Goal: Task Accomplishment & Management: Manage account settings

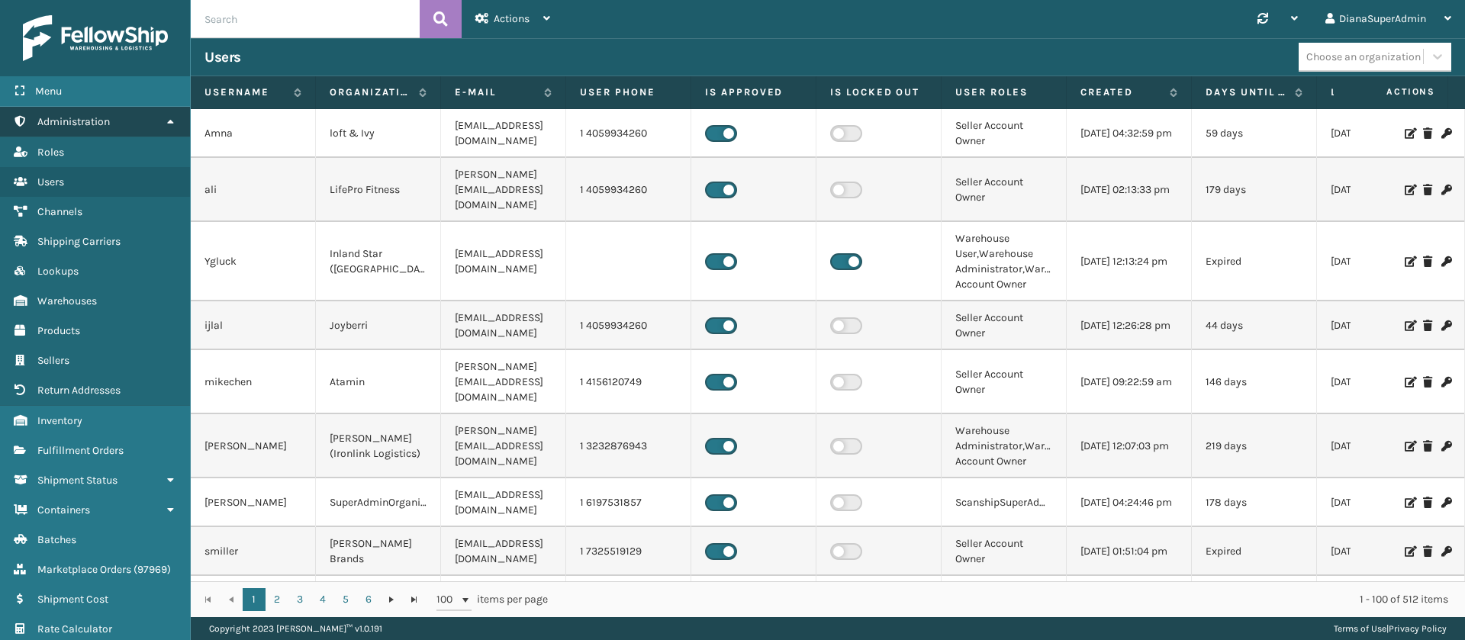
click at [127, 127] on link "Administration" at bounding box center [95, 122] width 190 height 30
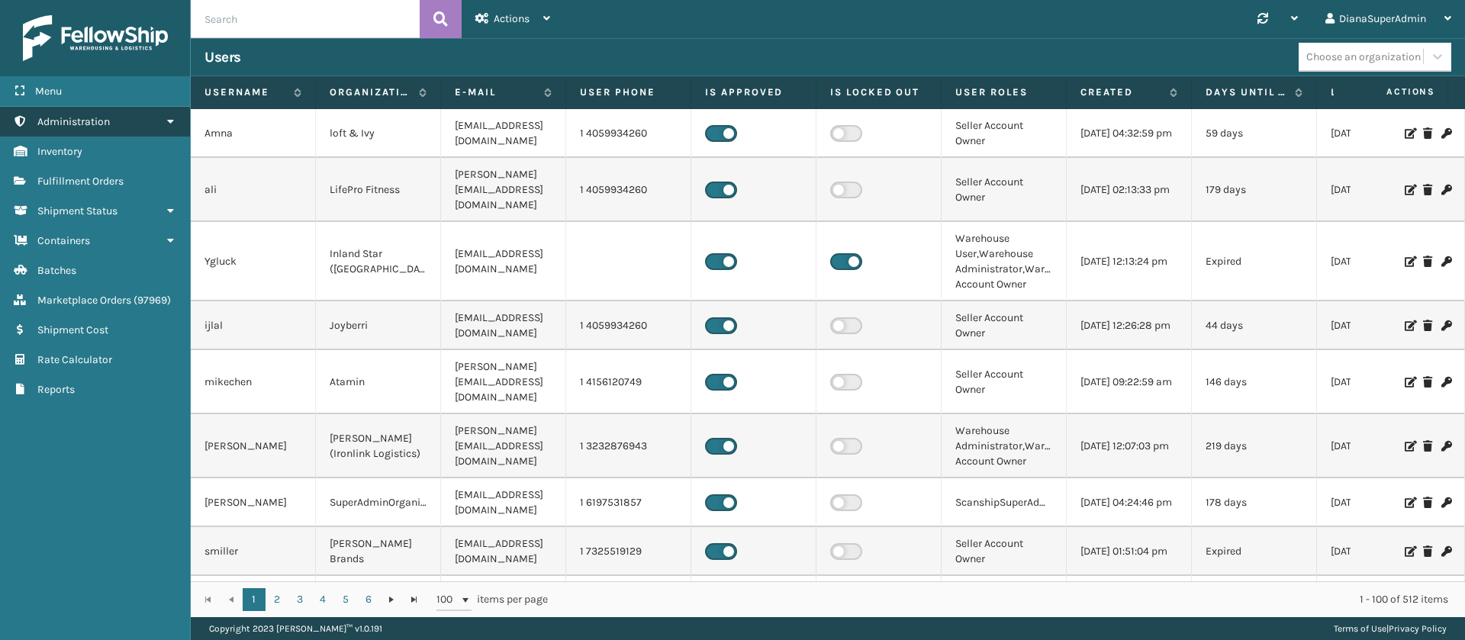
click at [127, 127] on link "Administration" at bounding box center [95, 122] width 190 height 30
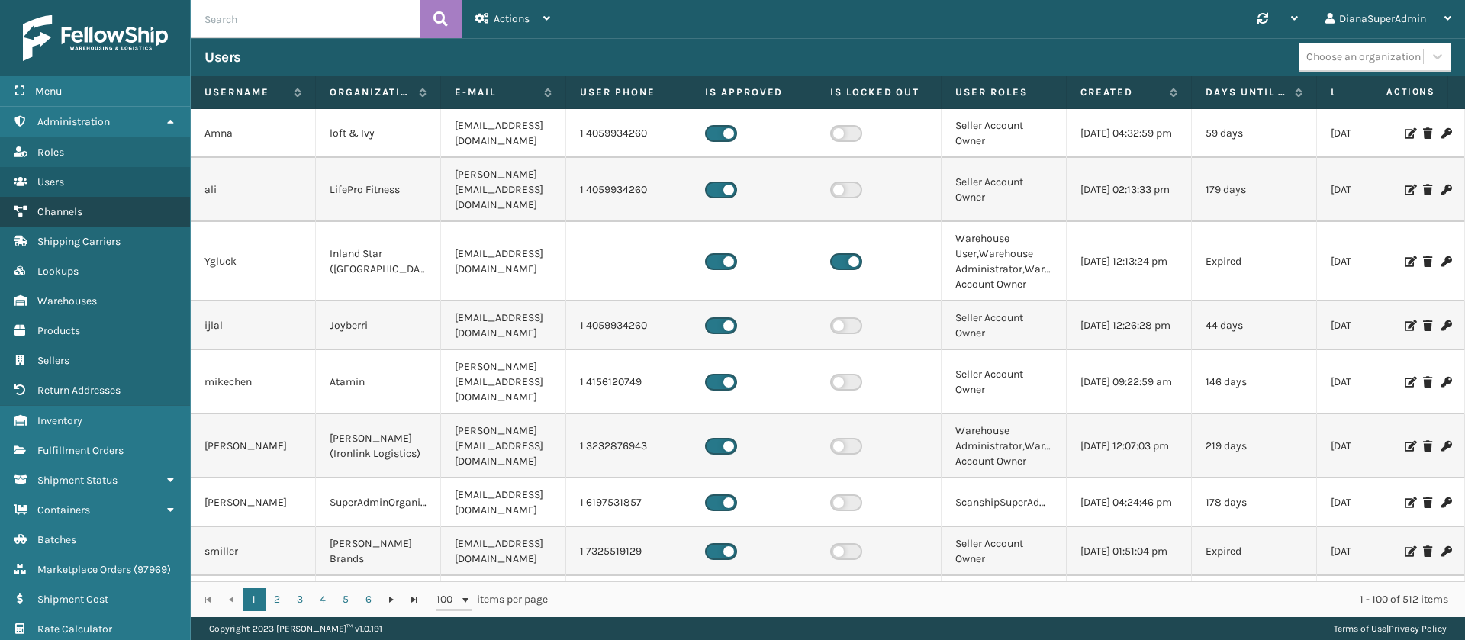
click at [121, 211] on link "Channels" at bounding box center [95, 212] width 190 height 30
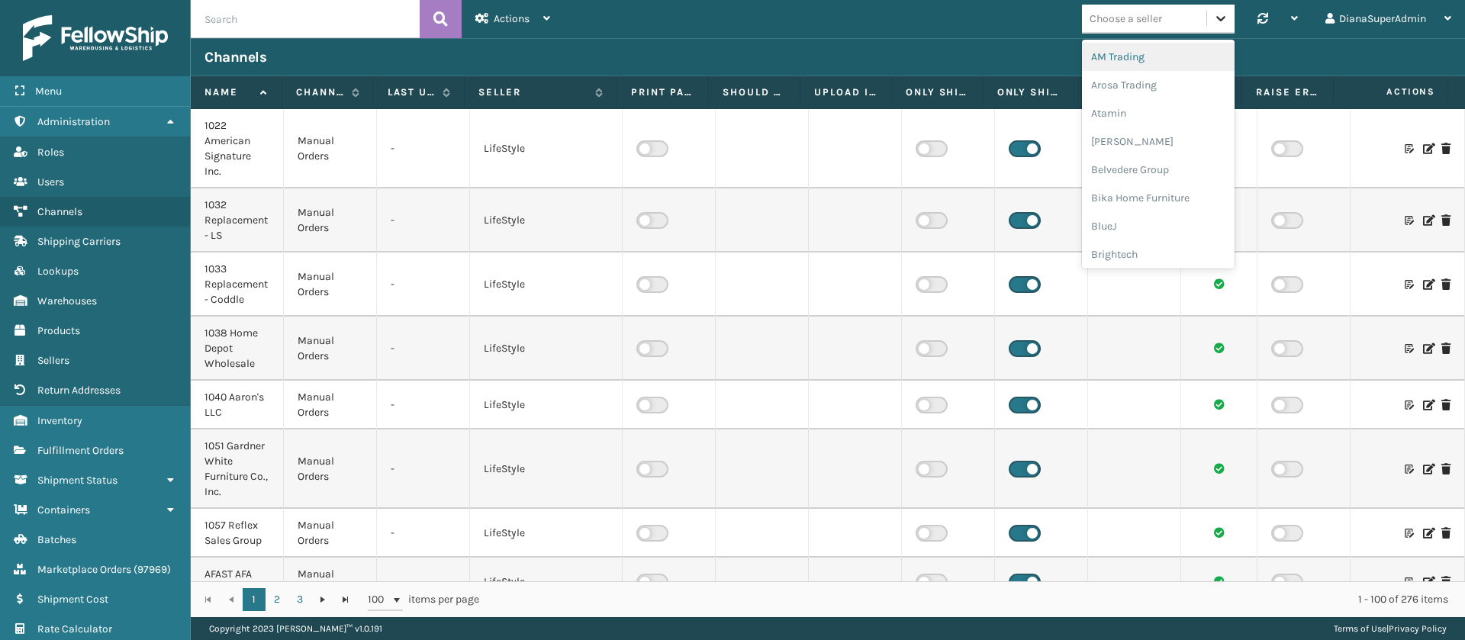
click at [1213, 18] on icon at bounding box center [1220, 18] width 15 height 15
click at [1140, 109] on div "Dapper Supply" at bounding box center [1158, 110] width 153 height 28
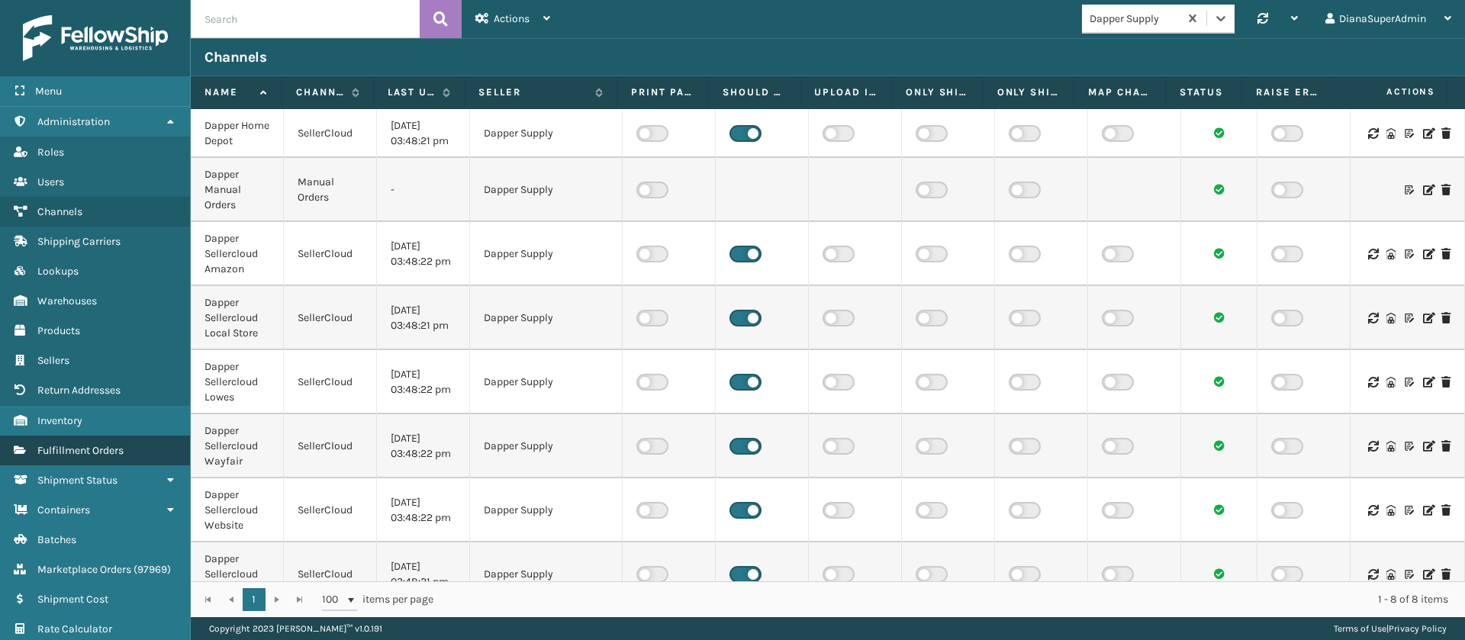
click at [134, 446] on link "Fulfillment Orders" at bounding box center [95, 451] width 190 height 30
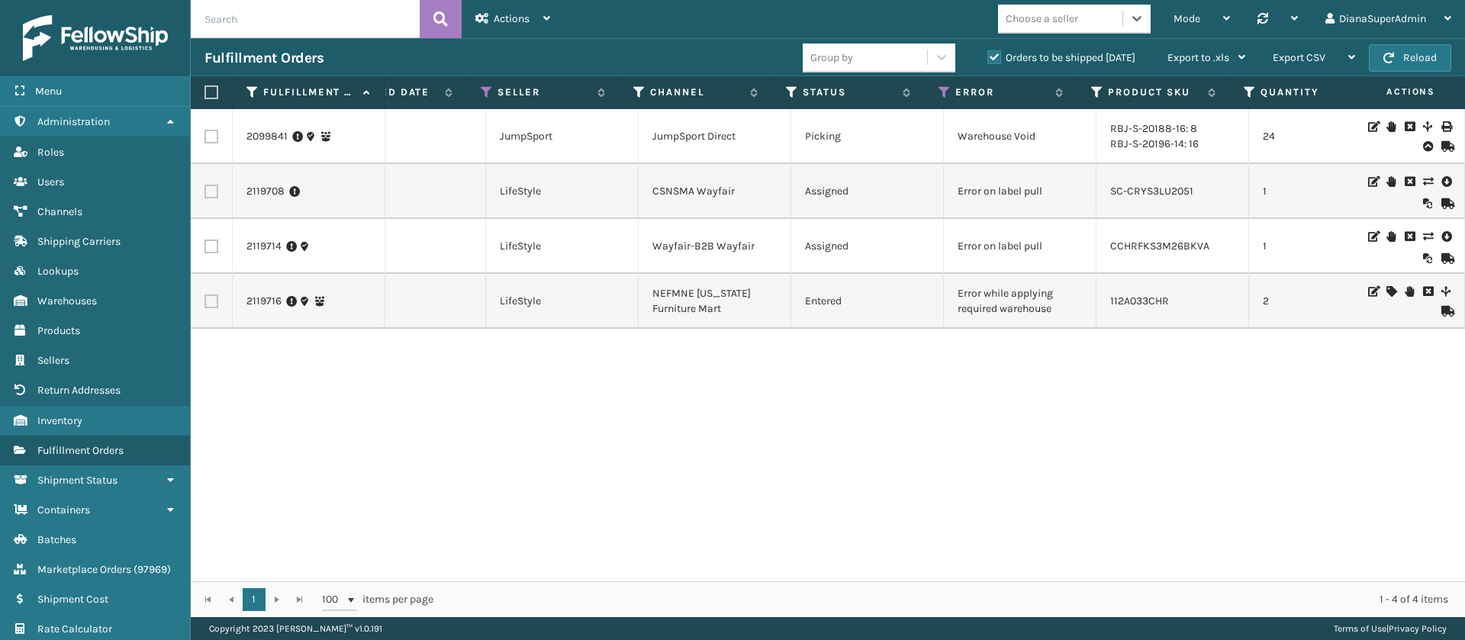
scroll to position [0, 229]
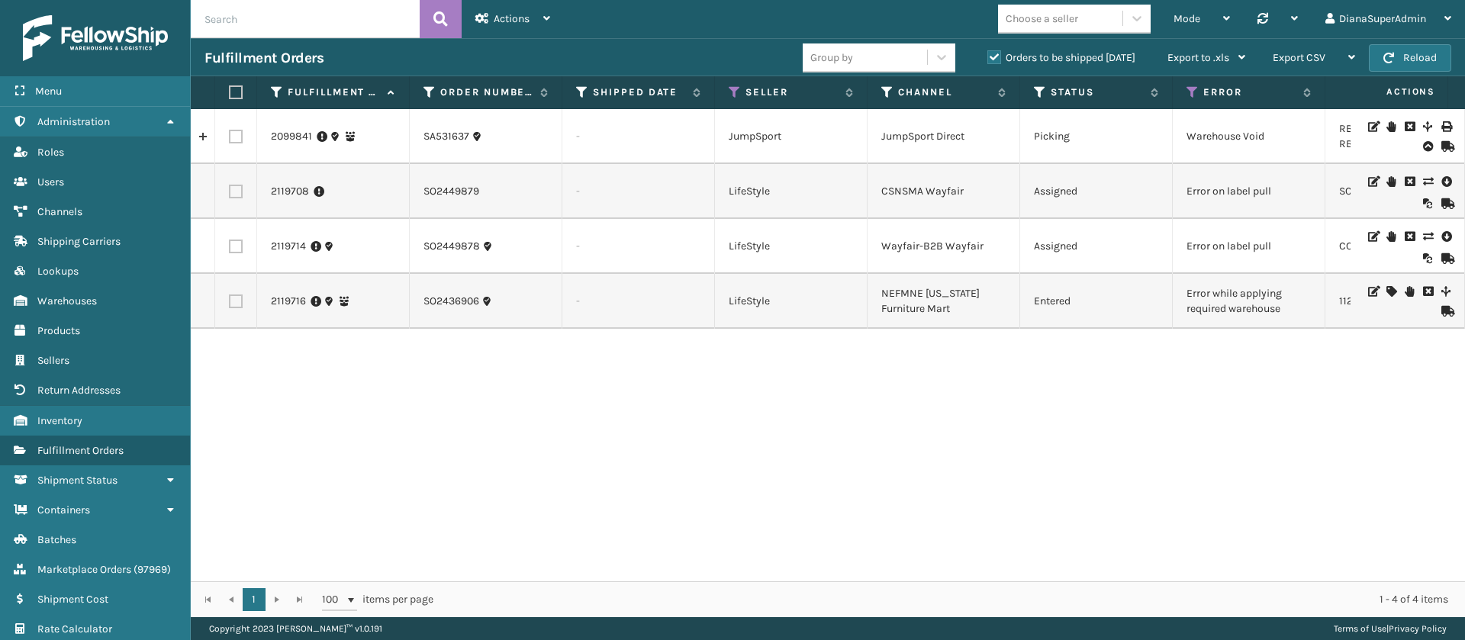
click at [1386, 289] on icon at bounding box center [1390, 291] width 9 height 11
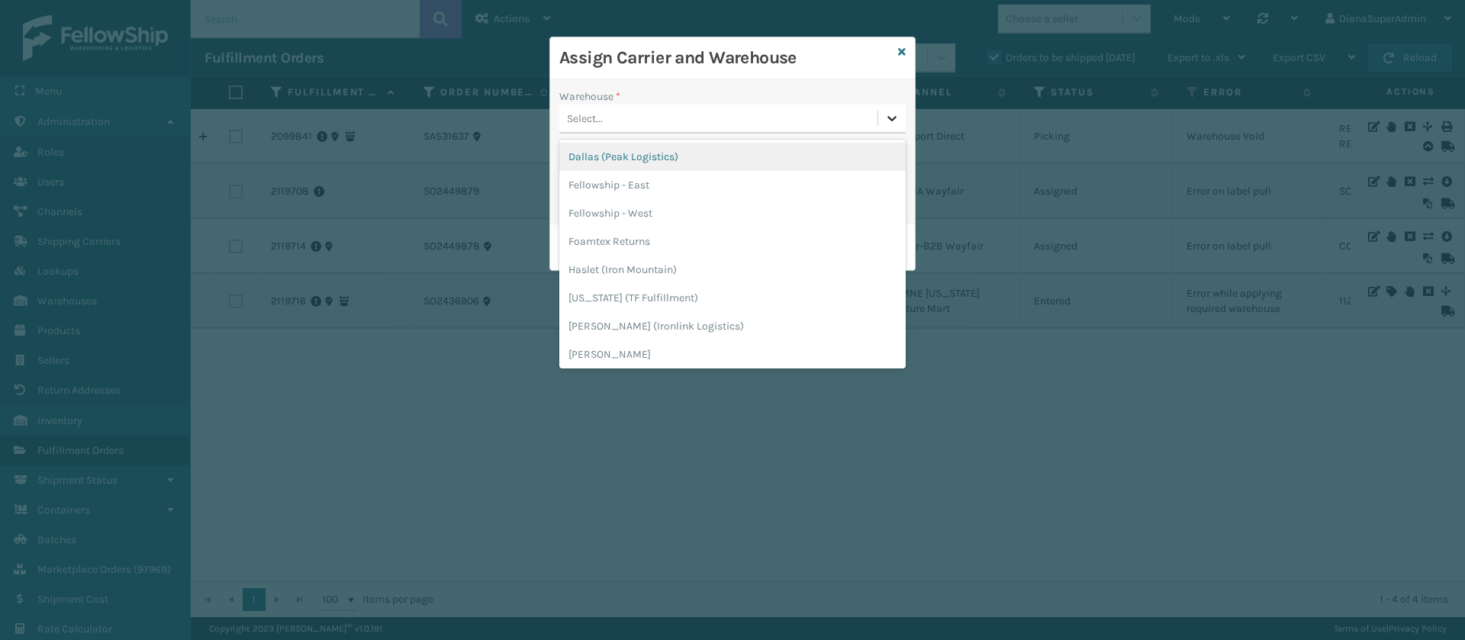
click at [887, 116] on icon at bounding box center [891, 118] width 15 height 15
click at [888, 116] on icon at bounding box center [891, 118] width 15 height 15
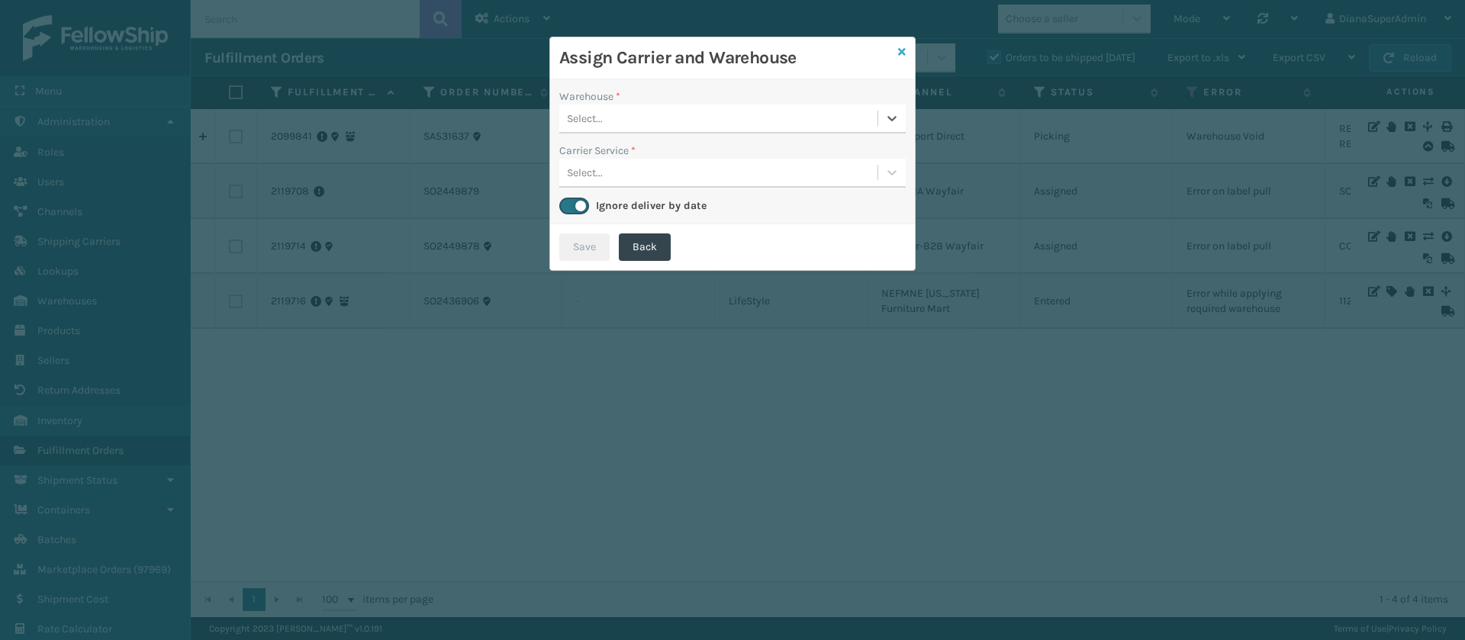
click at [903, 53] on icon at bounding box center [902, 52] width 8 height 11
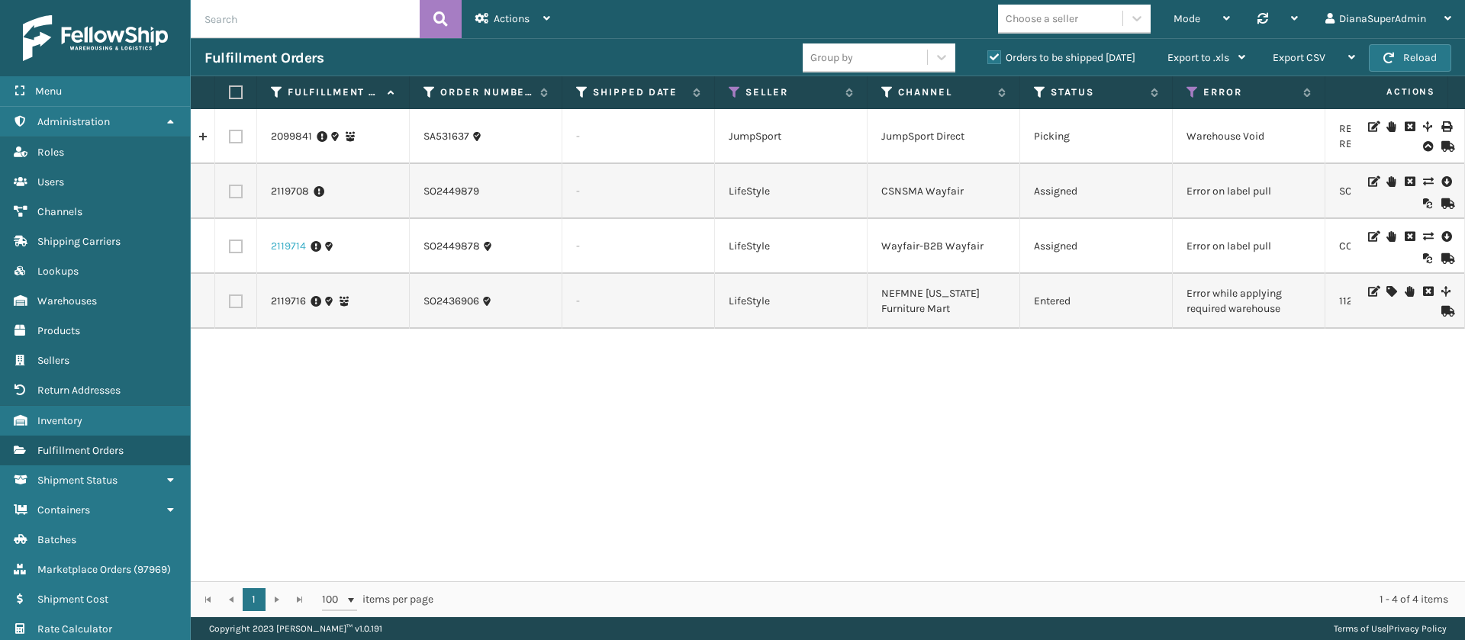
click at [287, 249] on link "2119714" at bounding box center [288, 246] width 35 height 15
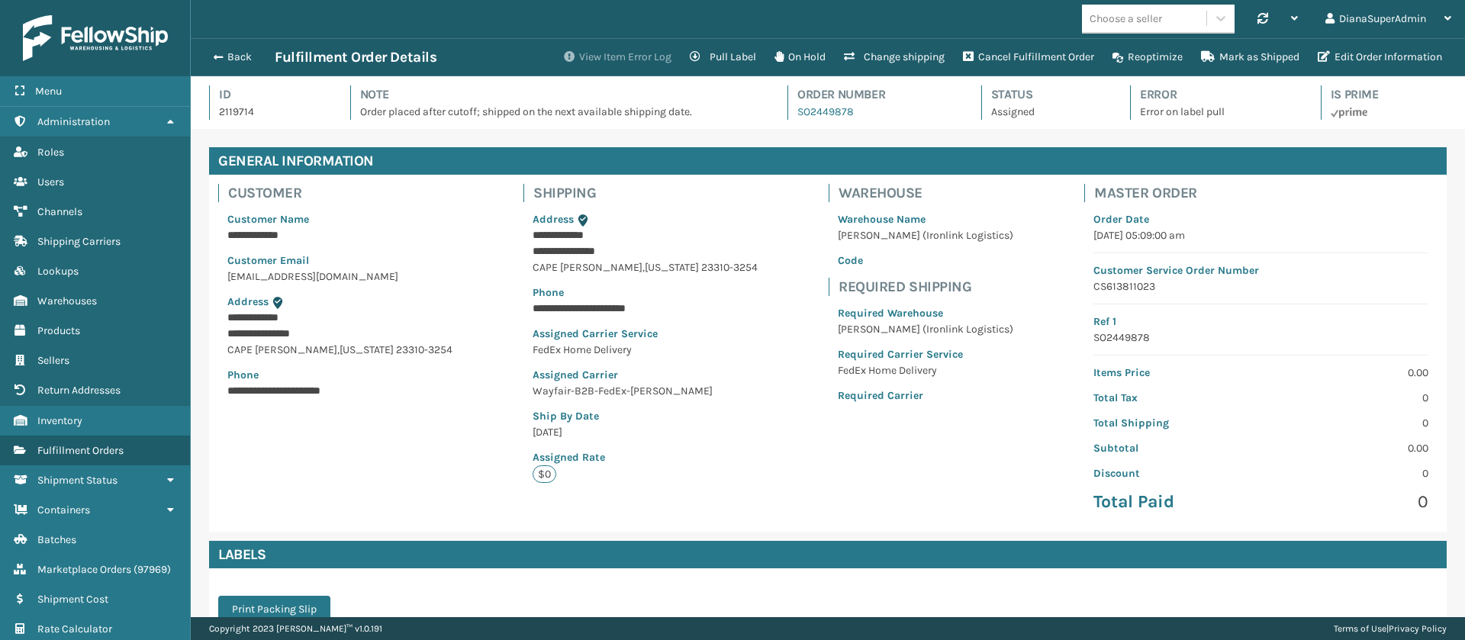
click at [599, 47] on button "View Item Error Log" at bounding box center [618, 57] width 126 height 31
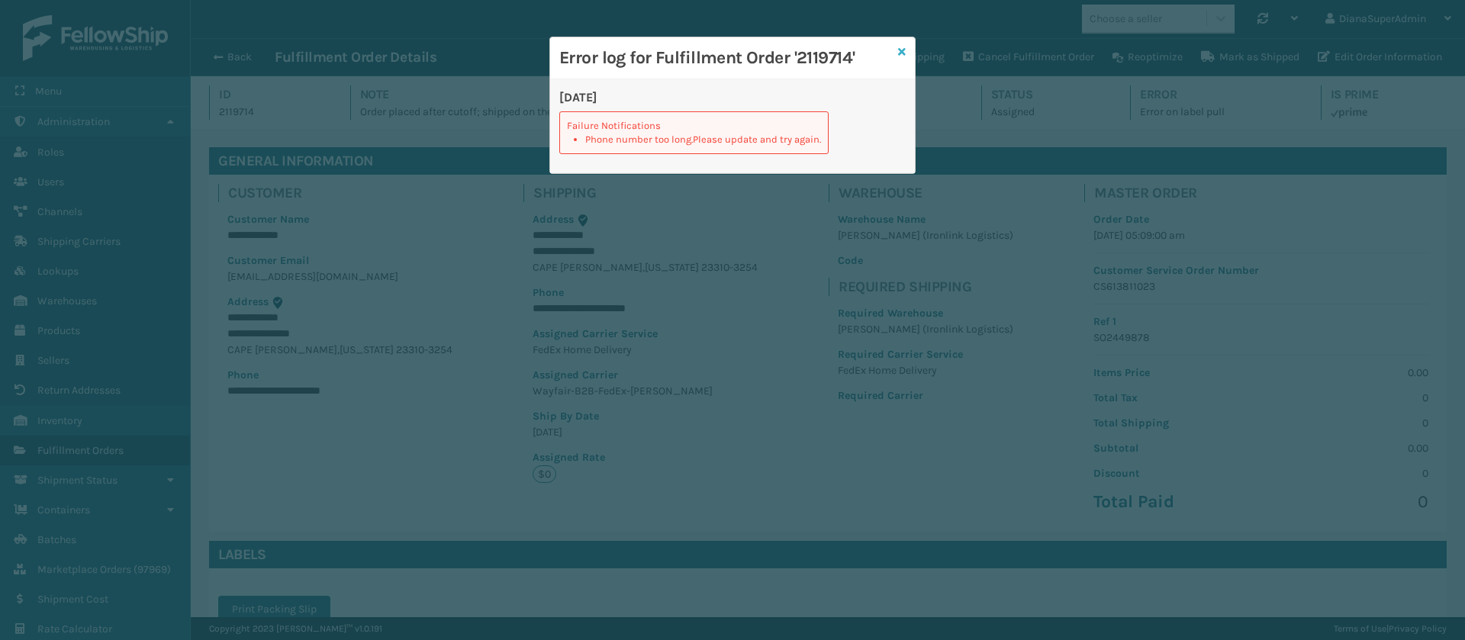
click at [905, 51] on icon at bounding box center [902, 52] width 8 height 11
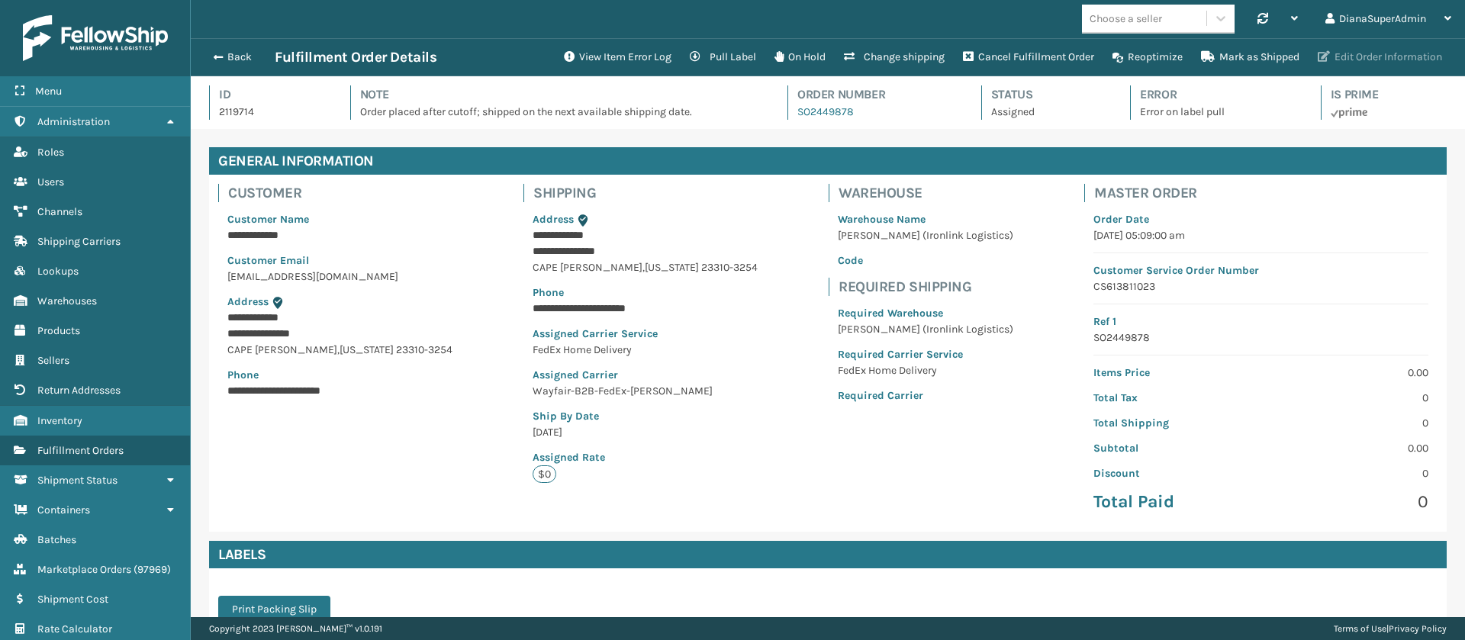
click at [1346, 53] on button "Edit Order Information" at bounding box center [1379, 57] width 143 height 31
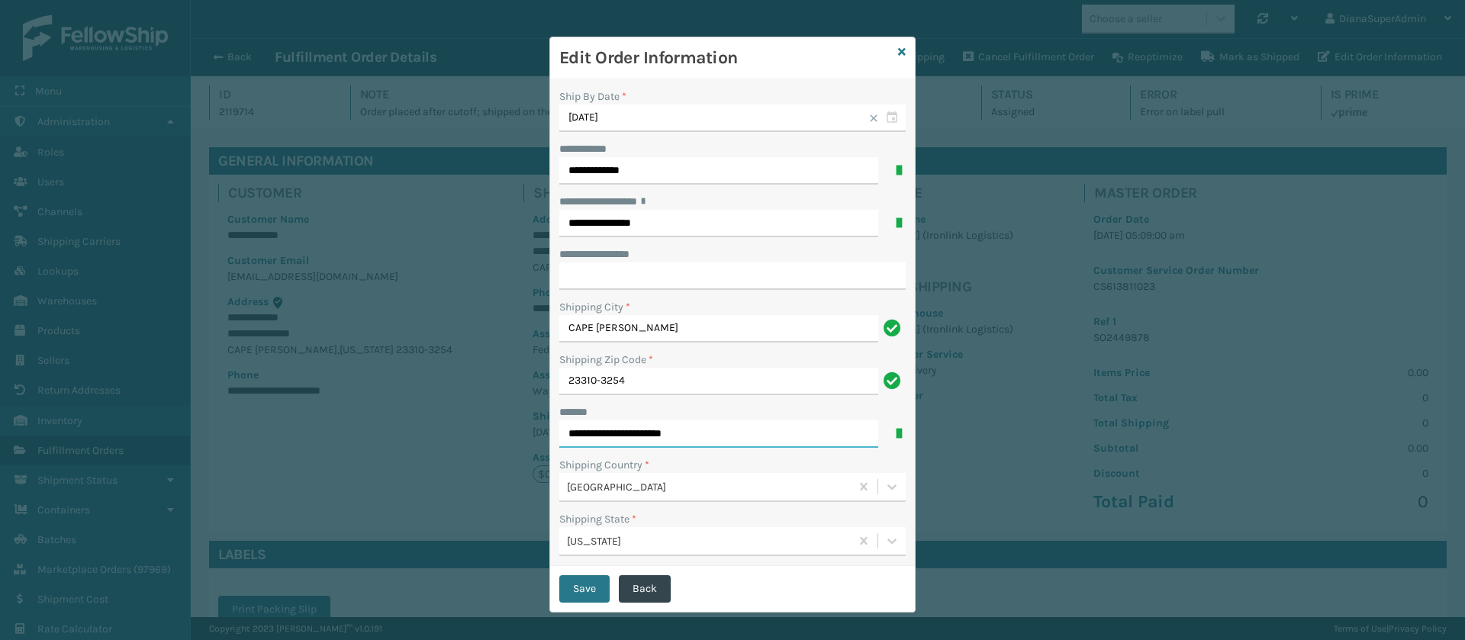
click at [720, 425] on input "**********" at bounding box center [718, 433] width 319 height 27
type input "**********"
click at [732, 269] on input "**********" at bounding box center [732, 275] width 346 height 27
paste input "**********"
type input "**********"
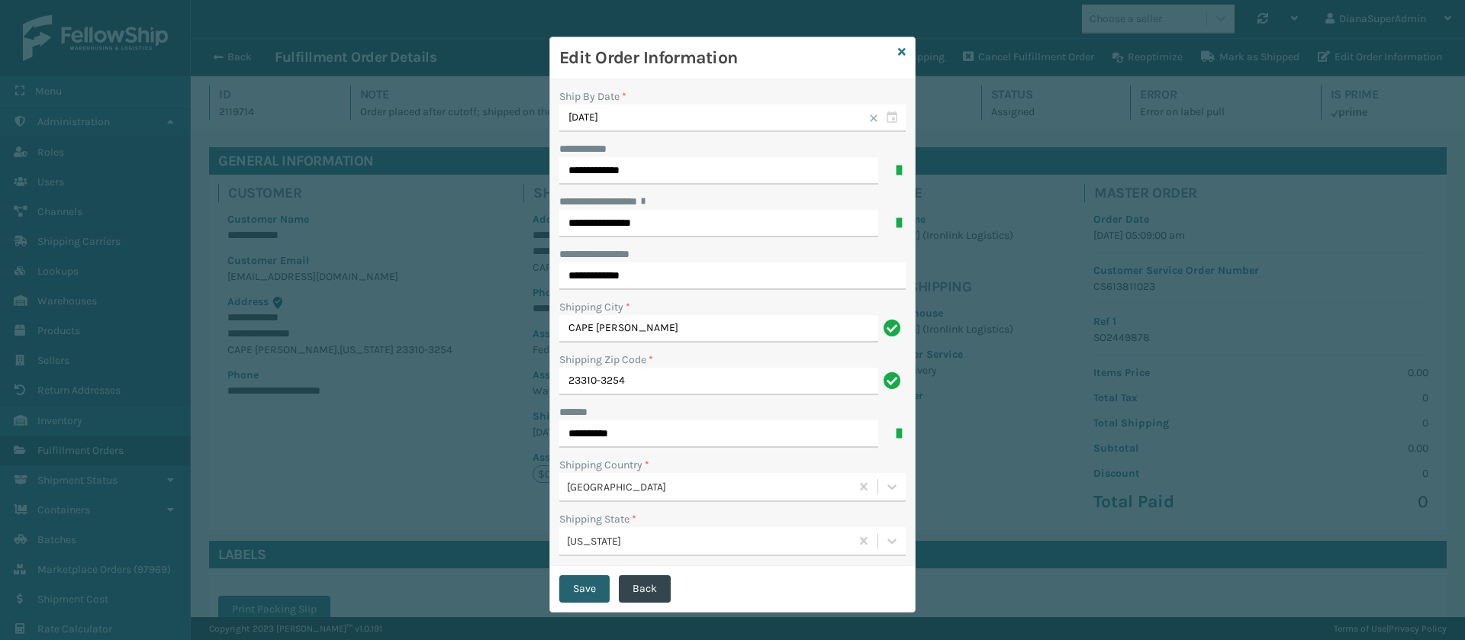
click at [564, 593] on button "Save" at bounding box center [584, 588] width 50 height 27
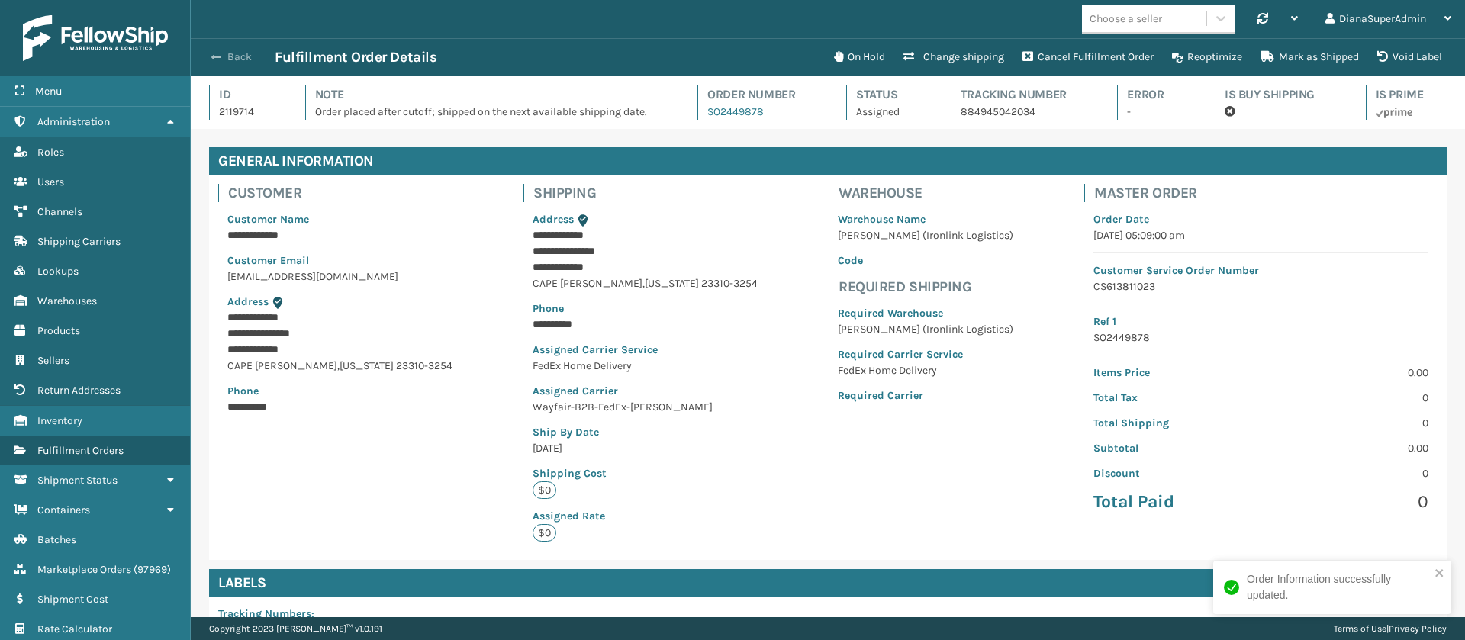
click at [224, 57] on button "Back" at bounding box center [239, 57] width 70 height 14
click at [220, 60] on span "button" at bounding box center [215, 57] width 9 height 11
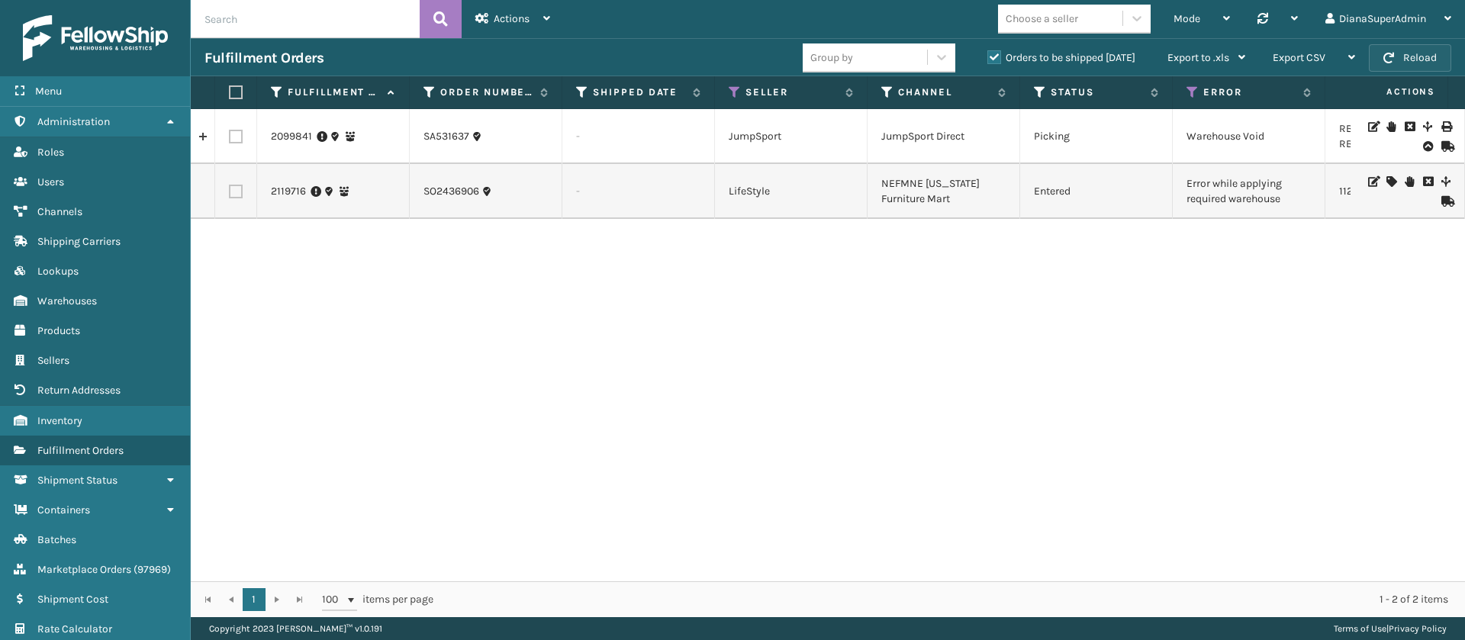
click at [1434, 53] on button "Reload" at bounding box center [1410, 57] width 82 height 27
click at [1405, 64] on button "Reload" at bounding box center [1410, 57] width 82 height 27
click at [1418, 57] on button "Reload" at bounding box center [1410, 57] width 82 height 27
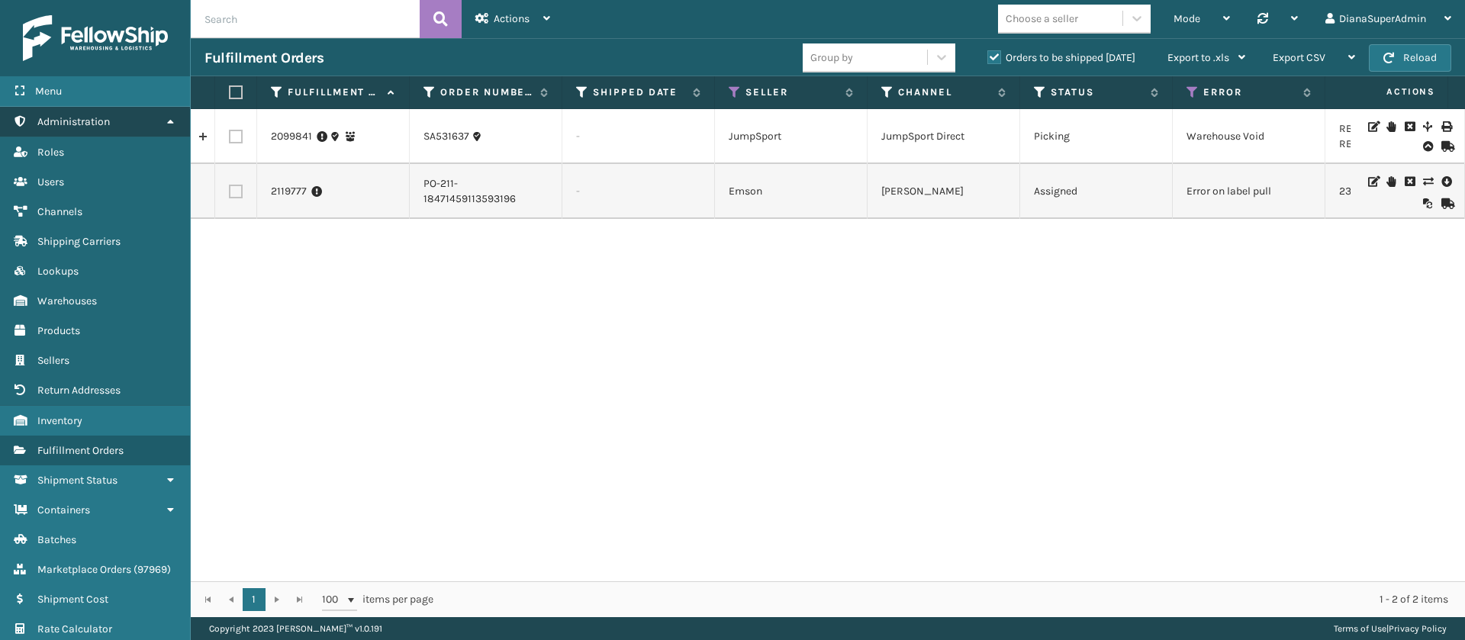
click at [165, 116] on icon at bounding box center [170, 121] width 12 height 11
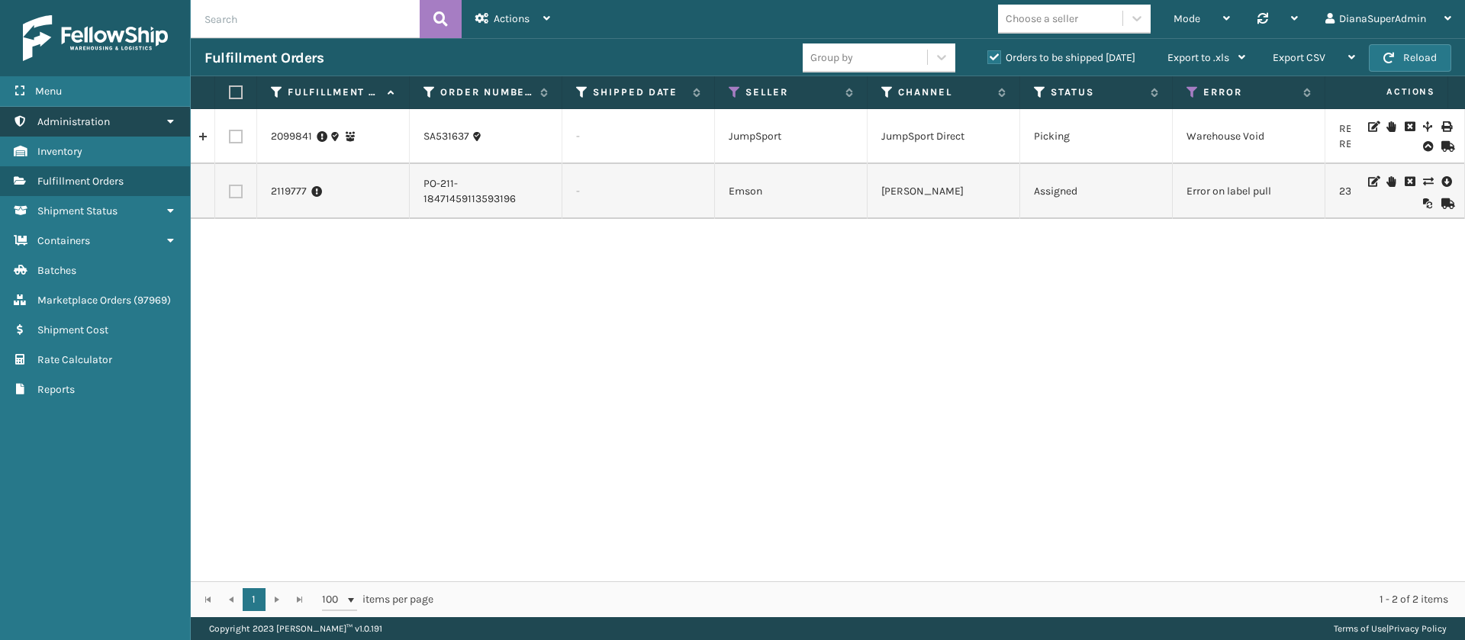
click at [165, 116] on icon at bounding box center [170, 121] width 12 height 11
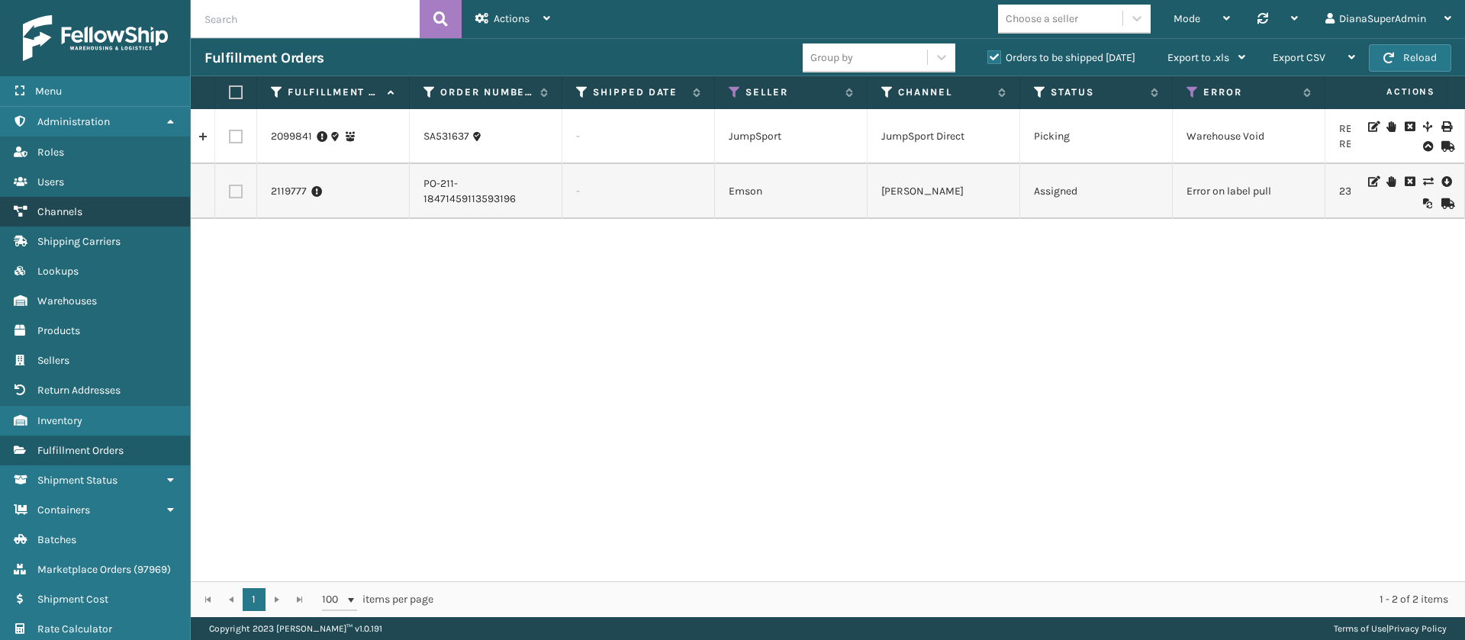
click at [129, 203] on link "Channels" at bounding box center [95, 212] width 190 height 30
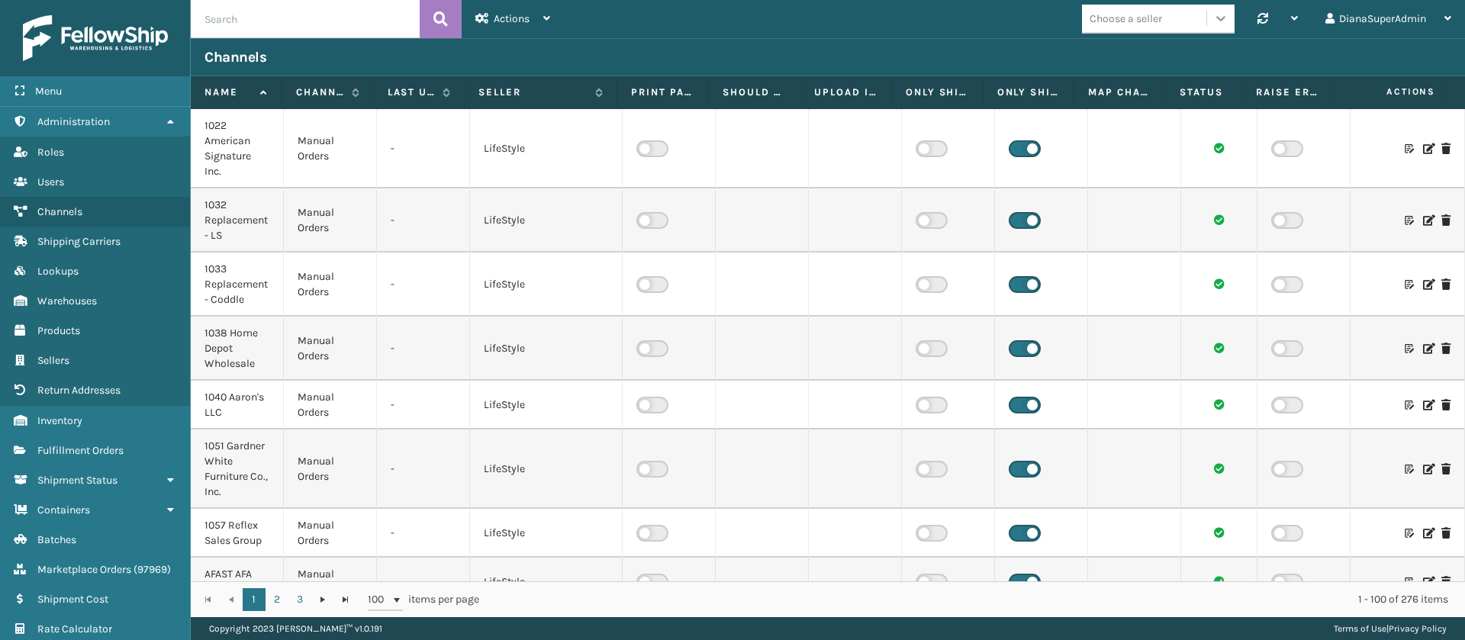
click at [1222, 25] on icon at bounding box center [1220, 18] width 15 height 15
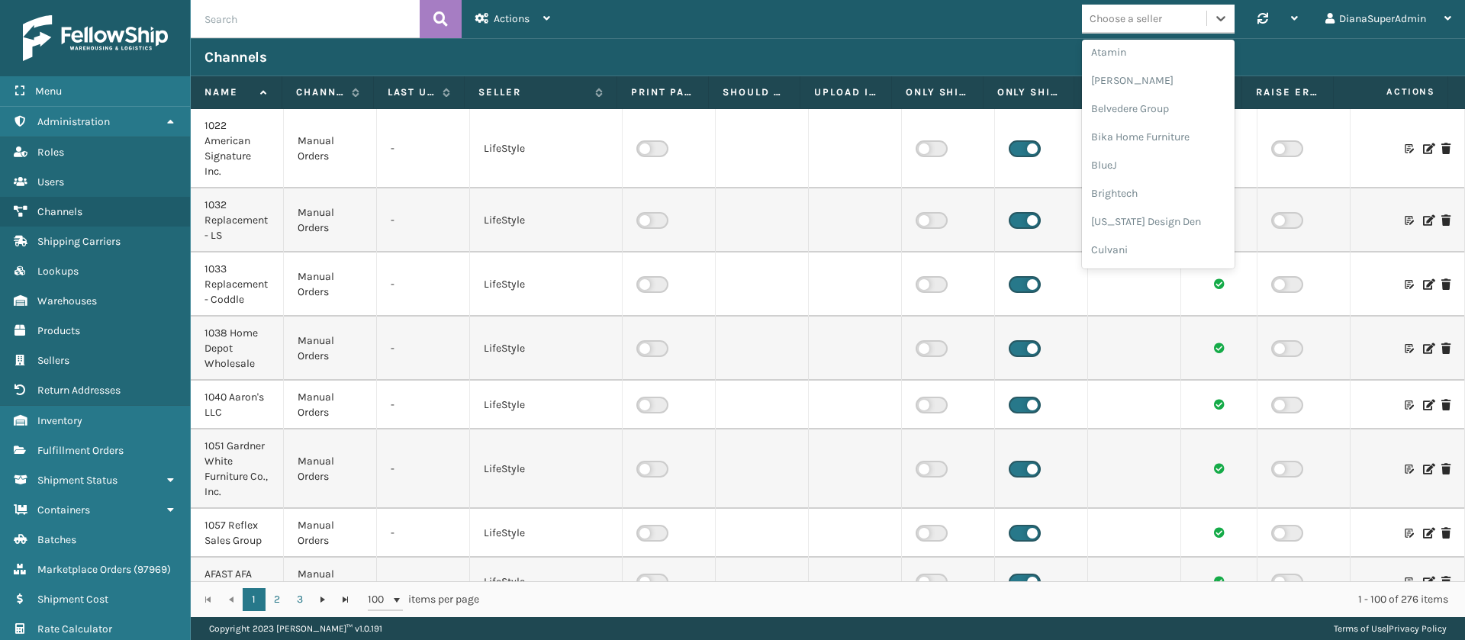
scroll to position [25, 0]
click at [1108, 27] on div "Choose a seller" at bounding box center [1144, 18] width 124 height 25
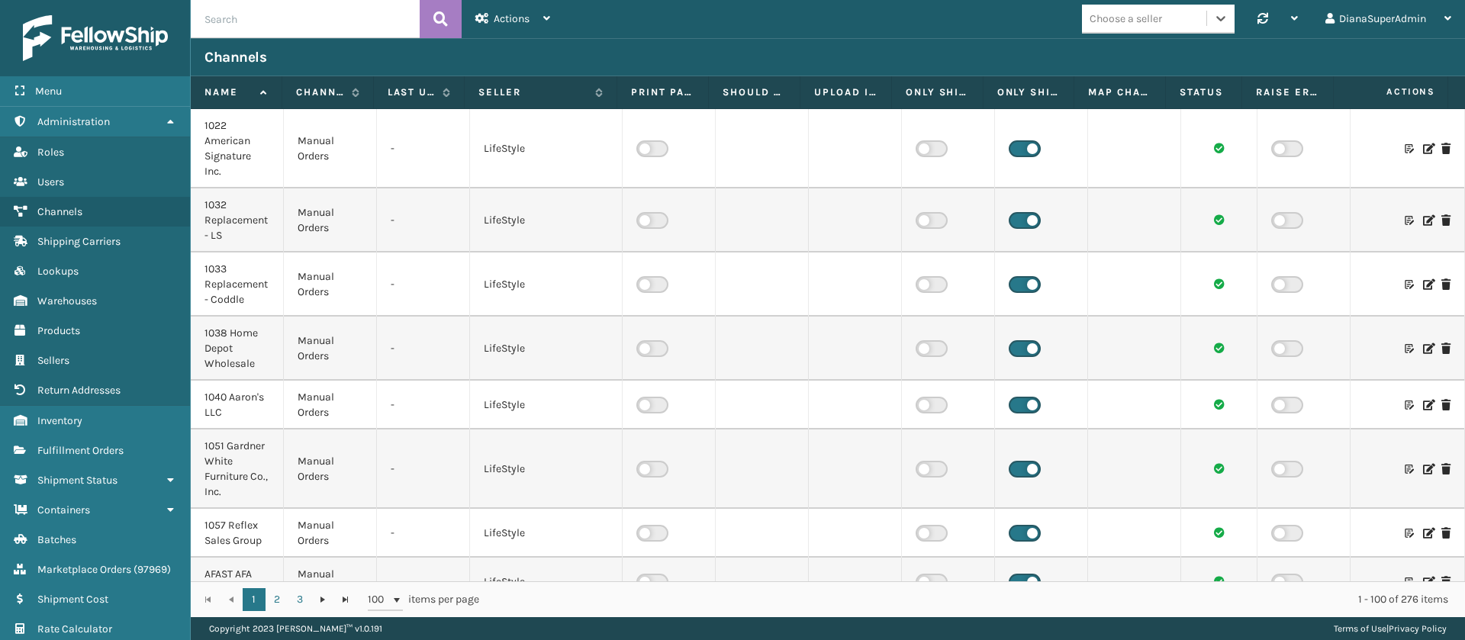
click at [1108, 21] on div "Choose a seller" at bounding box center [1126, 19] width 72 height 16
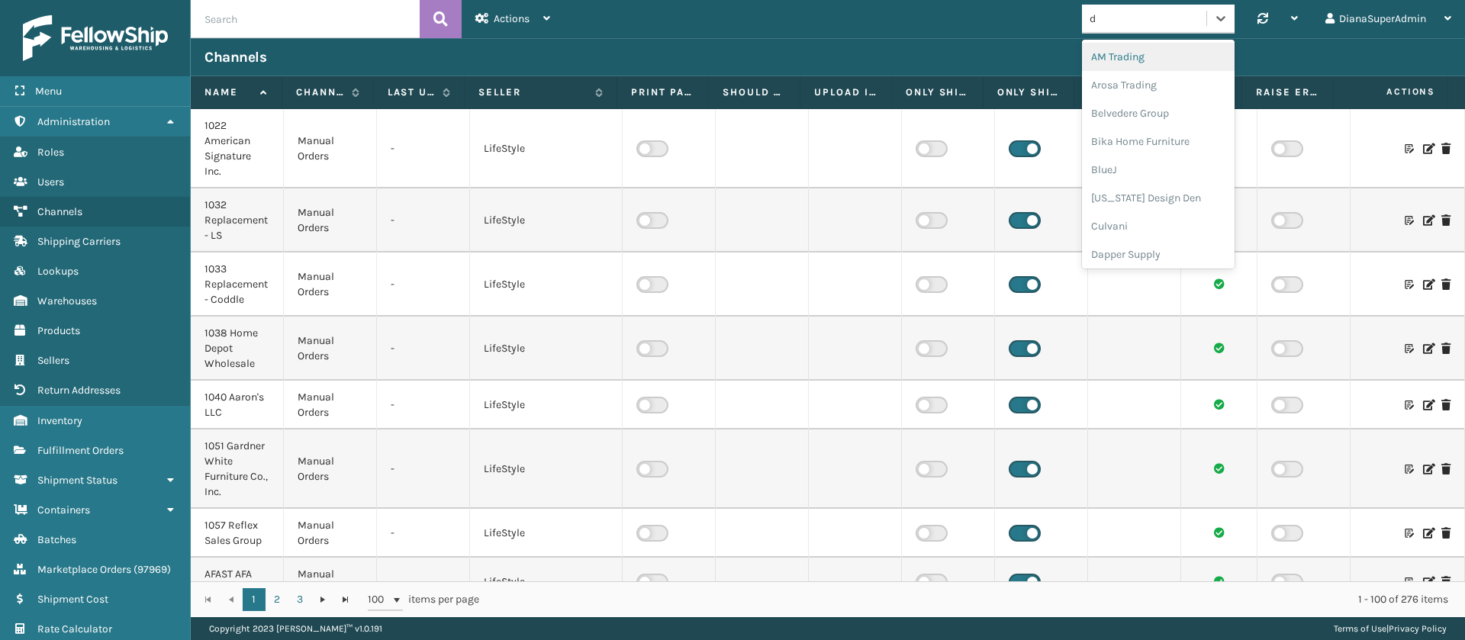
type input "da"
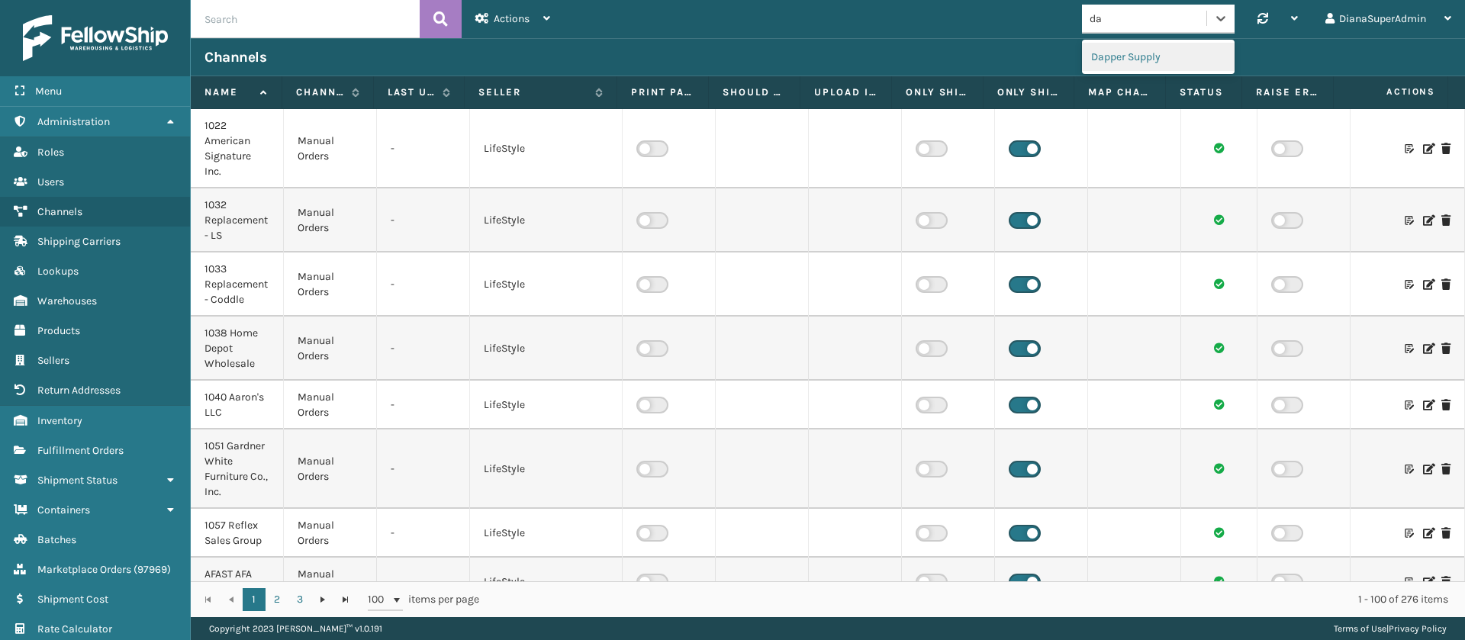
click at [1122, 53] on div "Dapper Supply" at bounding box center [1158, 57] width 153 height 28
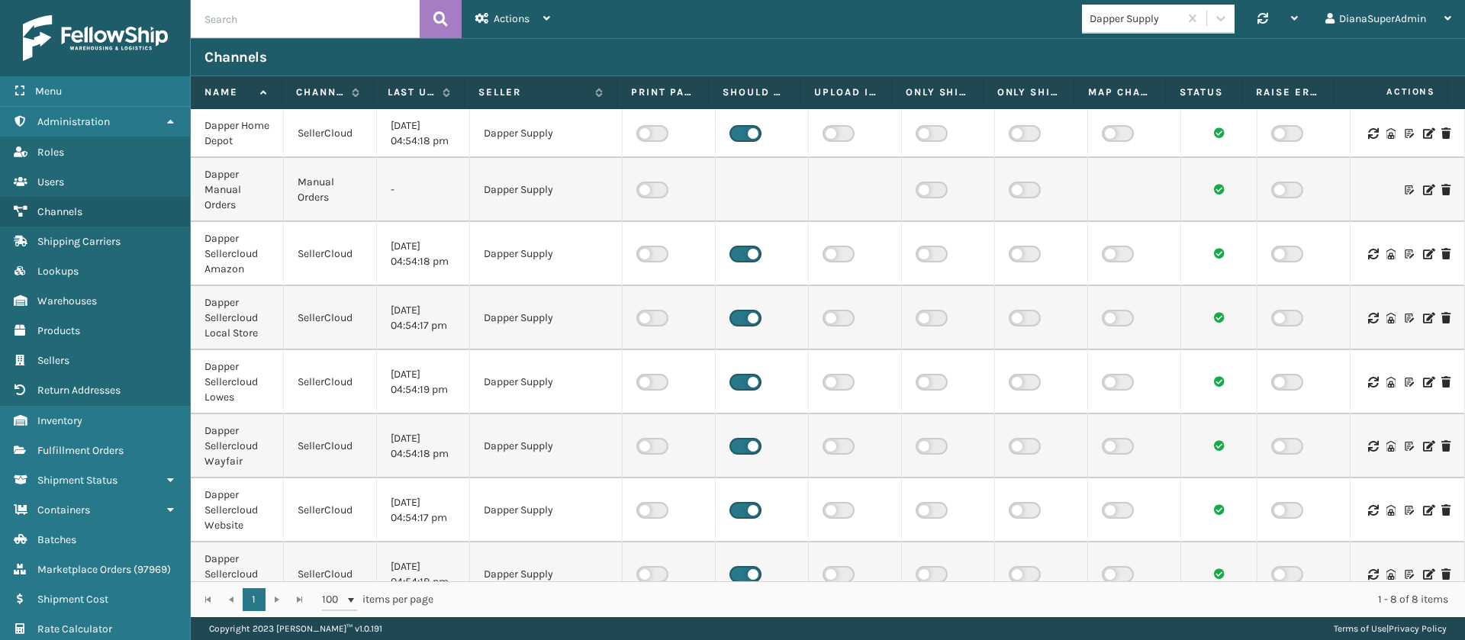
click at [737, 137] on label at bounding box center [745, 133] width 32 height 17
click at [737, 135] on input "checkbox" at bounding box center [734, 130] width 10 height 10
click at [745, 262] on td at bounding box center [762, 254] width 93 height 64
click at [744, 255] on label at bounding box center [745, 254] width 32 height 17
click at [739, 255] on input "checkbox" at bounding box center [734, 251] width 10 height 10
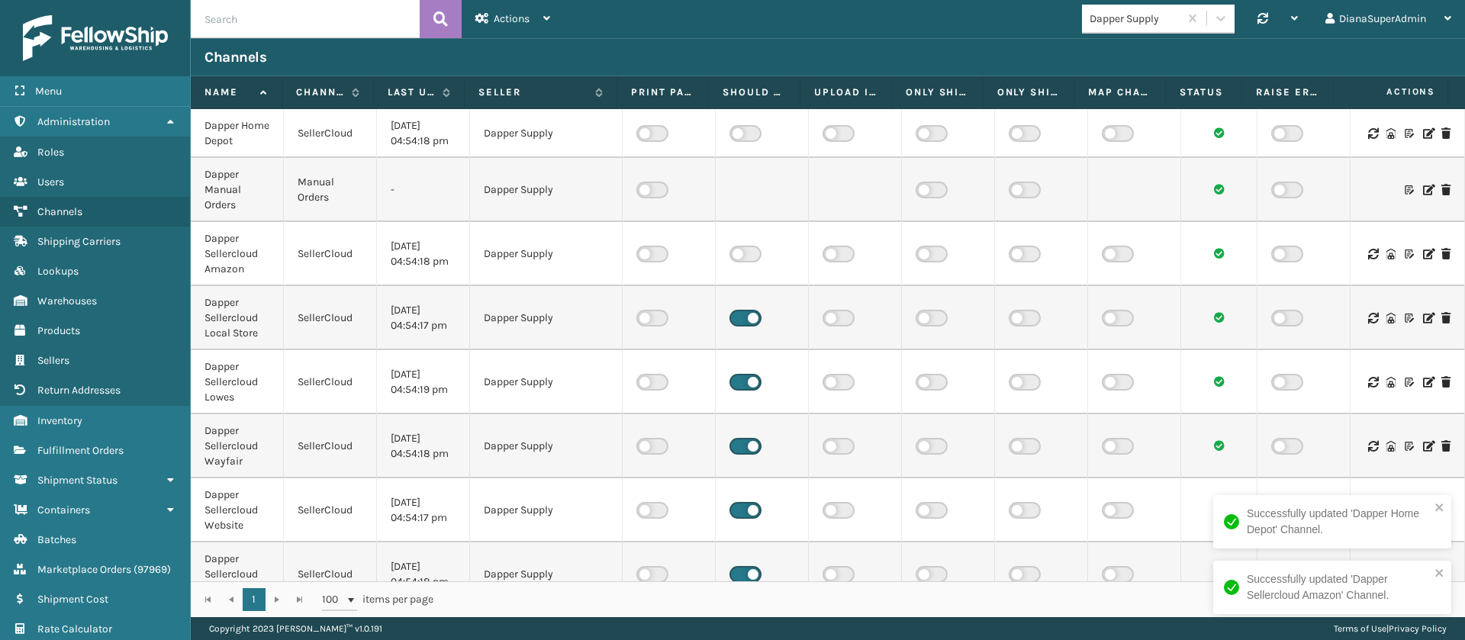
click at [748, 314] on label at bounding box center [745, 318] width 32 height 17
click at [739, 314] on input "checkbox" at bounding box center [734, 315] width 10 height 10
click at [744, 378] on label at bounding box center [745, 382] width 32 height 17
click at [739, 378] on input "checkbox" at bounding box center [734, 379] width 10 height 10
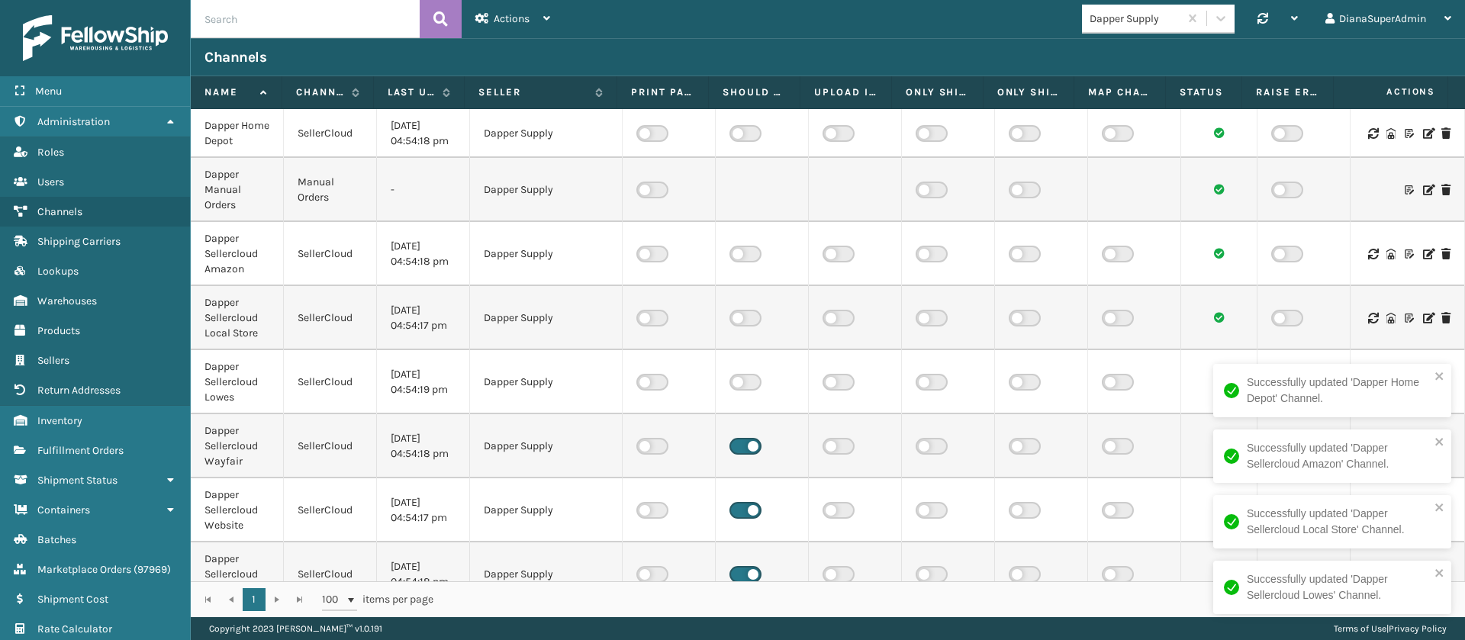
click at [744, 443] on label at bounding box center [745, 446] width 32 height 17
click at [739, 443] on input "checkbox" at bounding box center [734, 443] width 10 height 10
click at [743, 506] on label at bounding box center [745, 510] width 32 height 17
click at [739, 506] on input "checkbox" at bounding box center [734, 507] width 10 height 10
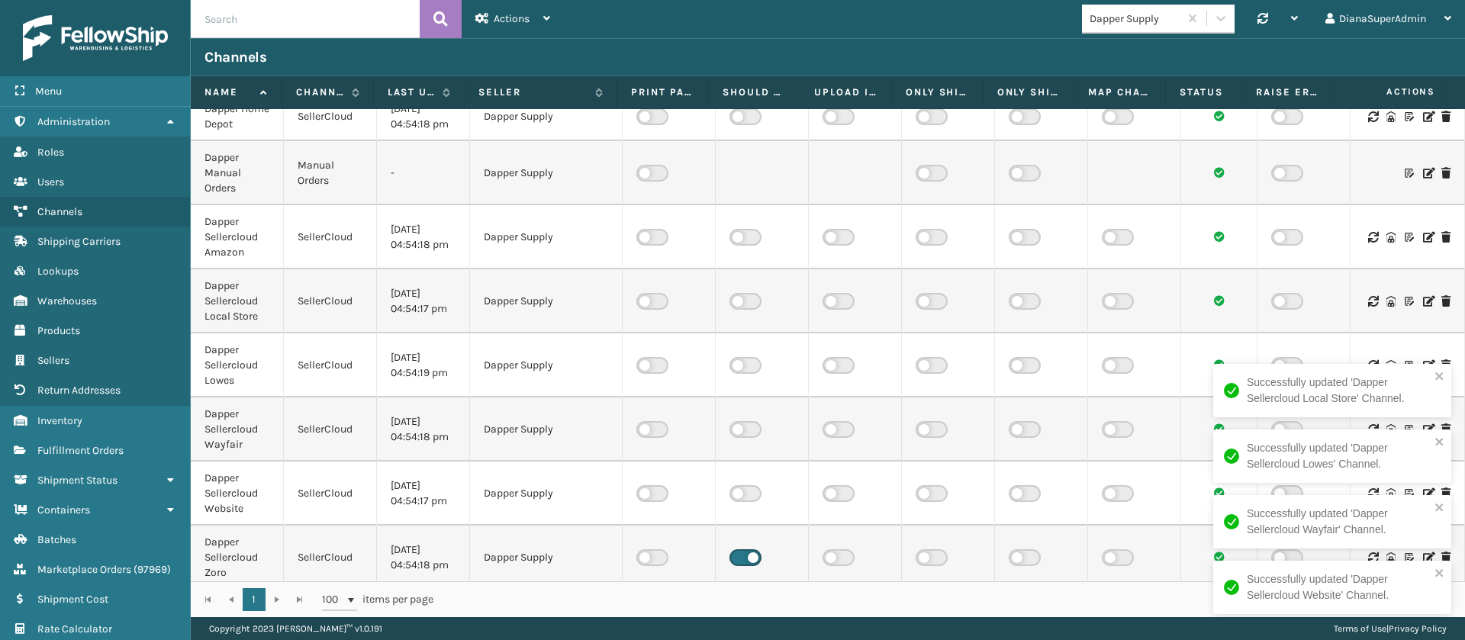
scroll to position [25, 0]
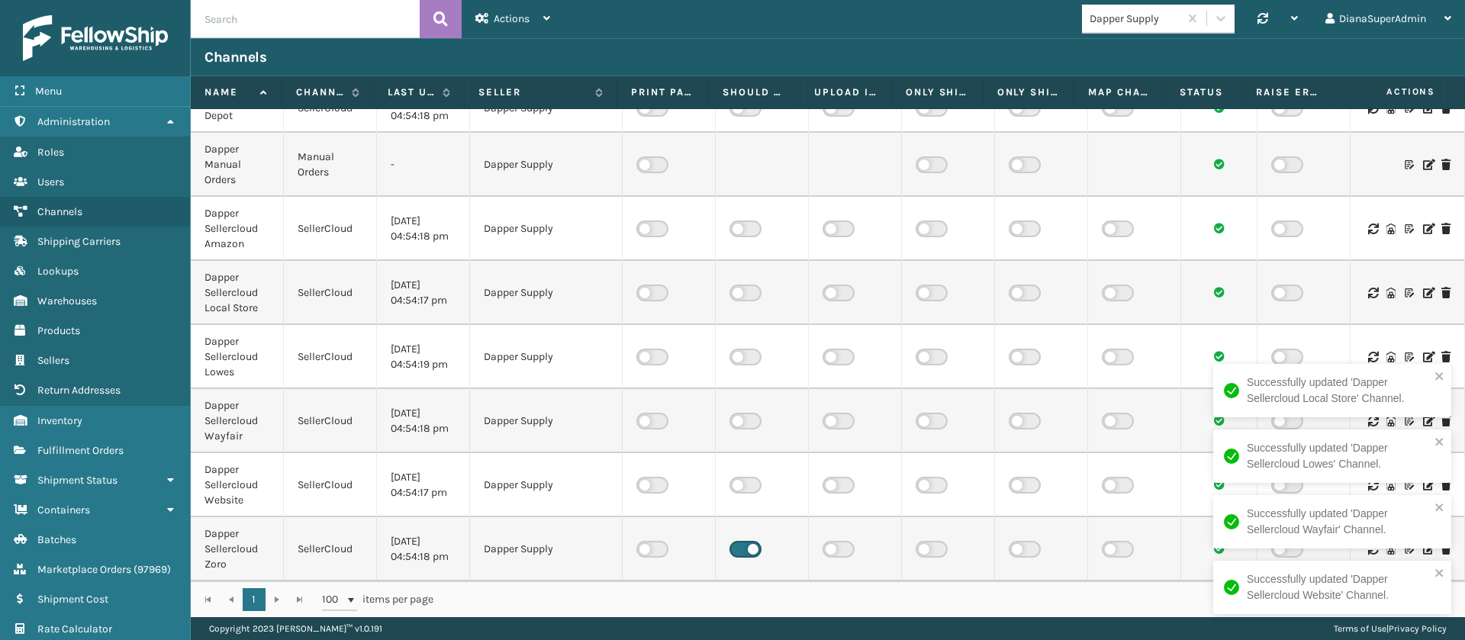
click at [737, 551] on label at bounding box center [745, 549] width 32 height 17
click at [737, 551] on input "checkbox" at bounding box center [734, 546] width 10 height 10
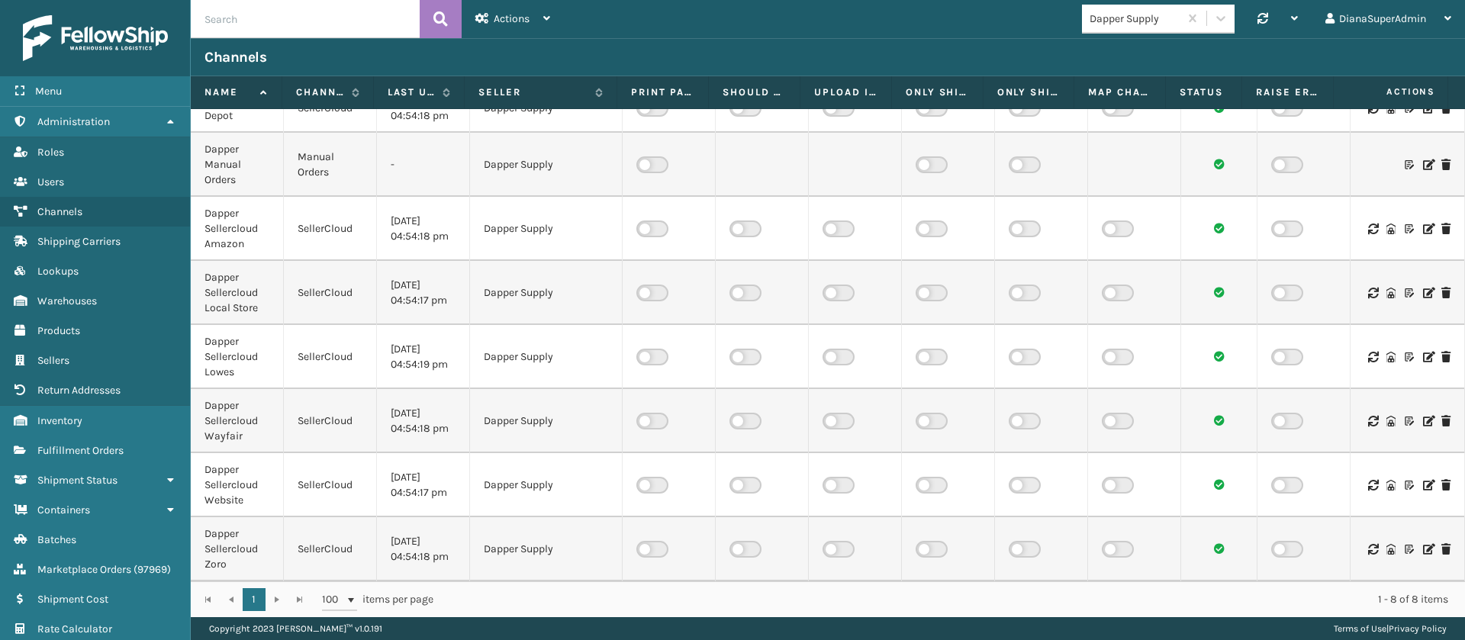
scroll to position [0, 0]
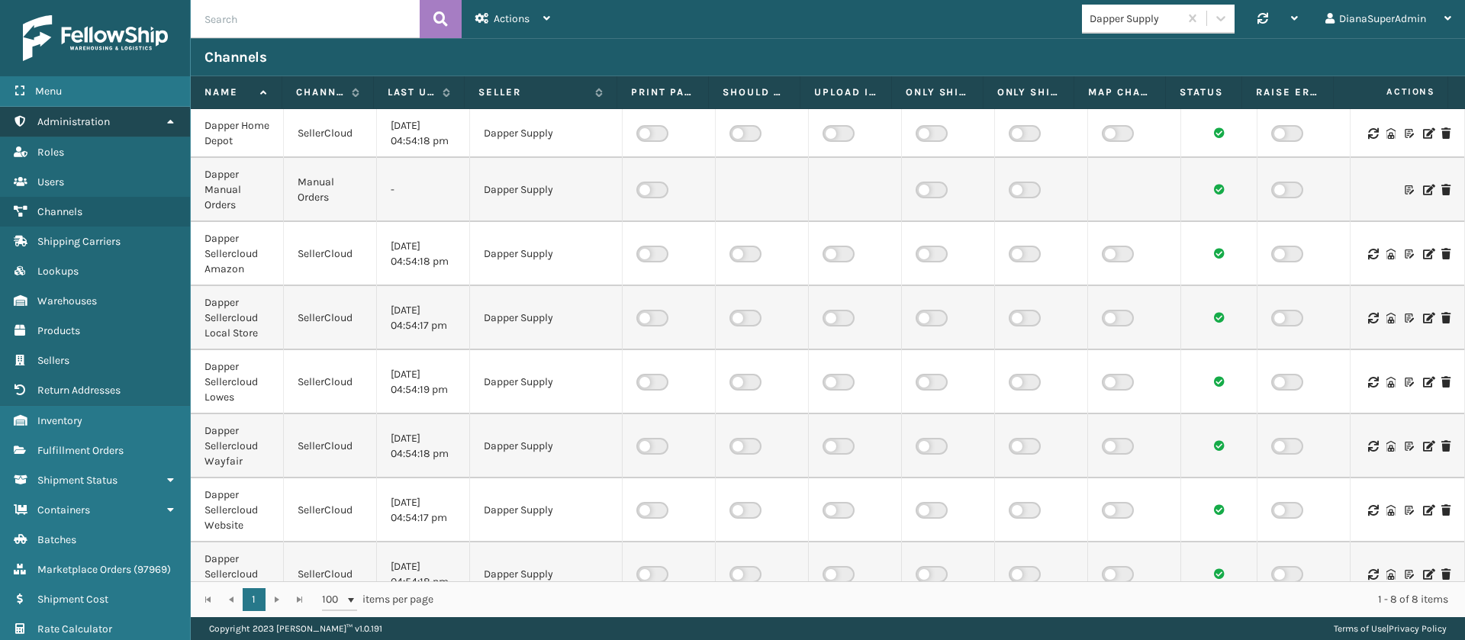
click at [136, 116] on link "Administration" at bounding box center [95, 122] width 190 height 30
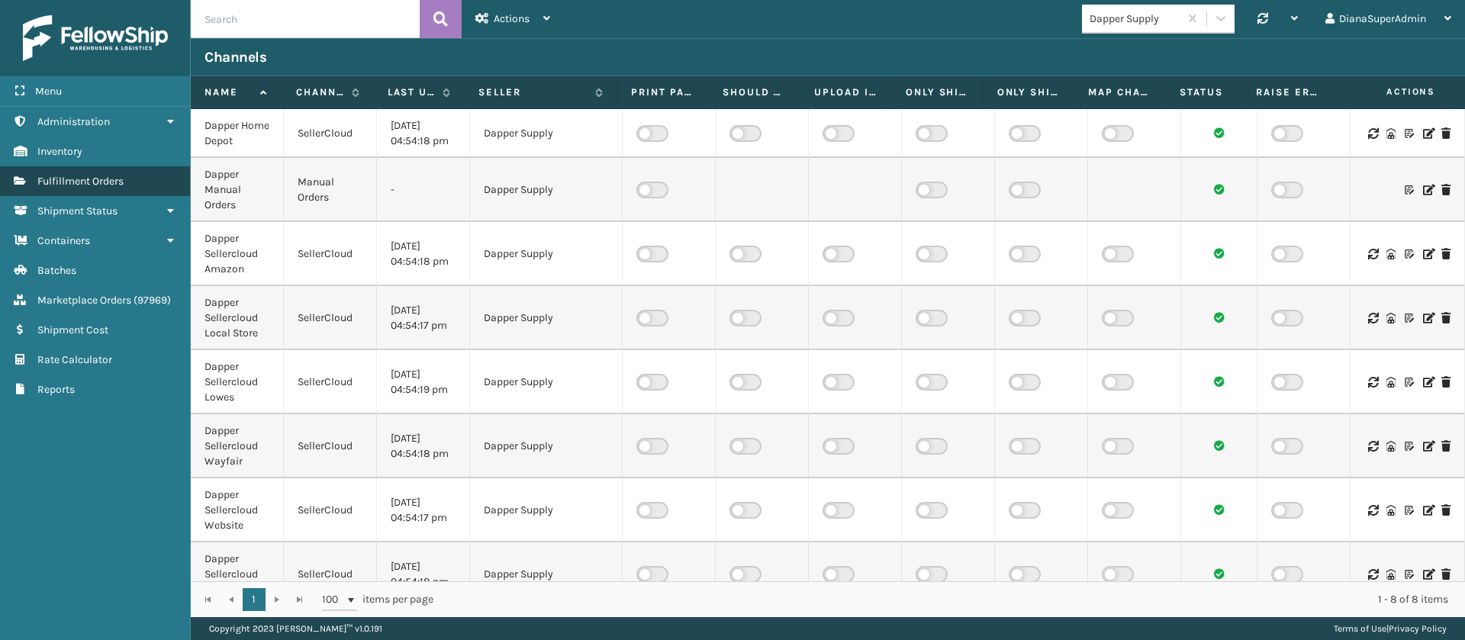
click at [143, 180] on link "Fulfillment Orders" at bounding box center [95, 181] width 190 height 30
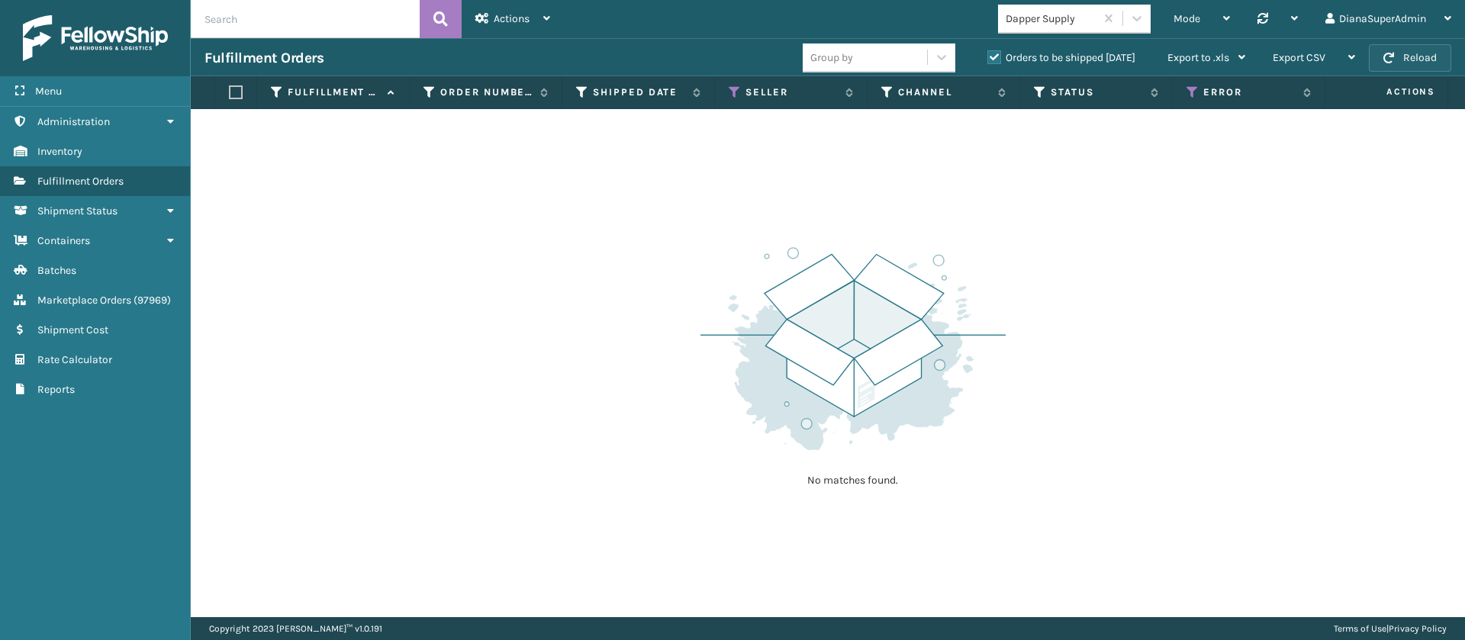
click at [1422, 57] on button "Reload" at bounding box center [1410, 57] width 82 height 27
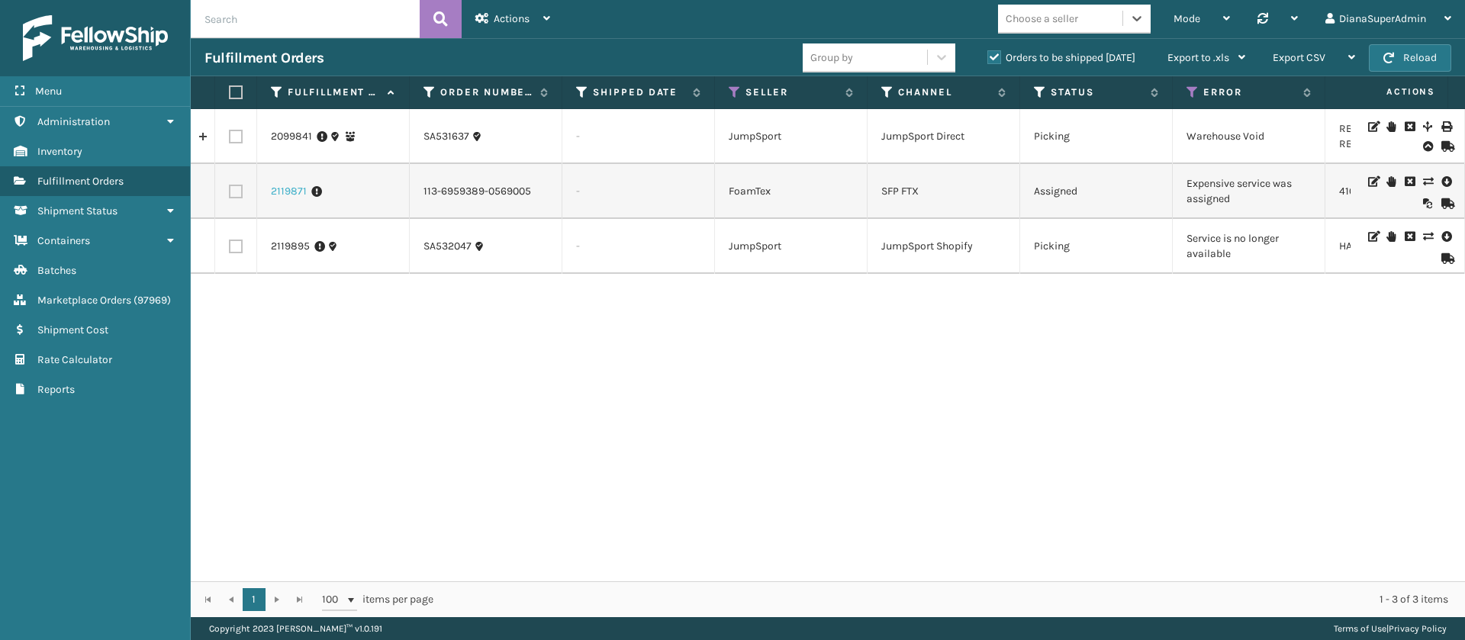
click at [275, 191] on link "2119871" at bounding box center [289, 191] width 36 height 15
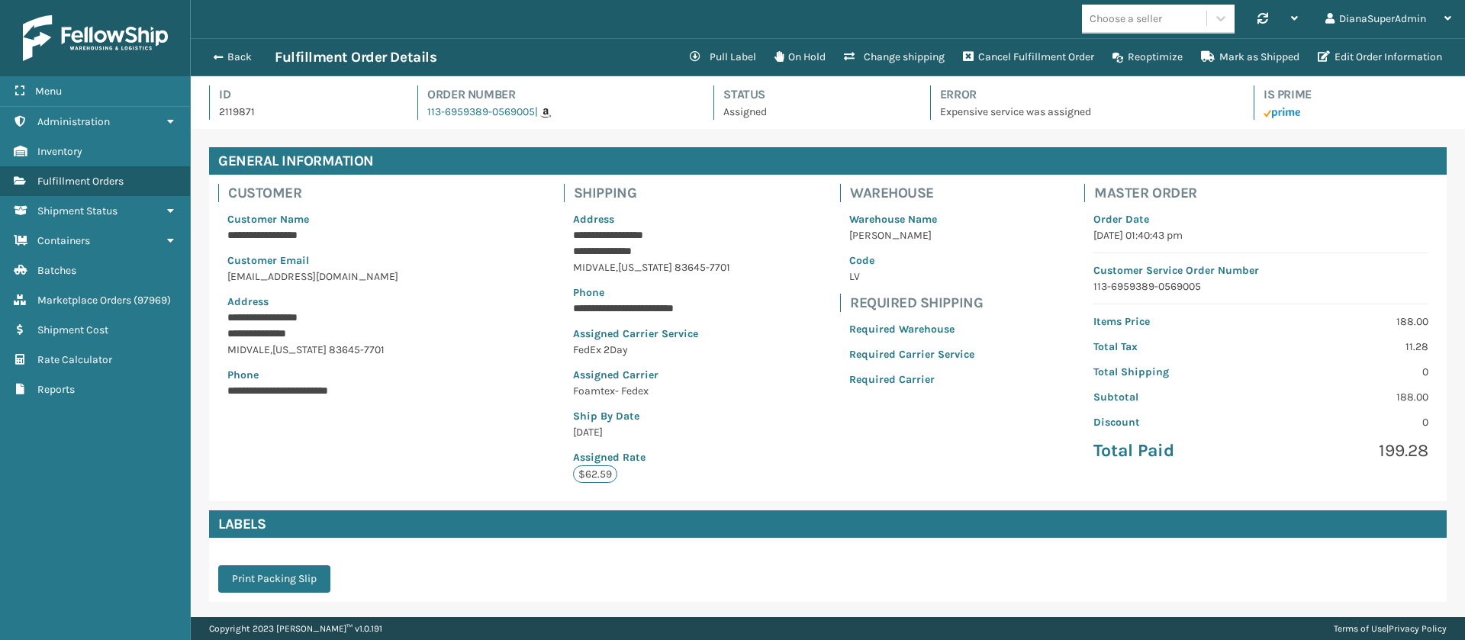
scroll to position [37, 1274]
click at [723, 48] on button "Pull Label" at bounding box center [723, 57] width 85 height 31
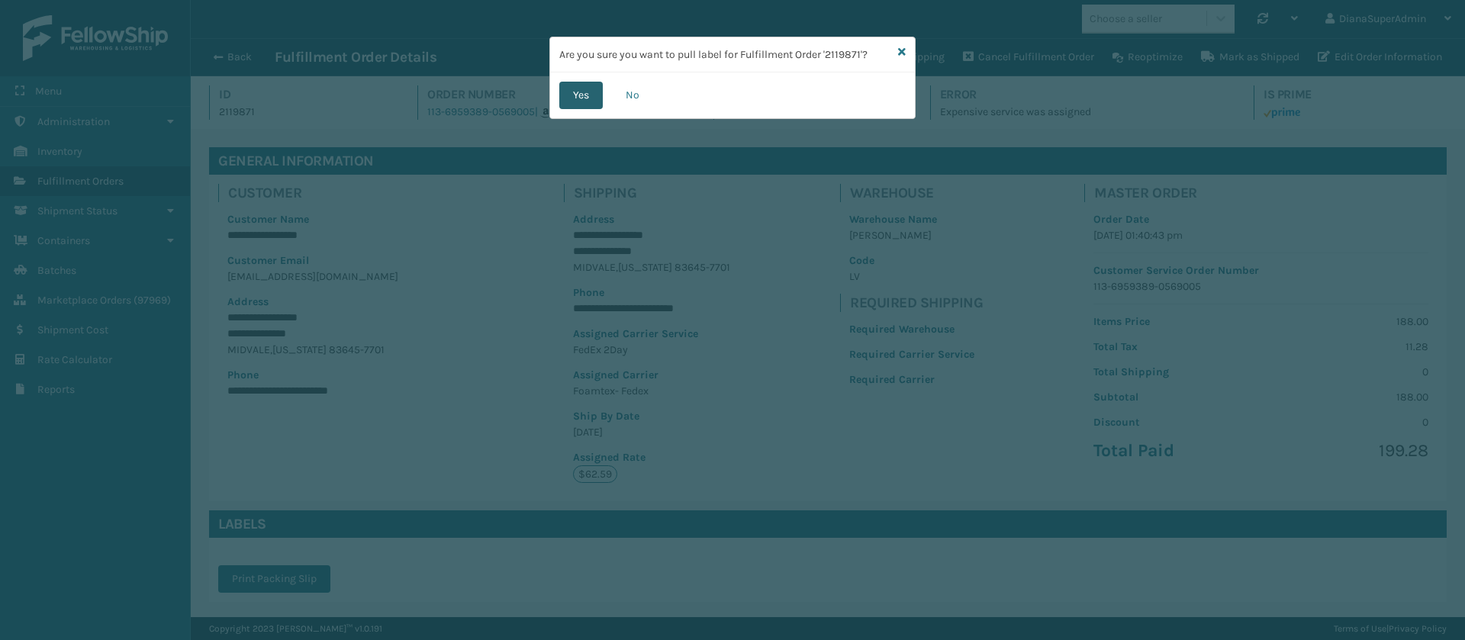
click at [585, 99] on button "Yes" at bounding box center [580, 95] width 43 height 27
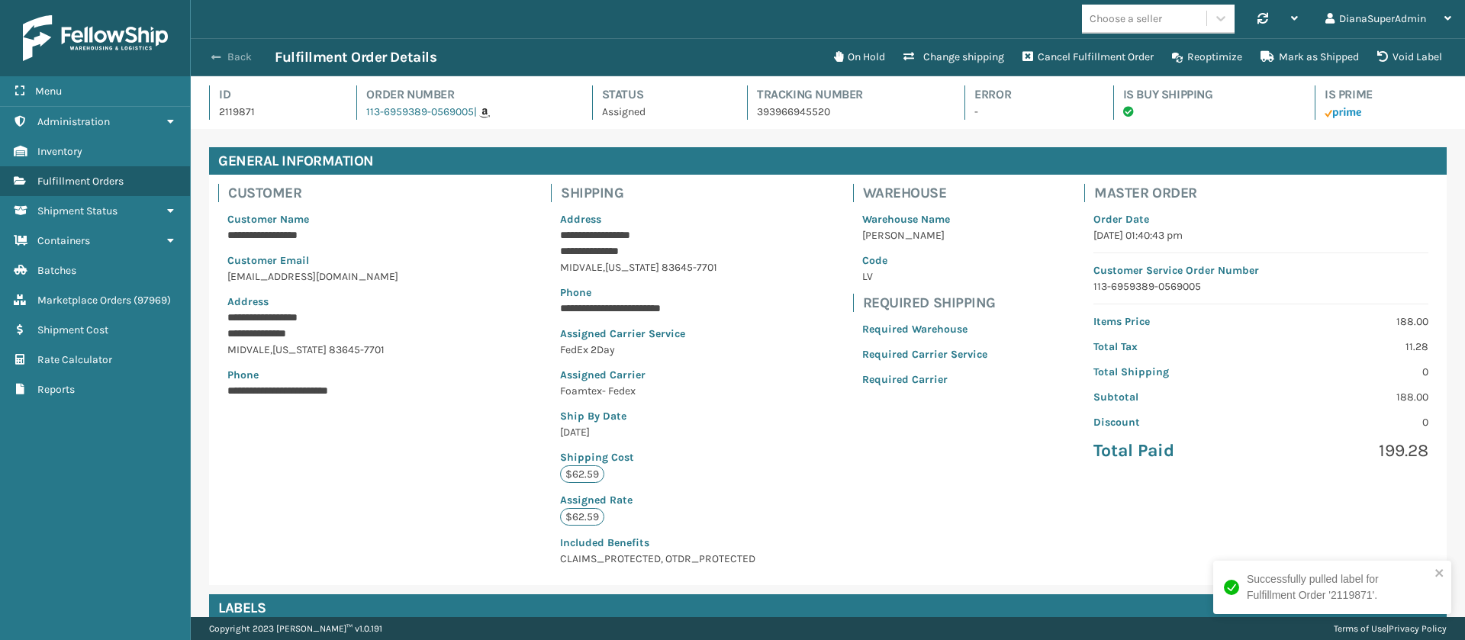
click at [240, 60] on button "Back" at bounding box center [239, 57] width 70 height 14
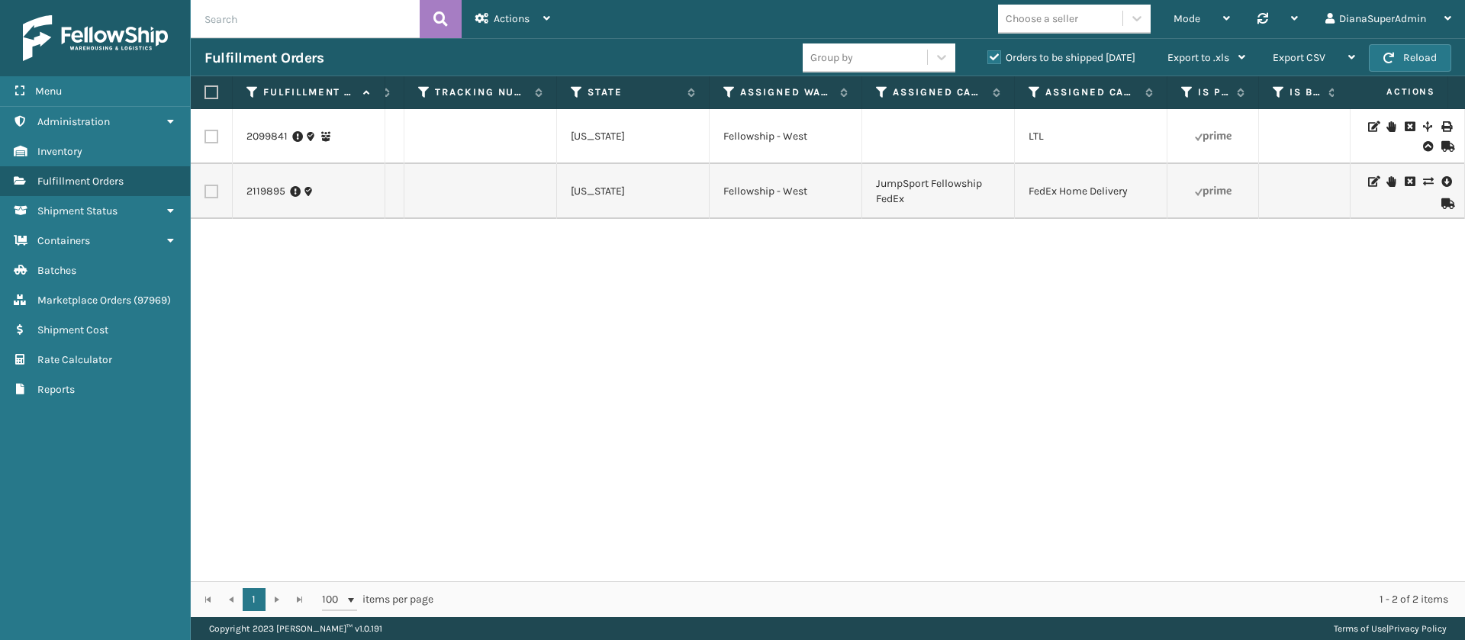
scroll to position [0, 1430]
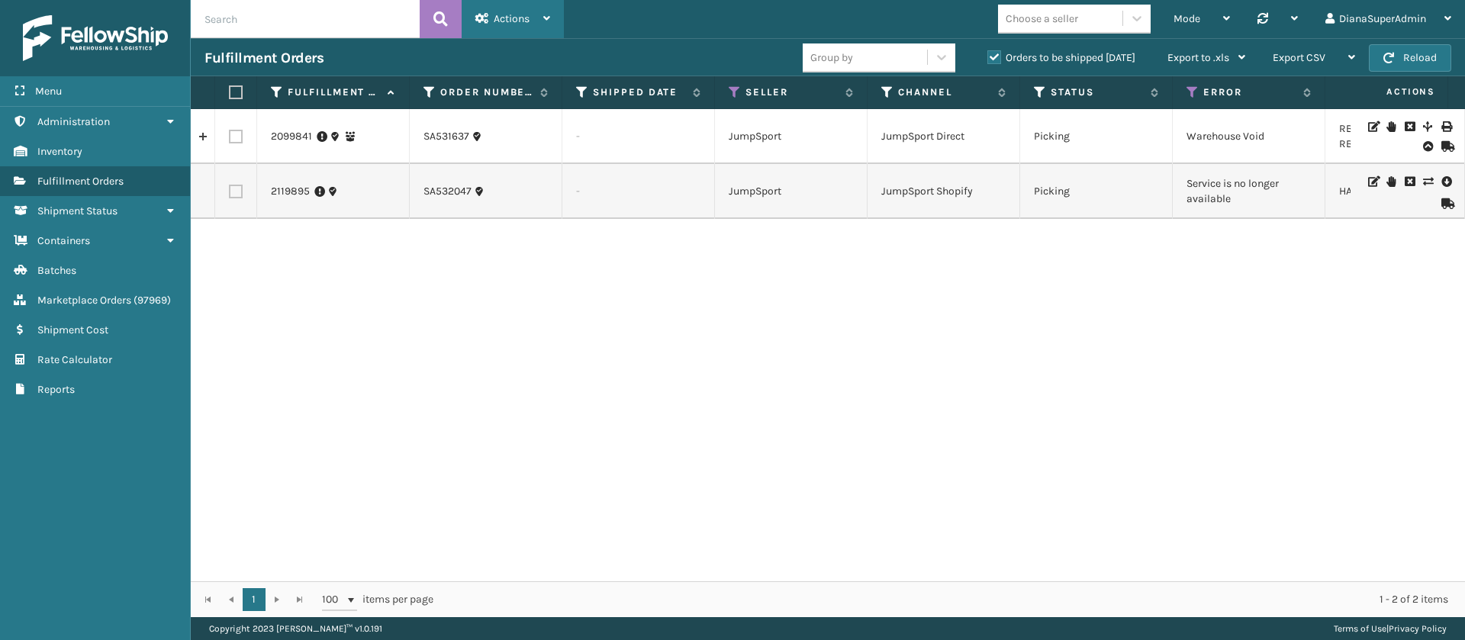
click at [519, 28] on div "Actions" at bounding box center [512, 19] width 75 height 38
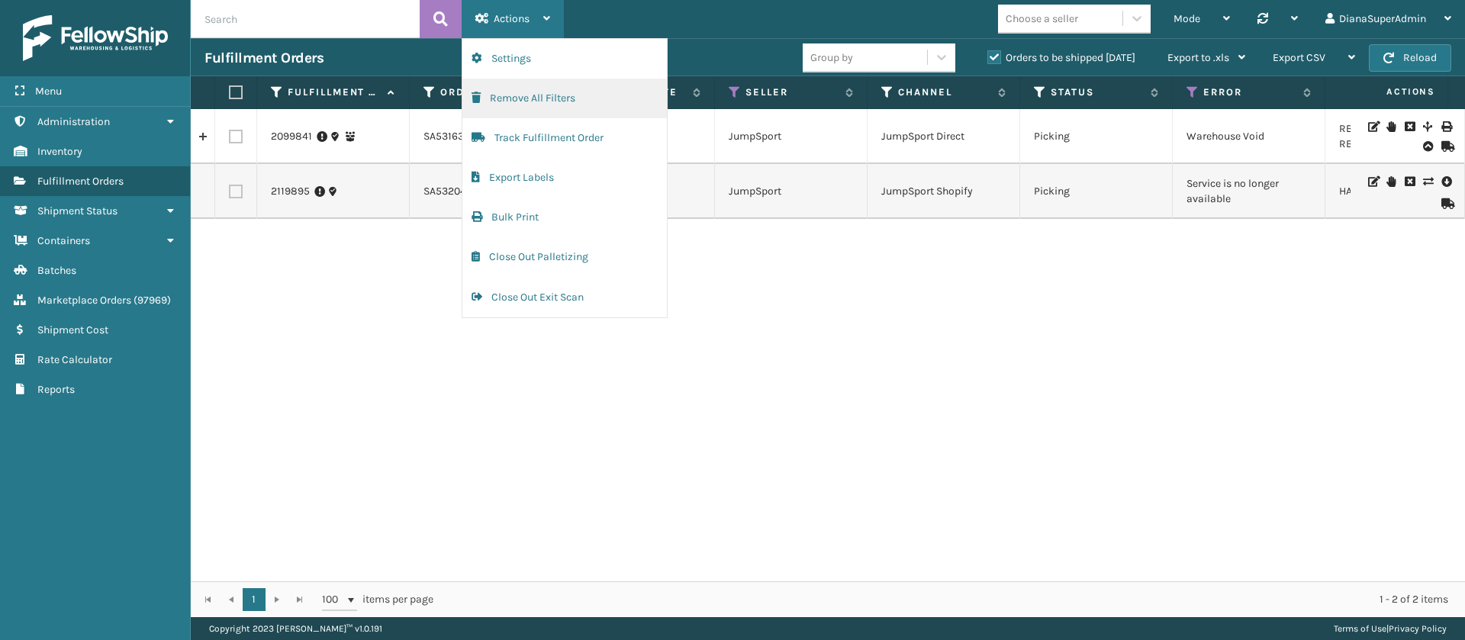
click at [549, 98] on button "Remove All Filters" at bounding box center [564, 99] width 204 height 40
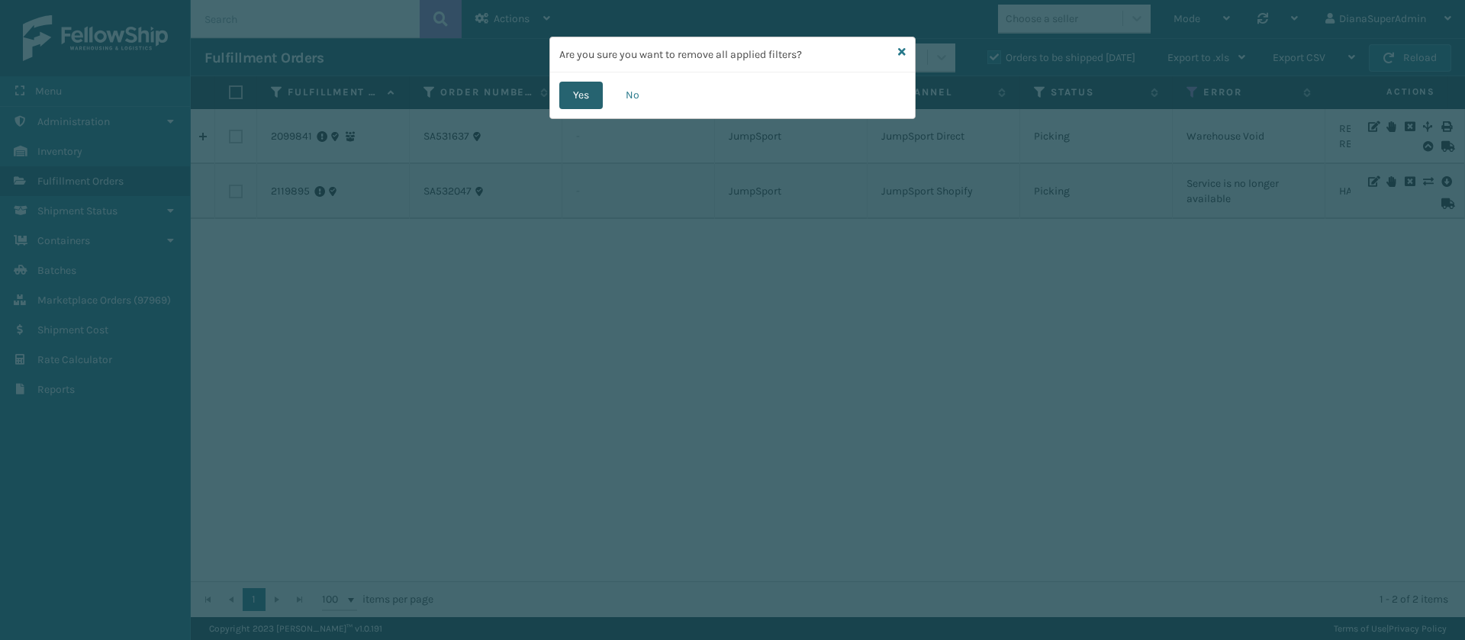
click at [571, 95] on button "Yes" at bounding box center [580, 95] width 43 height 27
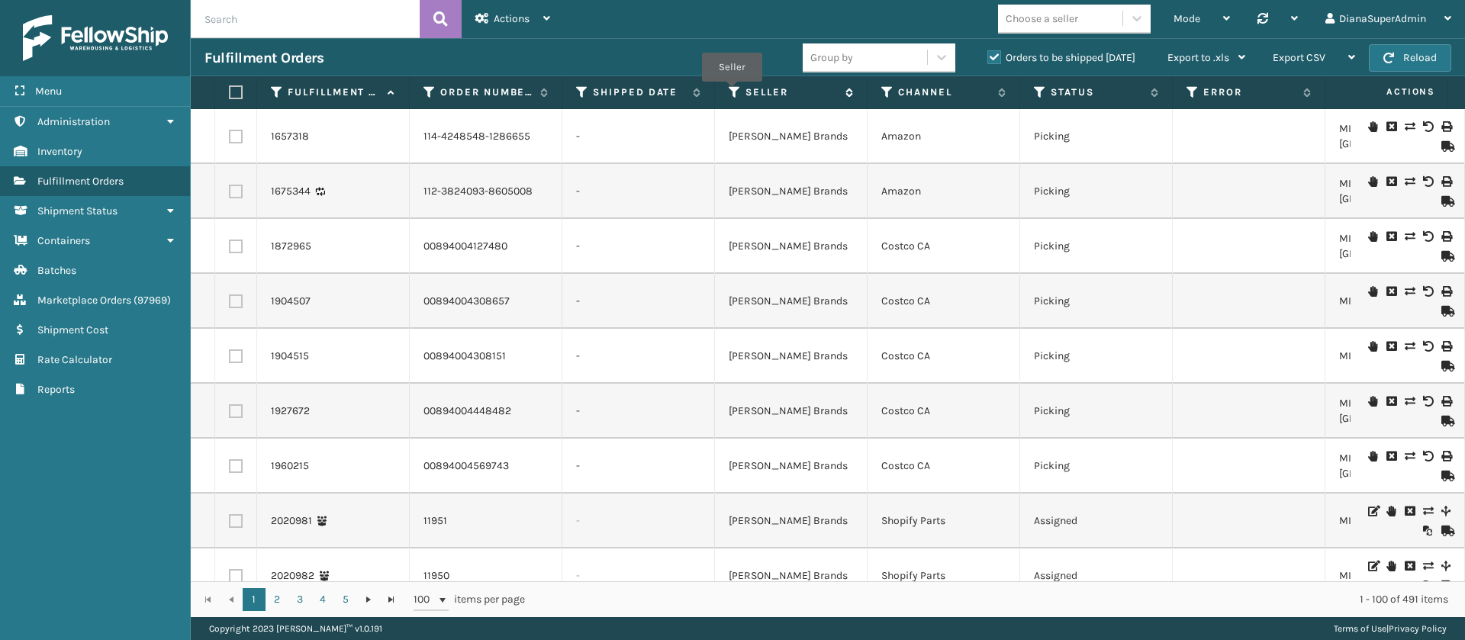
click at [732, 92] on icon at bounding box center [735, 92] width 12 height 14
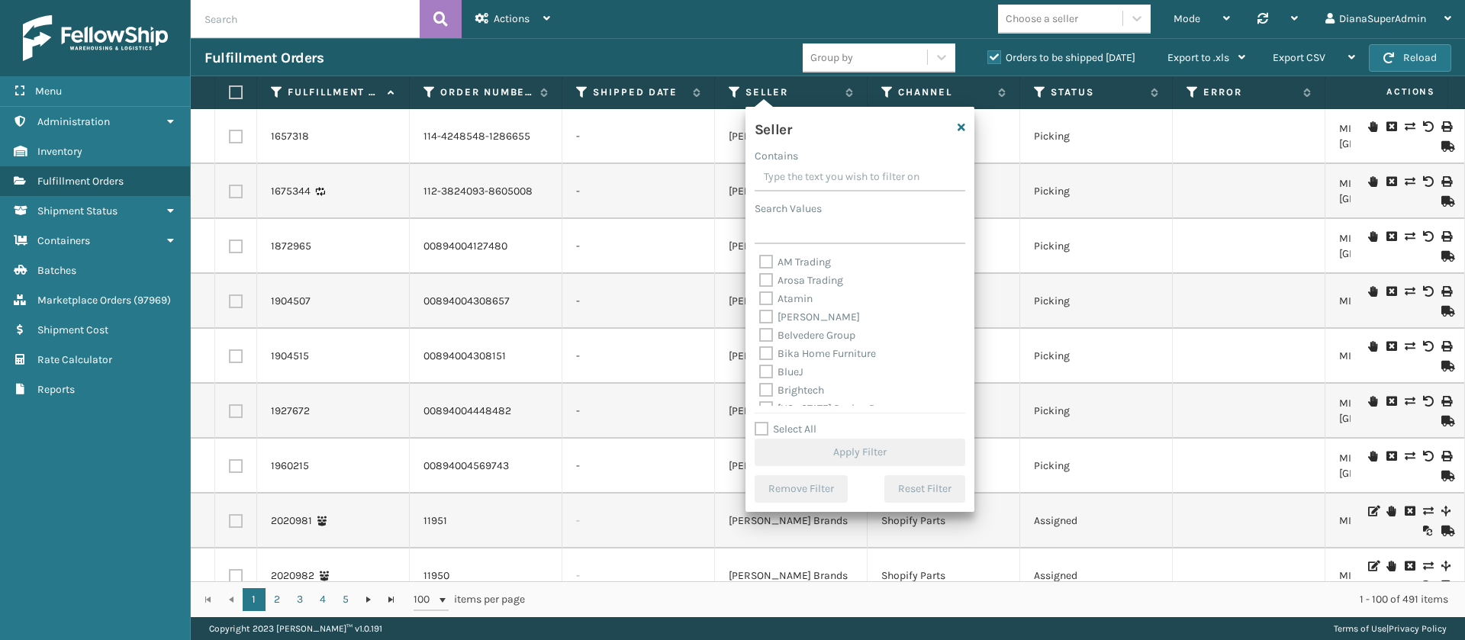
click at [763, 424] on label "Select All" at bounding box center [786, 429] width 62 height 13
click at [763, 422] on input "Select All" at bounding box center [869, 421] width 229 height 2
checkbox input "true"
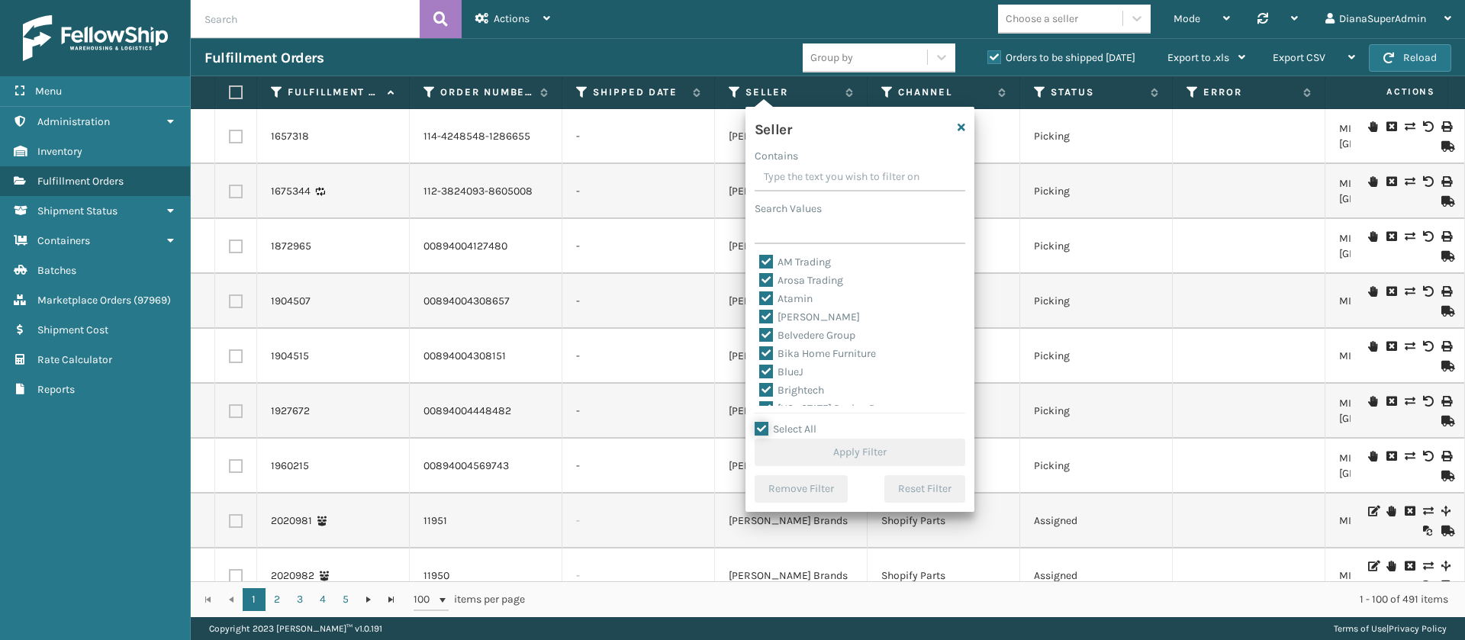
checkbox input "true"
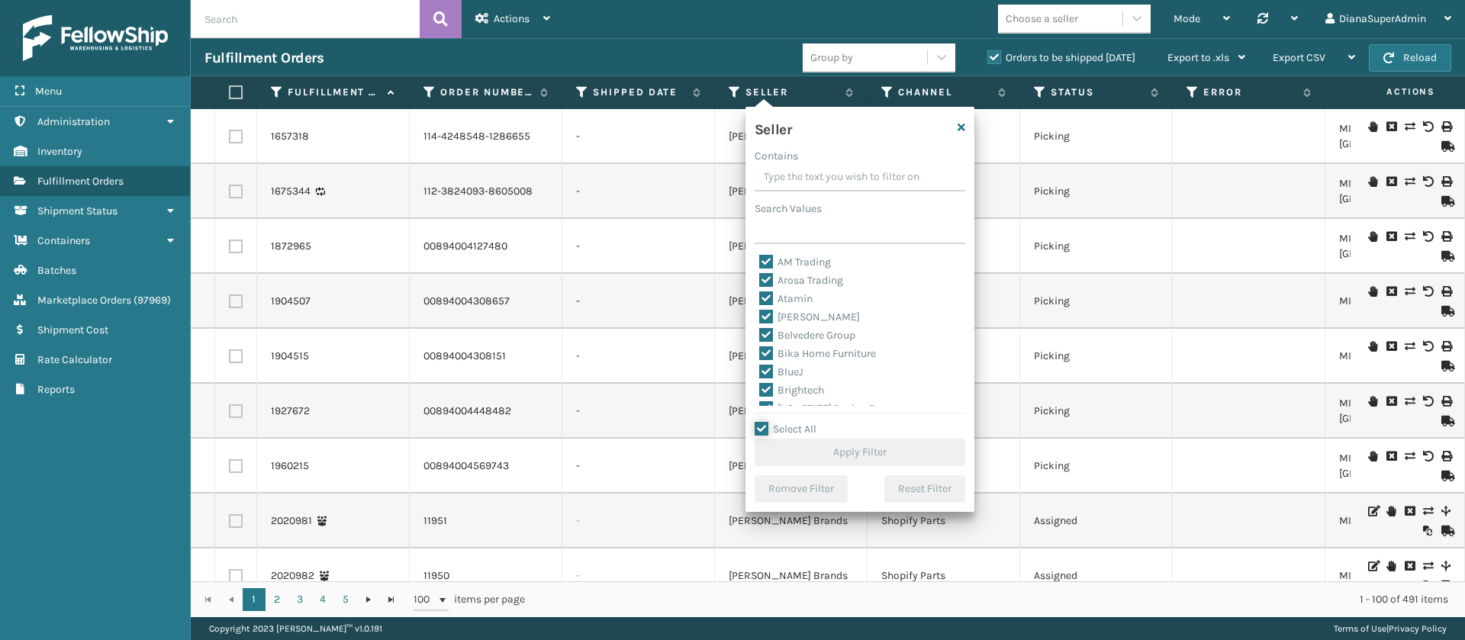
checkbox input "true"
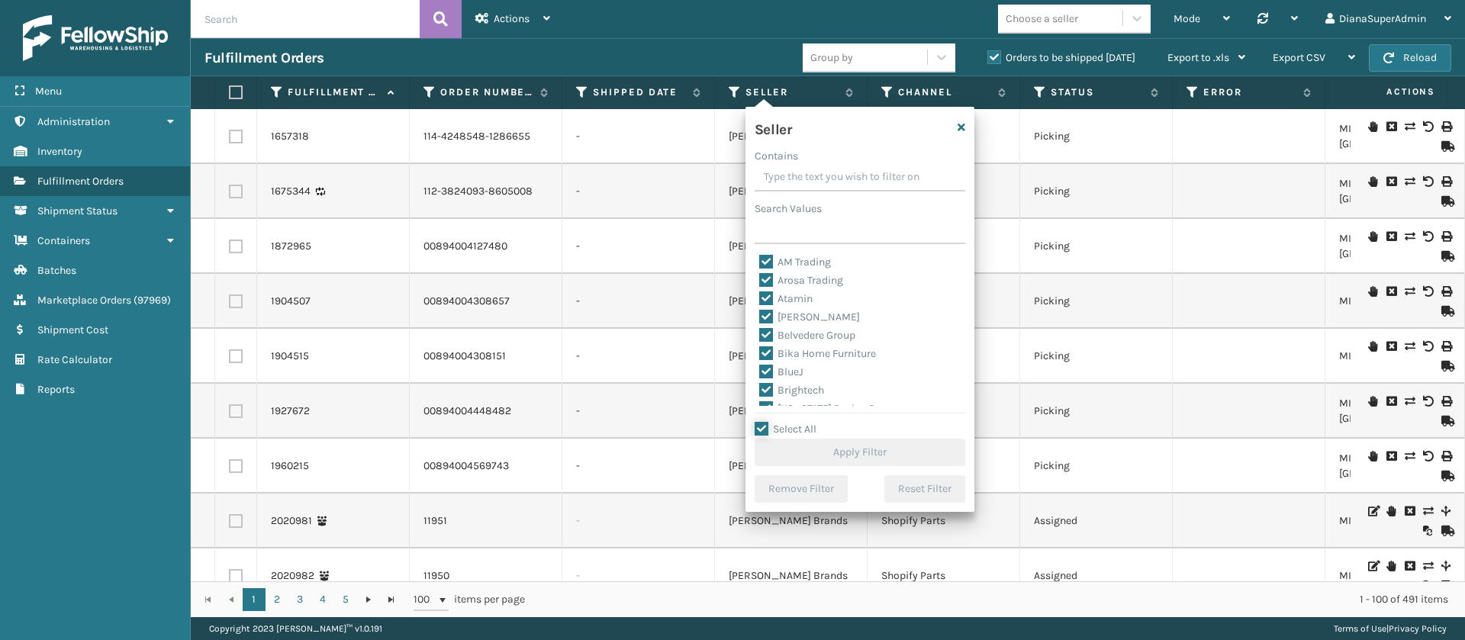
checkbox input "true"
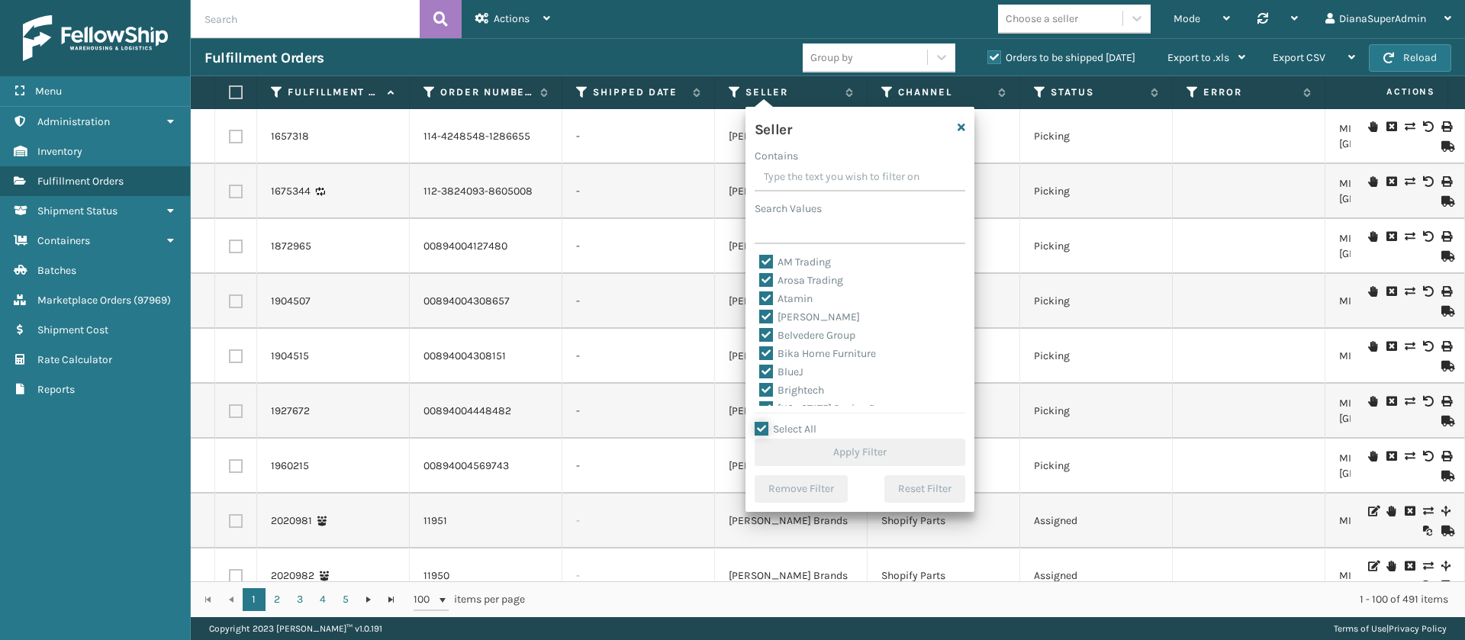
checkbox input "true"
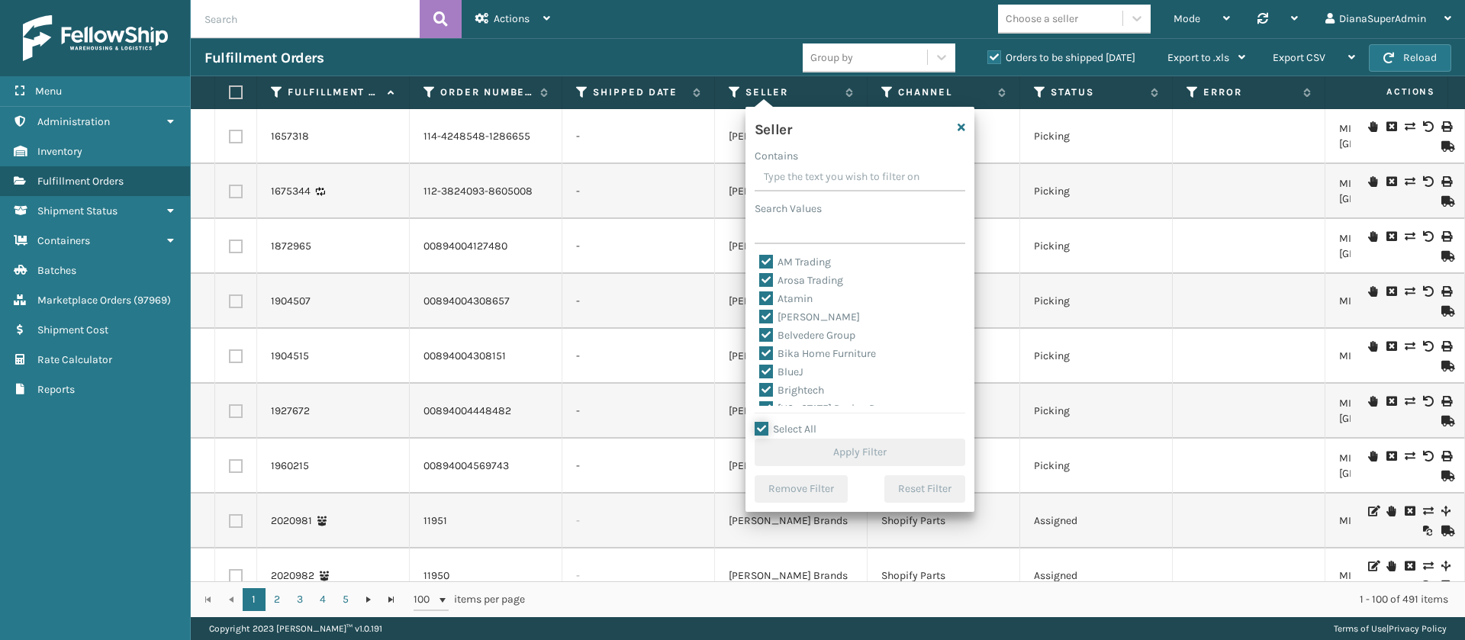
checkbox input "true"
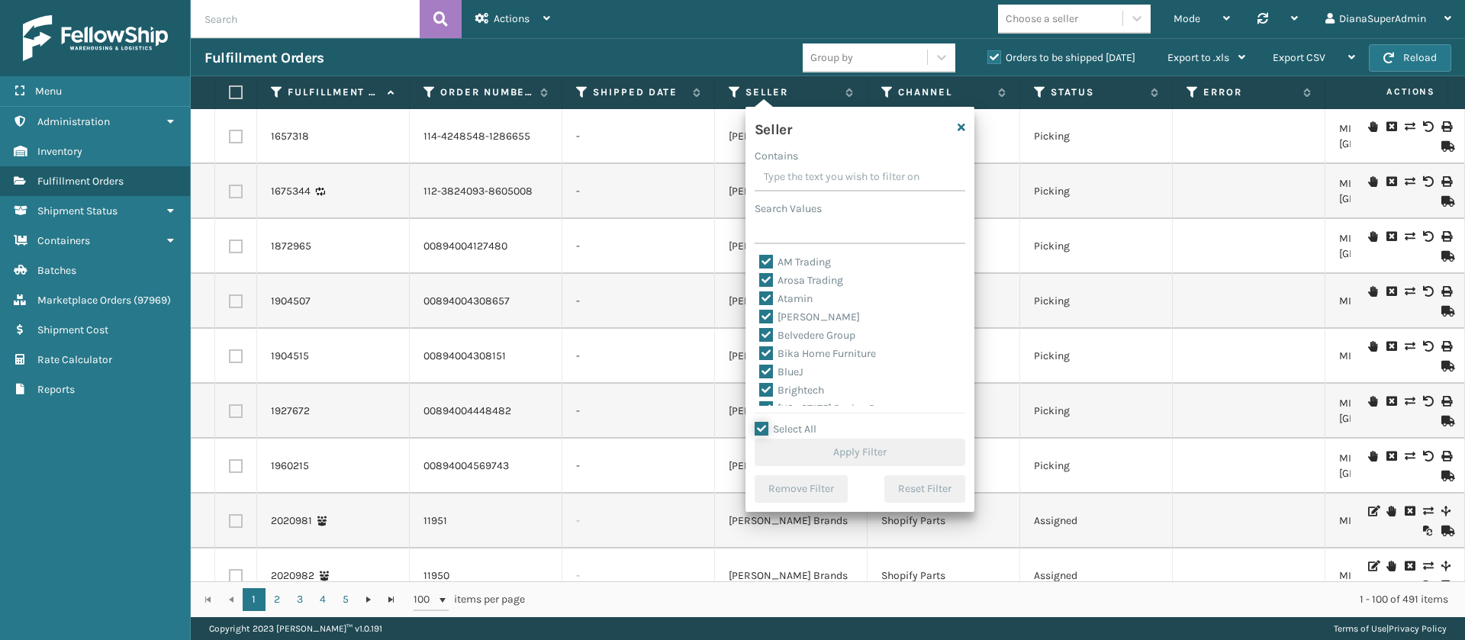
checkbox input "true"
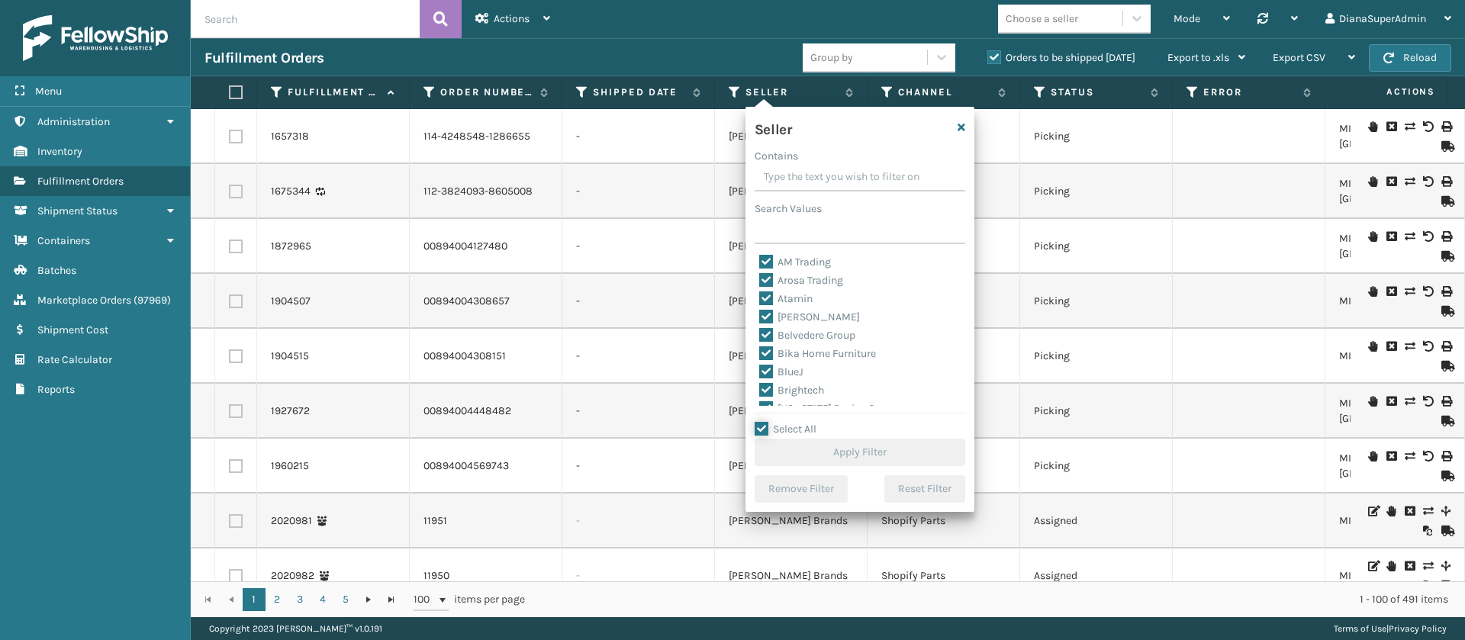
checkbox input "true"
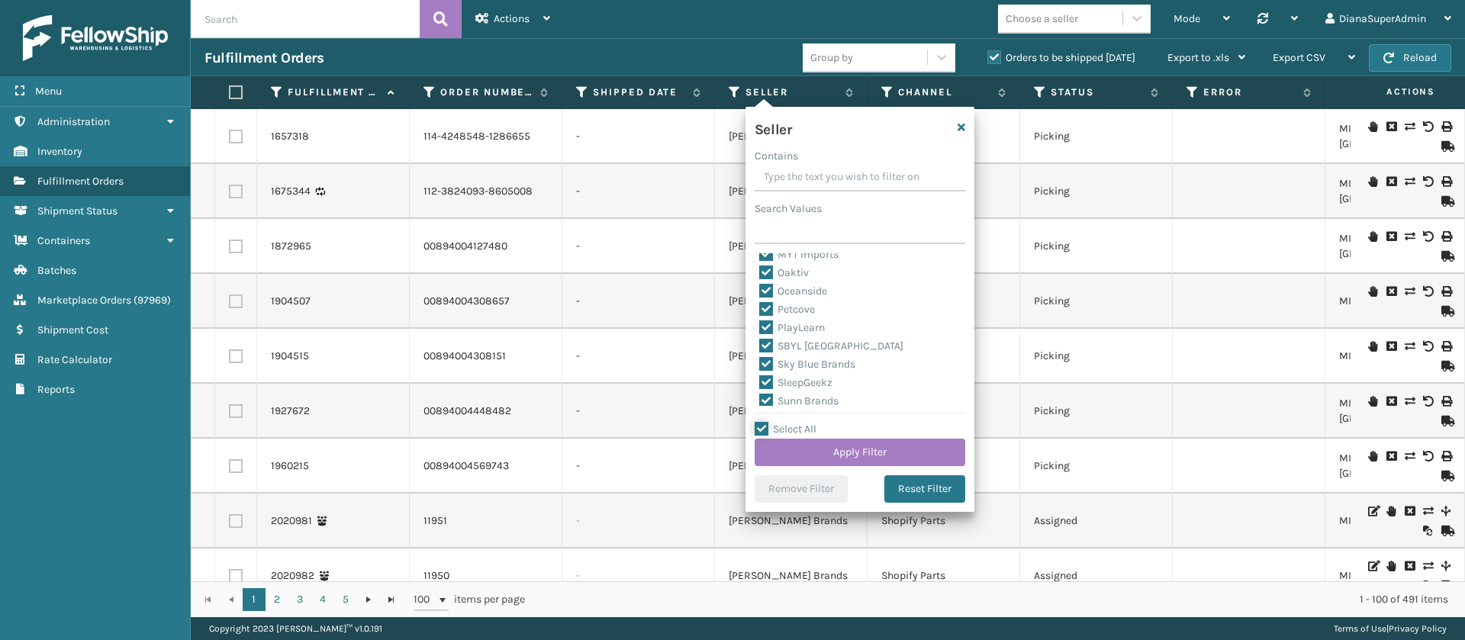
scroll to position [488, 0]
click at [765, 377] on label "SleepGeekz" at bounding box center [795, 378] width 73 height 13
click at [760, 377] on input "SleepGeekz" at bounding box center [759, 374] width 1 height 10
checkbox input "false"
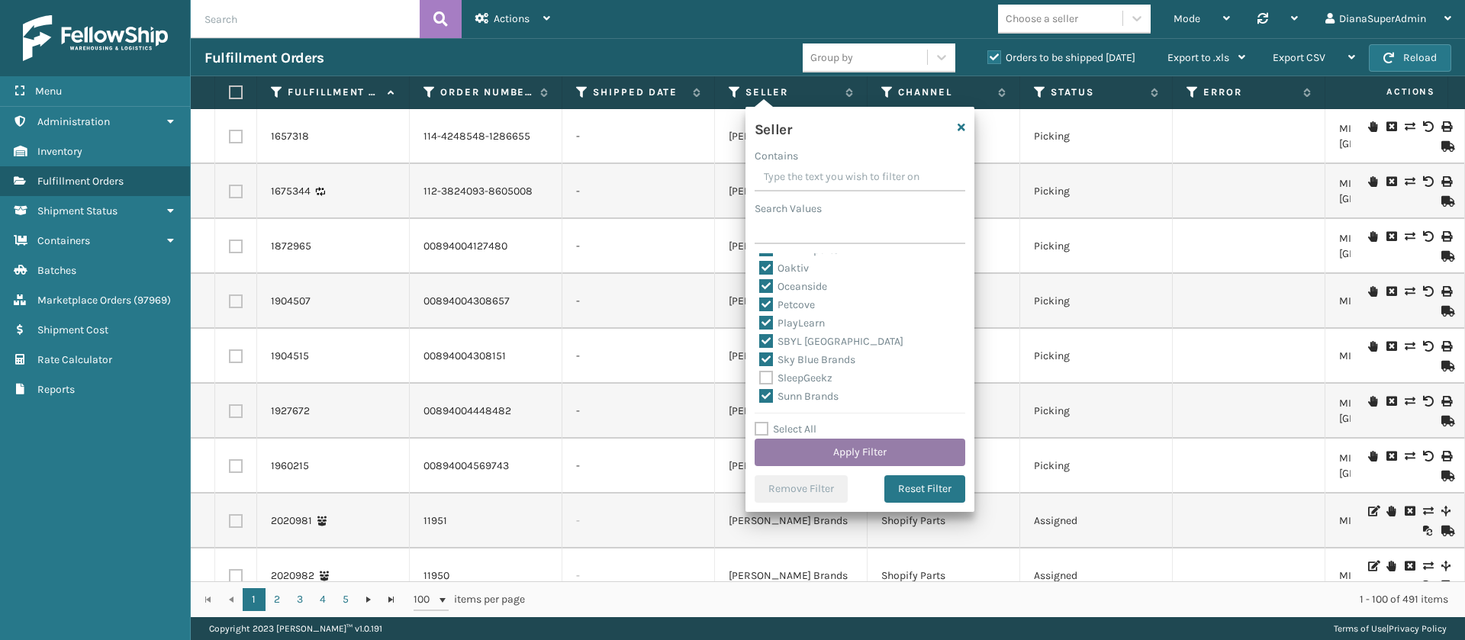
click at [864, 451] on button "Apply Filter" at bounding box center [860, 452] width 211 height 27
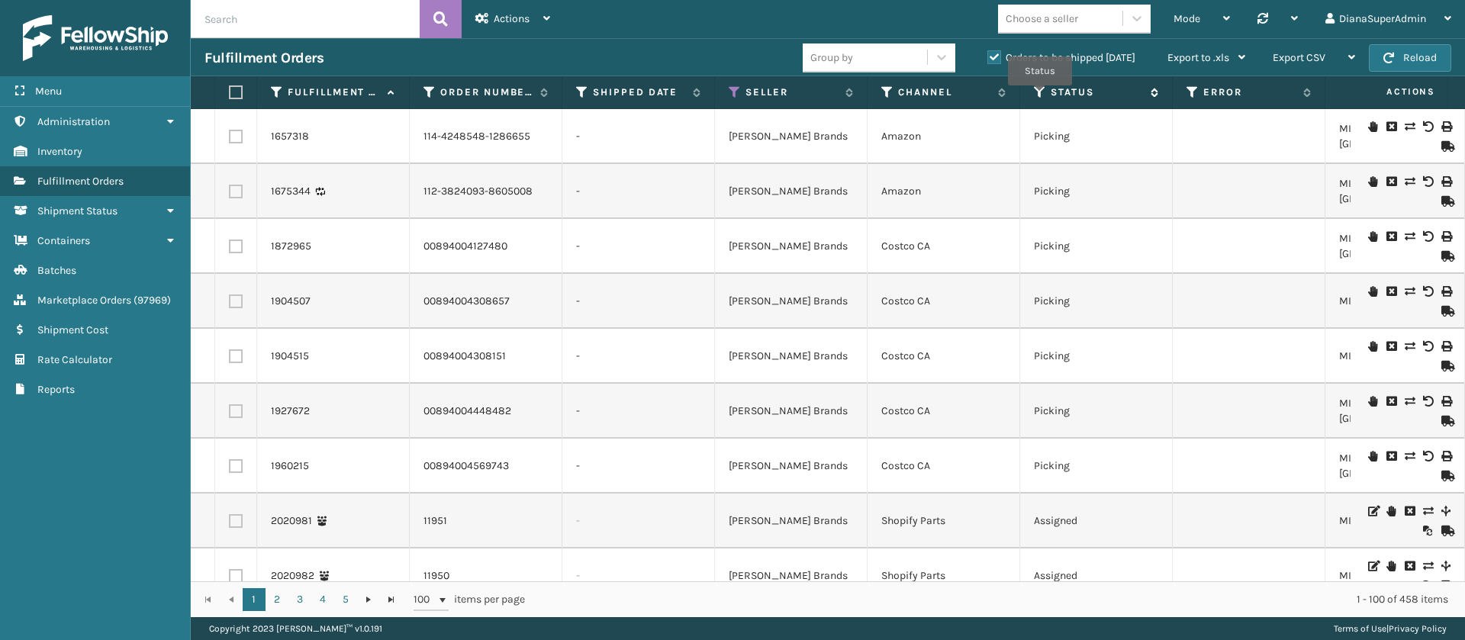
click at [1036, 91] on icon at bounding box center [1040, 92] width 12 height 14
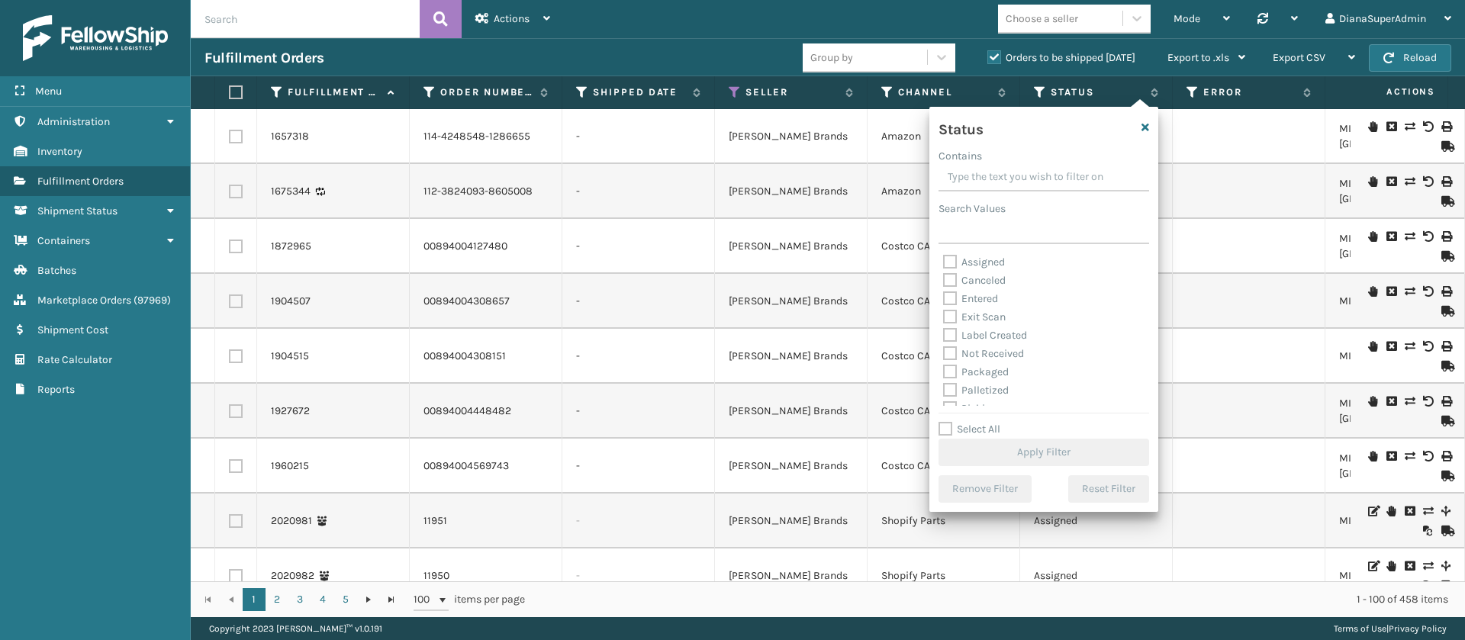
click at [949, 330] on label "Label Created" at bounding box center [985, 335] width 84 height 13
click at [944, 330] on input "Label Created" at bounding box center [943, 332] width 1 height 10
checkbox input "true"
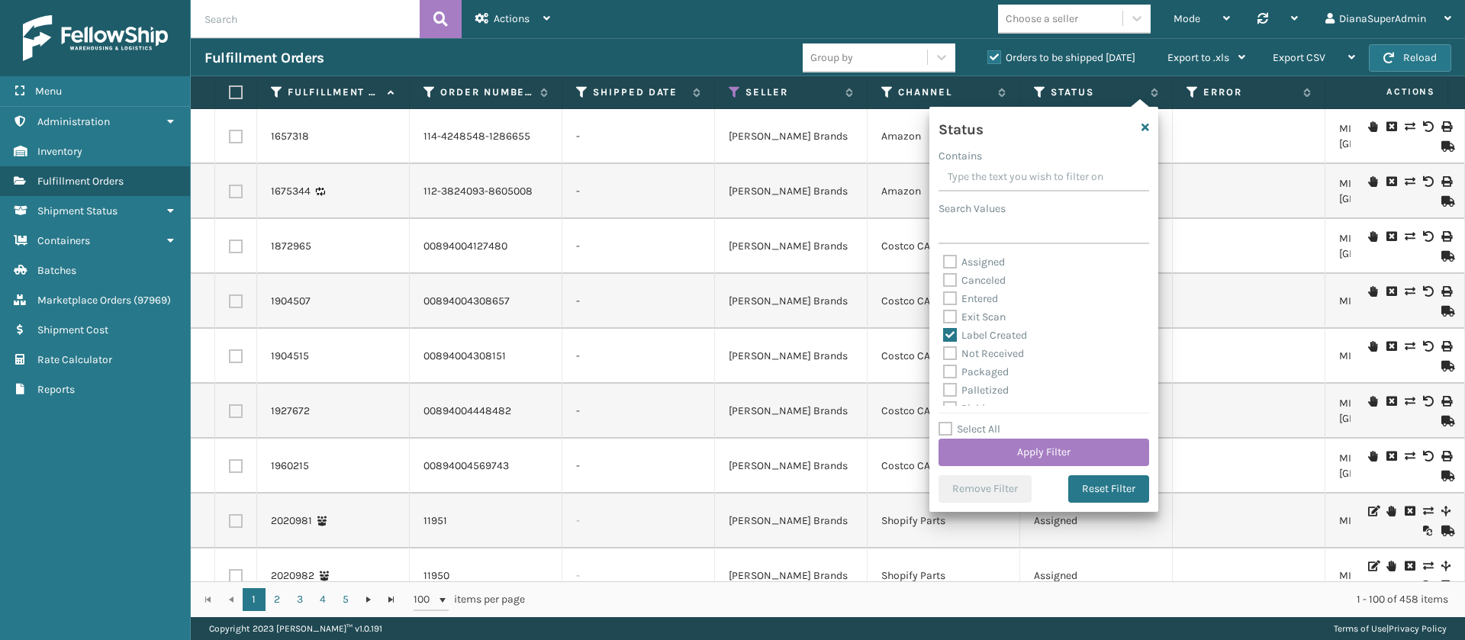
click at [949, 367] on label "Packaged" at bounding box center [976, 371] width 66 height 13
click at [944, 367] on input "Packaged" at bounding box center [943, 368] width 1 height 10
checkbox input "true"
click at [951, 389] on label "Palletized" at bounding box center [976, 390] width 66 height 13
click at [944, 389] on input "Palletized" at bounding box center [943, 386] width 1 height 10
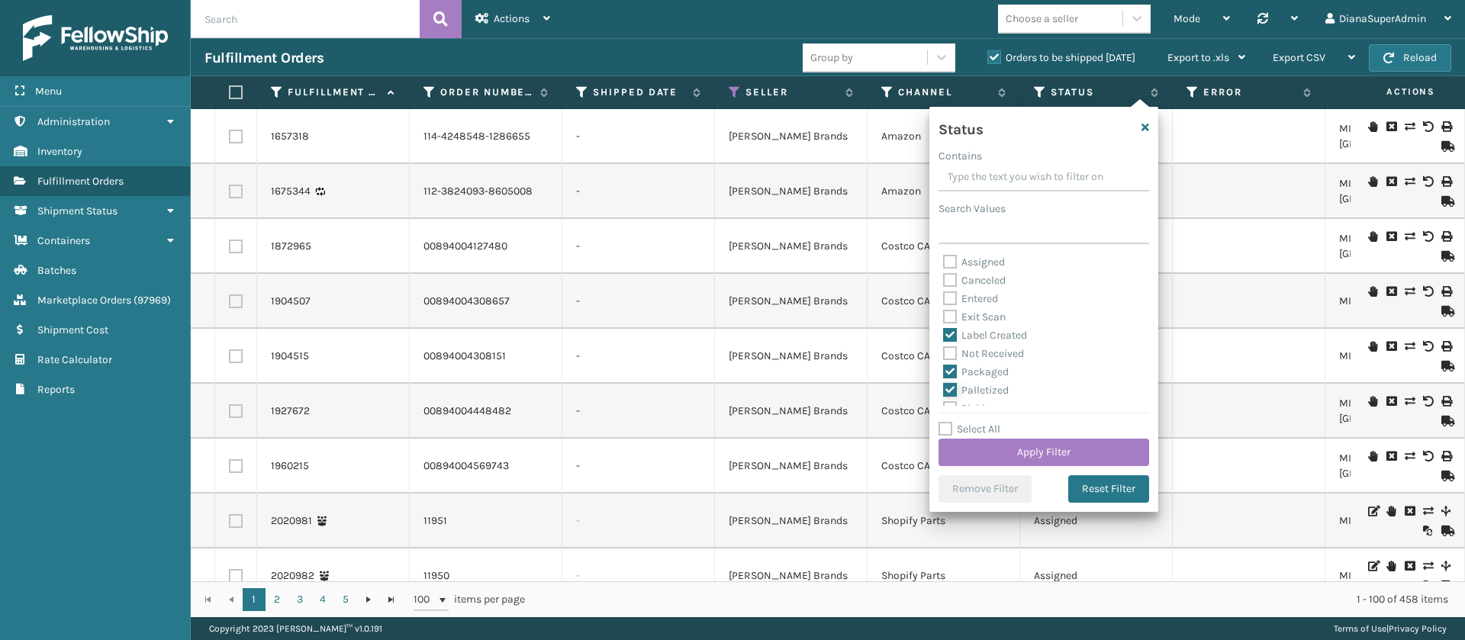
checkbox input "true"
click at [948, 317] on label "Picking" at bounding box center [970, 323] width 54 height 13
click at [944, 315] on input "Picking" at bounding box center [943, 319] width 1 height 10
checkbox input "true"
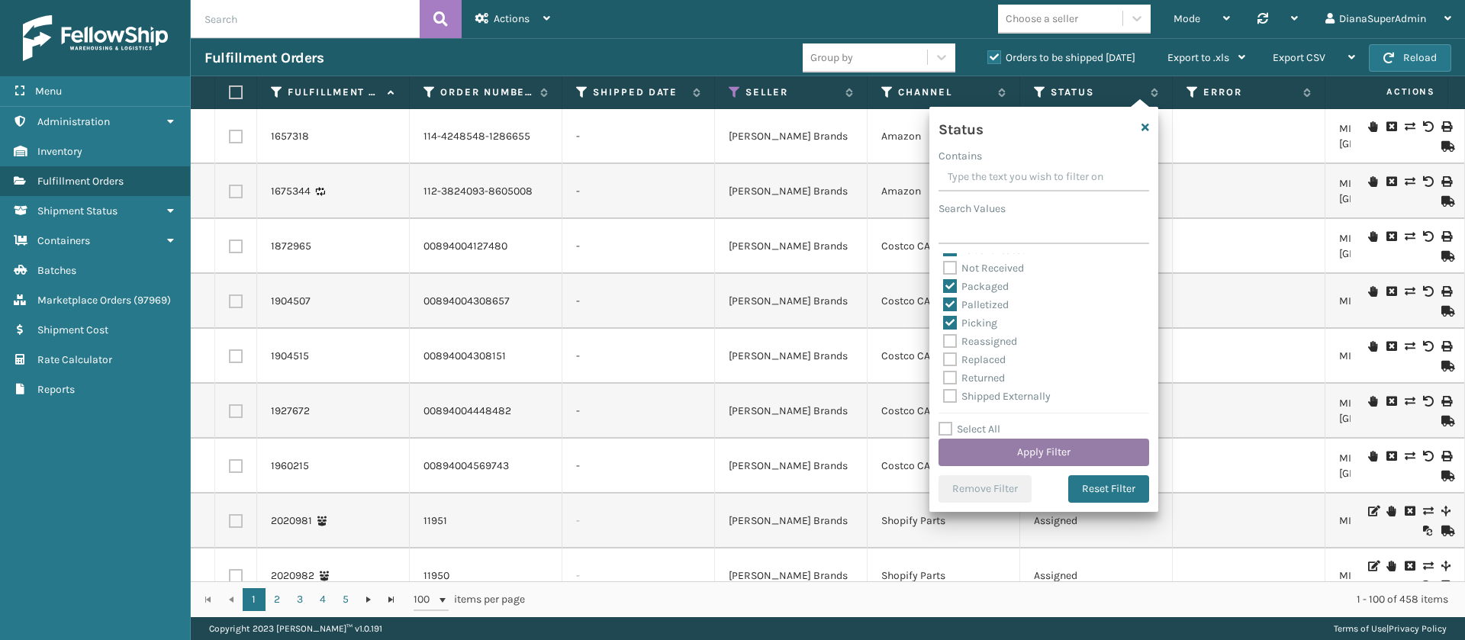
click at [1064, 449] on button "Apply Filter" at bounding box center [1043, 452] width 211 height 27
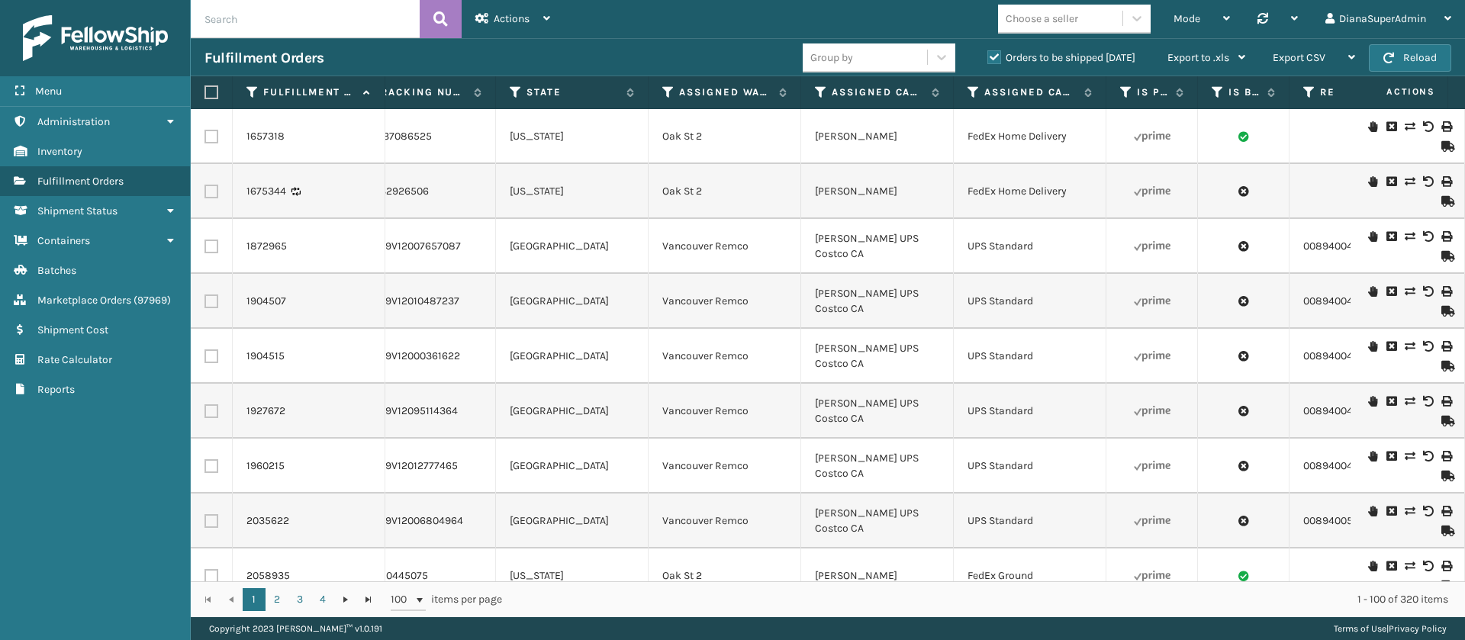
scroll to position [0, 1318]
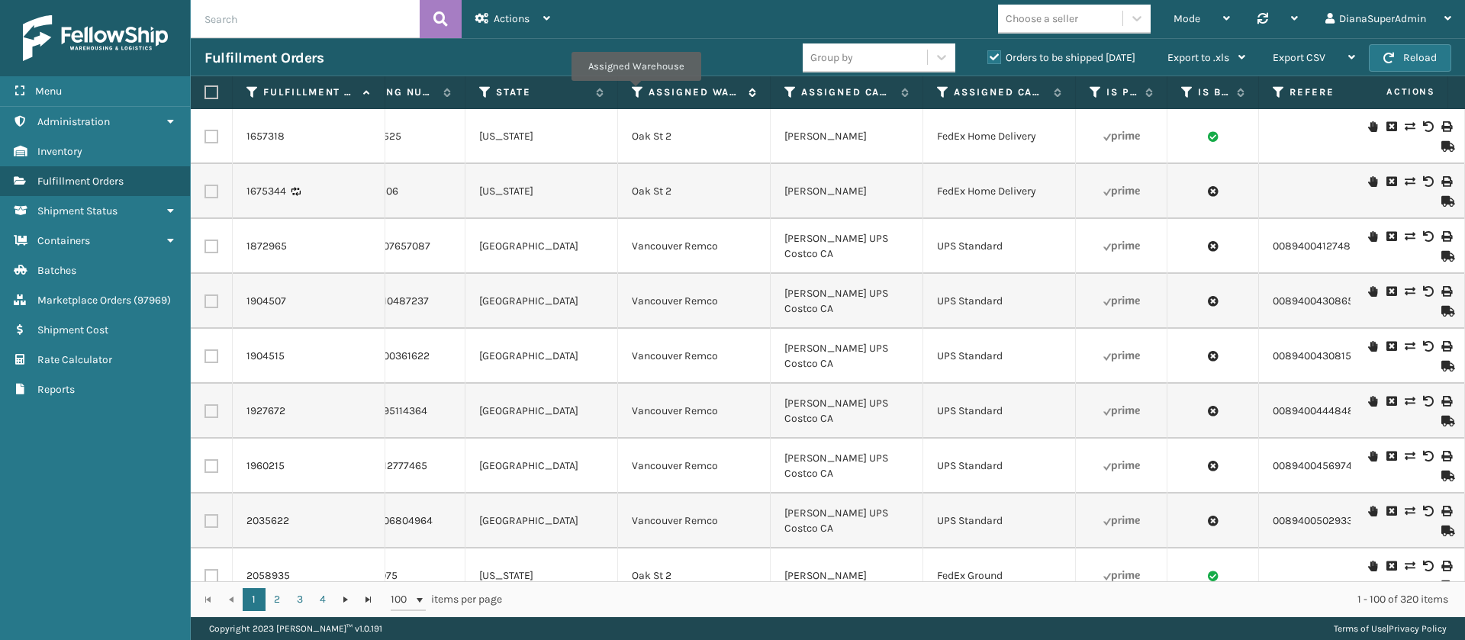
click at [633, 89] on icon at bounding box center [638, 92] width 12 height 14
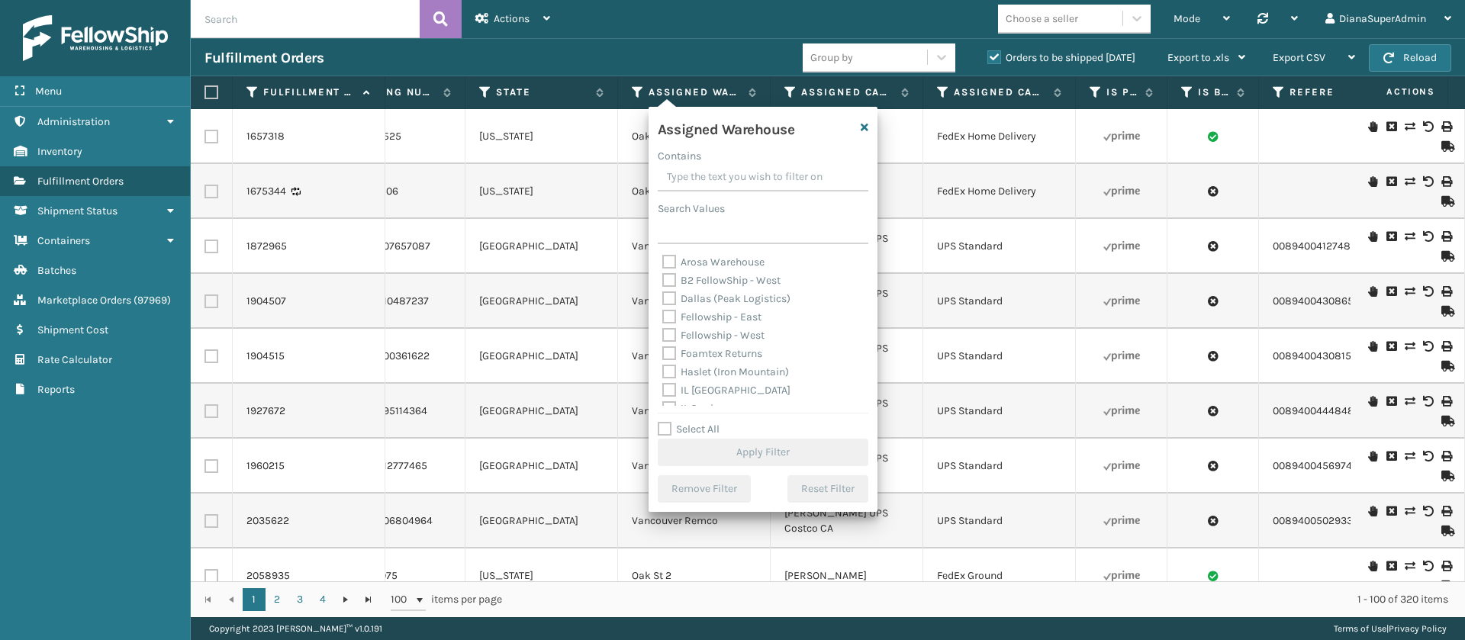
click at [669, 316] on label "Fellowship - East" at bounding box center [711, 317] width 99 height 13
click at [663, 316] on input "Fellowship - East" at bounding box center [662, 313] width 1 height 10
checkbox input "true"
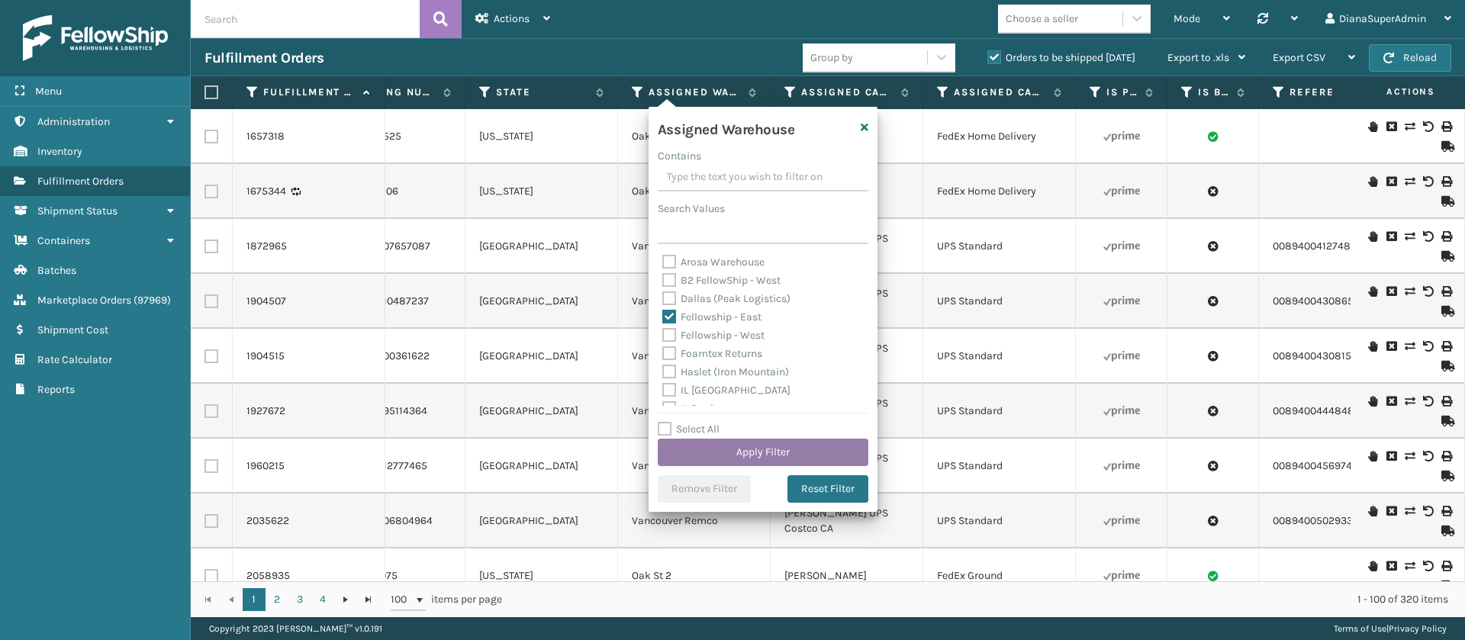
click at [768, 446] on button "Apply Filter" at bounding box center [763, 452] width 211 height 27
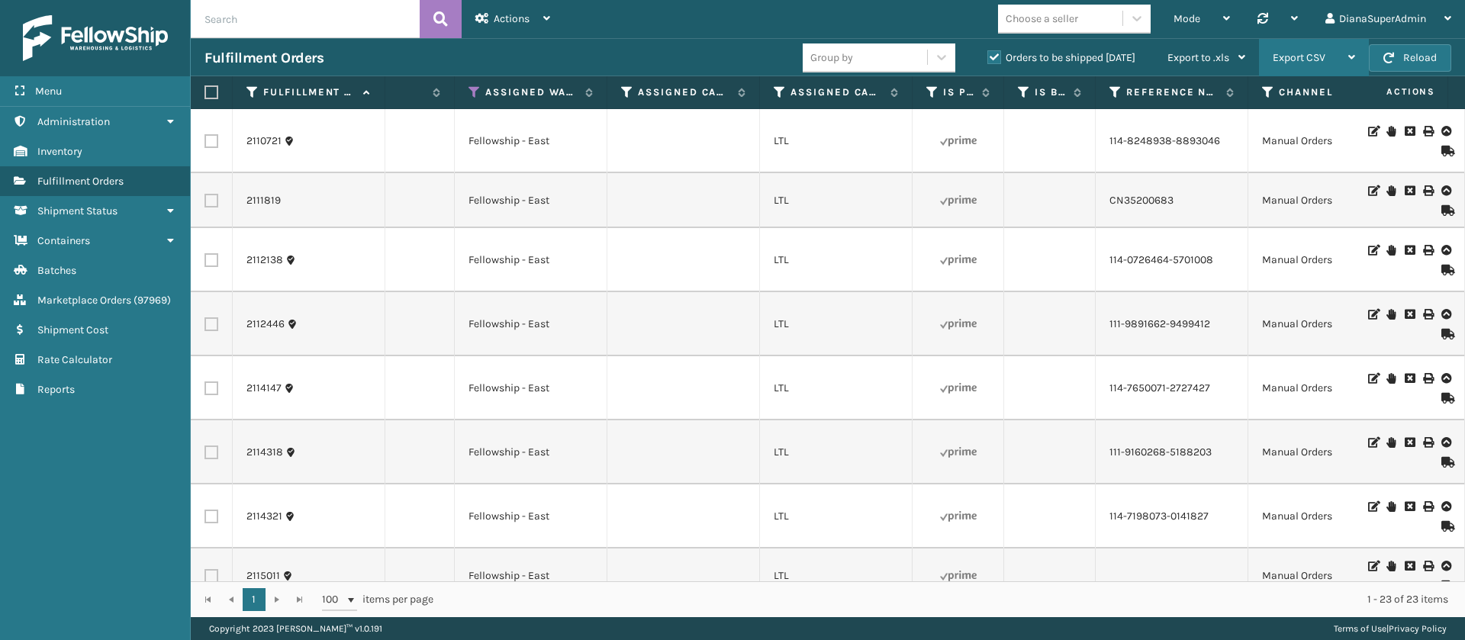
click at [1289, 53] on span "Export CSV" at bounding box center [1299, 57] width 53 height 13
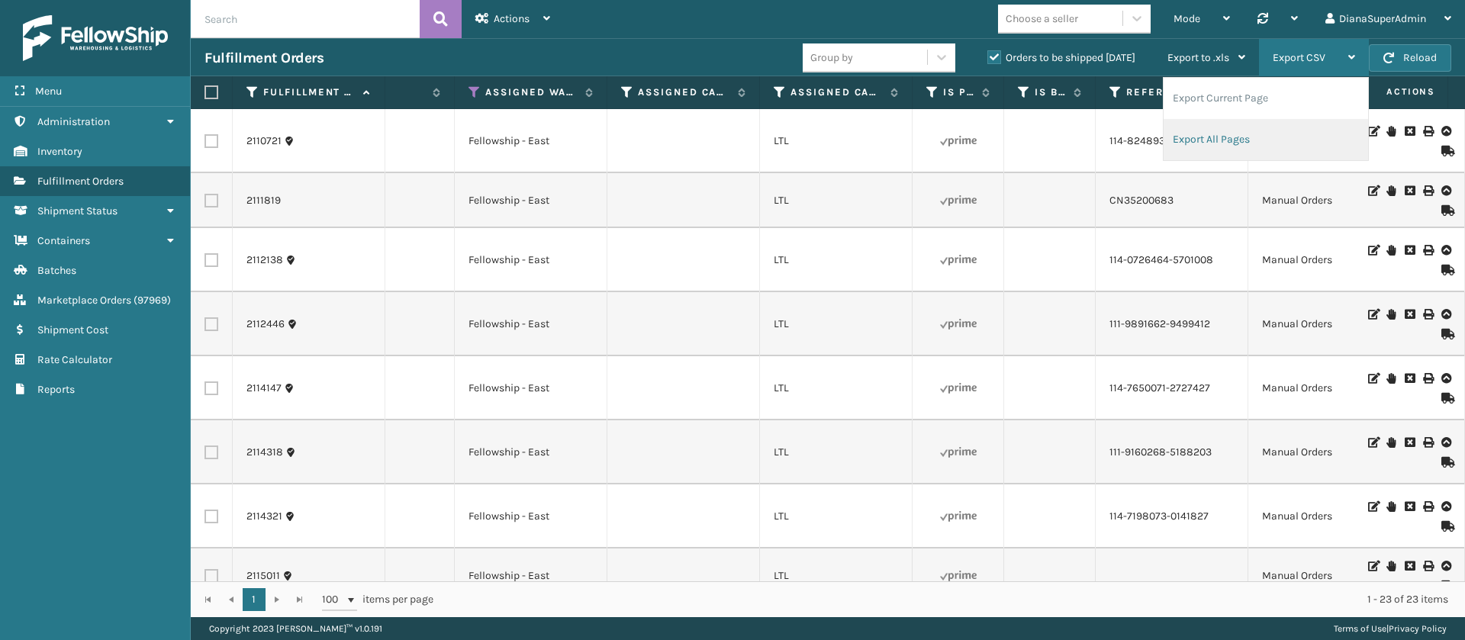
click at [1225, 141] on li "Export All Pages" at bounding box center [1266, 139] width 204 height 41
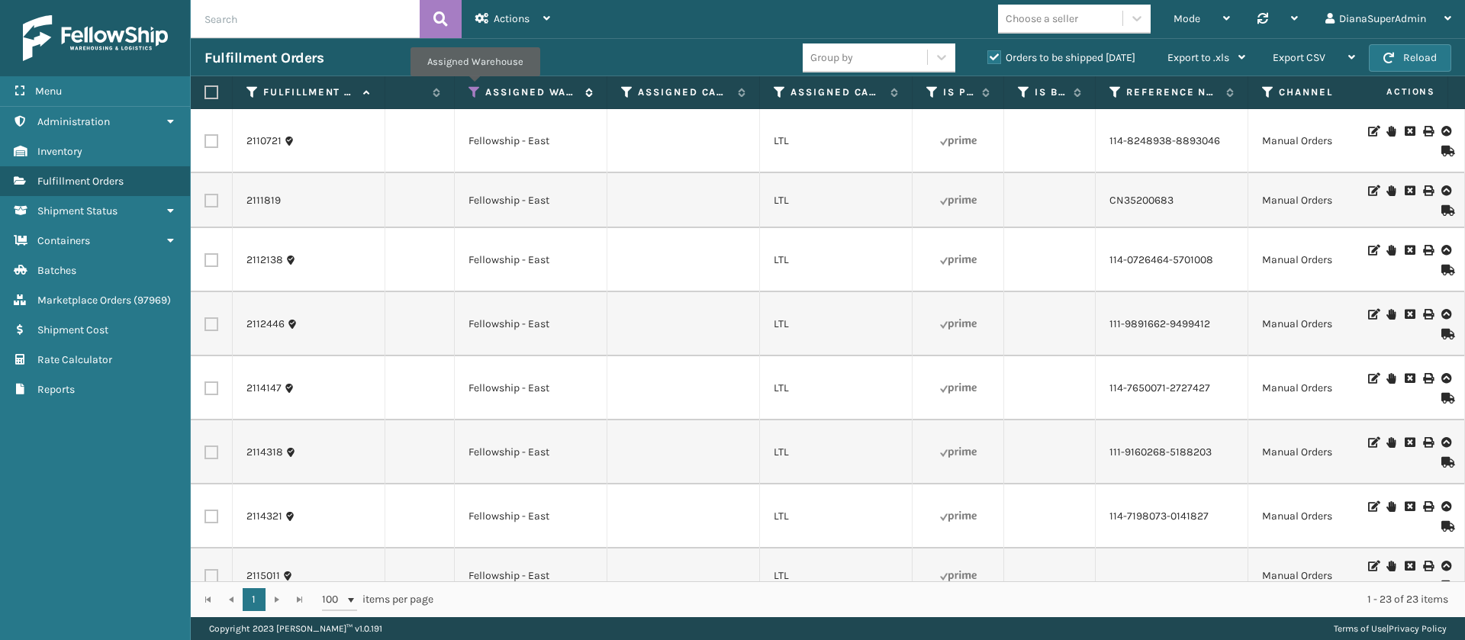
click at [474, 87] on icon at bounding box center [474, 92] width 12 height 14
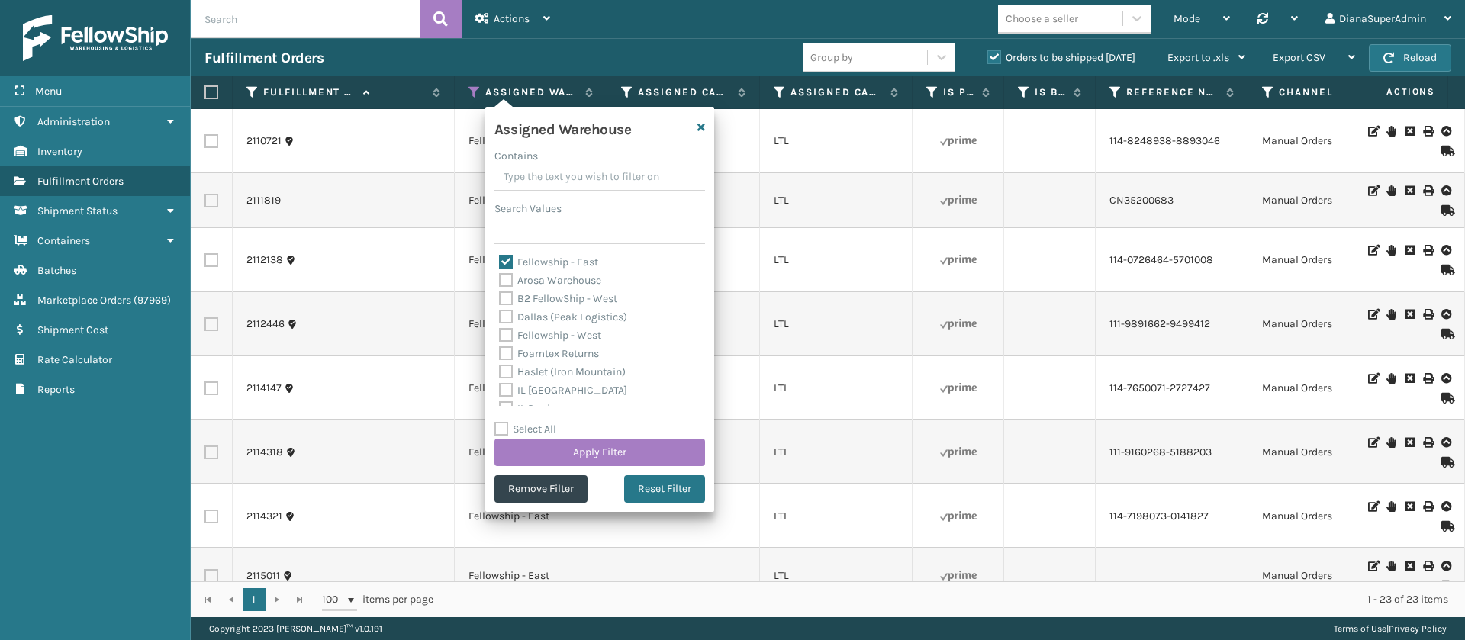
click at [507, 260] on label "Fellowship - East" at bounding box center [548, 262] width 99 height 13
click at [500, 260] on input "Fellowship - East" at bounding box center [499, 258] width 1 height 10
checkbox input "false"
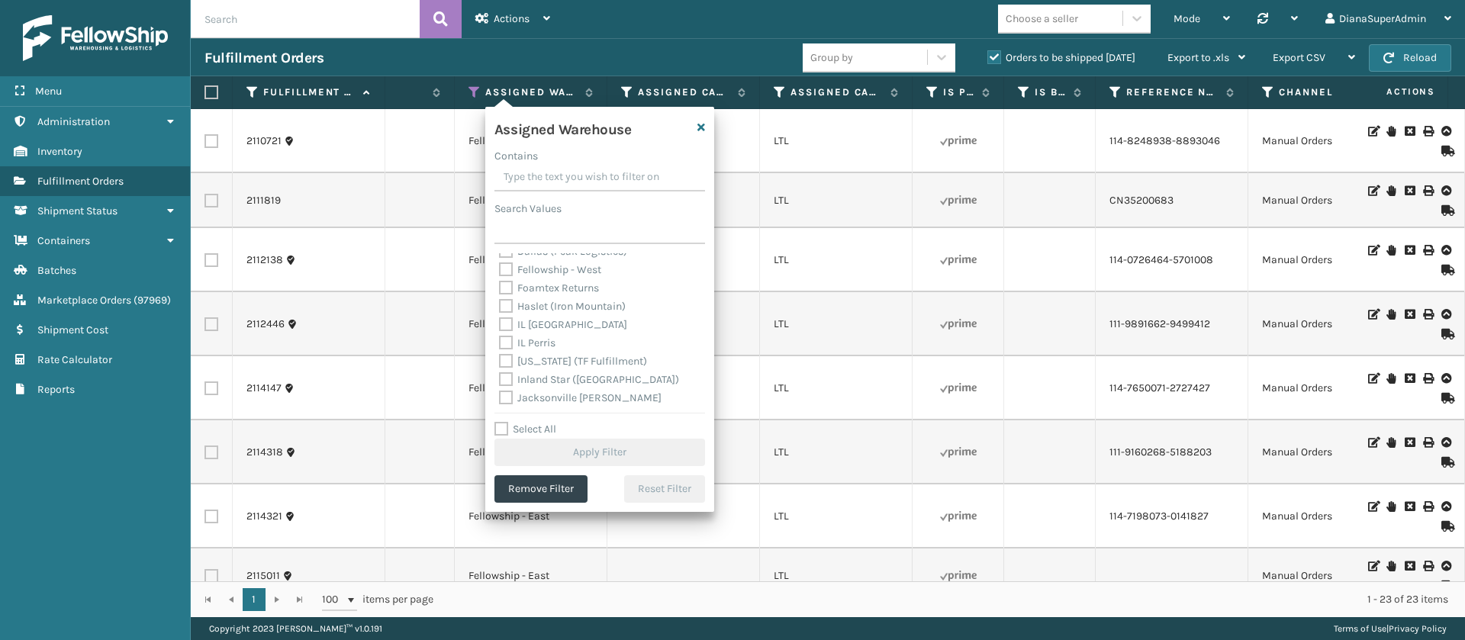
scroll to position [114, 0]
click at [503, 389] on label "[PERSON_NAME] (Ironlink Logistics)" at bounding box center [596, 385] width 194 height 13
click at [500, 387] on input "[PERSON_NAME] (Ironlink Logistics)" at bounding box center [499, 382] width 1 height 10
checkbox input "true"
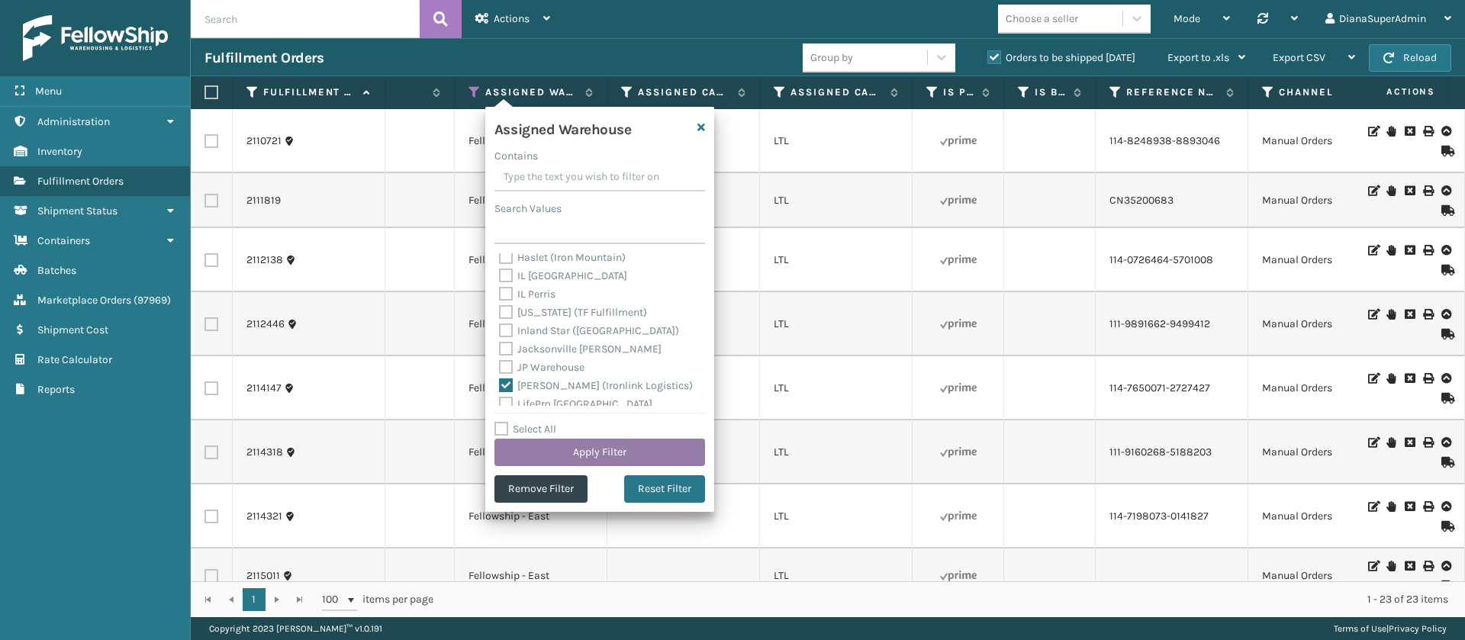
click at [590, 446] on button "Apply Filter" at bounding box center [599, 452] width 211 height 27
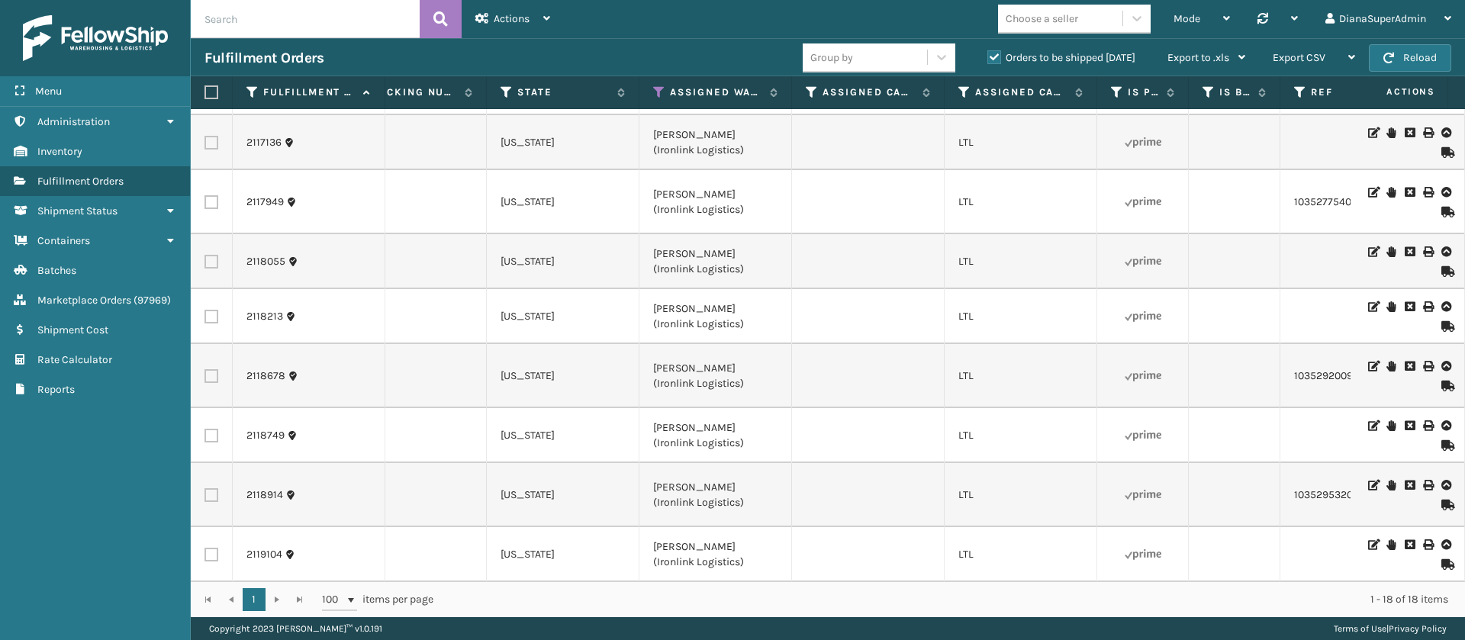
scroll to position [0, 1296]
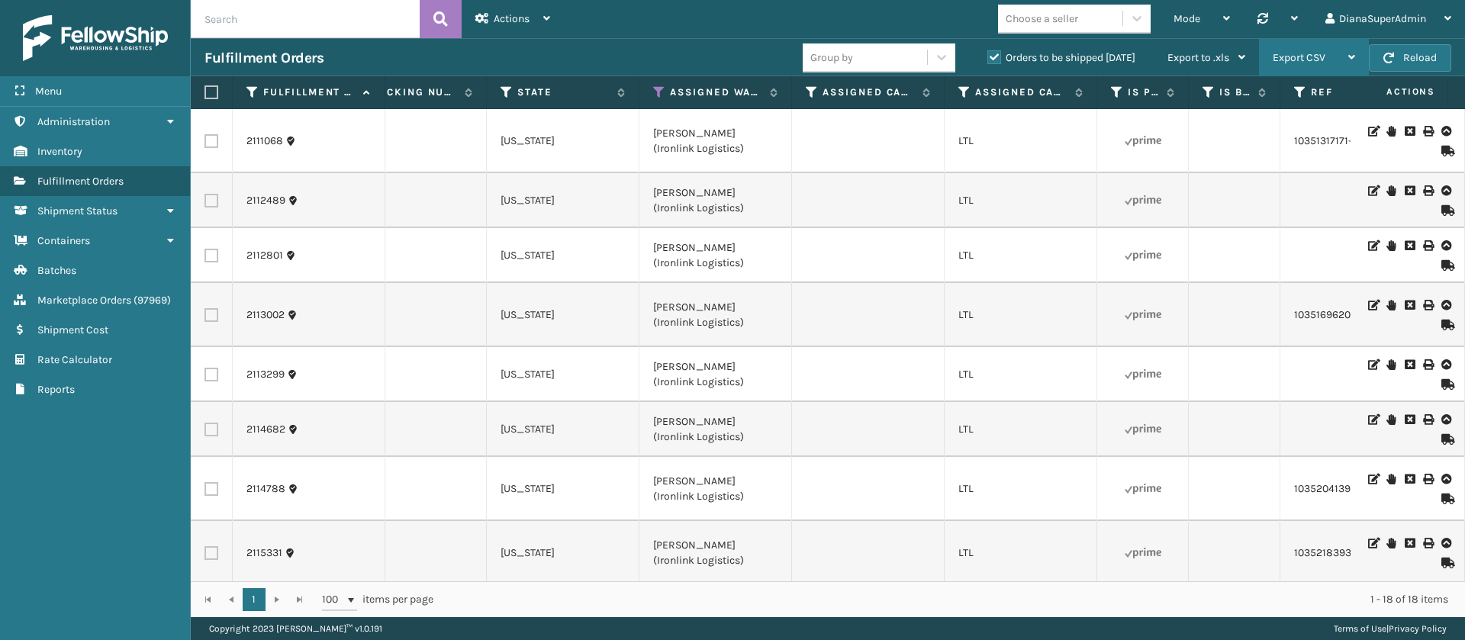
click at [1318, 55] on span "Export CSV" at bounding box center [1299, 57] width 53 height 13
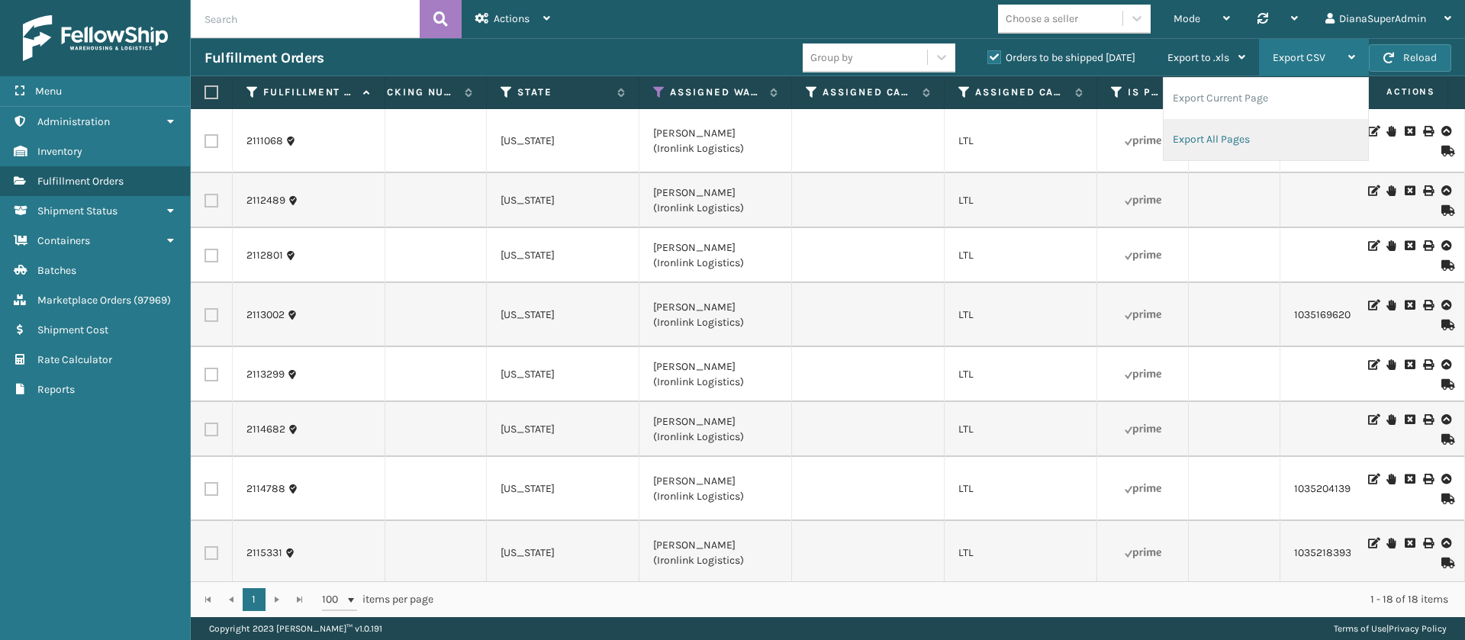
click at [1234, 137] on li "Export All Pages" at bounding box center [1266, 139] width 204 height 41
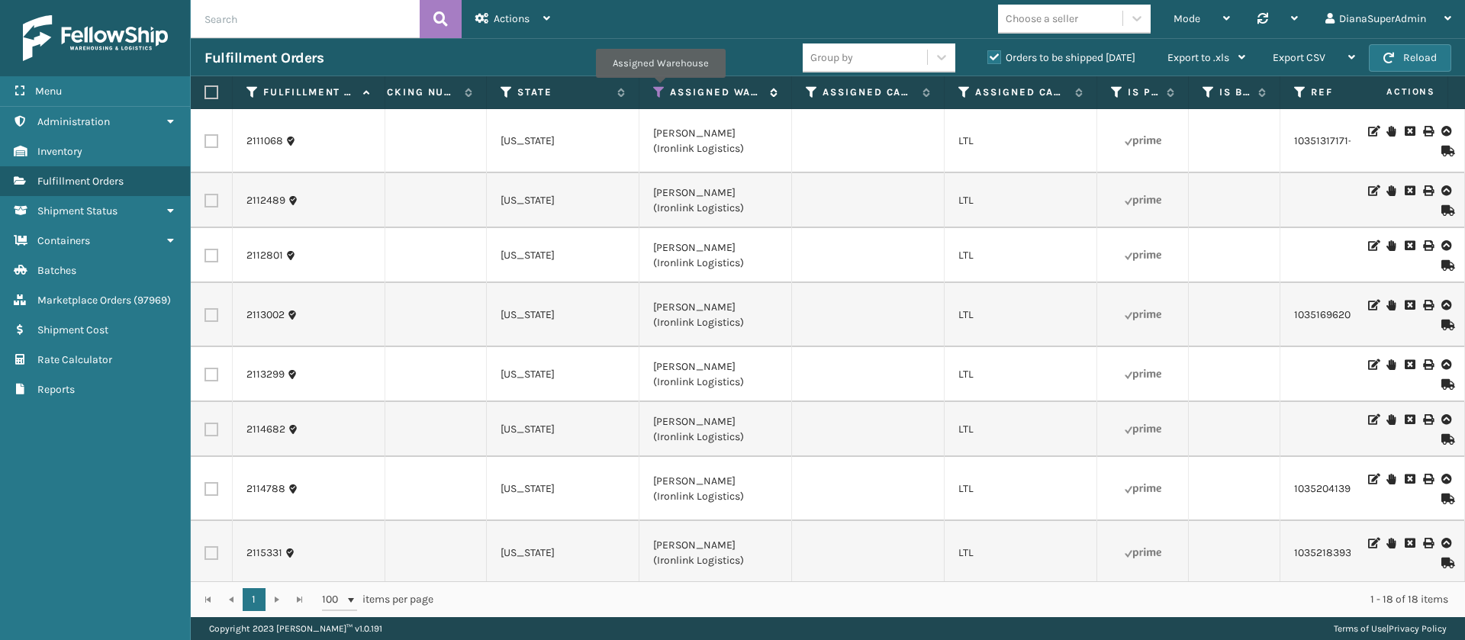
click at [660, 89] on icon at bounding box center [659, 92] width 12 height 14
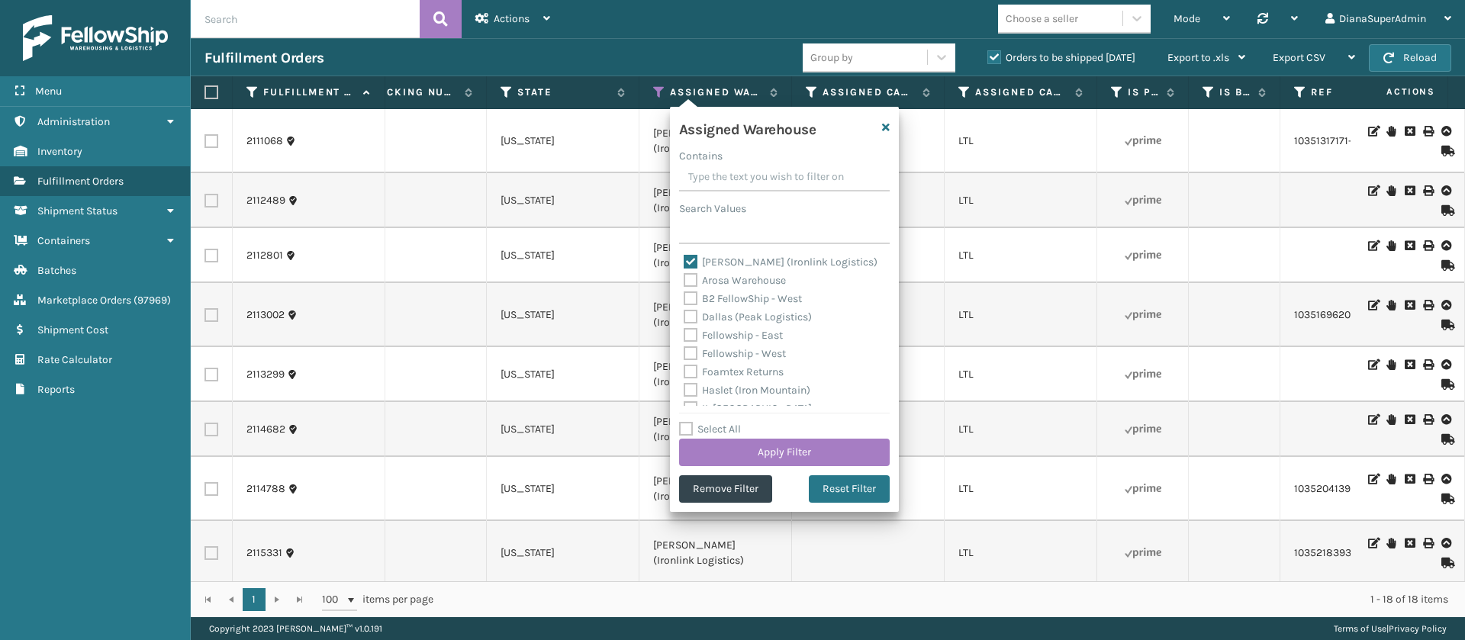
click at [693, 260] on label "[PERSON_NAME] (Ironlink Logistics)" at bounding box center [781, 262] width 194 height 13
click at [684, 260] on input "[PERSON_NAME] (Ironlink Logistics)" at bounding box center [684, 258] width 1 height 10
checkbox input "false"
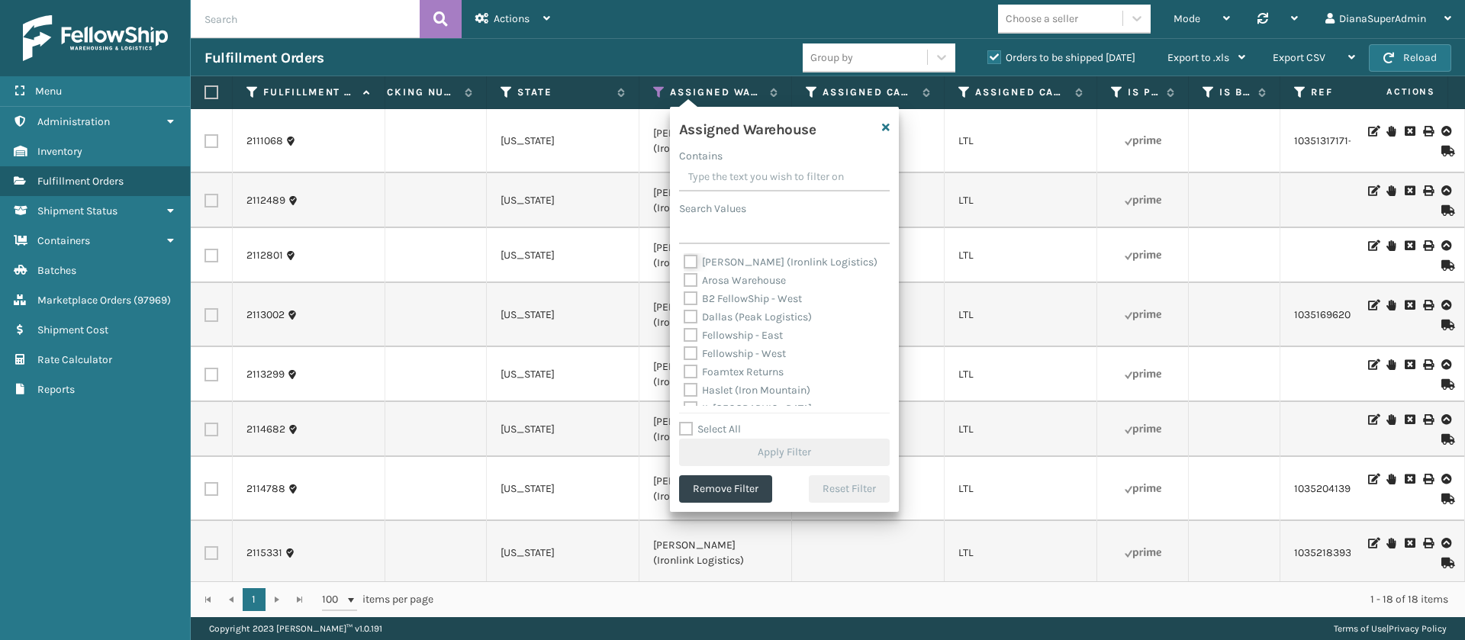
scroll to position [114, 0]
click at [694, 329] on label "[US_STATE] (TF Fulfillment)" at bounding box center [758, 330] width 148 height 13
click at [684, 329] on input "[US_STATE] (TF Fulfillment)" at bounding box center [684, 327] width 1 height 10
checkbox input "true"
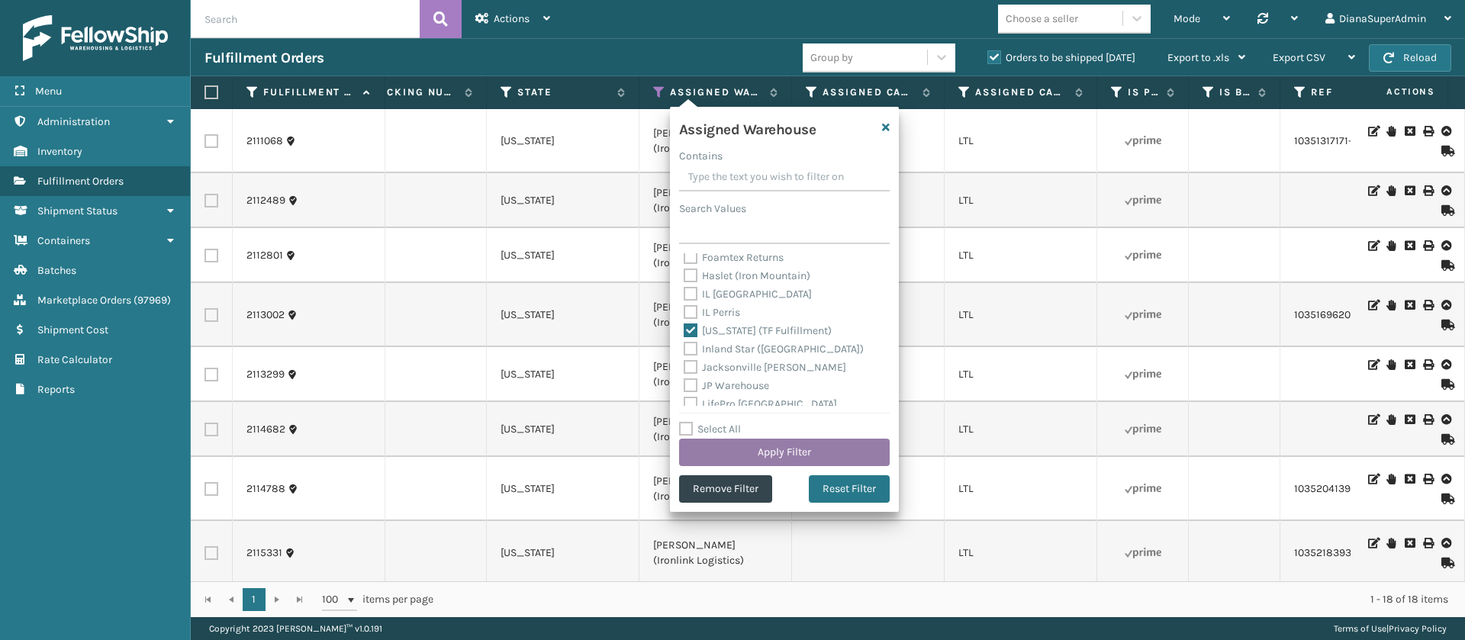
click at [790, 455] on button "Apply Filter" at bounding box center [784, 452] width 211 height 27
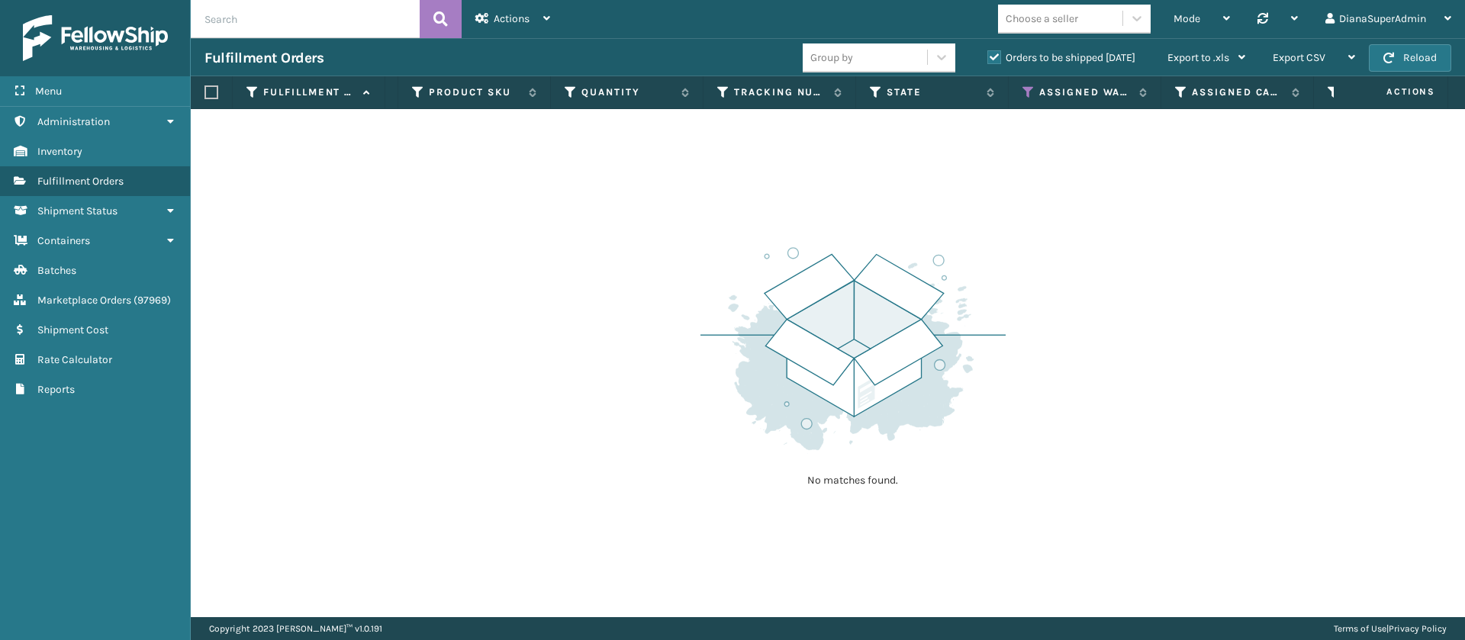
scroll to position [0, 951]
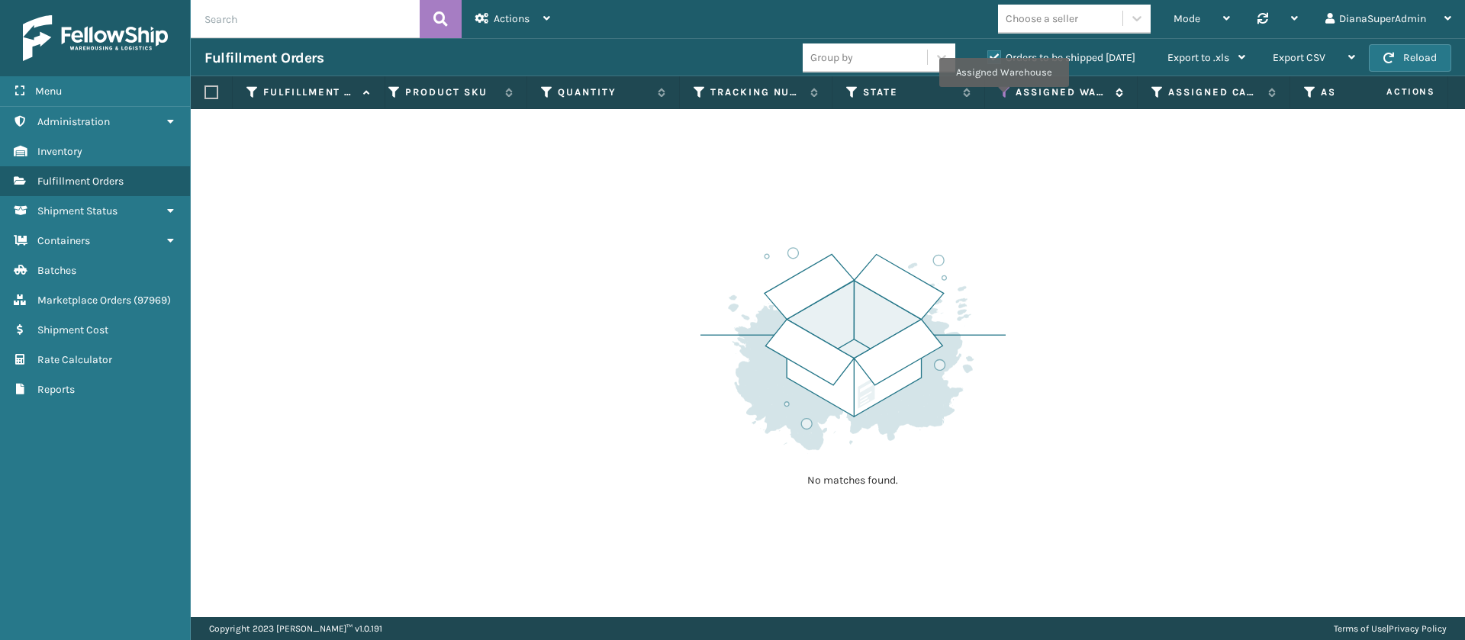
click at [1003, 97] on icon at bounding box center [1005, 92] width 12 height 14
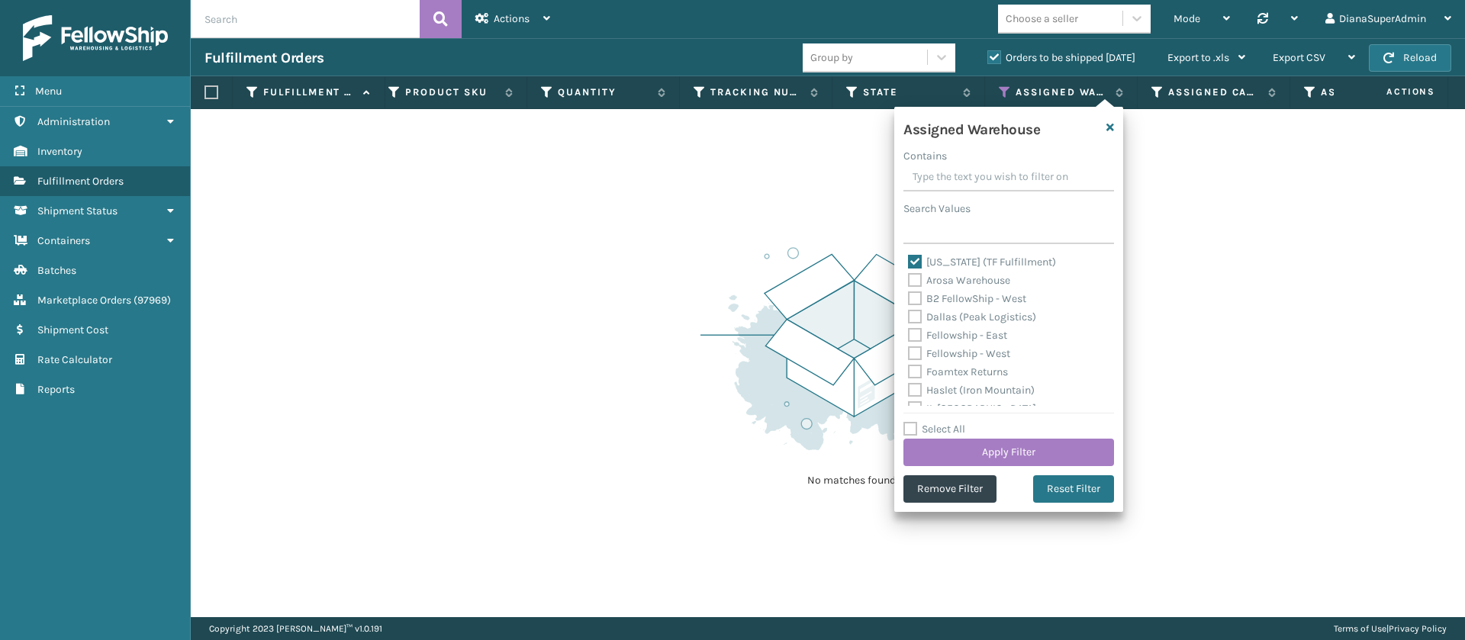
click at [913, 259] on label "[US_STATE] (TF Fulfillment)" at bounding box center [982, 262] width 148 height 13
click at [909, 259] on input "[US_STATE] (TF Fulfillment)" at bounding box center [908, 258] width 1 height 10
checkbox input "false"
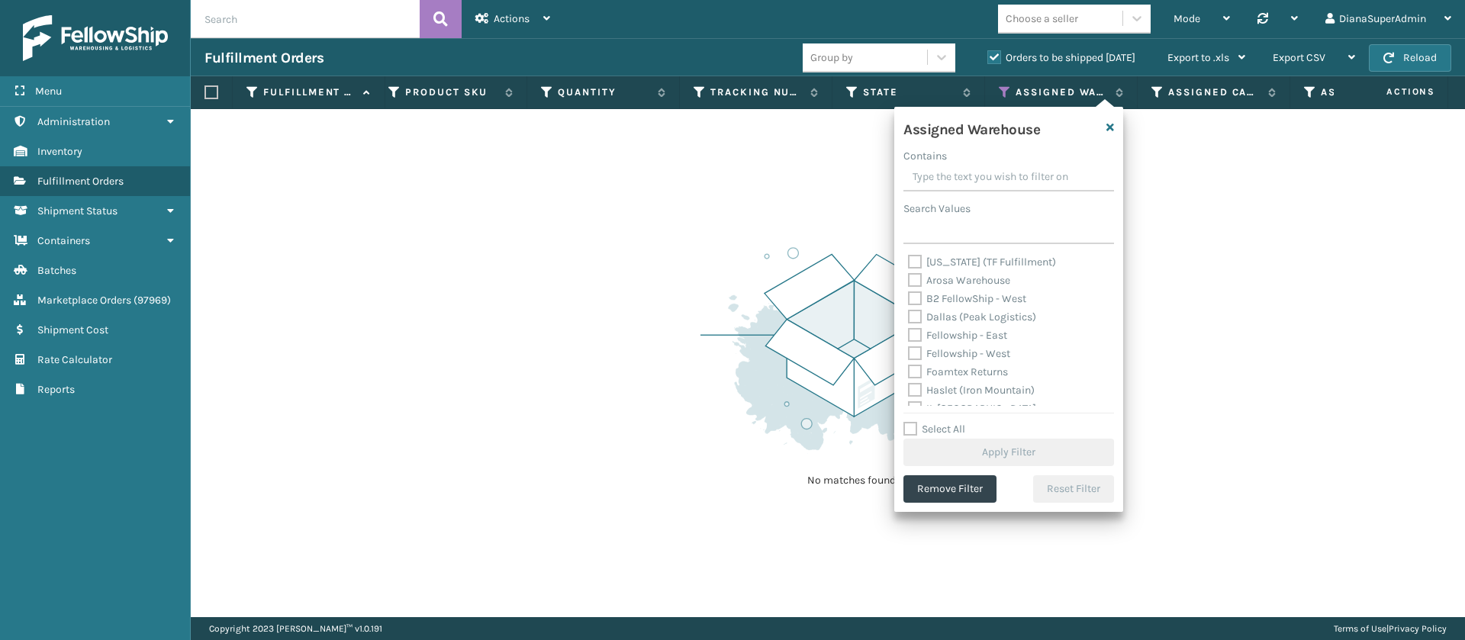
click at [915, 314] on label "Dallas (Peak Logistics)" at bounding box center [972, 317] width 128 height 13
click at [909, 314] on input "Dallas (Peak Logistics)" at bounding box center [908, 313] width 1 height 10
checkbox input "true"
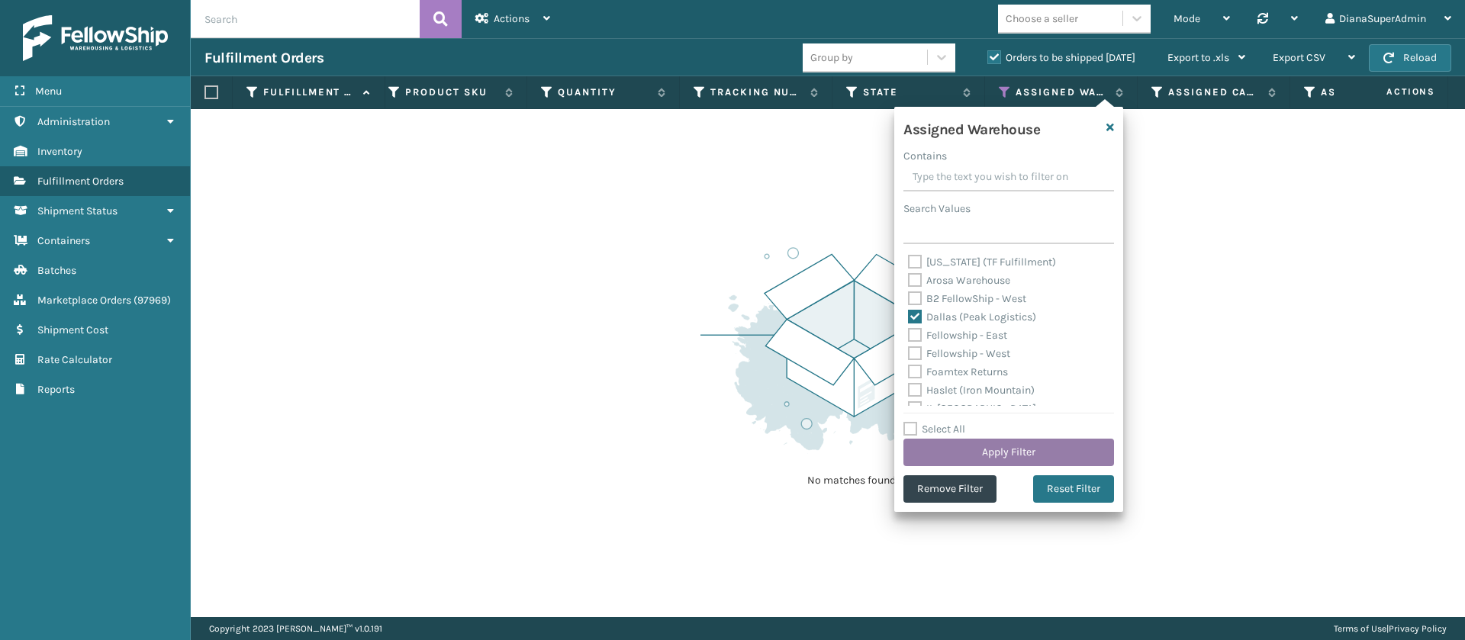
click at [989, 450] on button "Apply Filter" at bounding box center [1008, 452] width 211 height 27
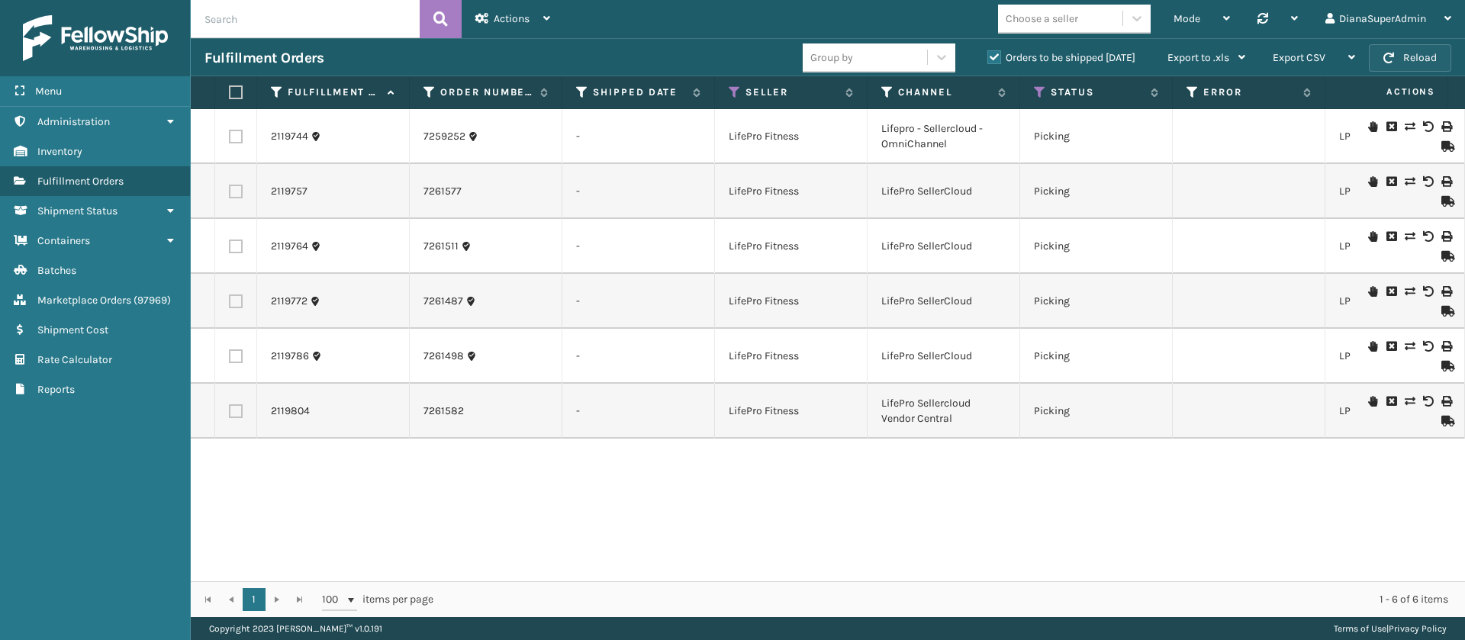
click at [1424, 56] on button "Reload" at bounding box center [1410, 57] width 82 height 27
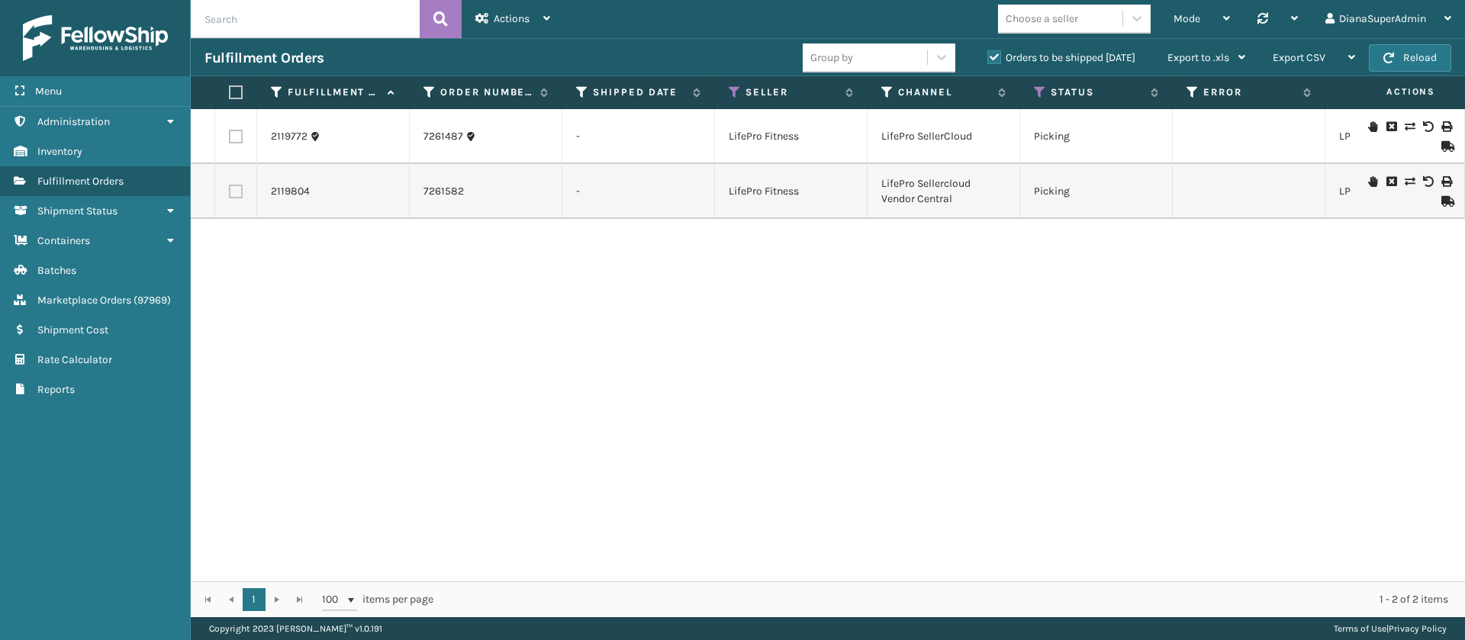
click at [1378, 287] on div "2119772 7261487 - LifePro Fitness LifePro SellerCloud Picking LP-FLXCPLS-BLU 1 …" at bounding box center [828, 345] width 1274 height 472
click at [1404, 56] on button "Reload" at bounding box center [1410, 57] width 82 height 27
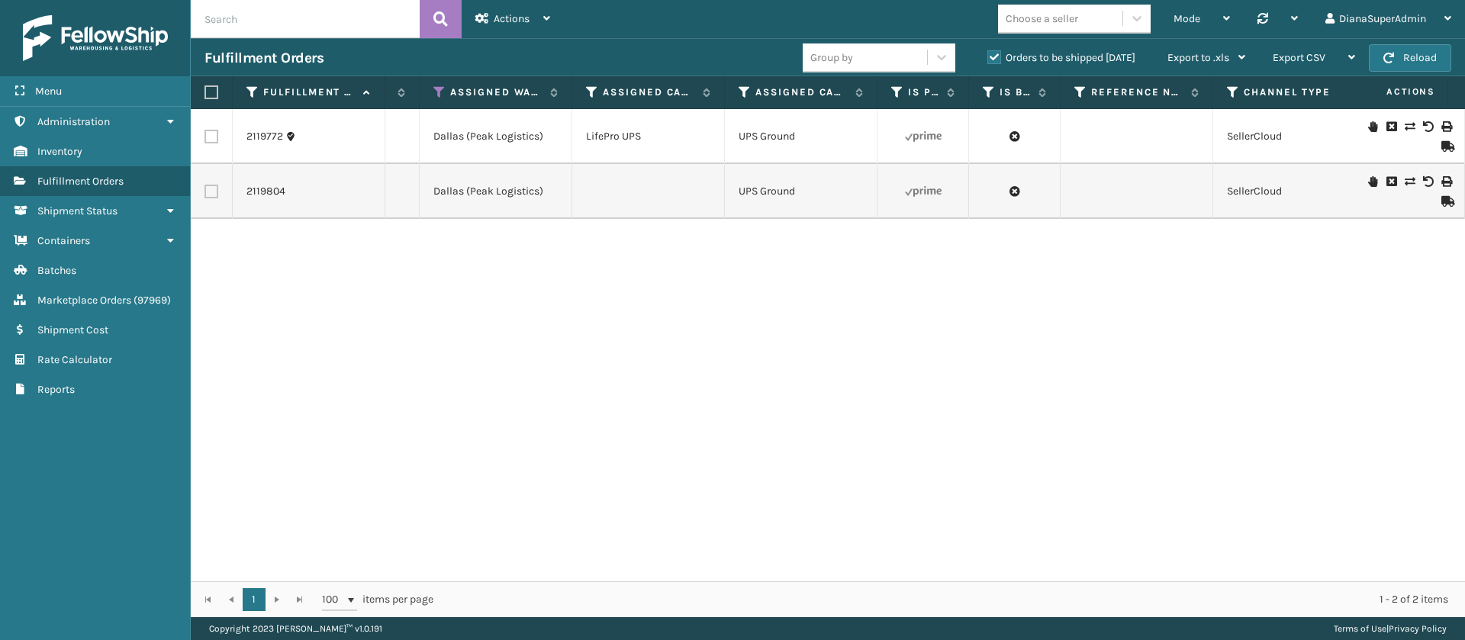
scroll to position [0, 427]
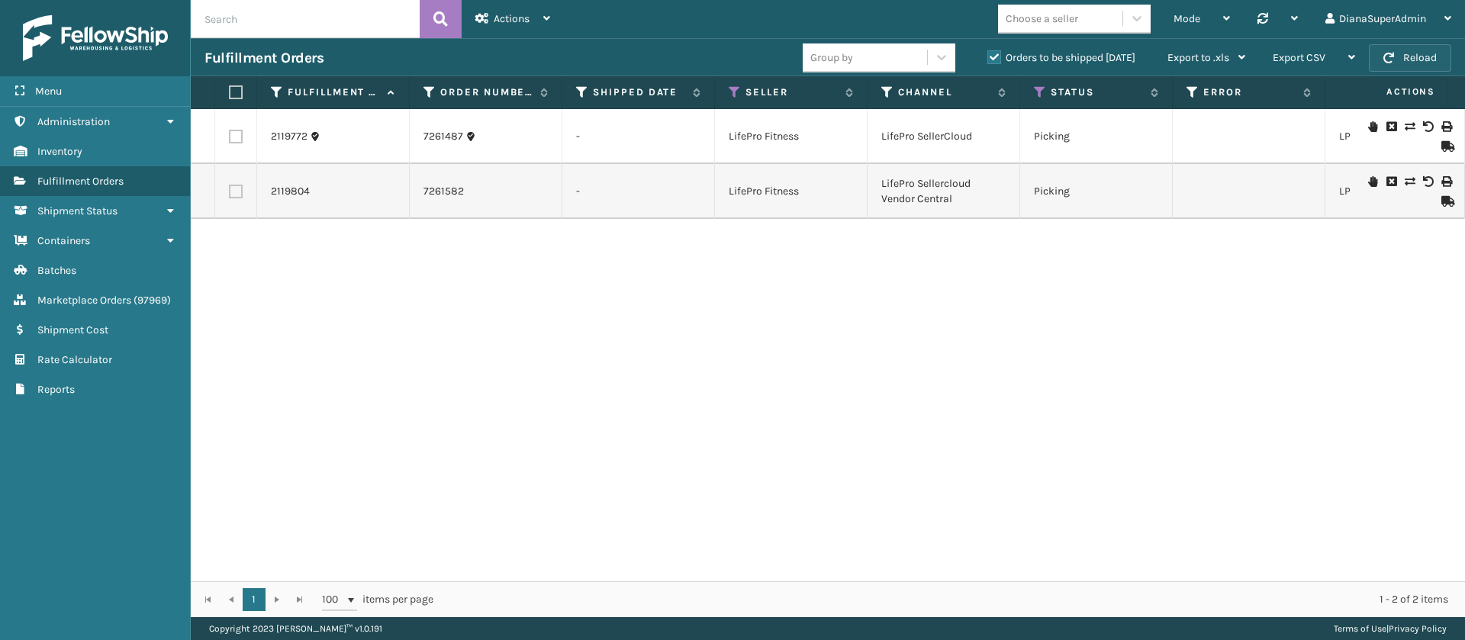
click at [1412, 50] on button "Reload" at bounding box center [1410, 57] width 82 height 27
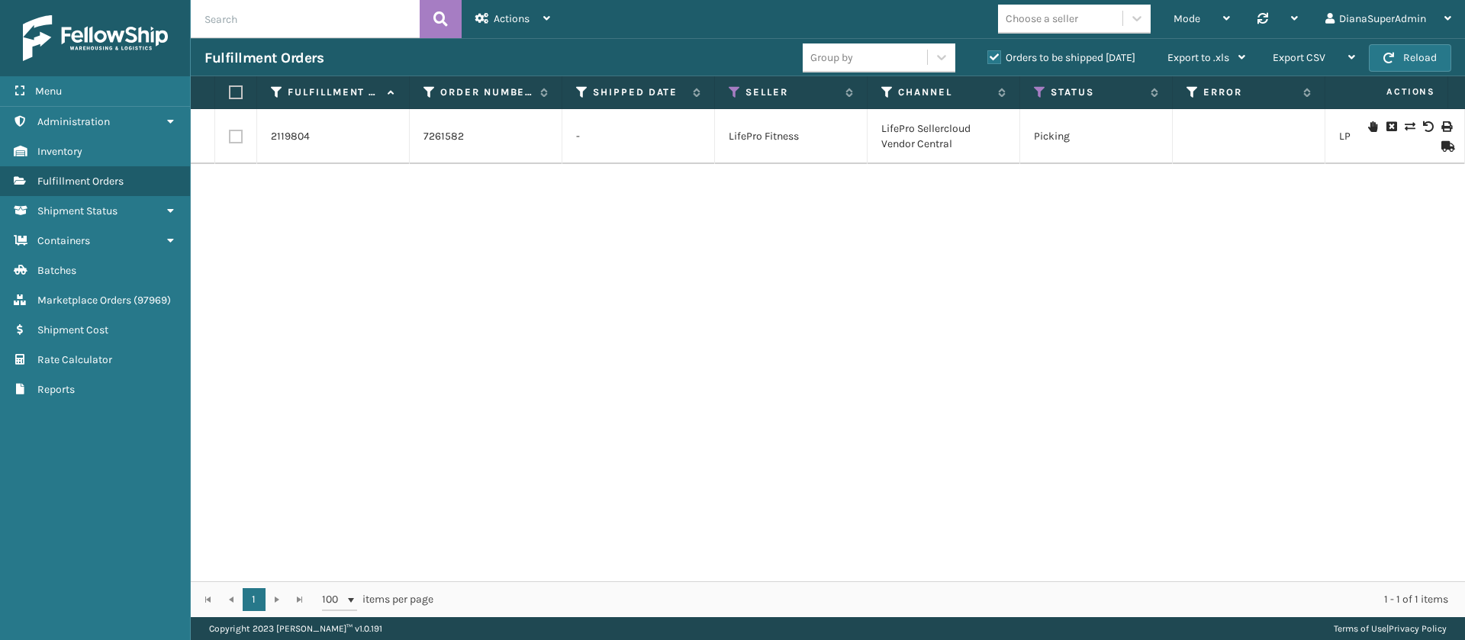
click at [1300, 282] on div "2119804 7261582 - LifePro Fitness LifePro Sellercloud Vendor Central Picking LP…" at bounding box center [828, 345] width 1274 height 472
click at [1411, 60] on button "Reload" at bounding box center [1410, 57] width 82 height 27
click at [1415, 61] on button "Reload" at bounding box center [1410, 57] width 82 height 27
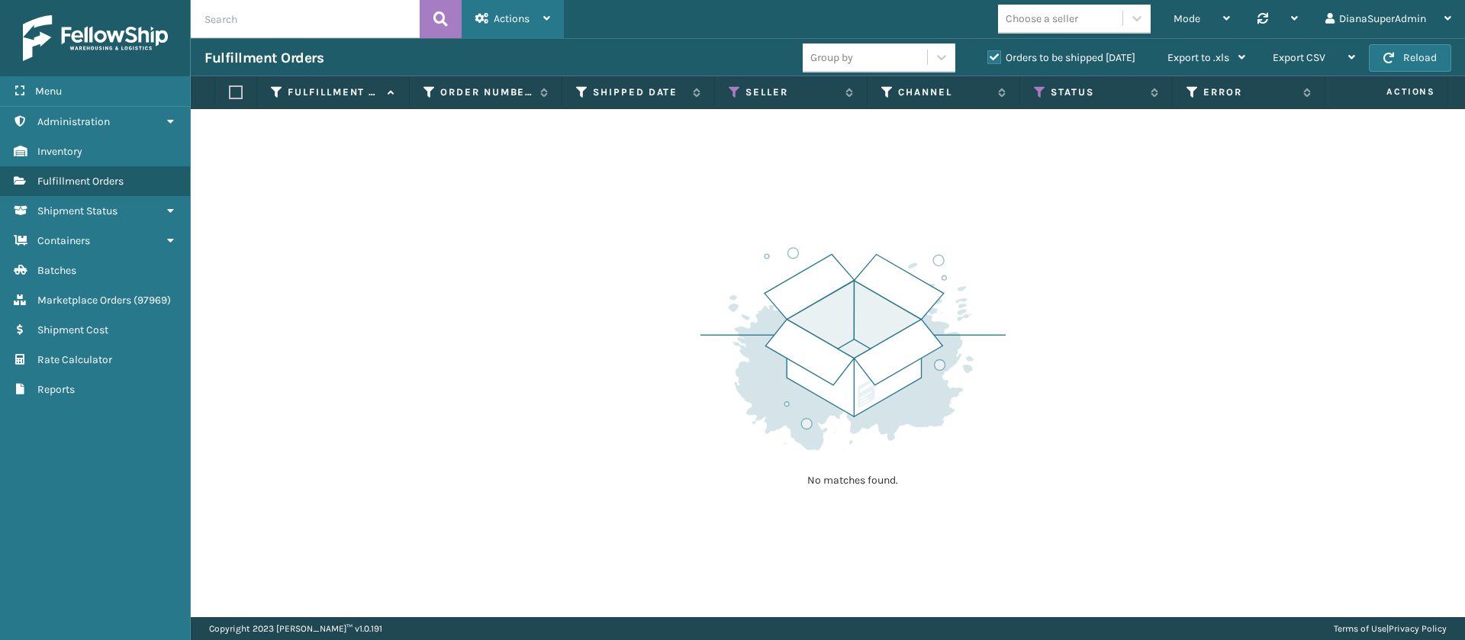
click at [550, 18] on icon at bounding box center [546, 18] width 7 height 11
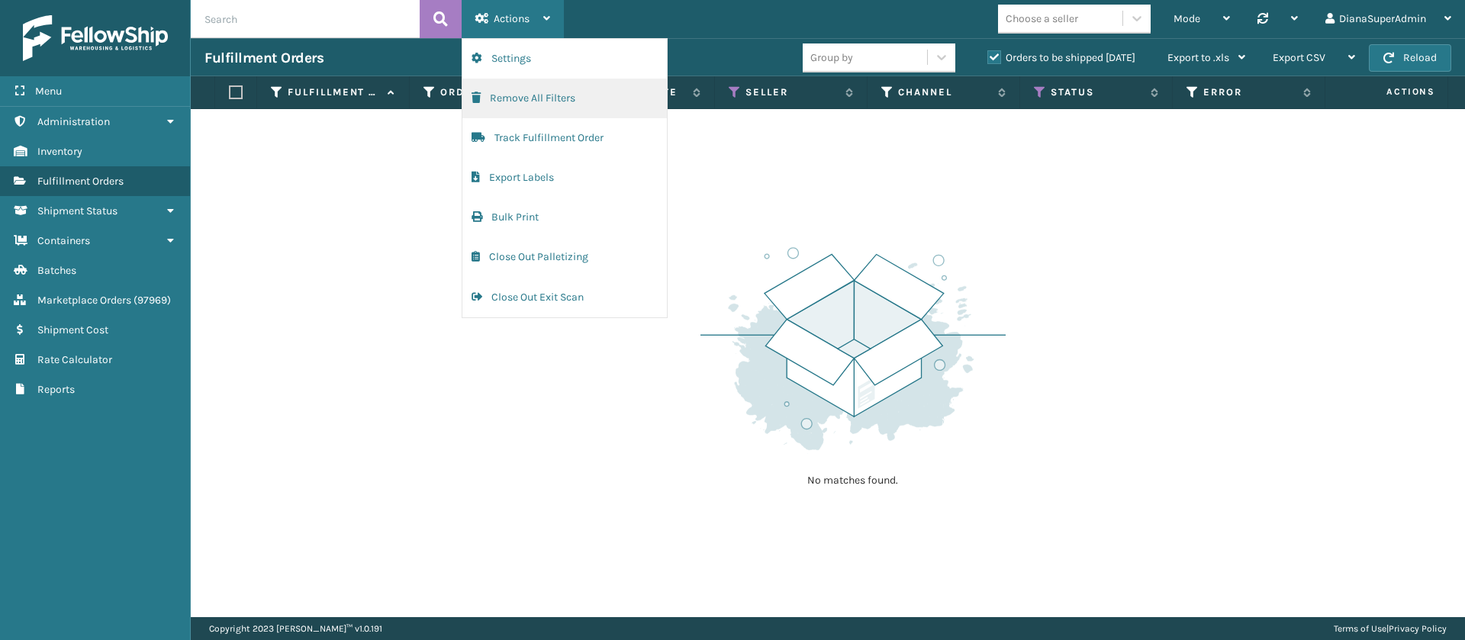
click at [562, 92] on button "Remove All Filters" at bounding box center [564, 99] width 204 height 40
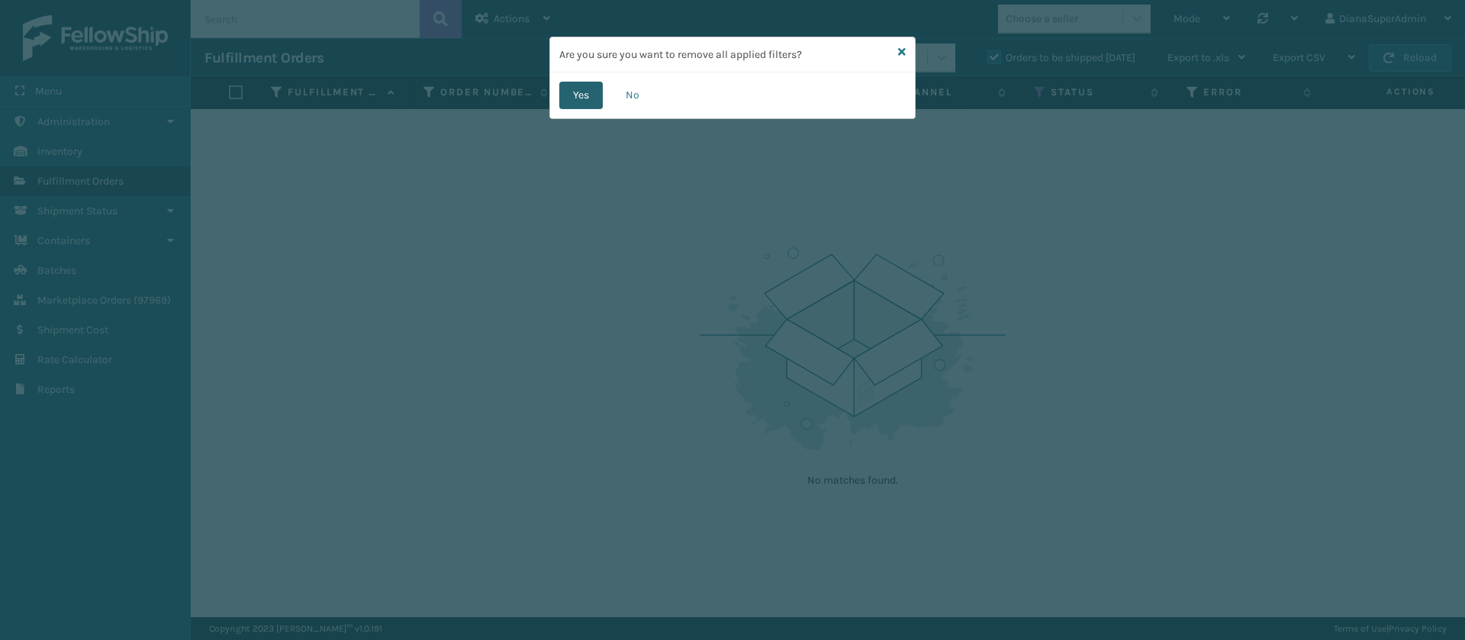
click at [575, 96] on button "Yes" at bounding box center [580, 95] width 43 height 27
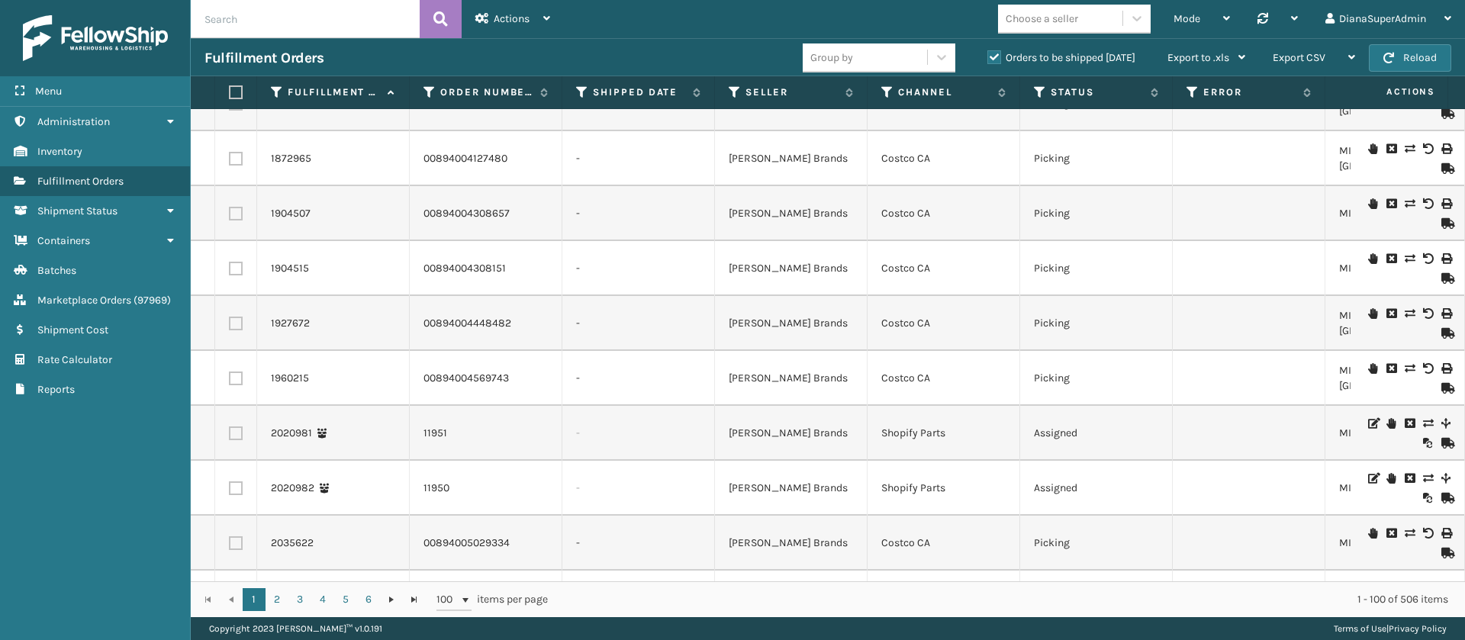
scroll to position [0, 0]
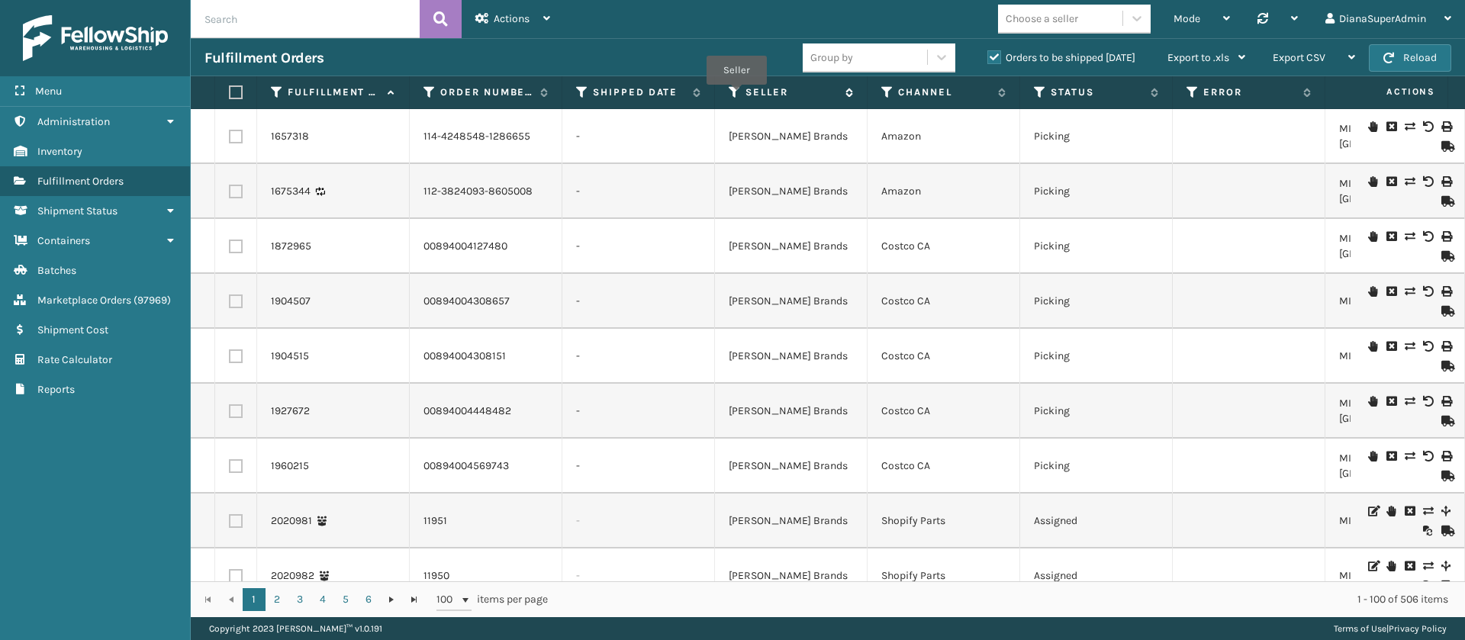
click at [736, 95] on icon at bounding box center [735, 92] width 12 height 14
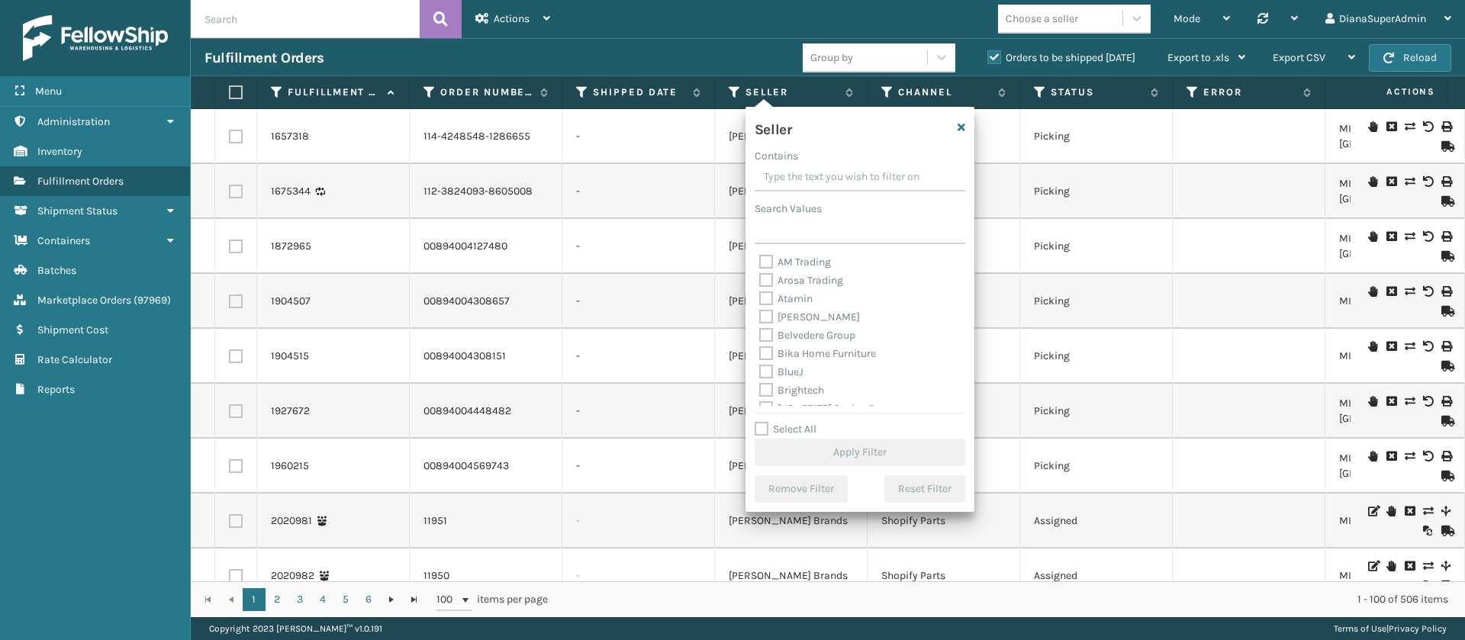
scroll to position [488, 0]
click at [761, 425] on label "Select All" at bounding box center [786, 429] width 62 height 13
click at [761, 422] on input "Select All" at bounding box center [869, 421] width 229 height 2
checkbox input "true"
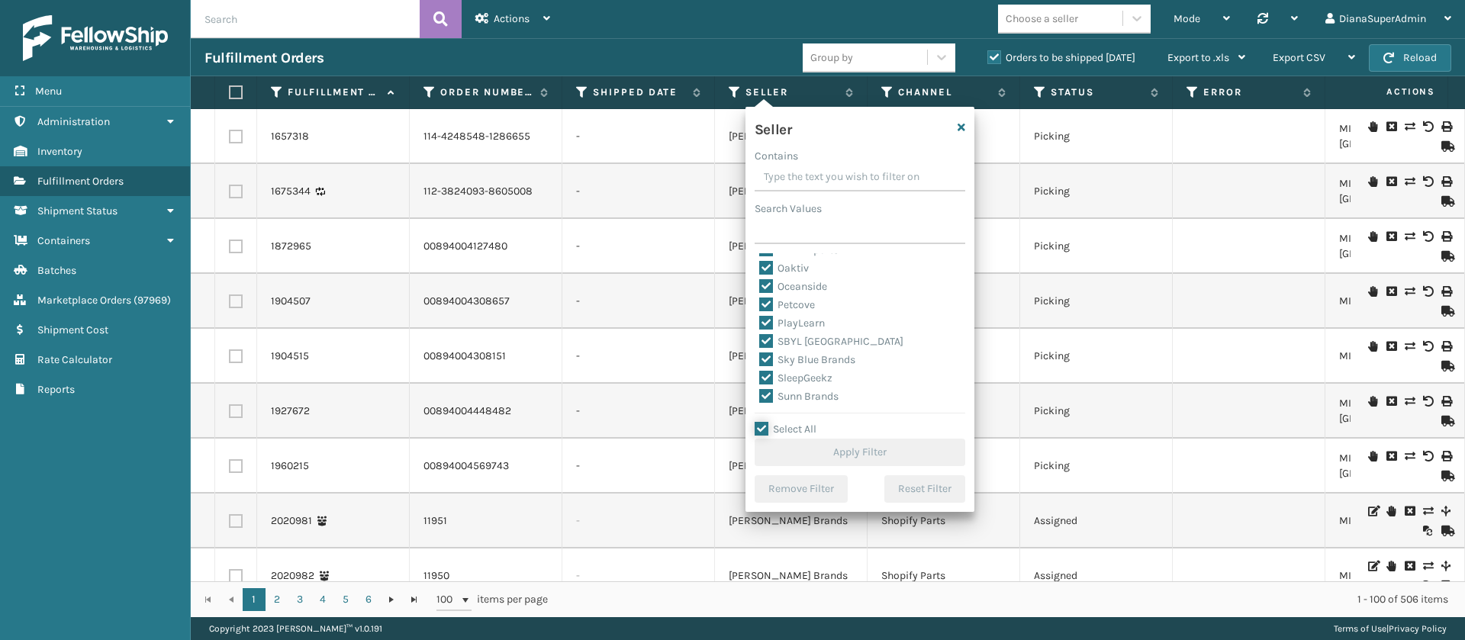
checkbox input "true"
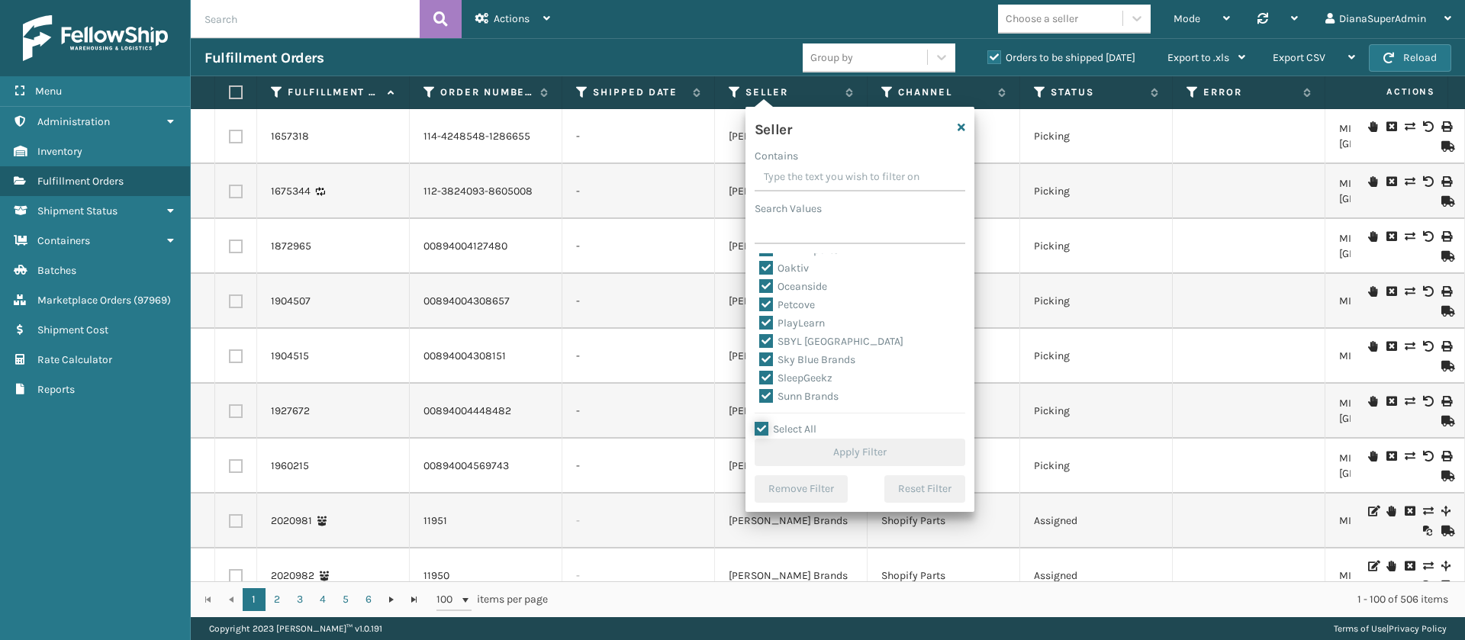
checkbox input "true"
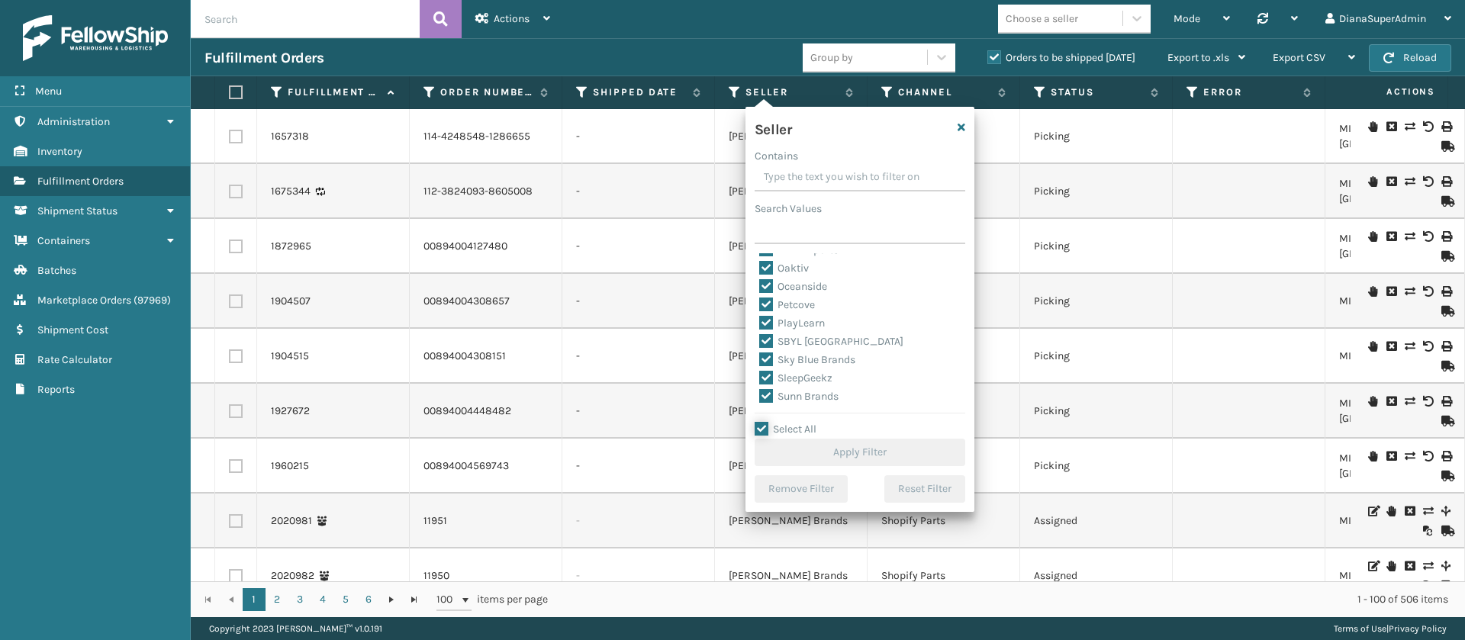
checkbox input "true"
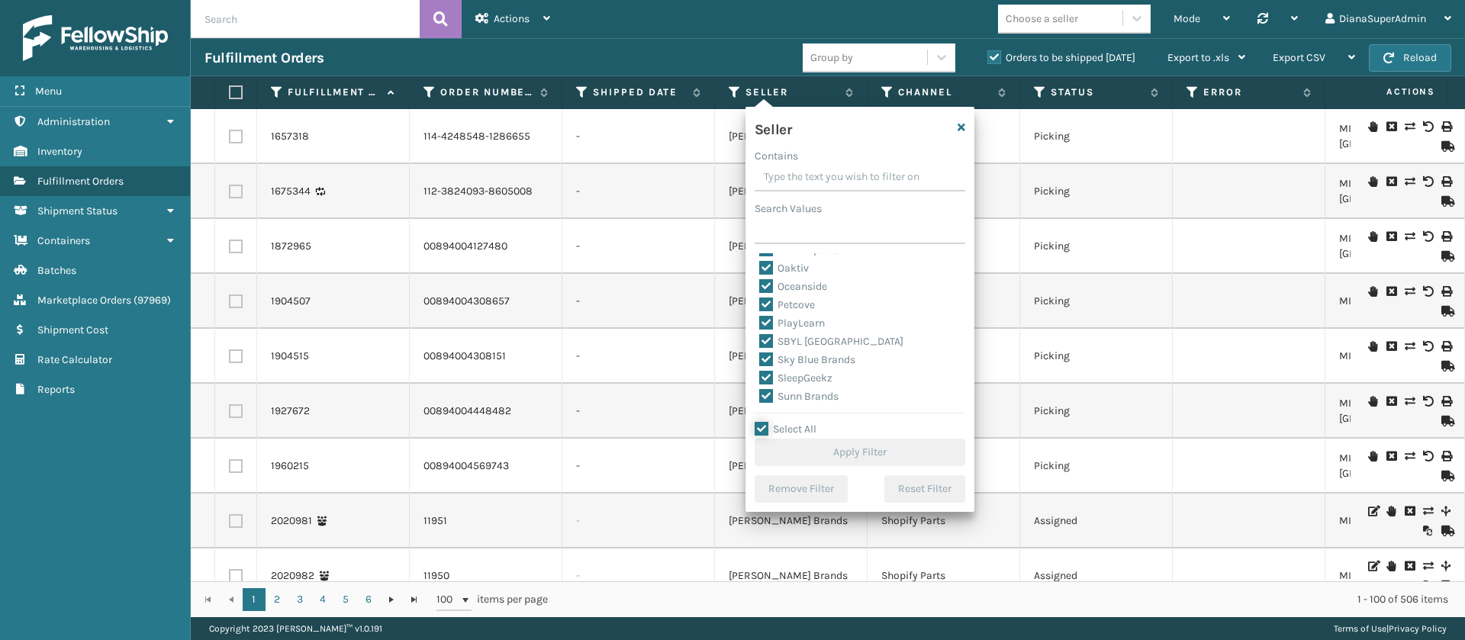
checkbox input "true"
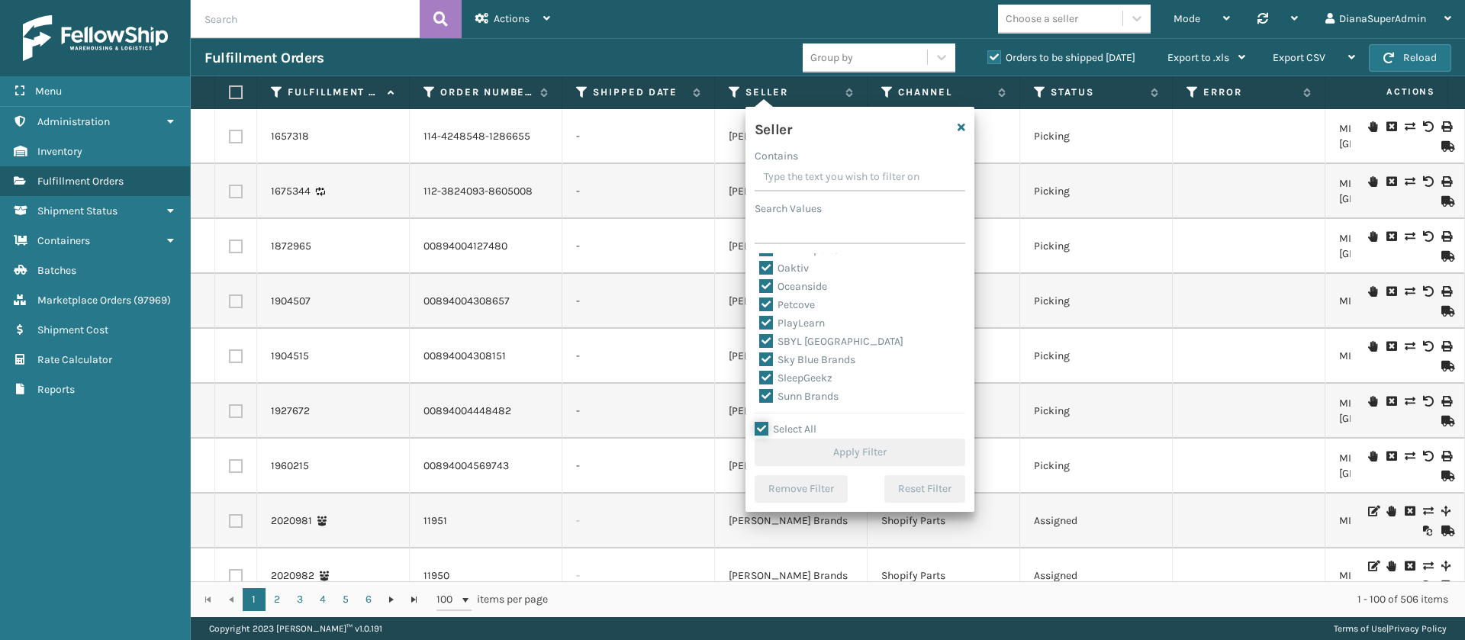
checkbox input "true"
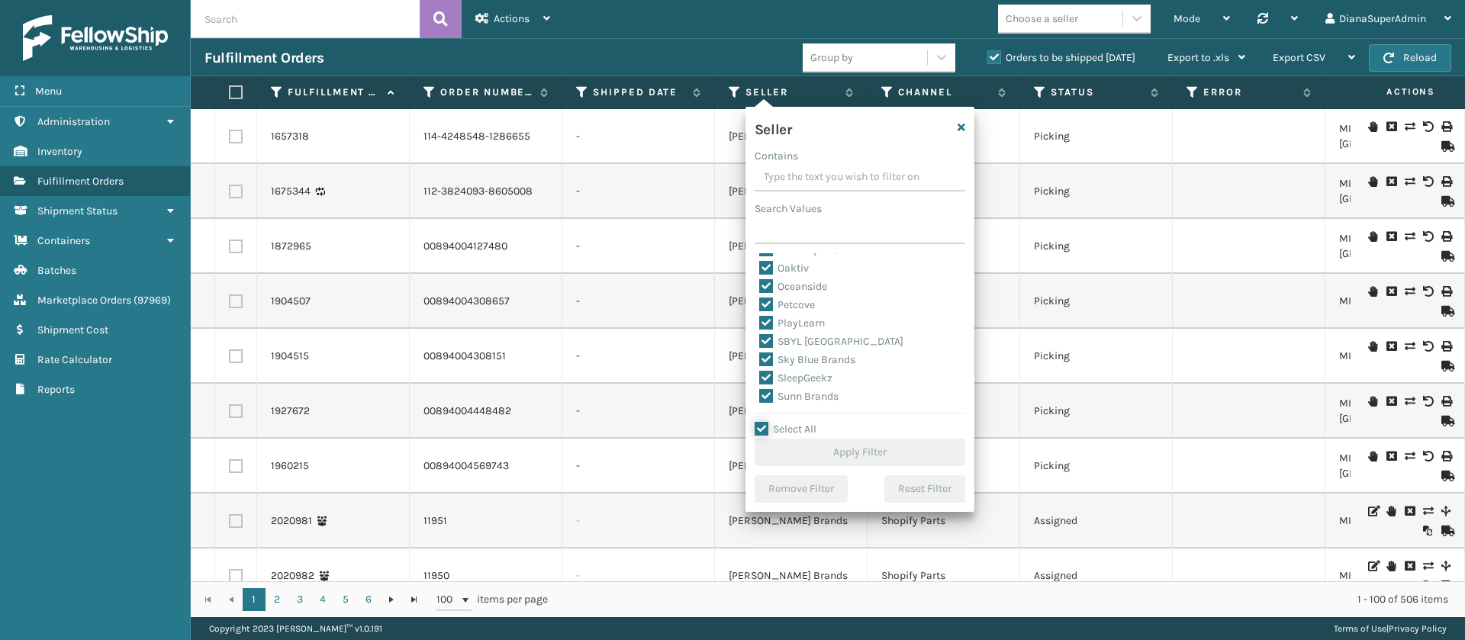
checkbox input "true"
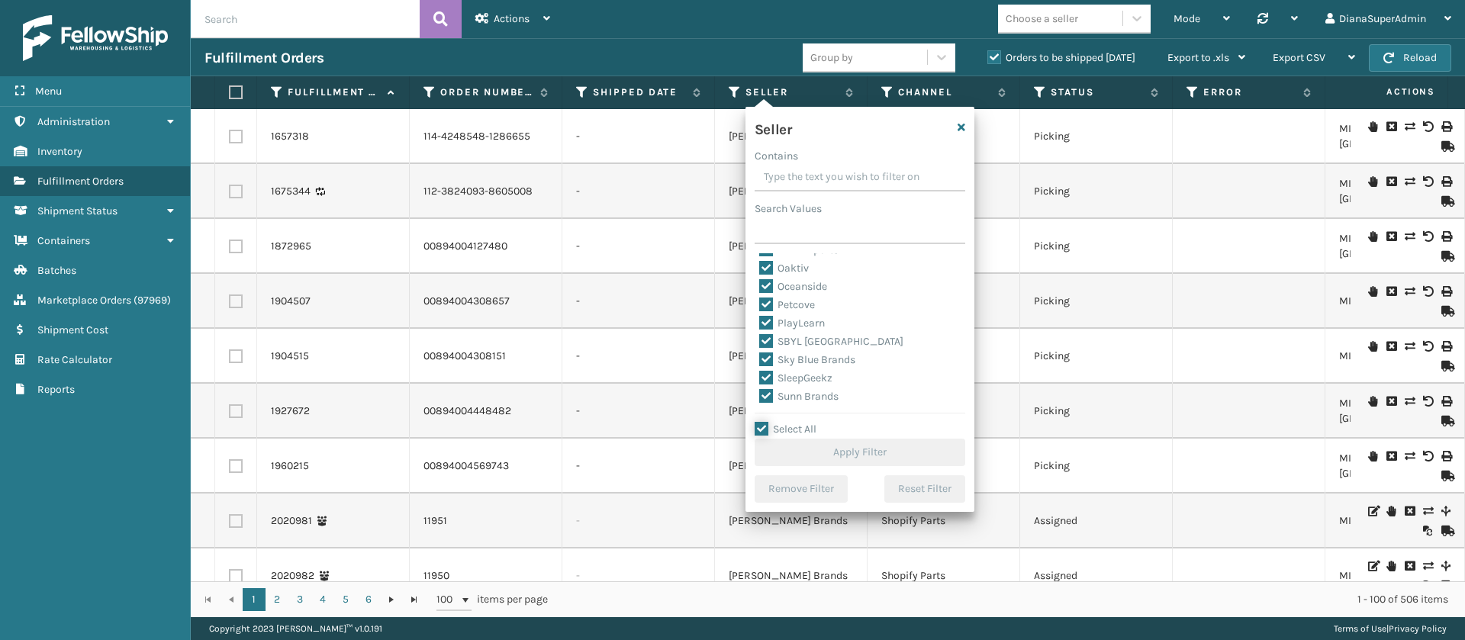
checkbox input "true"
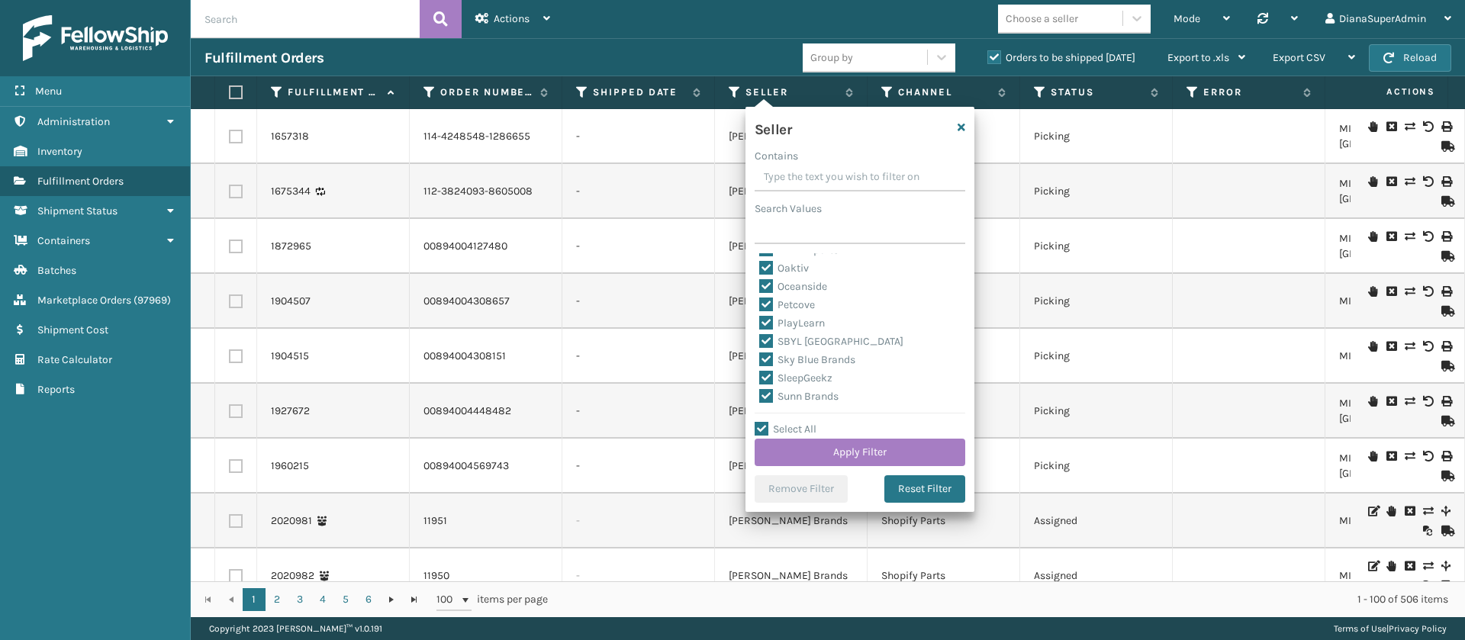
click at [766, 374] on label "SleepGeekz" at bounding box center [795, 378] width 73 height 13
click at [760, 374] on input "SleepGeekz" at bounding box center [759, 374] width 1 height 10
checkbox input "false"
click at [882, 455] on button "Apply Filter" at bounding box center [860, 452] width 211 height 27
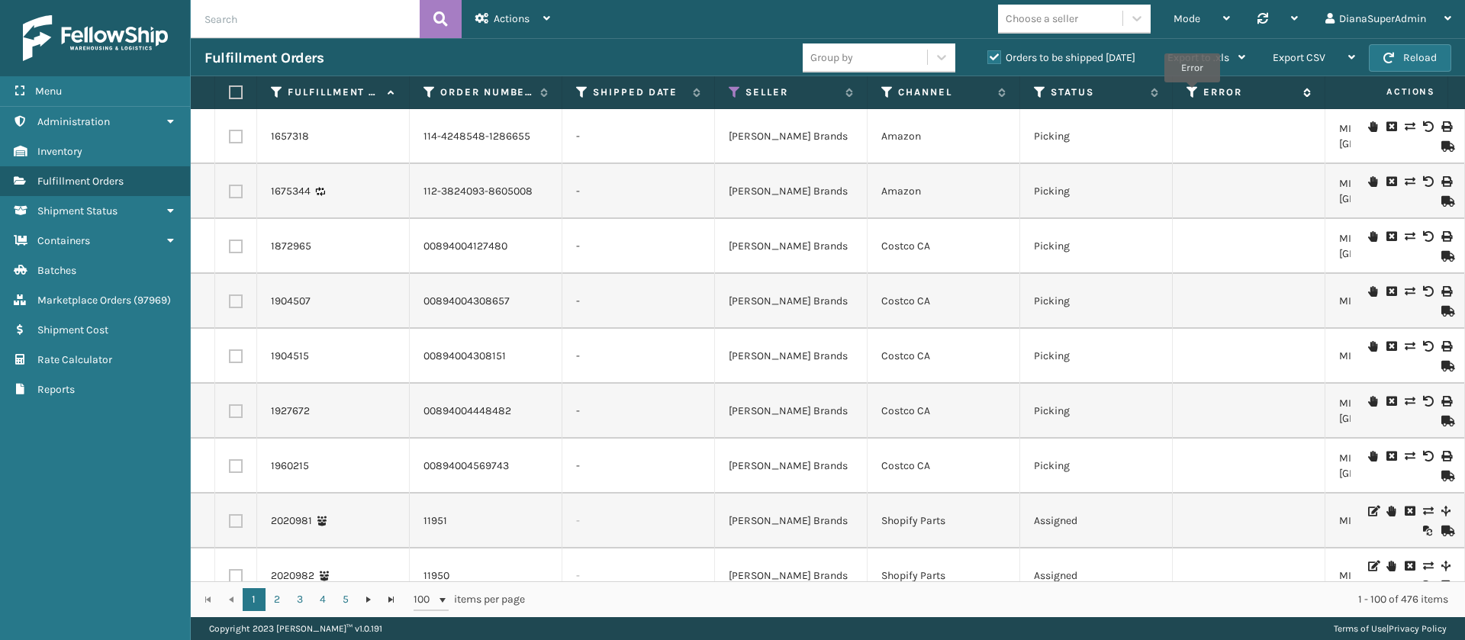
click at [1193, 92] on icon at bounding box center [1192, 92] width 12 height 14
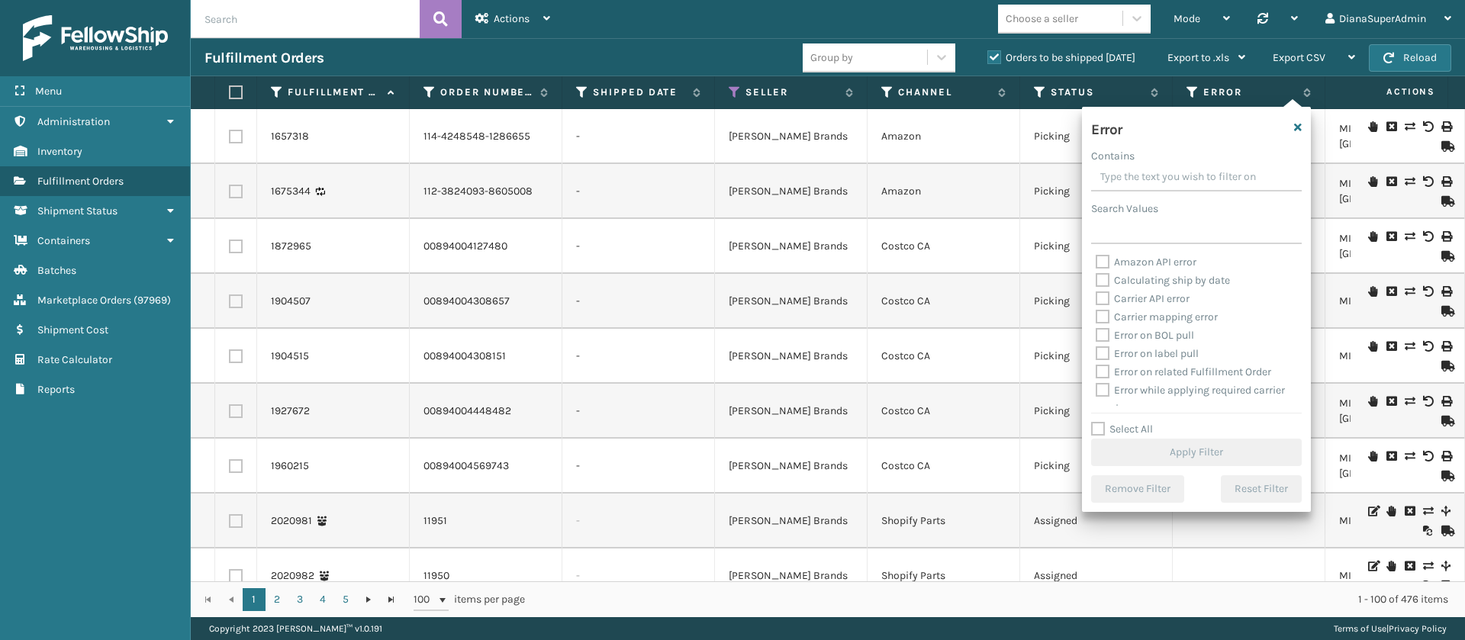
click at [1103, 426] on label "Select All" at bounding box center [1122, 429] width 62 height 13
click at [1103, 422] on input "Select All" at bounding box center [1205, 421] width 229 height 2
checkbox input "true"
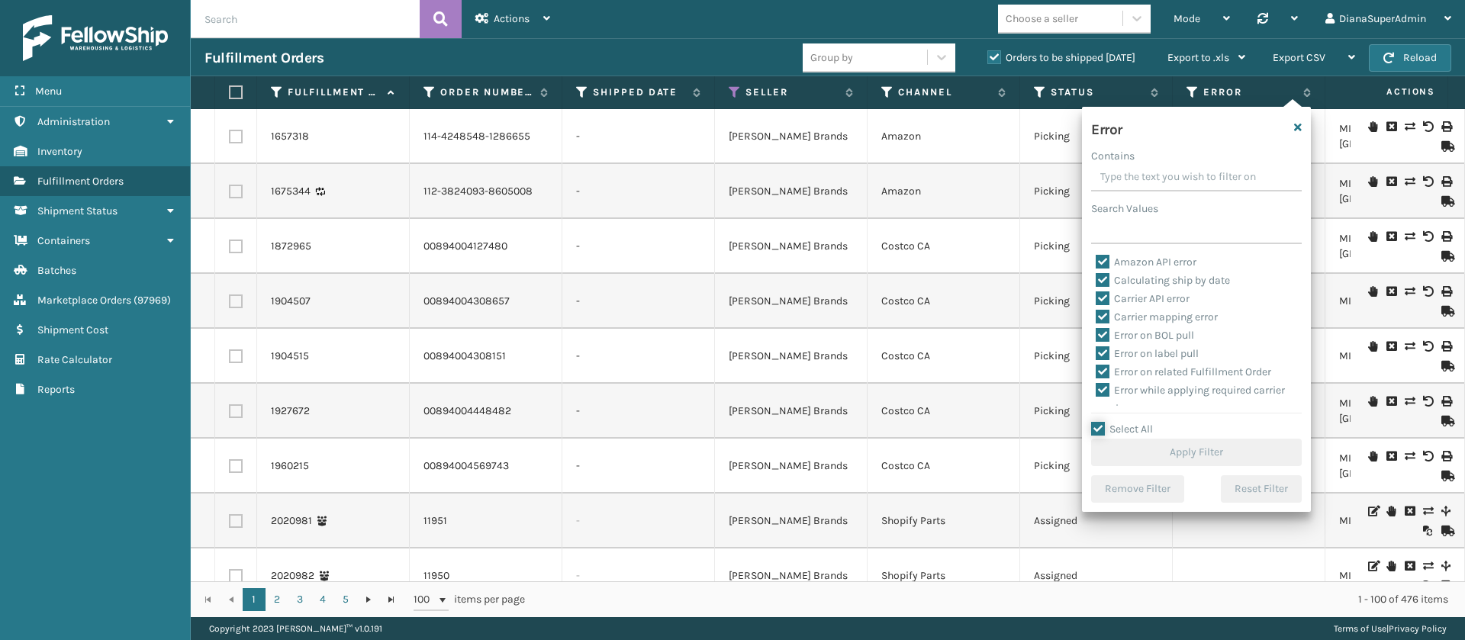
checkbox input "true"
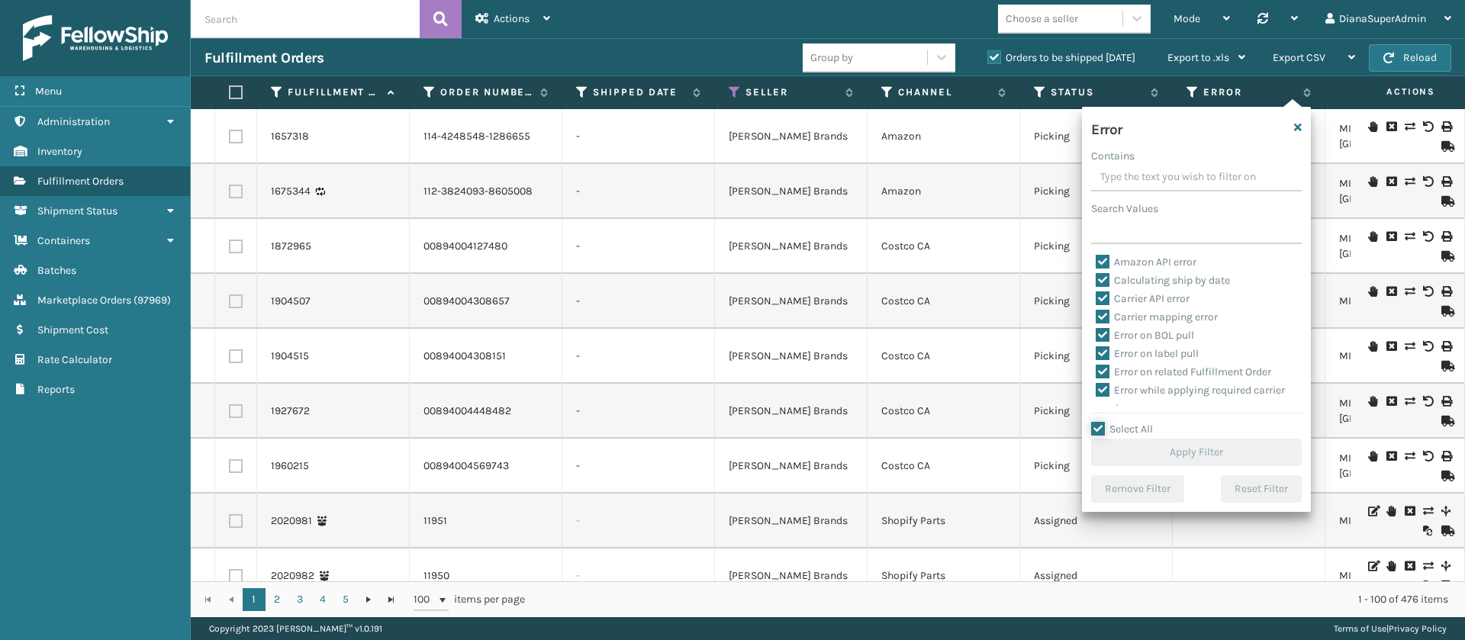
checkbox input "true"
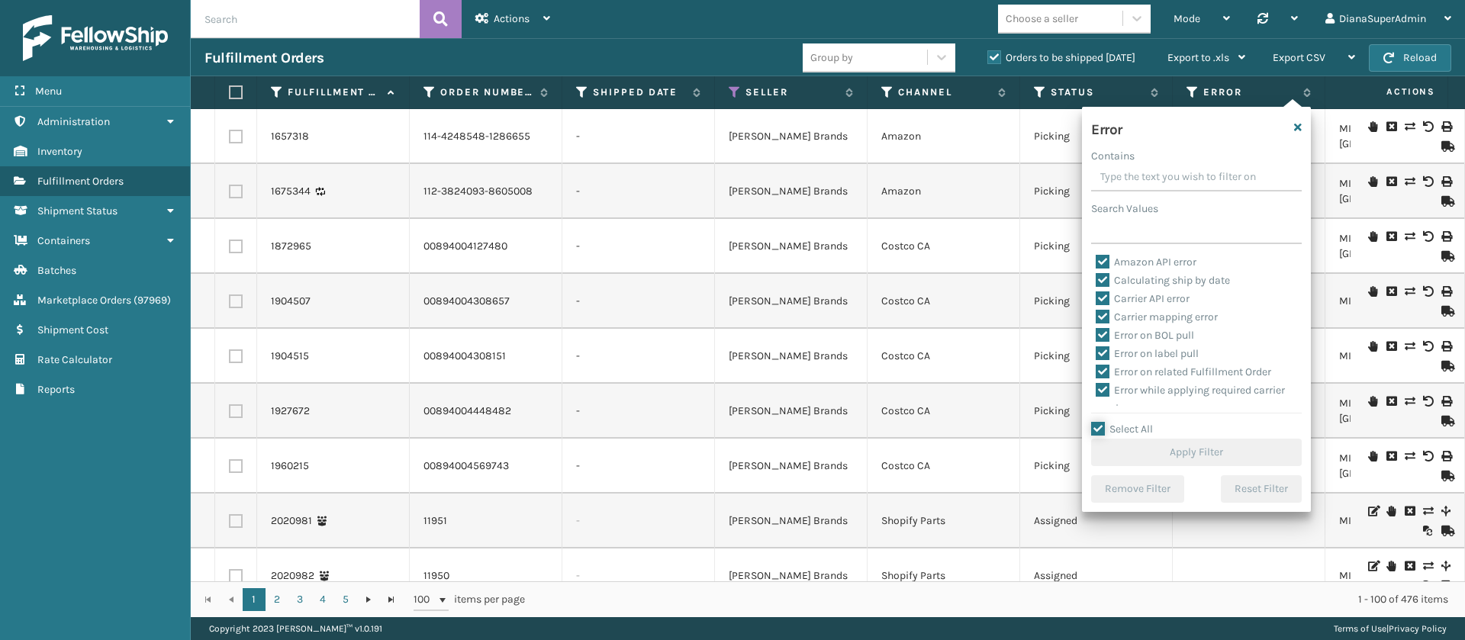
checkbox input "true"
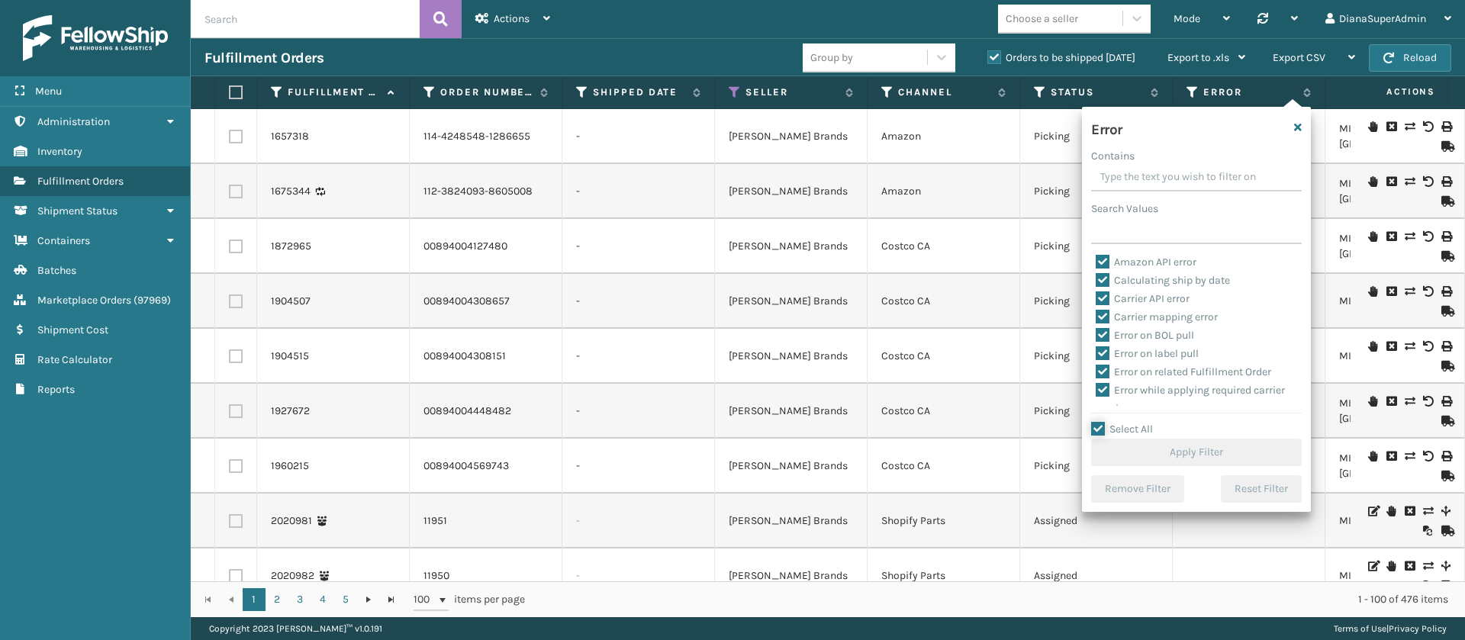
checkbox input "true"
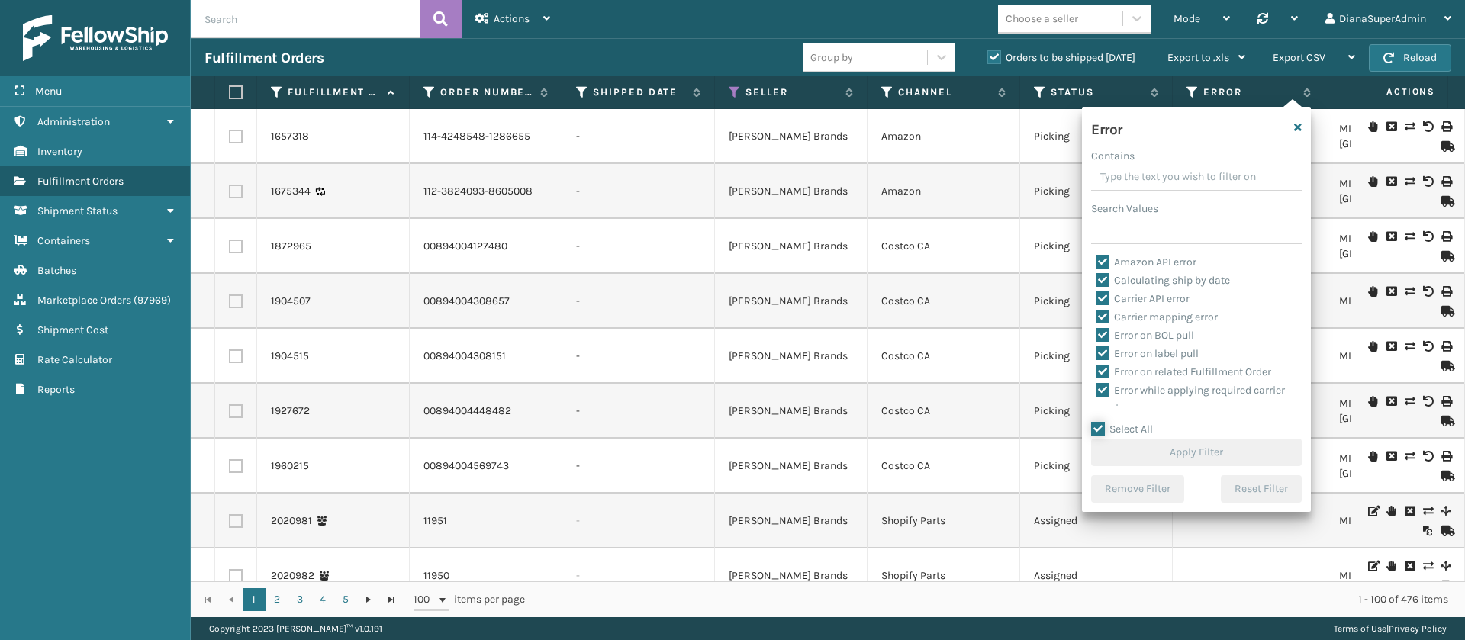
checkbox input "true"
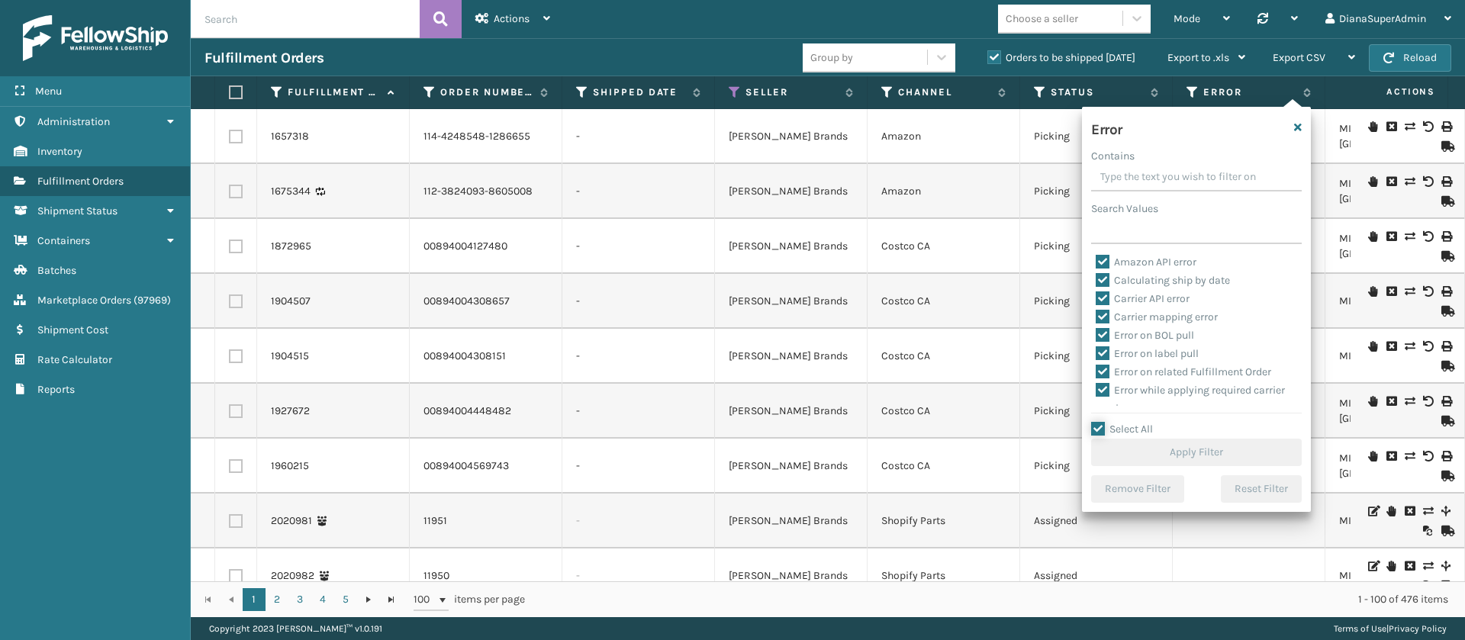
checkbox input "true"
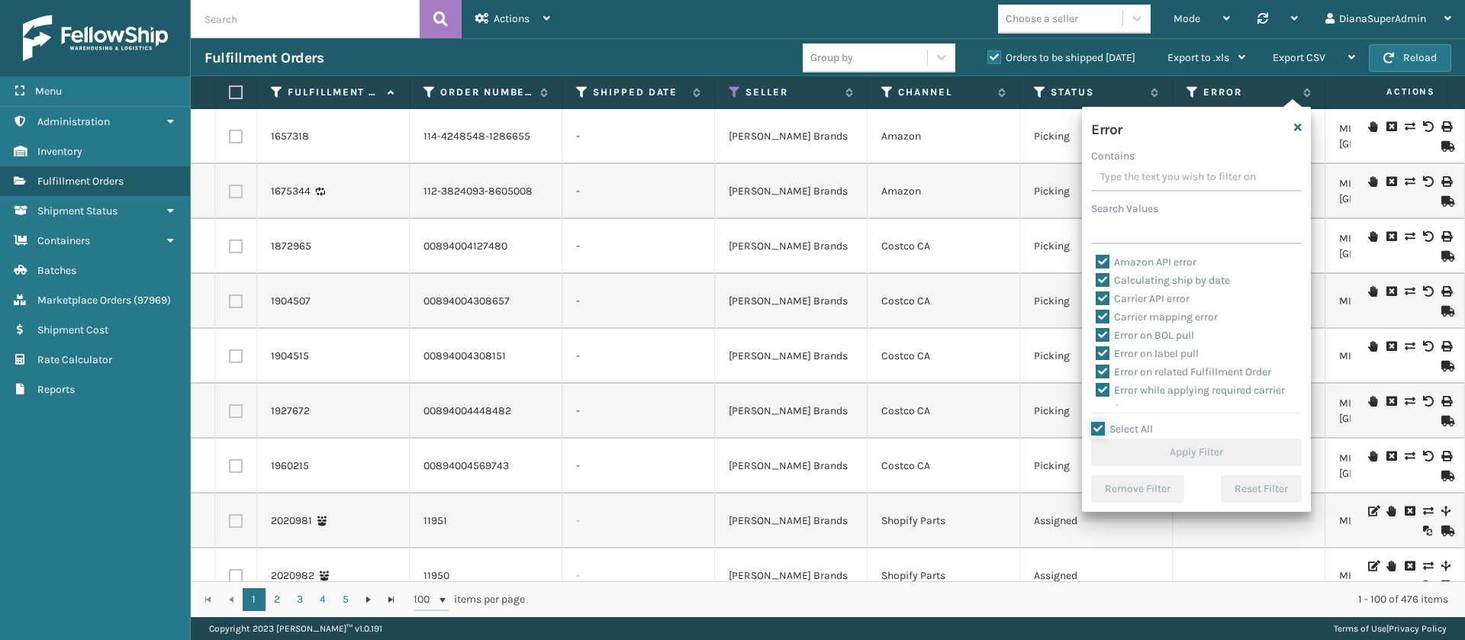
checkbox input "true"
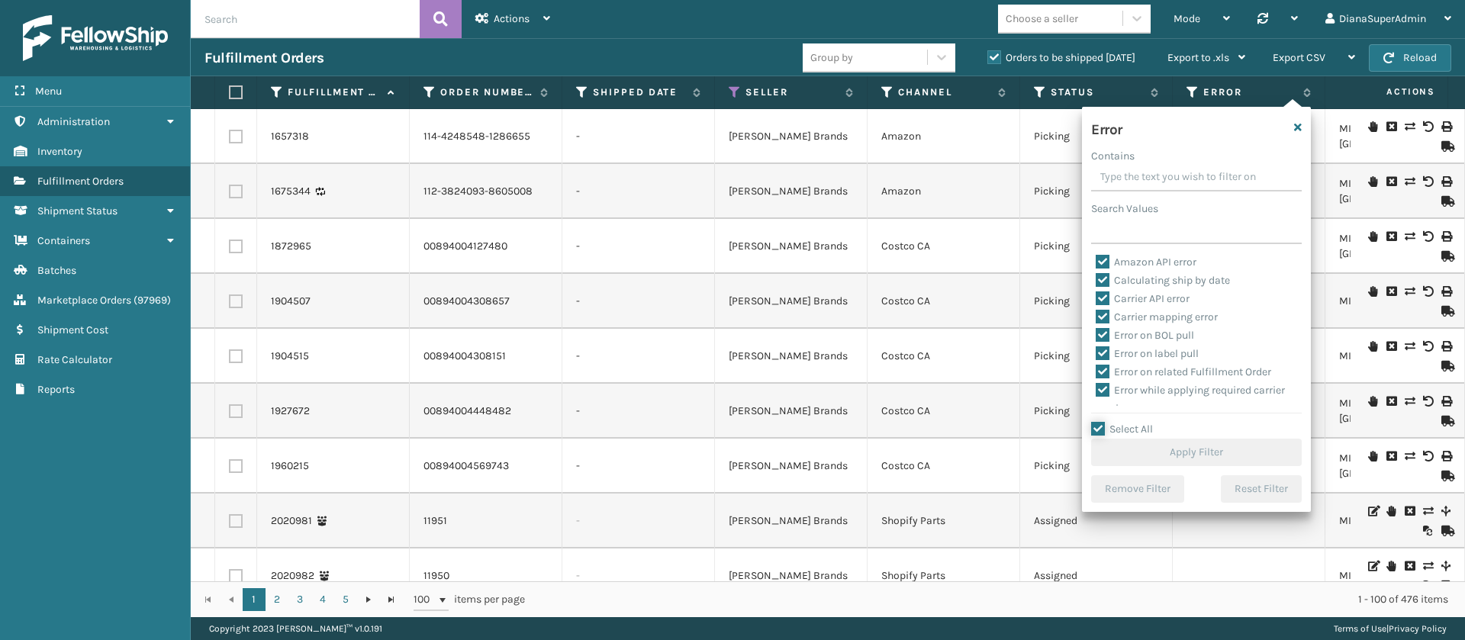
checkbox input "true"
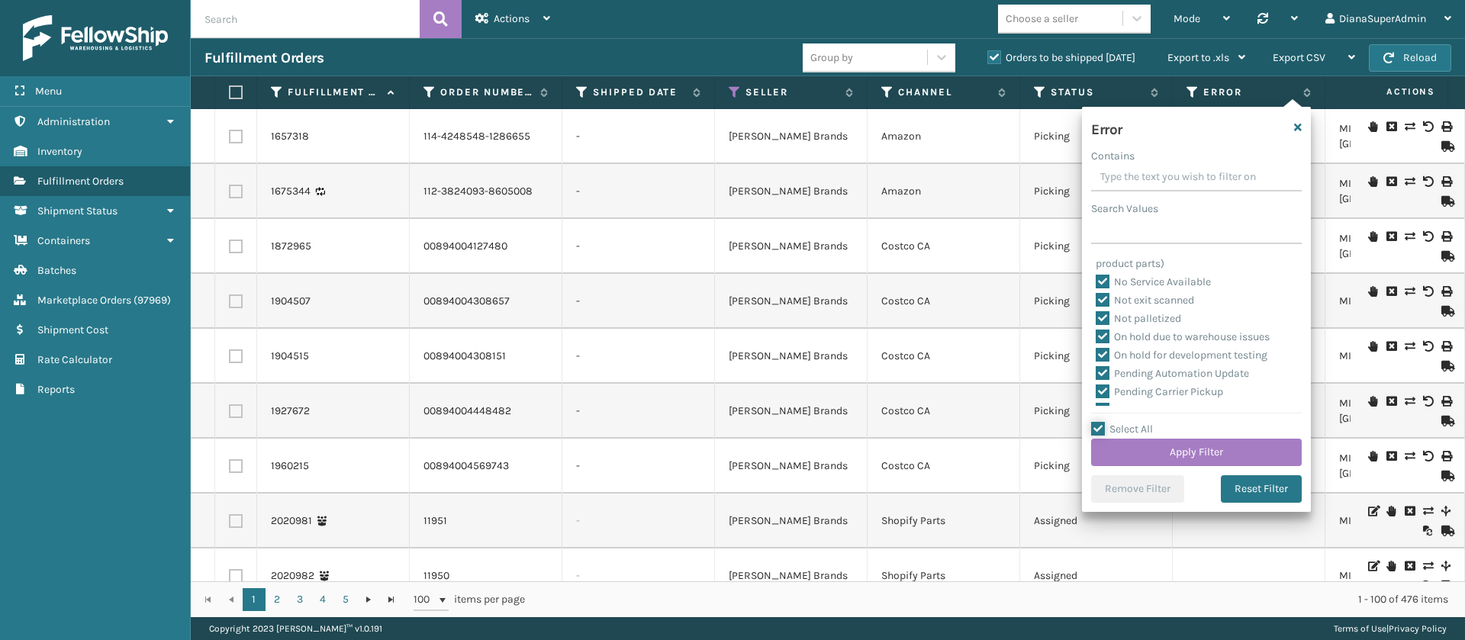
scroll to position [343, 0]
click at [1102, 323] on label "Pending Automation Update" at bounding box center [1172, 321] width 153 height 13
click at [1096, 323] on input "Pending Automation Update" at bounding box center [1096, 318] width 1 height 10
checkbox input "false"
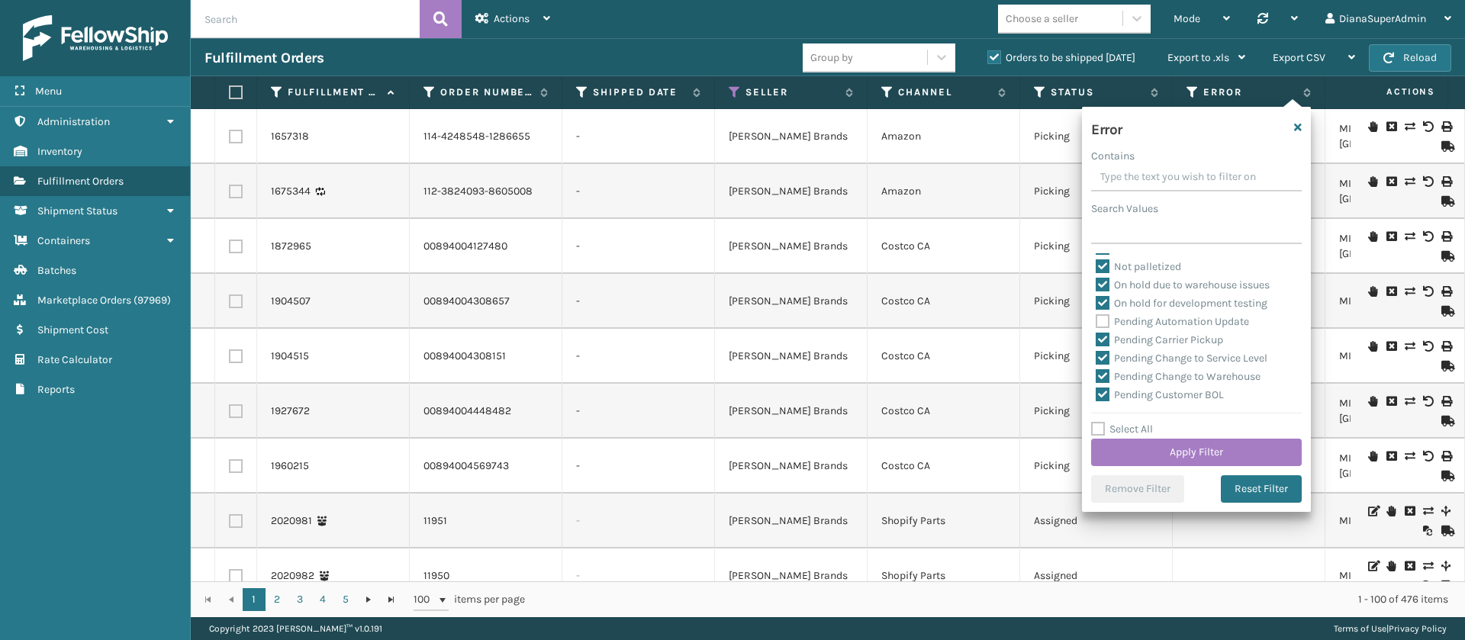
click at [1106, 338] on label "Pending Carrier Pickup" at bounding box center [1159, 339] width 127 height 13
click at [1096, 338] on input "Pending Carrier Pickup" at bounding box center [1096, 336] width 1 height 10
checkbox input "false"
click at [1100, 359] on label "Pending Change to Service Level" at bounding box center [1182, 358] width 172 height 13
click at [1096, 359] on input "Pending Change to Service Level" at bounding box center [1096, 354] width 1 height 10
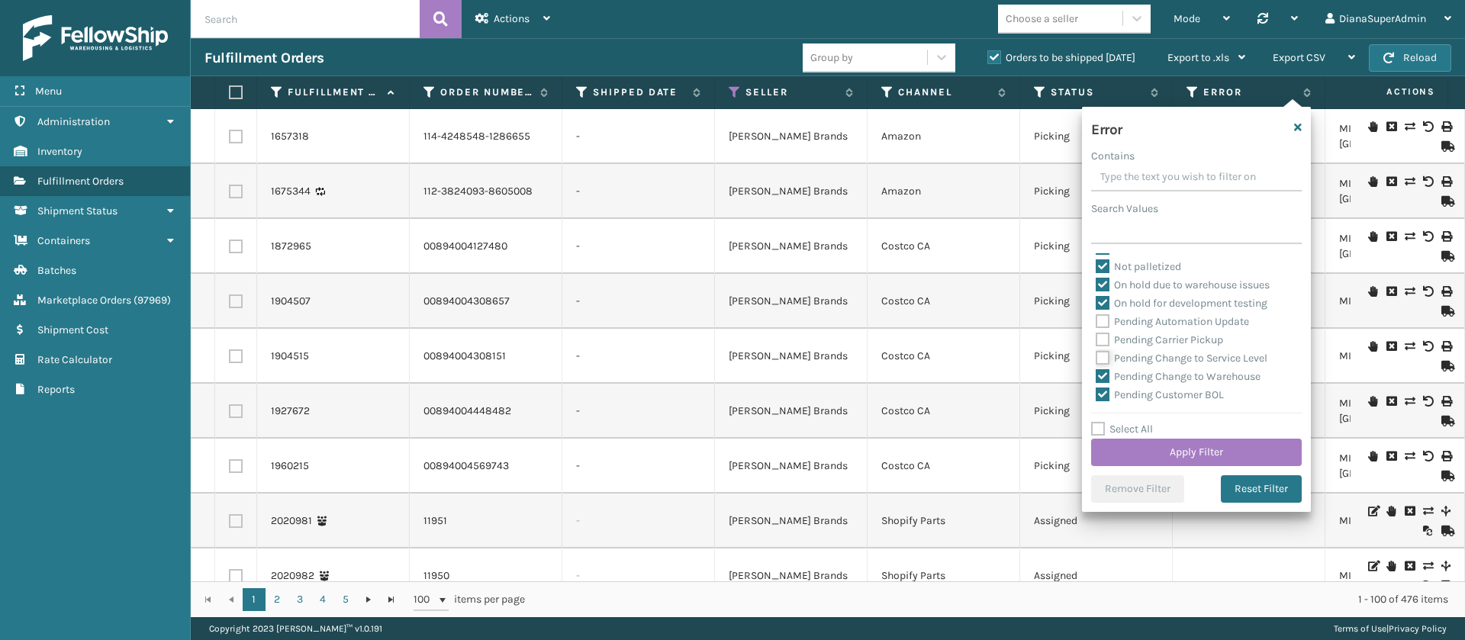
checkbox input "false"
click at [1105, 375] on label "Pending Change to Warehouse" at bounding box center [1178, 376] width 165 height 13
click at [1096, 375] on input "Pending Change to Warehouse" at bounding box center [1096, 373] width 1 height 10
checkbox input "false"
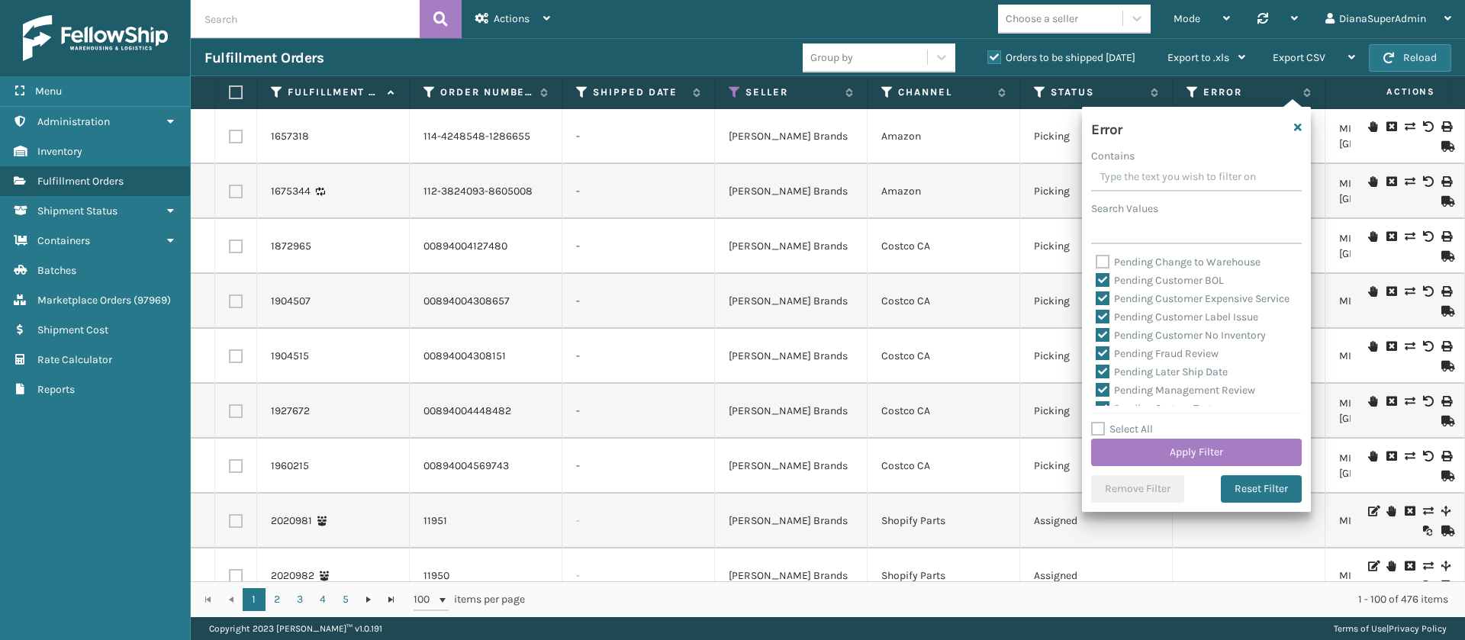
click at [1105, 276] on label "Pending Customer BOL" at bounding box center [1160, 280] width 128 height 13
click at [1096, 276] on input "Pending Customer BOL" at bounding box center [1096, 277] width 1 height 10
checkbox input "false"
click at [1102, 303] on label "Pending Customer Expensive Service" at bounding box center [1193, 298] width 194 height 13
click at [1096, 300] on input "Pending Customer Expensive Service" at bounding box center [1096, 295] width 1 height 10
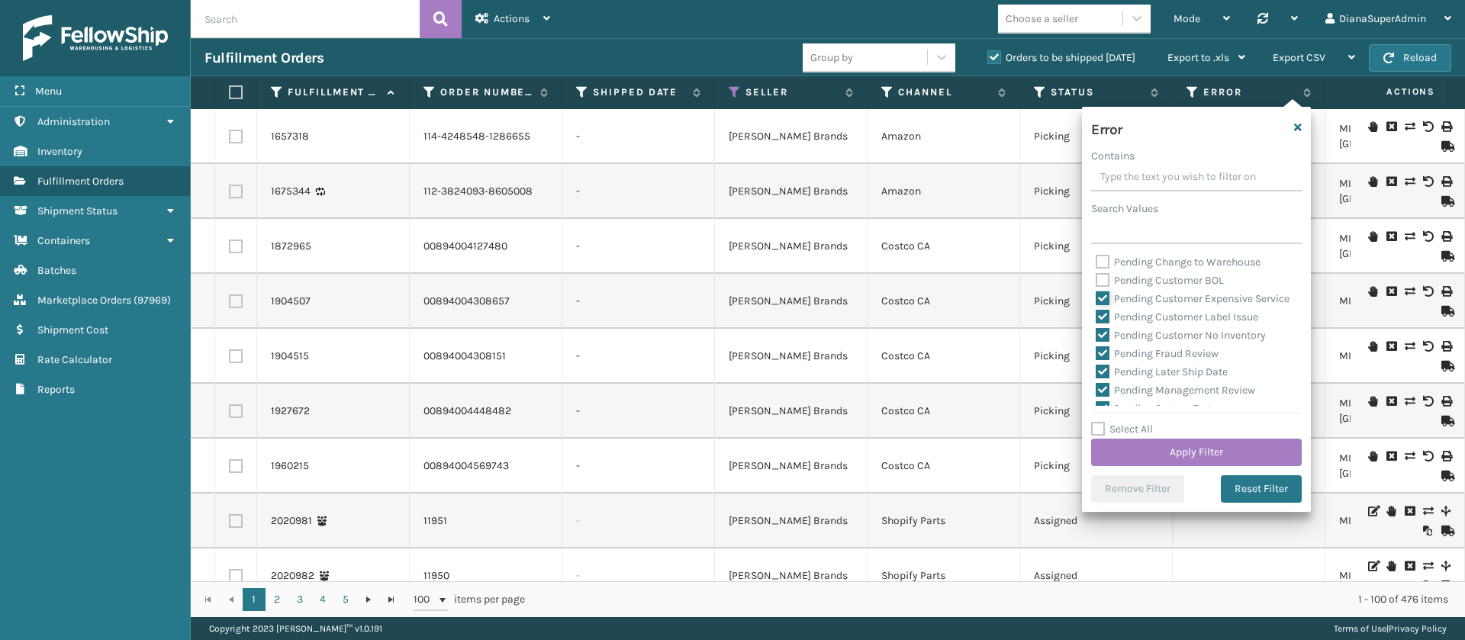
checkbox input "false"
click at [1103, 323] on label "Pending Customer Label Issue" at bounding box center [1177, 317] width 163 height 13
click at [1096, 318] on input "Pending Customer Label Issue" at bounding box center [1096, 313] width 1 height 10
checkbox input "false"
click at [1103, 342] on label "Pending Customer No Inventory" at bounding box center [1181, 335] width 170 height 13
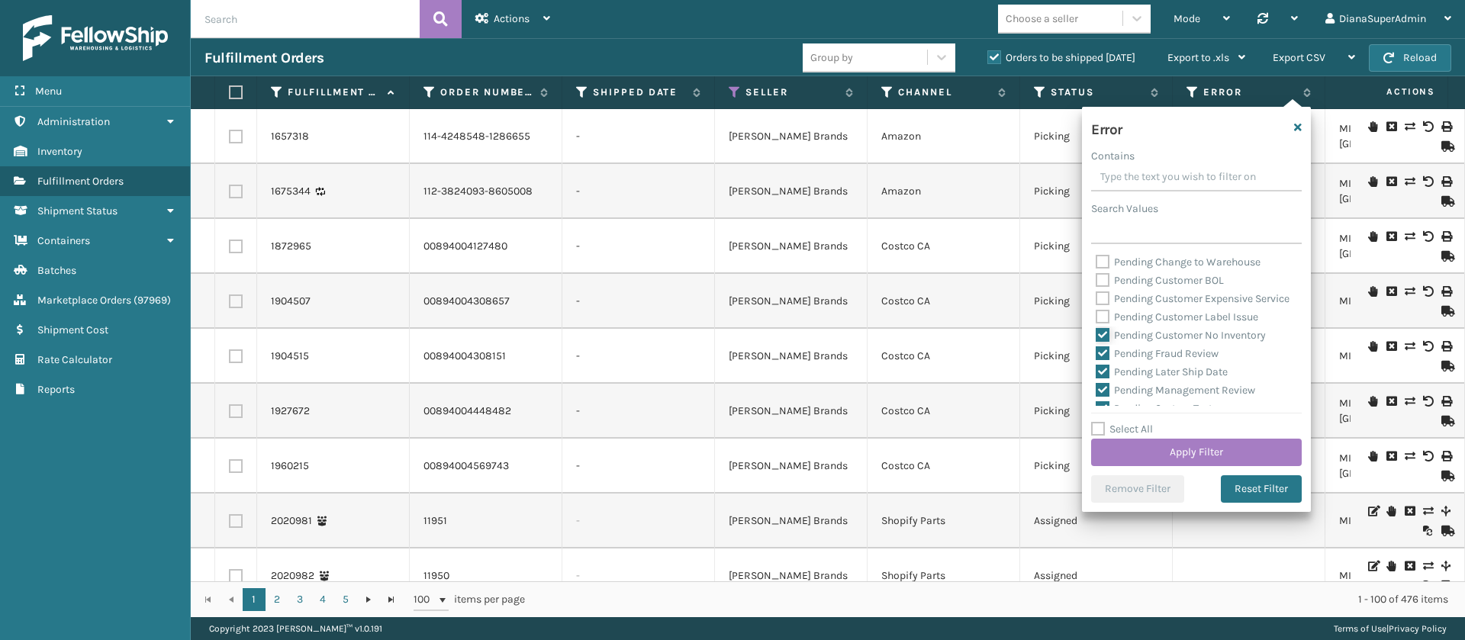
click at [1096, 336] on input "Pending Customer No Inventory" at bounding box center [1096, 332] width 1 height 10
checkbox input "false"
click at [1106, 360] on label "Pending Fraud Review" at bounding box center [1157, 353] width 123 height 13
click at [1096, 355] on input "Pending Fraud Review" at bounding box center [1096, 350] width 1 height 10
checkbox input "false"
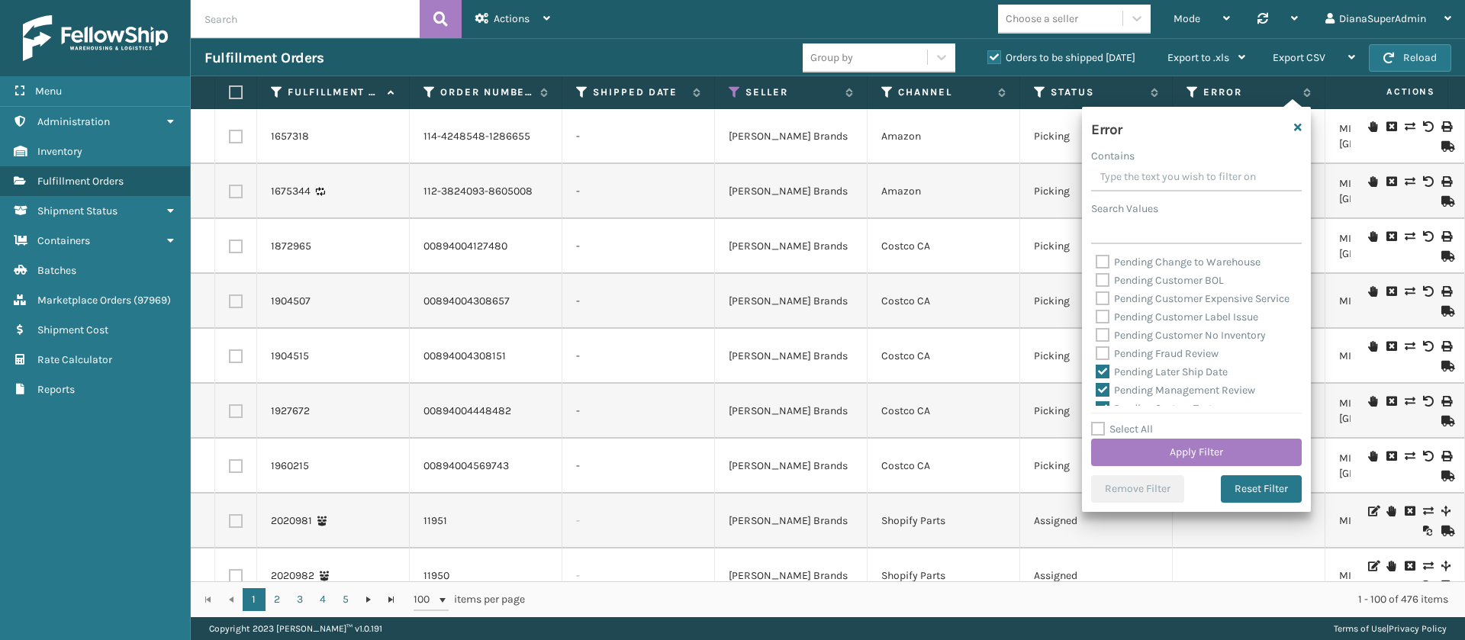
drag, startPoint x: 1106, startPoint y: 393, endPoint x: 1131, endPoint y: 357, distance: 43.4
click at [1106, 378] on label "Pending Later Ship Date" at bounding box center [1162, 371] width 132 height 13
click at [1096, 373] on input "Pending Later Ship Date" at bounding box center [1096, 368] width 1 height 10
checkbox input "false"
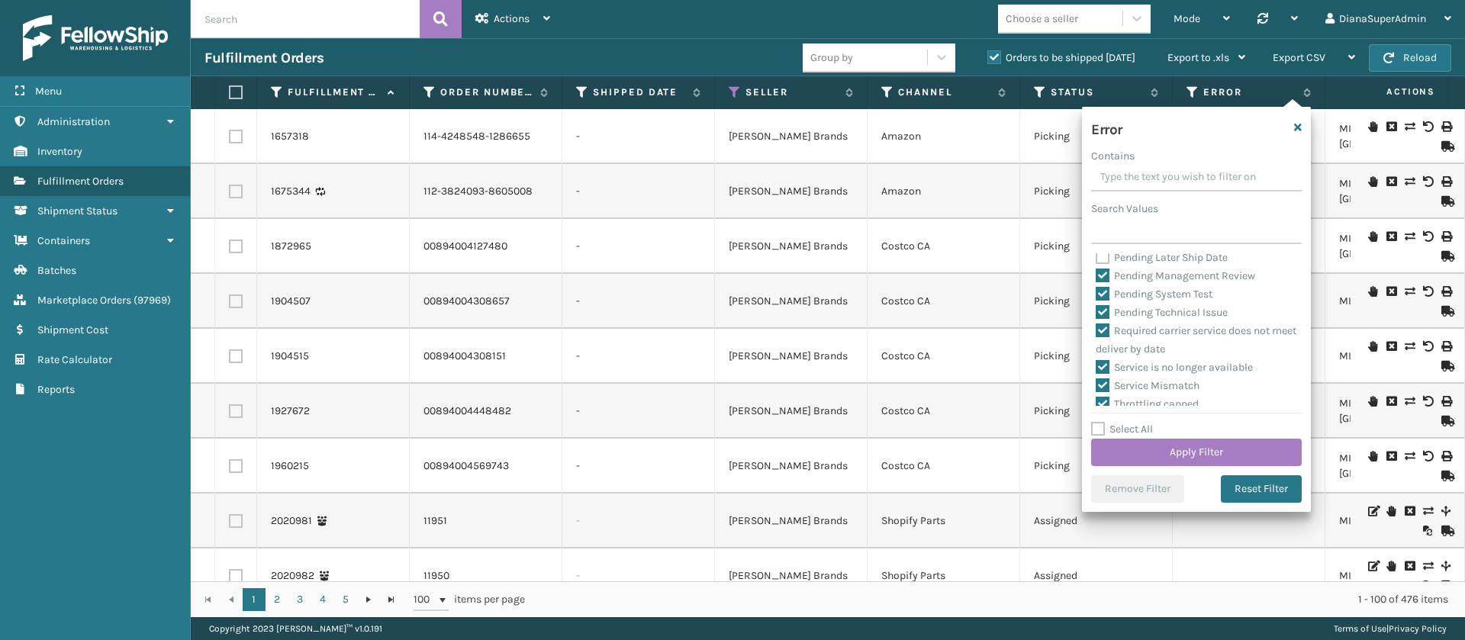
click at [1099, 282] on label "Pending Management Review" at bounding box center [1175, 275] width 159 height 13
click at [1096, 277] on input "Pending Management Review" at bounding box center [1096, 272] width 1 height 10
checkbox input "false"
click at [1103, 301] on label "Pending System Test" at bounding box center [1154, 294] width 117 height 13
click at [1096, 295] on input "Pending System Test" at bounding box center [1096, 290] width 1 height 10
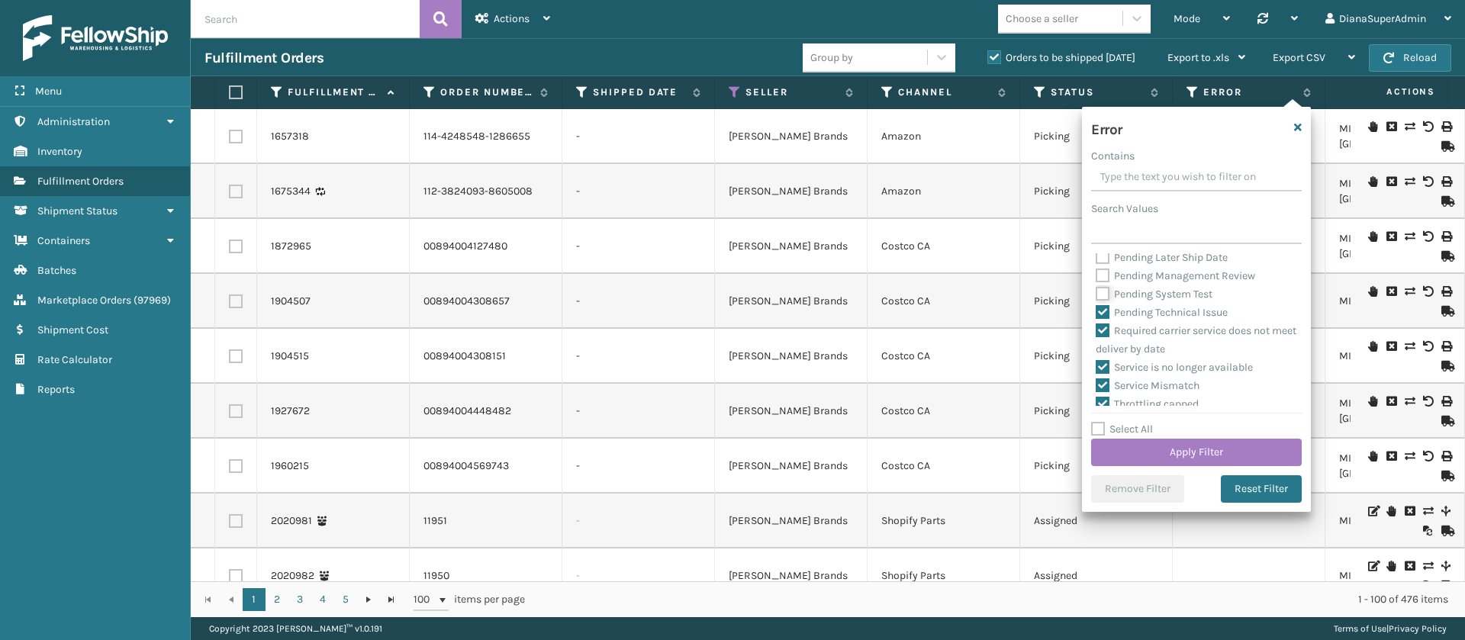
checkbox input "false"
click at [1106, 319] on label "Pending Technical Issue" at bounding box center [1162, 312] width 132 height 13
click at [1096, 314] on input "Pending Technical Issue" at bounding box center [1096, 309] width 1 height 10
checkbox input "false"
click at [1200, 443] on button "Apply Filter" at bounding box center [1196, 452] width 211 height 27
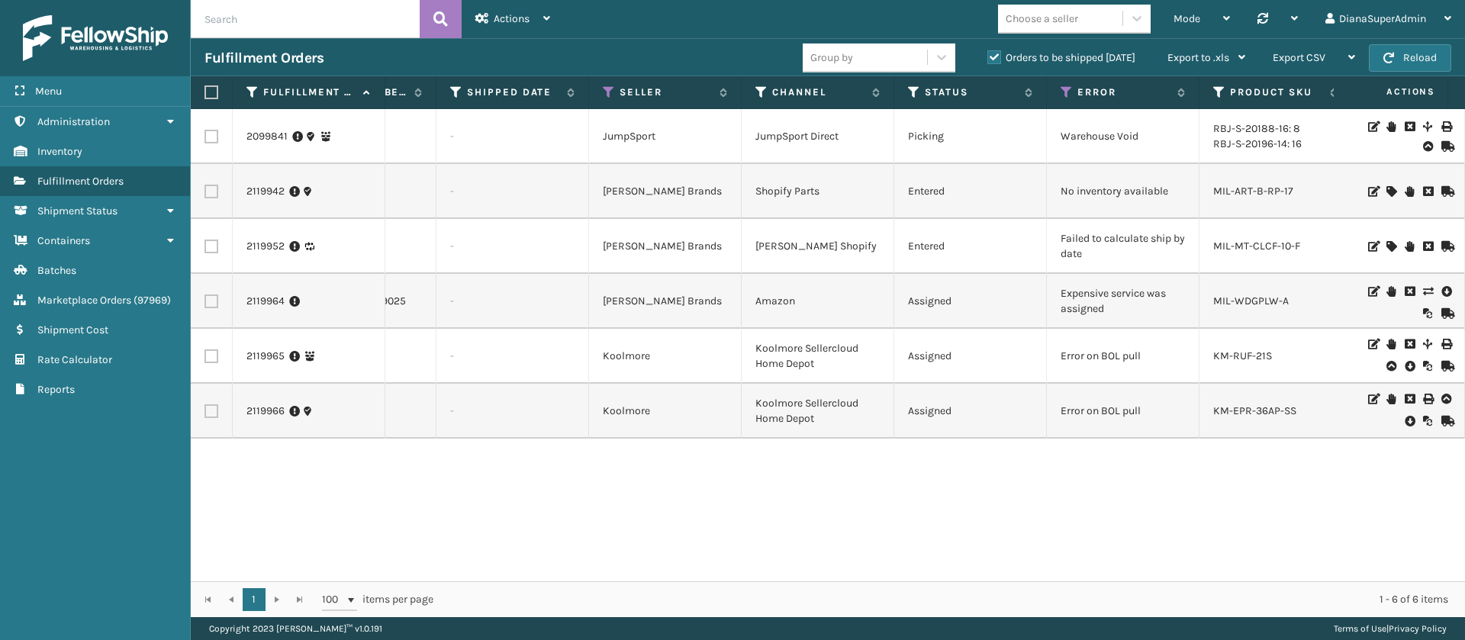
scroll to position [0, 0]
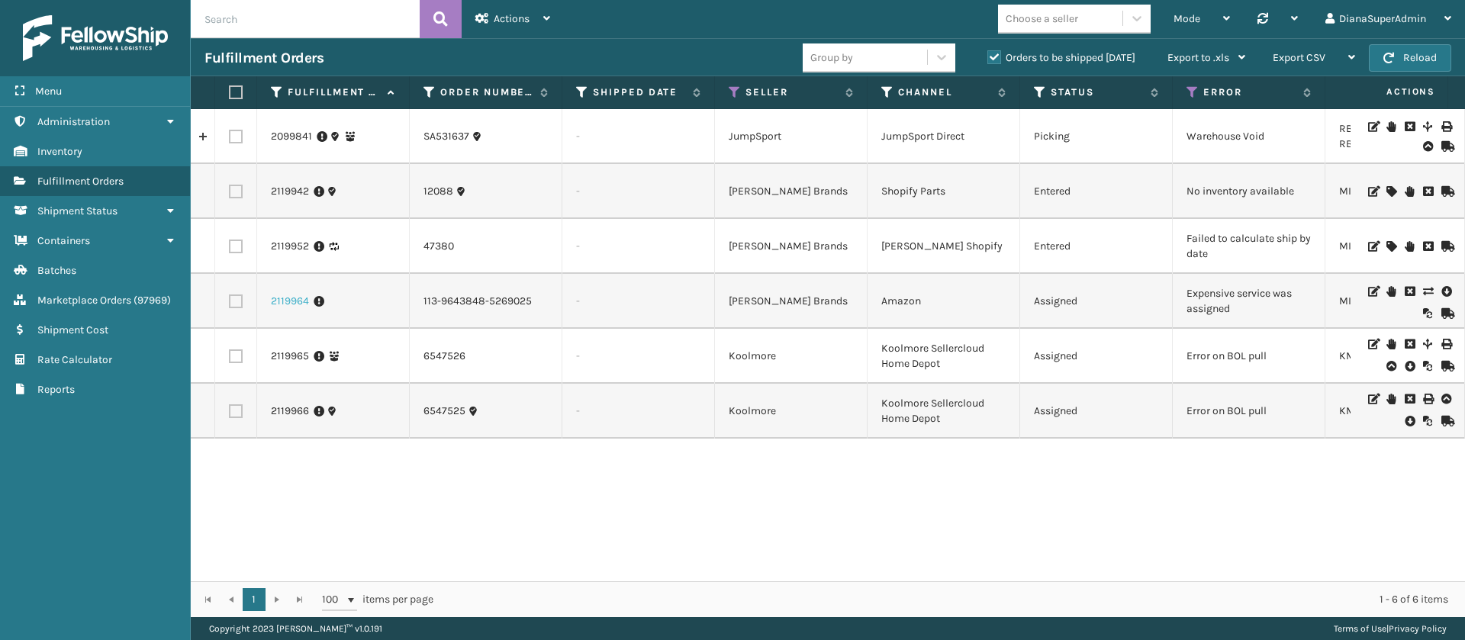
click at [291, 303] on link "2119964" at bounding box center [290, 301] width 38 height 15
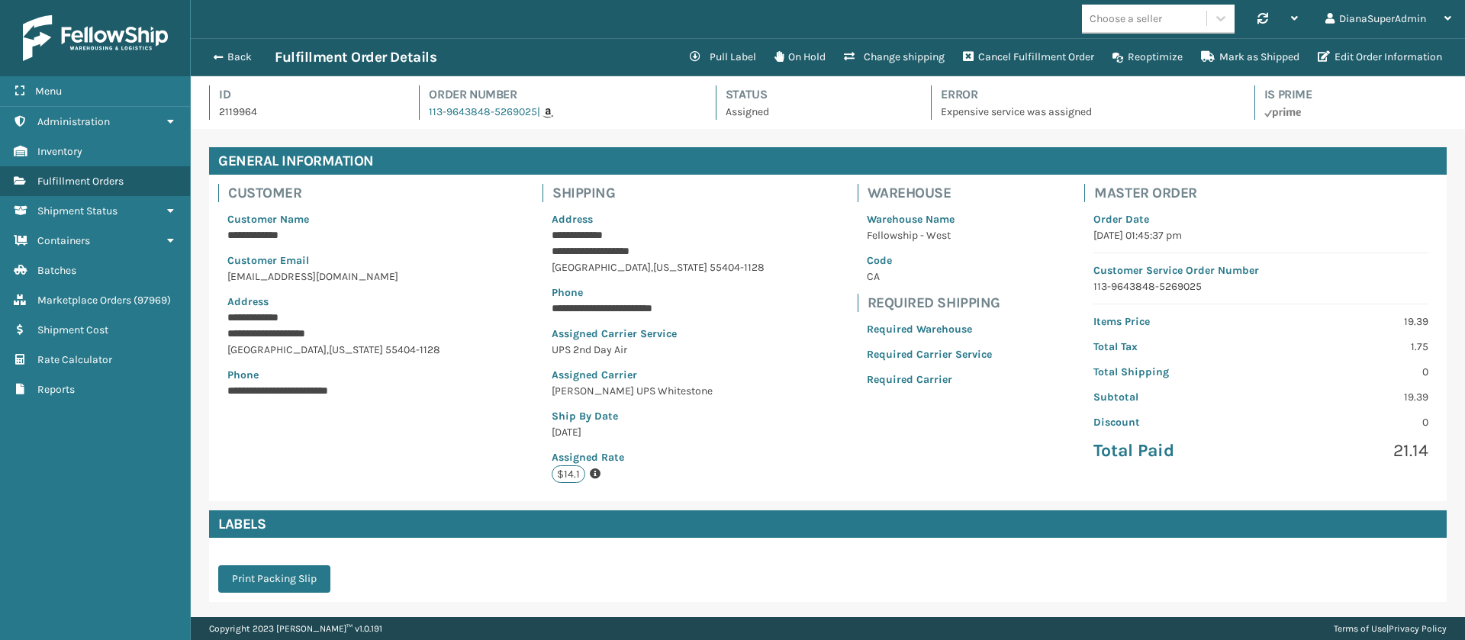
scroll to position [37, 1274]
click at [879, 57] on button "Change shipping" at bounding box center [894, 57] width 119 height 31
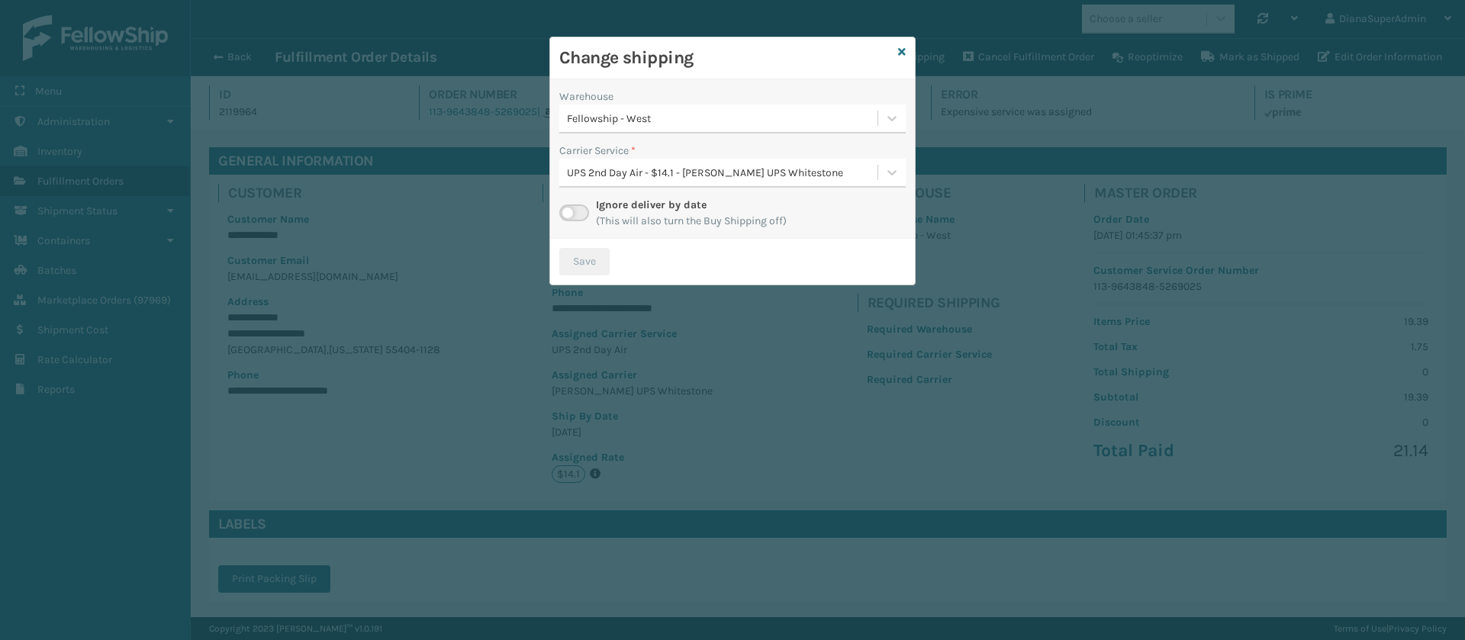
click at [577, 208] on label at bounding box center [574, 212] width 30 height 17
click at [569, 208] on input "checkbox" at bounding box center [564, 209] width 10 height 10
click at [900, 169] on div at bounding box center [891, 172] width 27 height 27
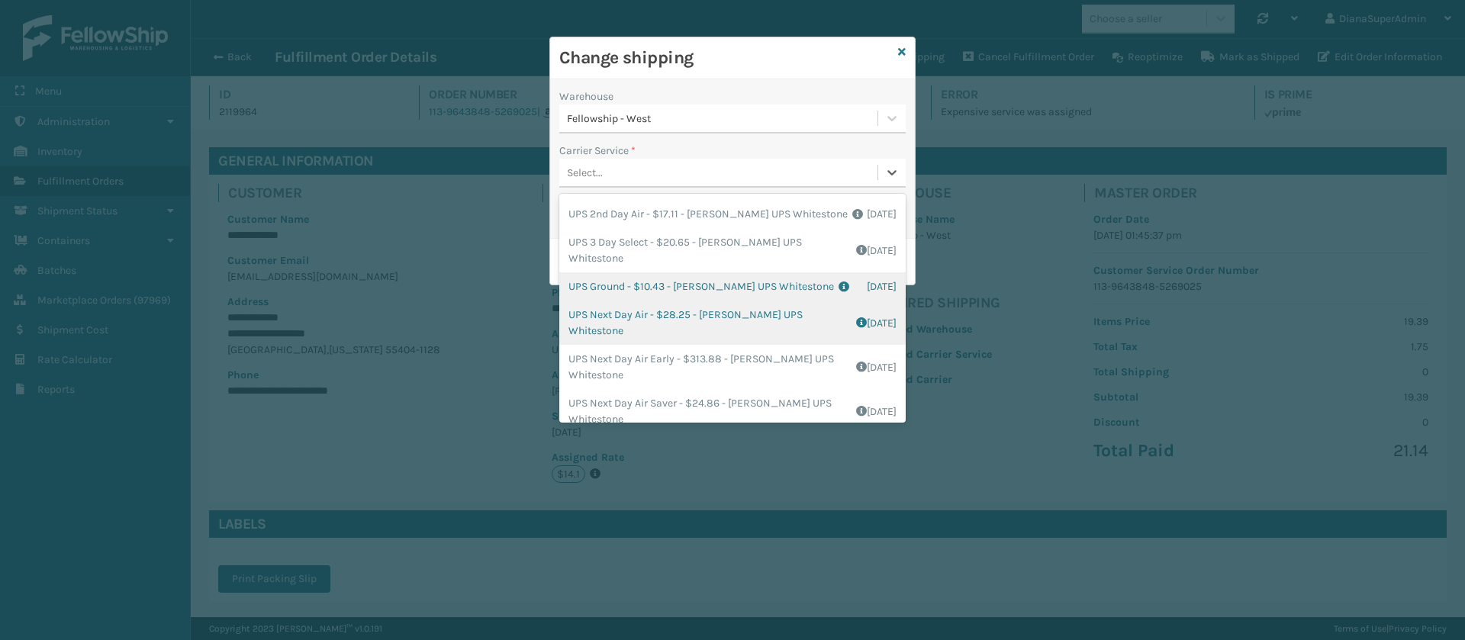
scroll to position [229, 0]
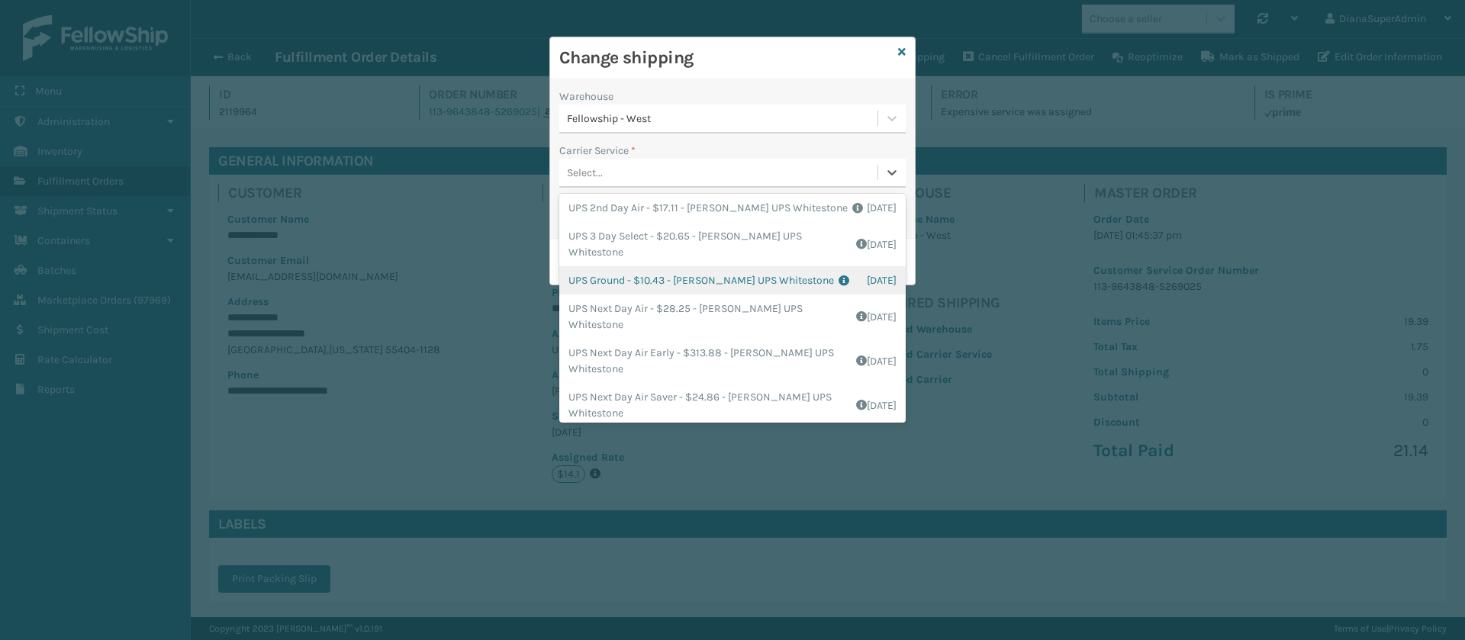
click at [603, 275] on div "UPS Ground - $10.43 - [PERSON_NAME] UPS Whitestone Shipping Cost $8.69 Surplus …" at bounding box center [732, 280] width 346 height 28
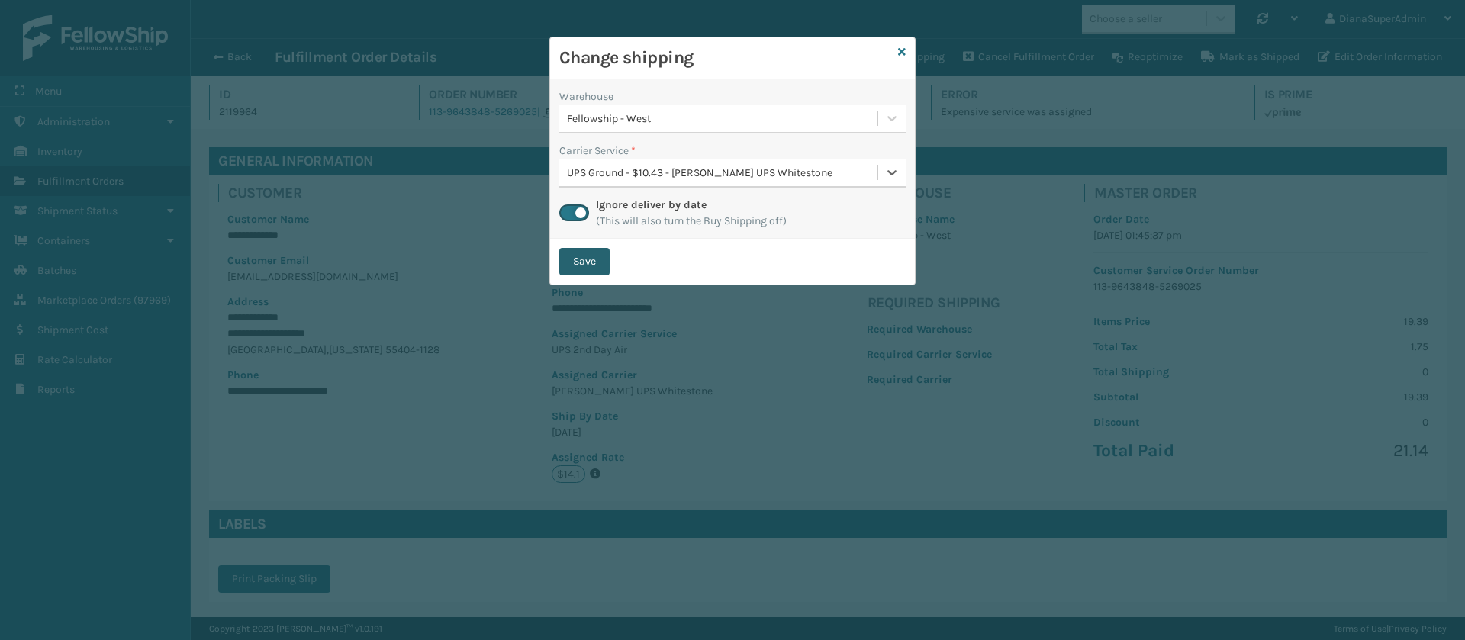
click at [593, 262] on button "Save" at bounding box center [584, 261] width 50 height 27
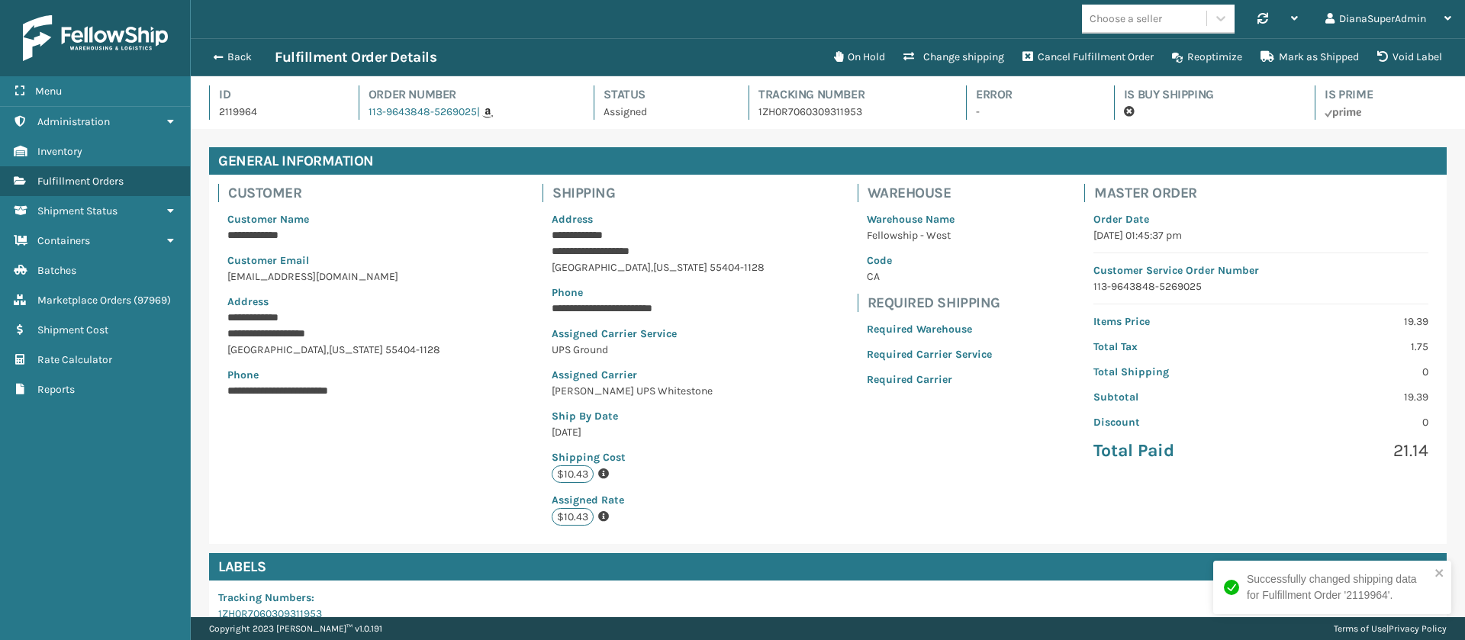
scroll to position [37, 1274]
click at [236, 52] on button "Back" at bounding box center [239, 57] width 70 height 14
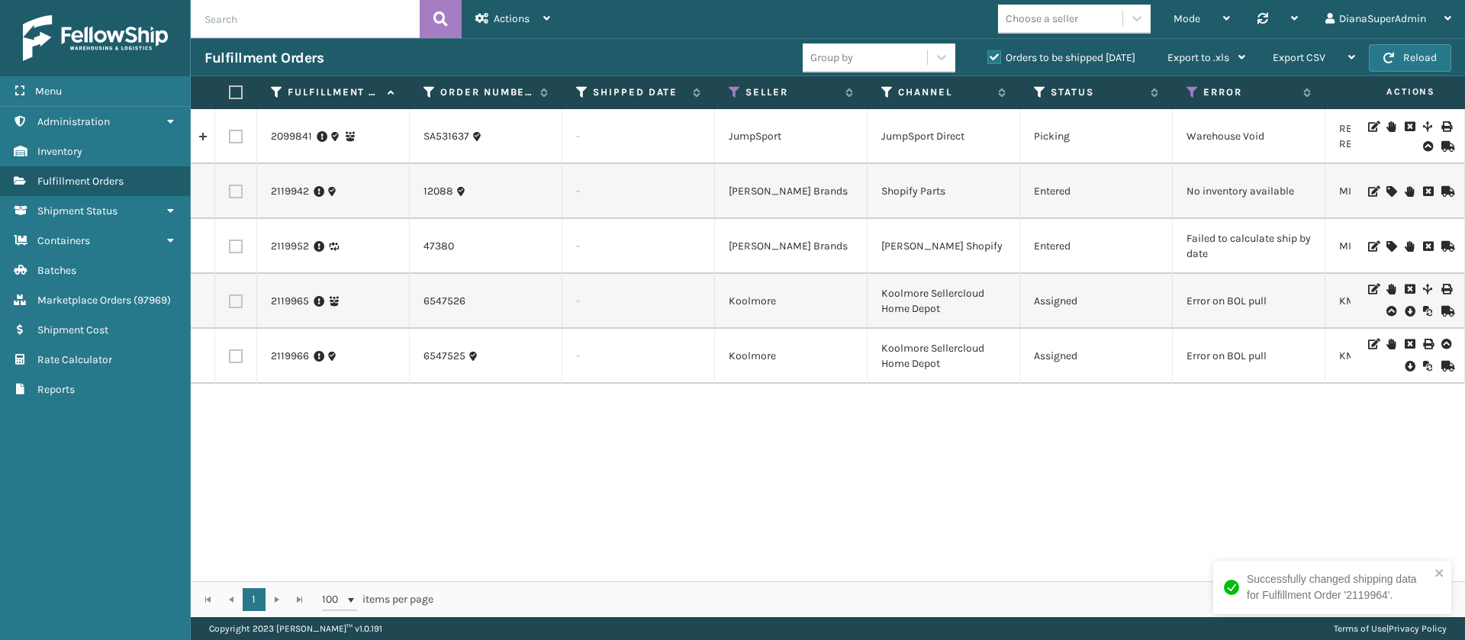
scroll to position [0, 390]
click at [1386, 191] on icon at bounding box center [1390, 191] width 9 height 11
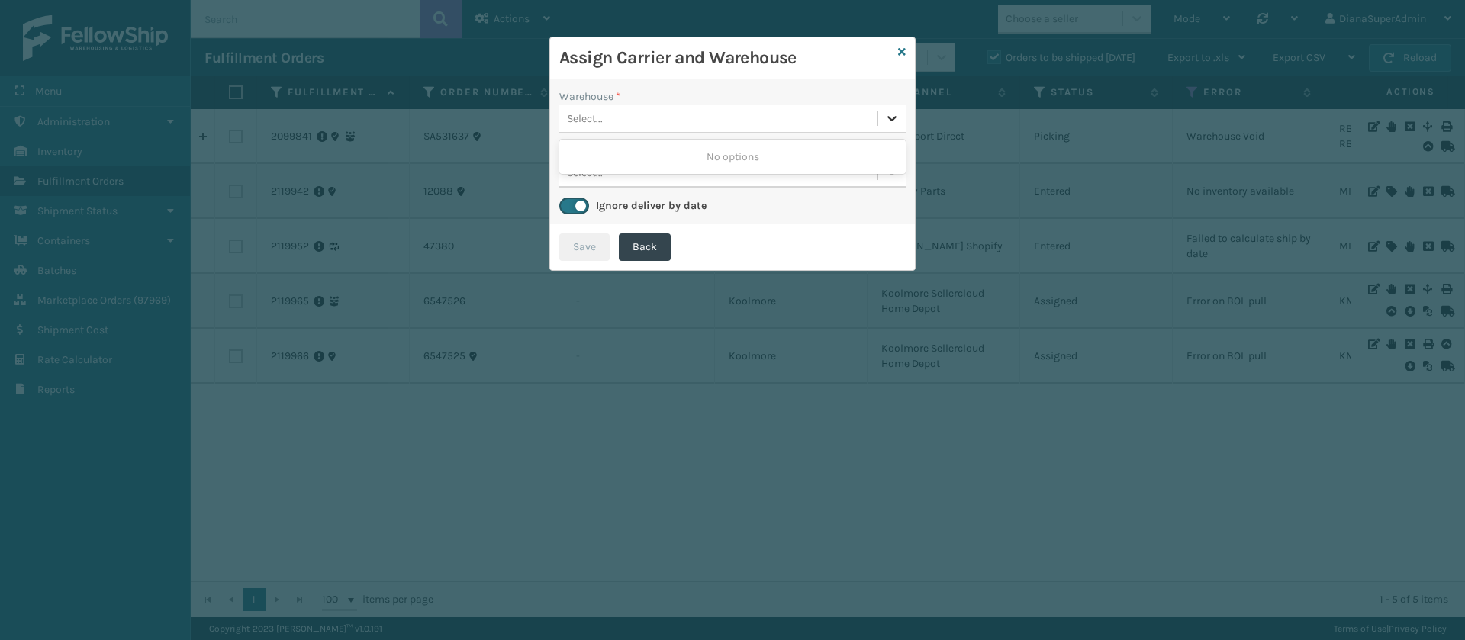
click at [887, 114] on icon at bounding box center [891, 118] width 15 height 15
click at [901, 53] on icon at bounding box center [902, 52] width 8 height 11
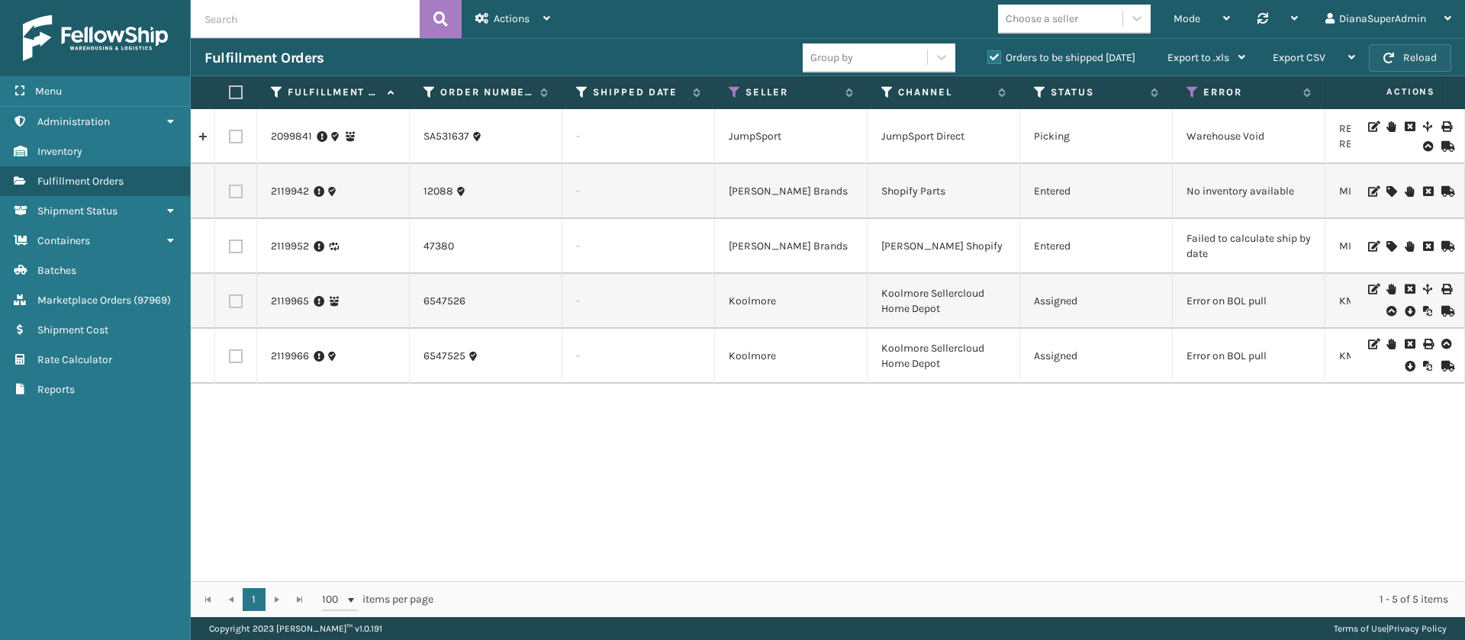
click at [1416, 71] on button "Reload" at bounding box center [1410, 57] width 82 height 27
click at [1421, 56] on button "Reload" at bounding box center [1410, 57] width 82 height 27
click at [1435, 50] on button "Reload" at bounding box center [1410, 57] width 82 height 27
click at [1425, 46] on button "Reload" at bounding box center [1410, 57] width 82 height 27
click at [1416, 58] on button "Reload" at bounding box center [1410, 57] width 82 height 27
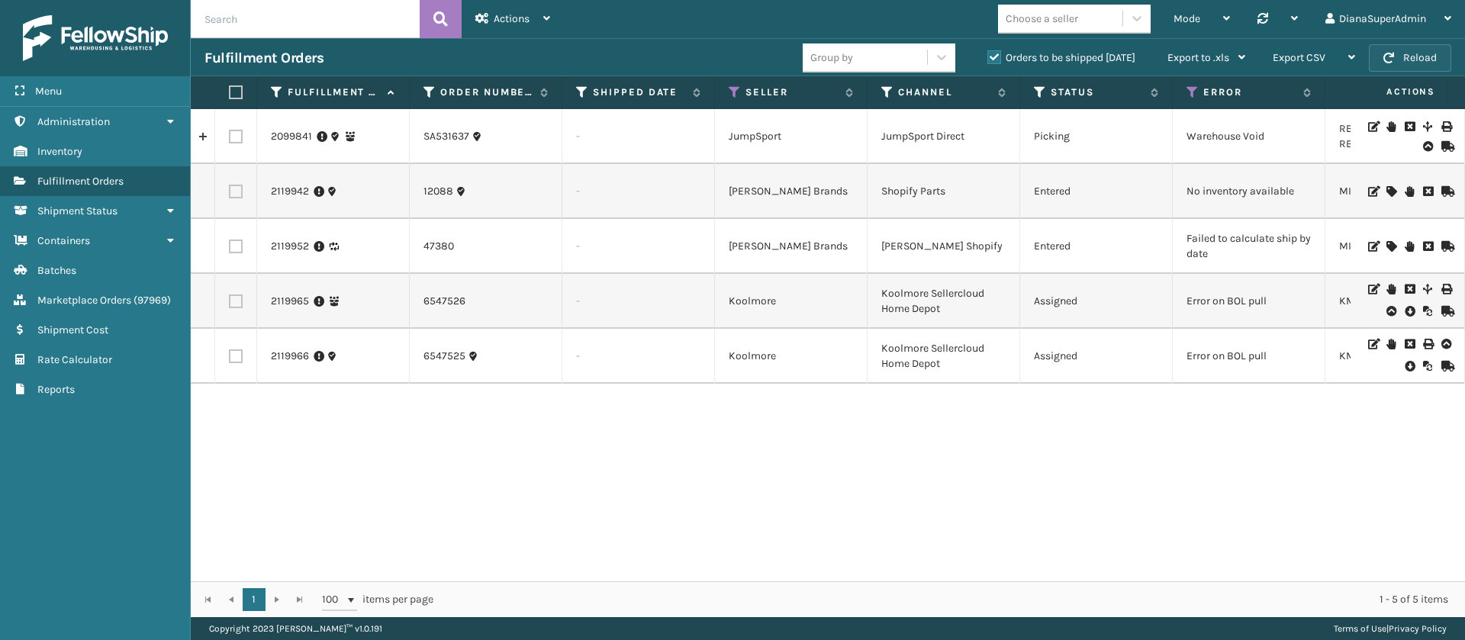
click at [1411, 50] on button "Reload" at bounding box center [1410, 57] width 82 height 27
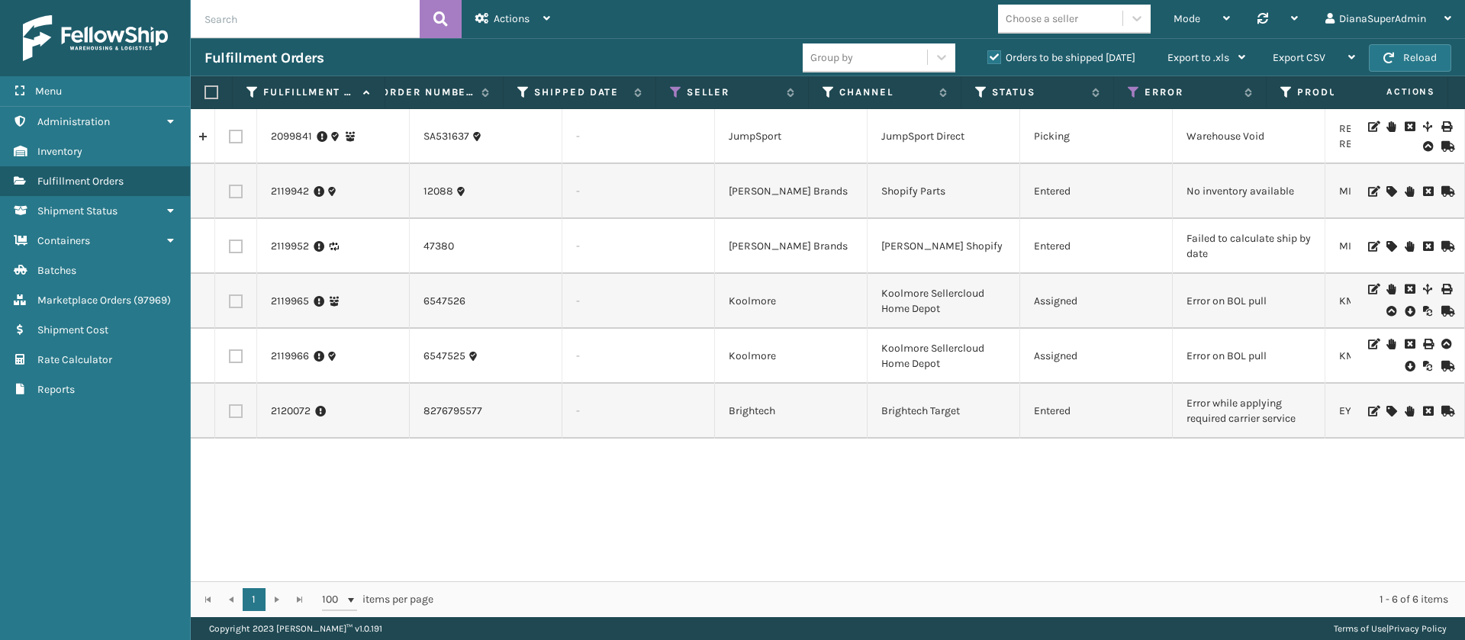
scroll to position [0, 0]
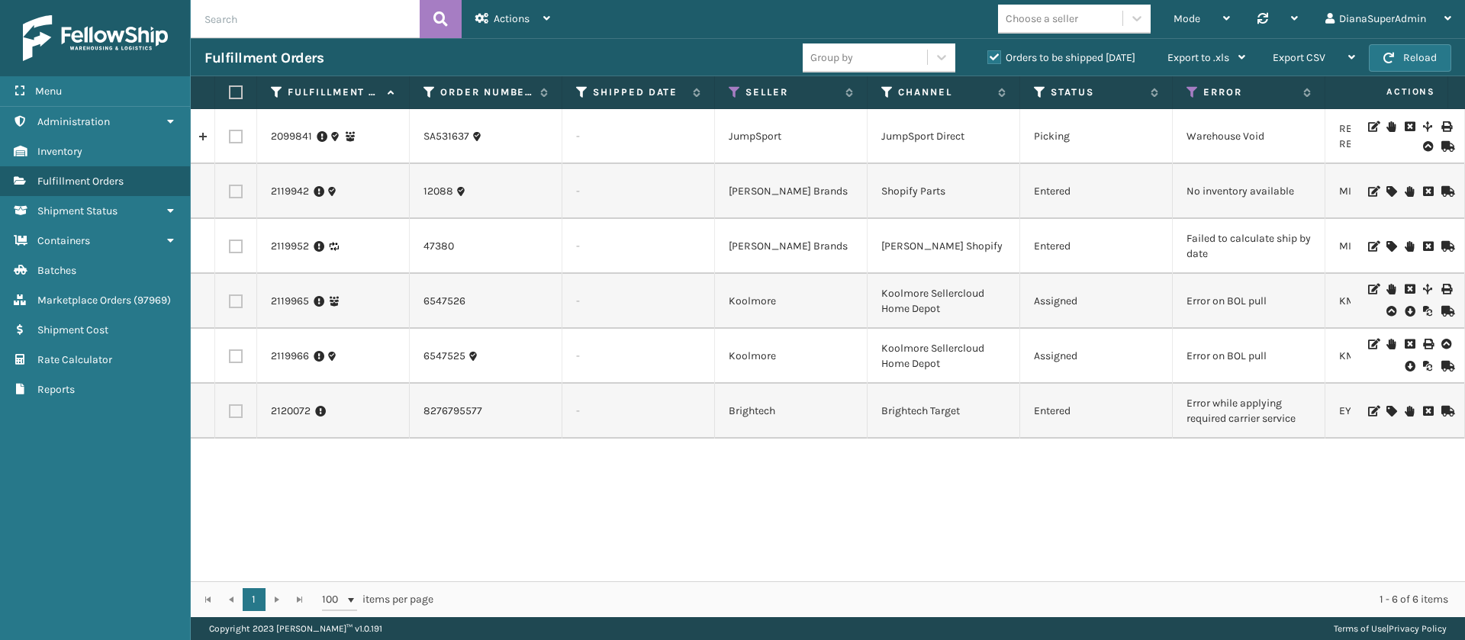
click at [1386, 410] on icon at bounding box center [1390, 411] width 9 height 11
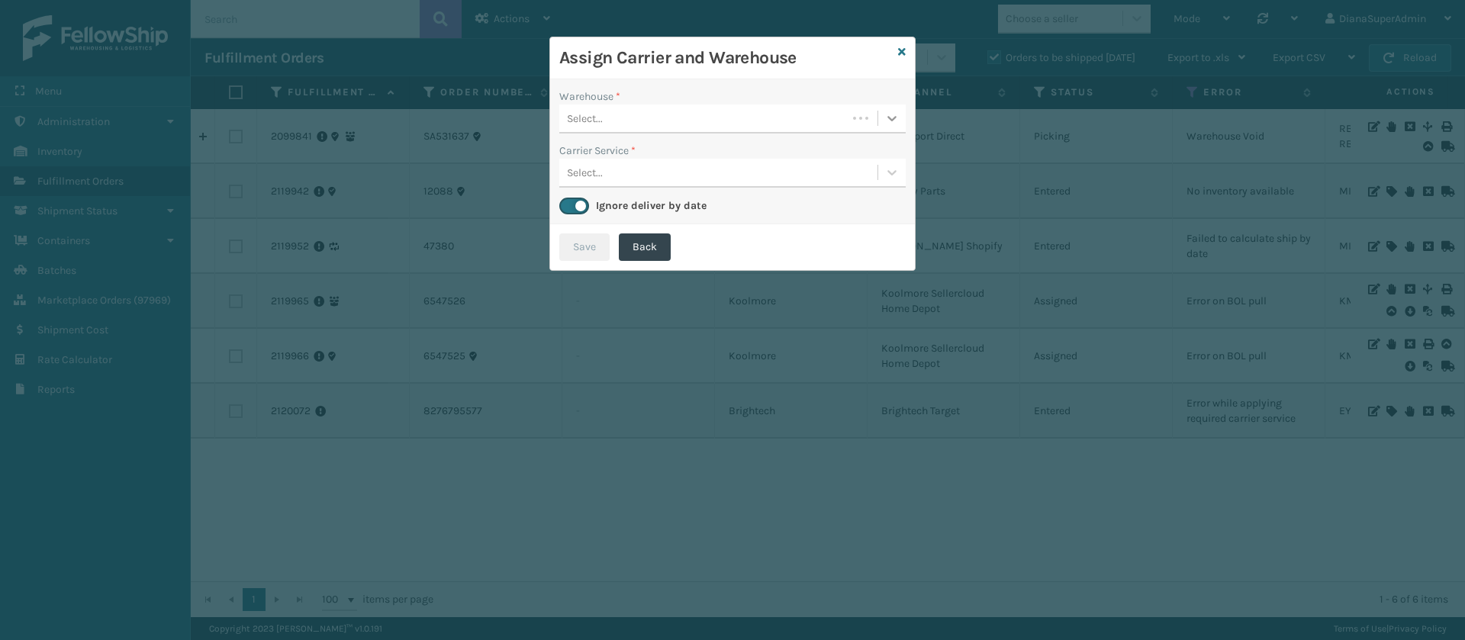
click at [885, 124] on icon at bounding box center [891, 118] width 15 height 15
click at [842, 149] on div "Fellowship - West" at bounding box center [732, 157] width 346 height 28
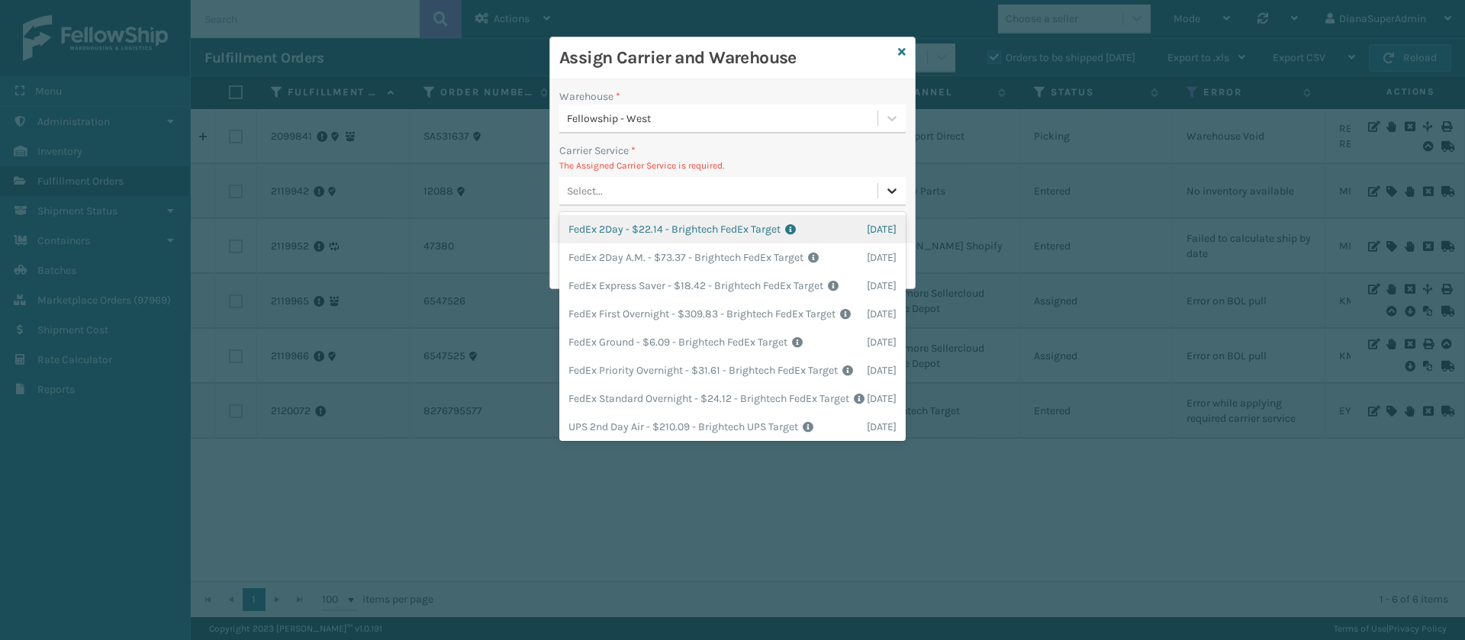
click at [900, 177] on div at bounding box center [891, 190] width 27 height 27
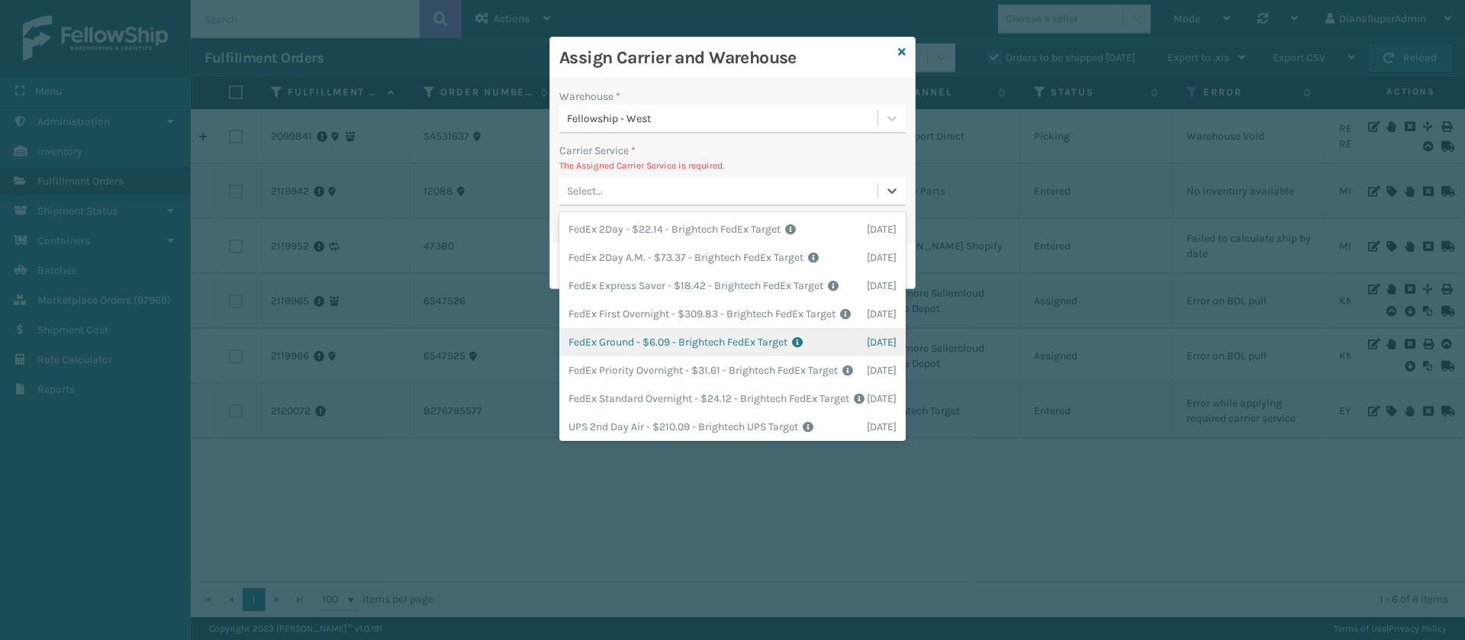
click at [623, 356] on div "FedEx Ground - $6.09 - Brightech FedEx Target Shipping Cost $6.09 Surplus Cost …" at bounding box center [732, 342] width 346 height 28
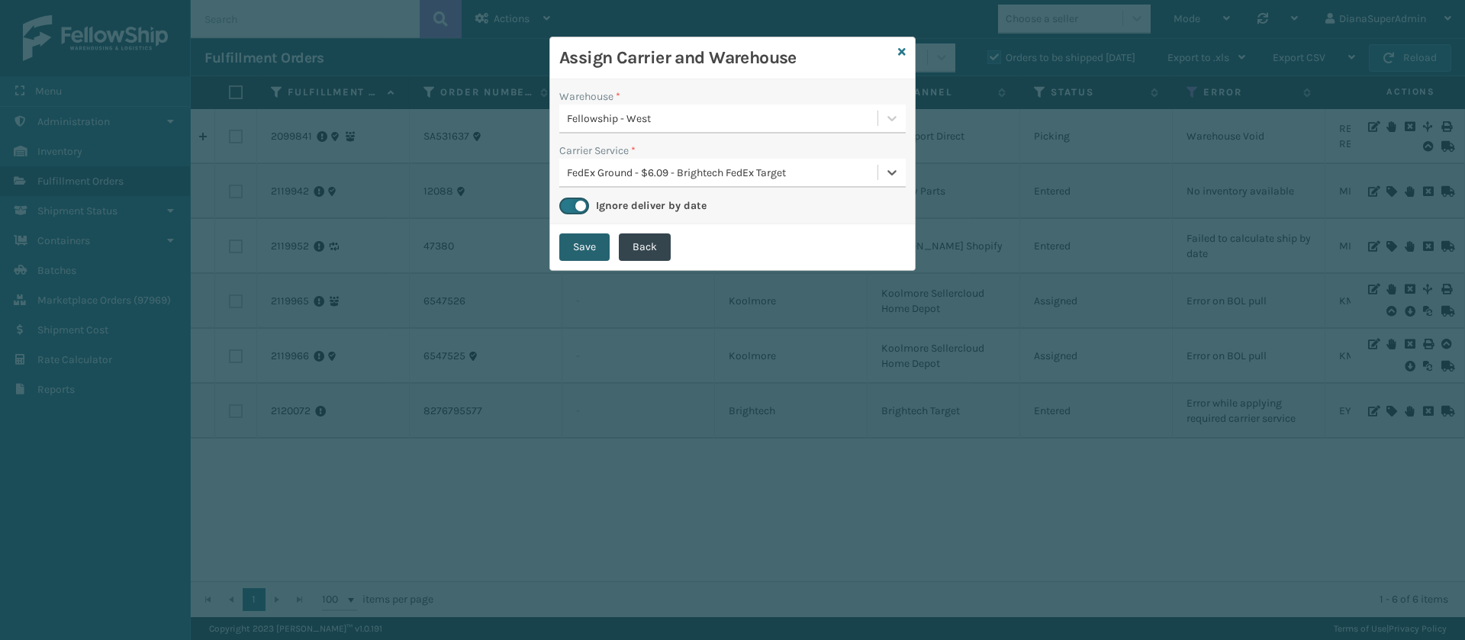
click at [575, 240] on button "Save" at bounding box center [584, 246] width 50 height 27
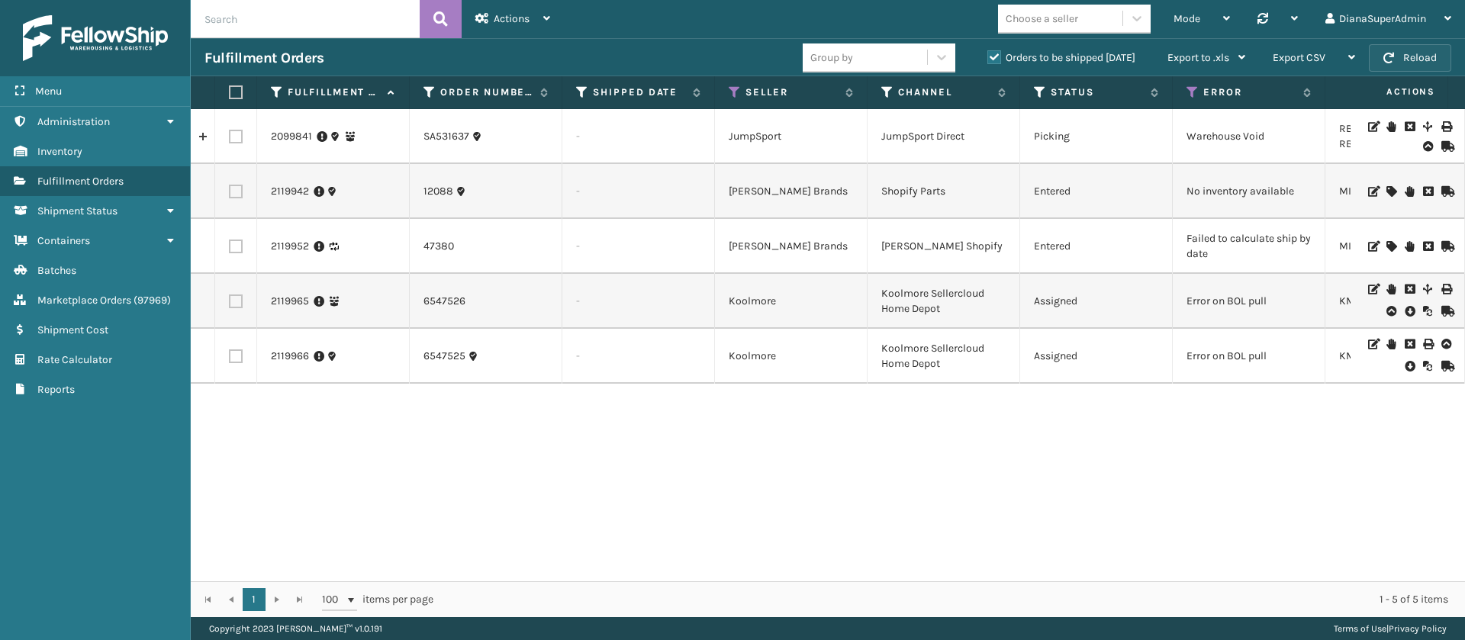
click at [1418, 50] on button "Reload" at bounding box center [1410, 57] width 82 height 27
click at [1411, 64] on button "Reload" at bounding box center [1410, 57] width 82 height 27
click at [288, 19] on input "text" at bounding box center [305, 19] width 229 height 38
type input "2119514"
click at [443, 21] on icon at bounding box center [440, 19] width 14 height 23
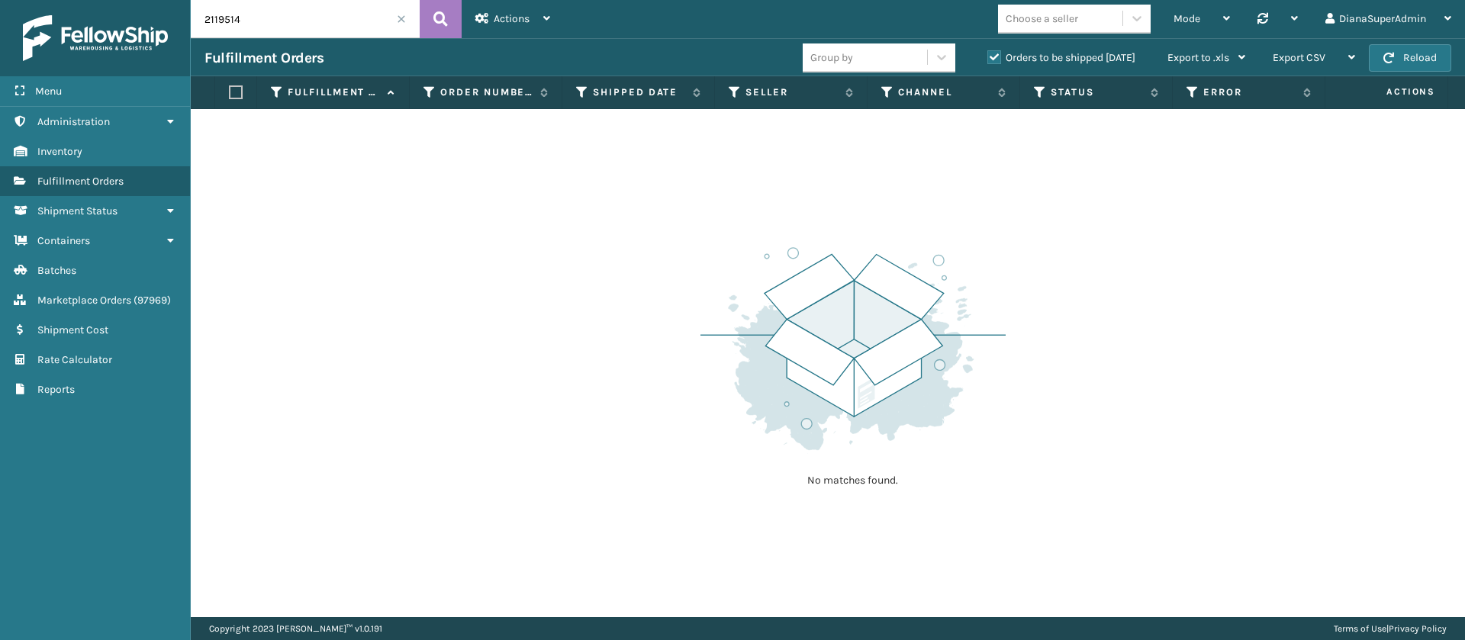
click at [993, 60] on label "Orders to be shipped [DATE]" at bounding box center [1061, 57] width 148 height 13
click at [988, 59] on input "Orders to be shipped [DATE]" at bounding box center [987, 54] width 1 height 10
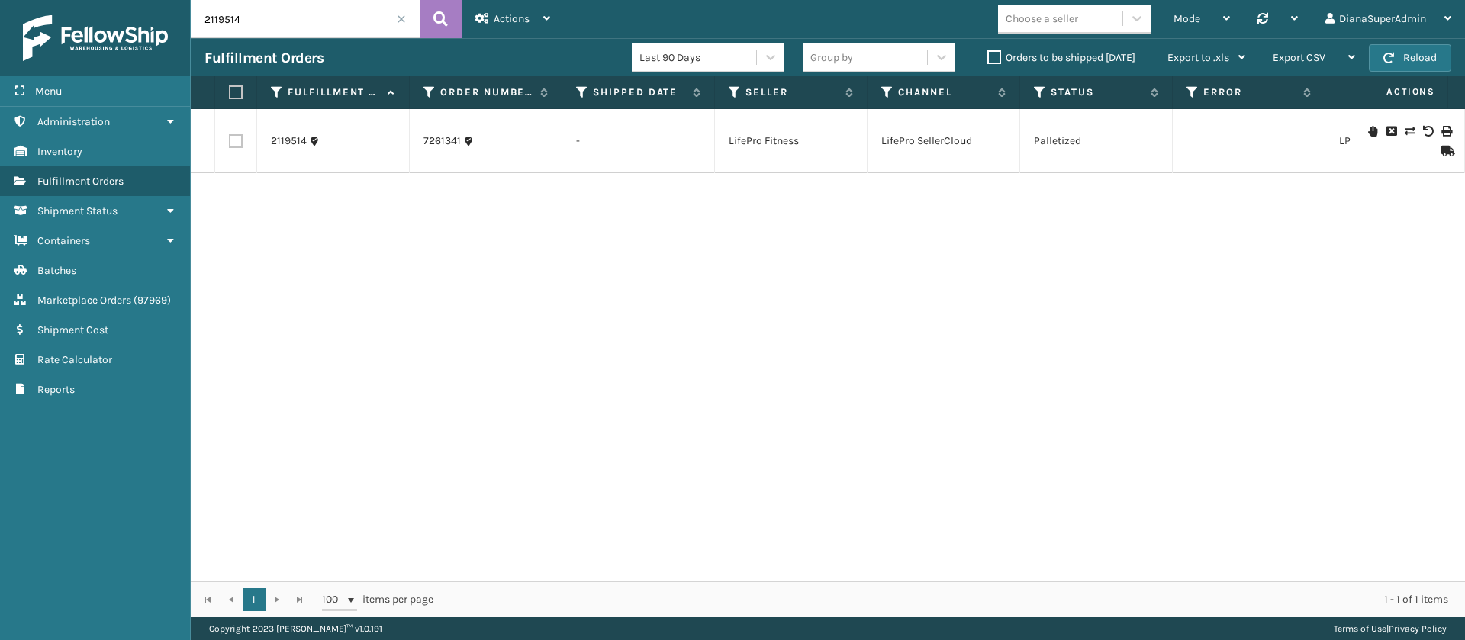
click at [1061, 142] on td "Palletized" at bounding box center [1096, 141] width 153 height 64
copy td "Palletized"
click at [1228, 20] on icon at bounding box center [1226, 18] width 7 height 11
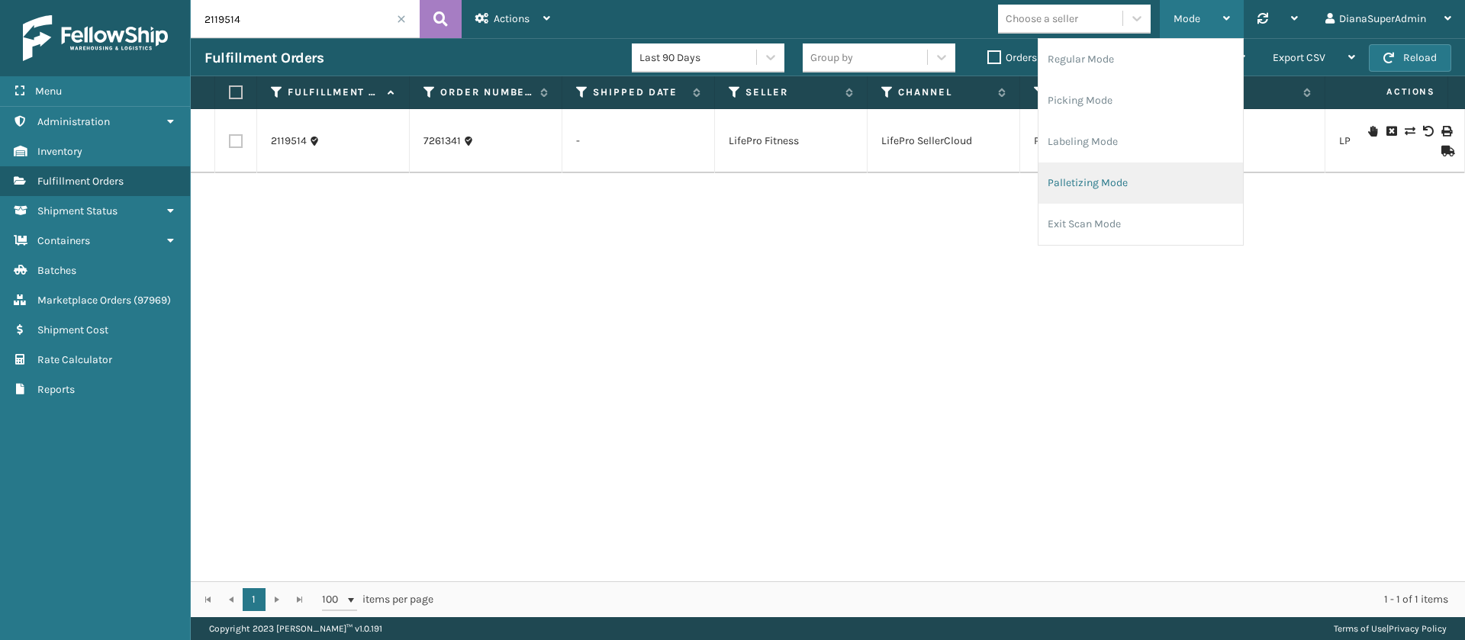
click at [1122, 185] on li "Palletizing Mode" at bounding box center [1140, 183] width 204 height 41
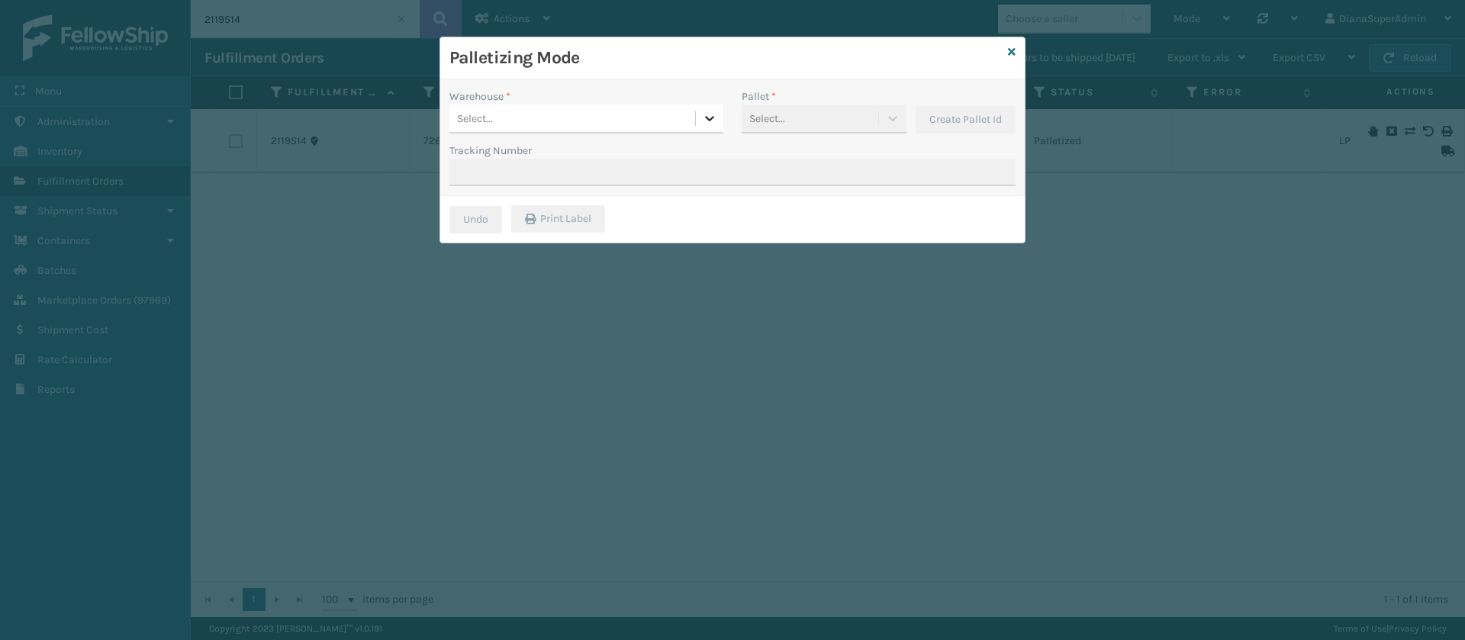
click at [703, 119] on icon at bounding box center [709, 118] width 15 height 15
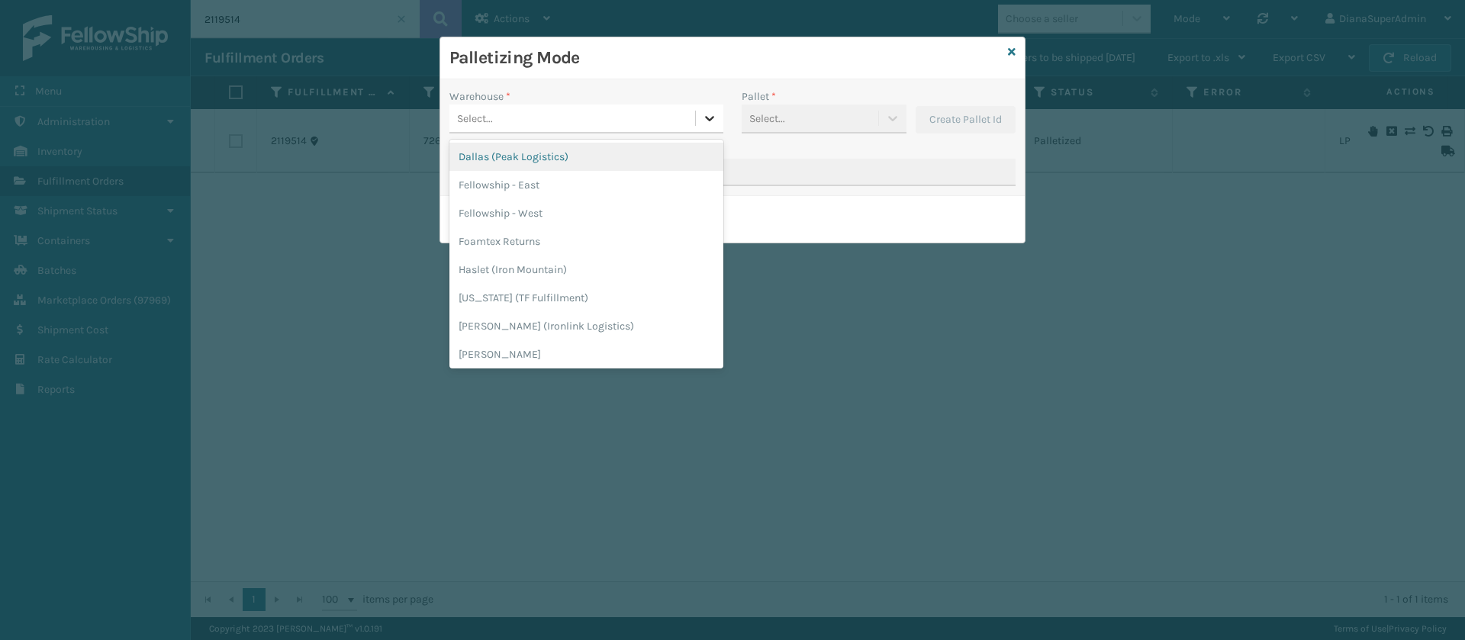
click at [703, 119] on icon at bounding box center [709, 118] width 15 height 15
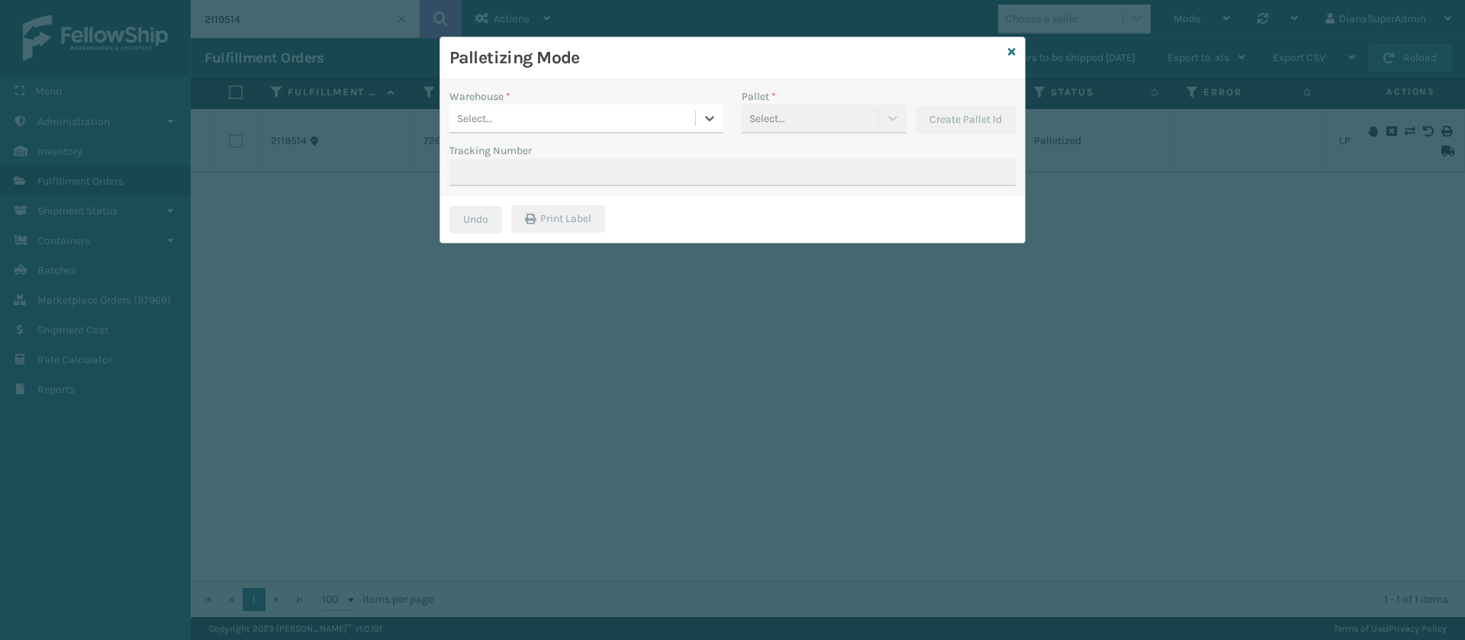
click at [1007, 51] on div "Palletizing Mode" at bounding box center [732, 58] width 584 height 42
click at [1013, 47] on icon at bounding box center [1012, 52] width 8 height 11
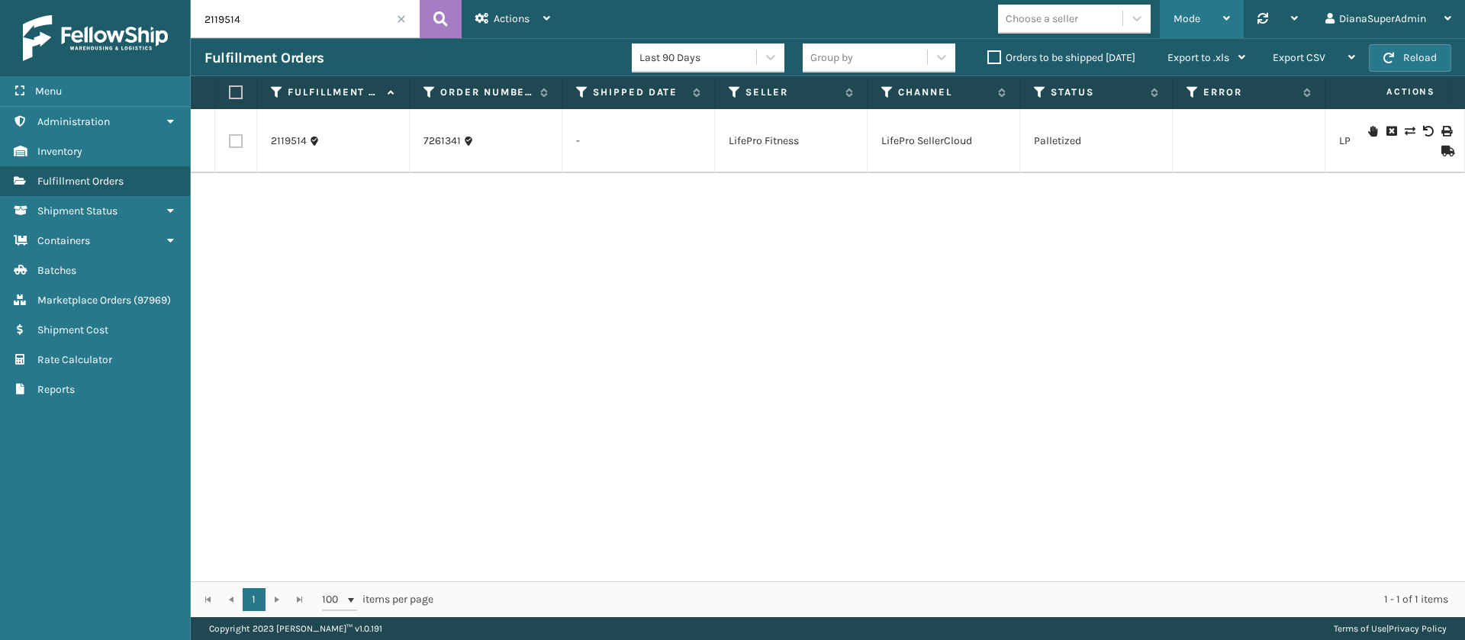
click at [1226, 22] on icon at bounding box center [1226, 18] width 7 height 11
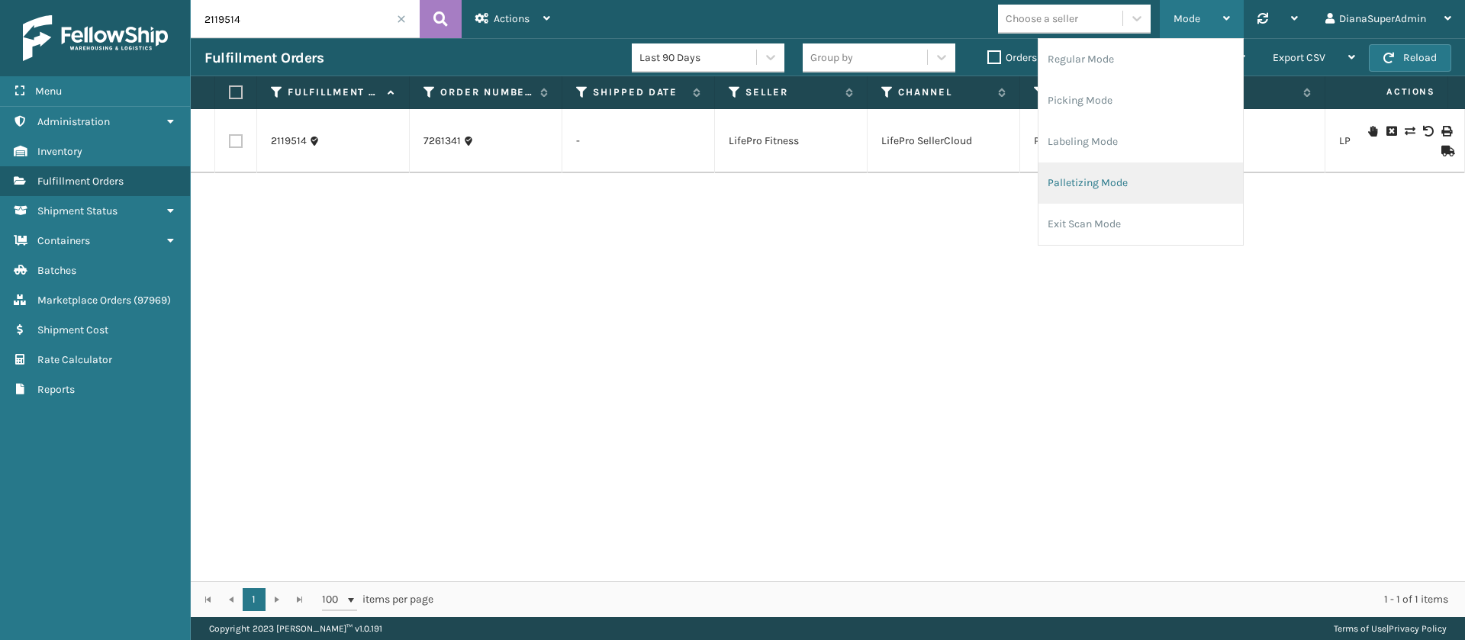
click at [1089, 182] on li "Palletizing Mode" at bounding box center [1140, 183] width 204 height 41
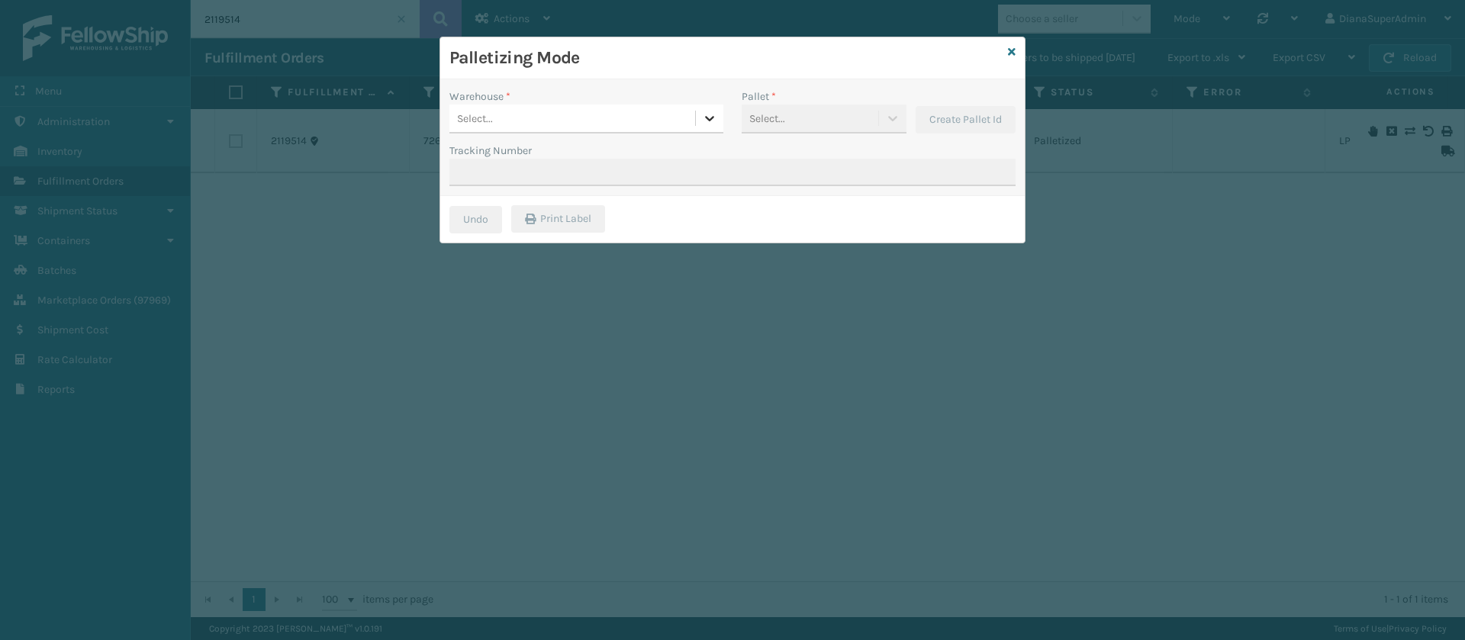
click at [704, 117] on icon at bounding box center [709, 118] width 15 height 15
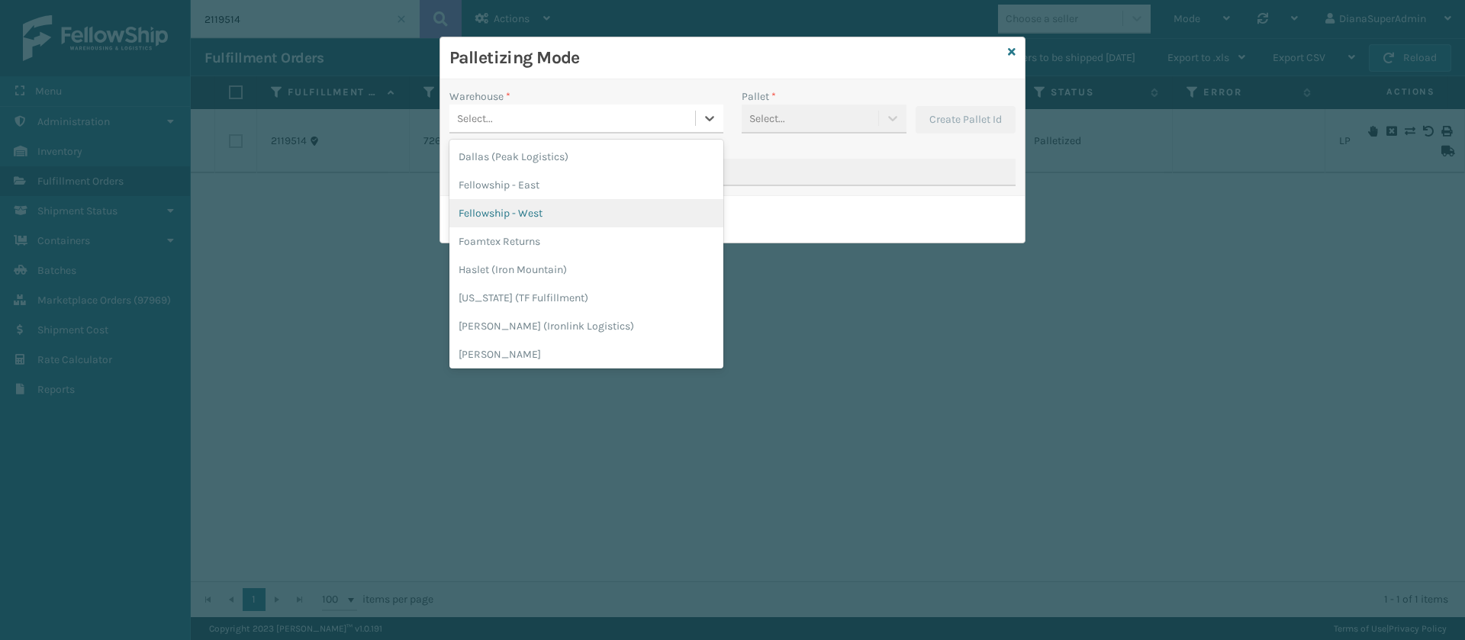
click at [581, 212] on div "Fellowship - West" at bounding box center [586, 213] width 274 height 28
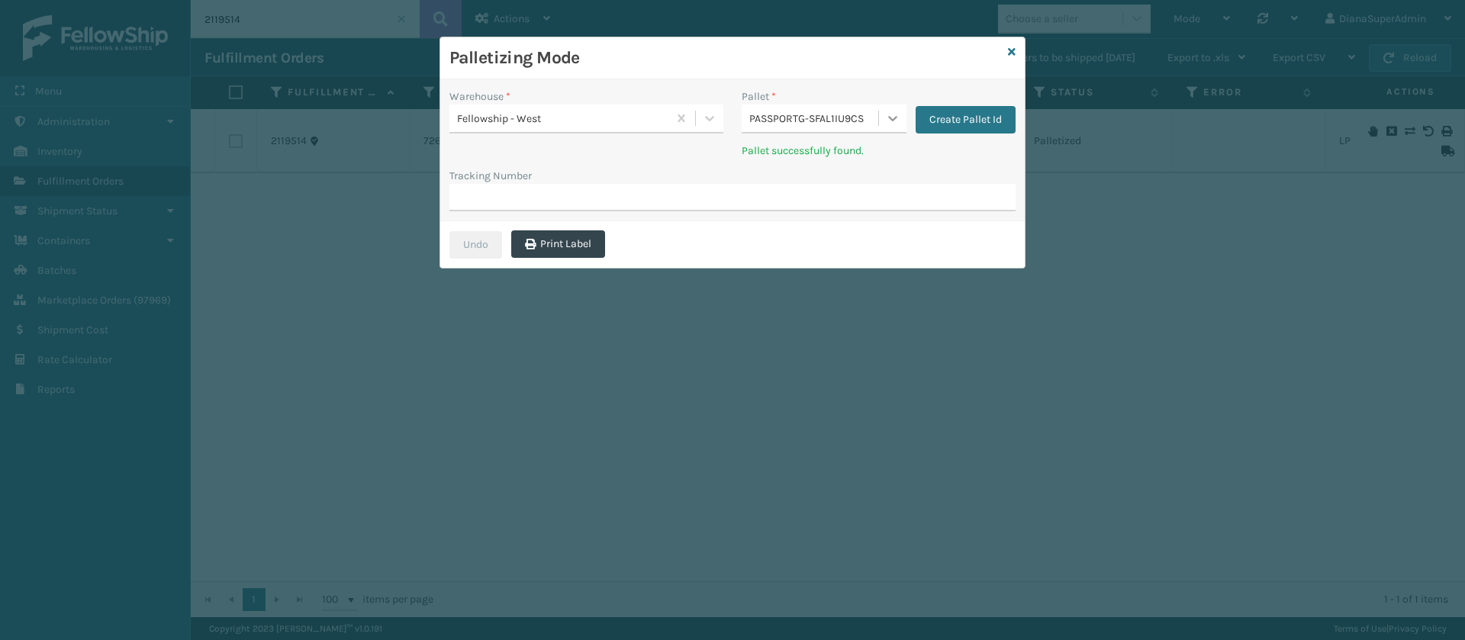
click at [889, 119] on icon at bounding box center [892, 118] width 15 height 15
click at [1010, 55] on icon at bounding box center [1012, 52] width 8 height 11
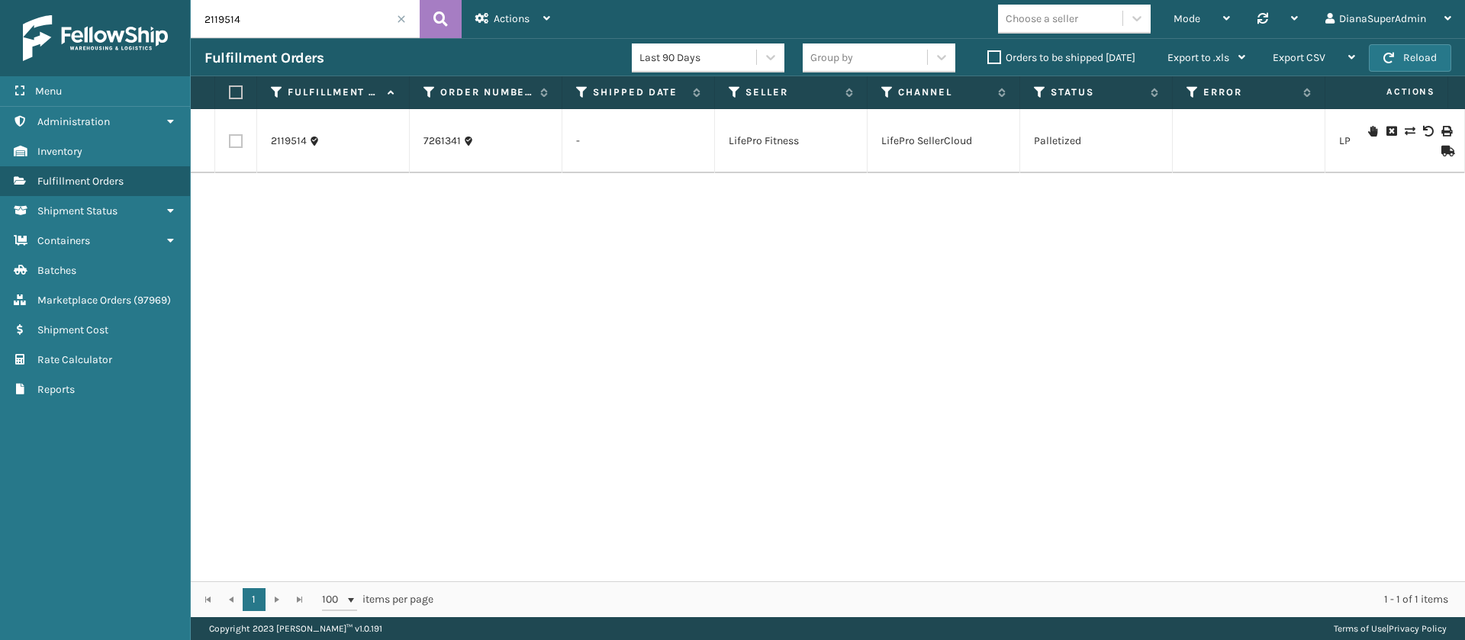
click at [880, 190] on div "2119514 7261341 - LifePro Fitness LifePro SellerCloud Palletized LP-LGR-BLK 1 1…" at bounding box center [828, 345] width 1274 height 472
click at [1423, 60] on button "Reload" at bounding box center [1410, 57] width 82 height 27
click at [835, 276] on div "2119514 7261341 - LifePro Fitness LifePro SellerCloud Palletized LP-LGR-BLK 1 1…" at bounding box center [828, 345] width 1274 height 472
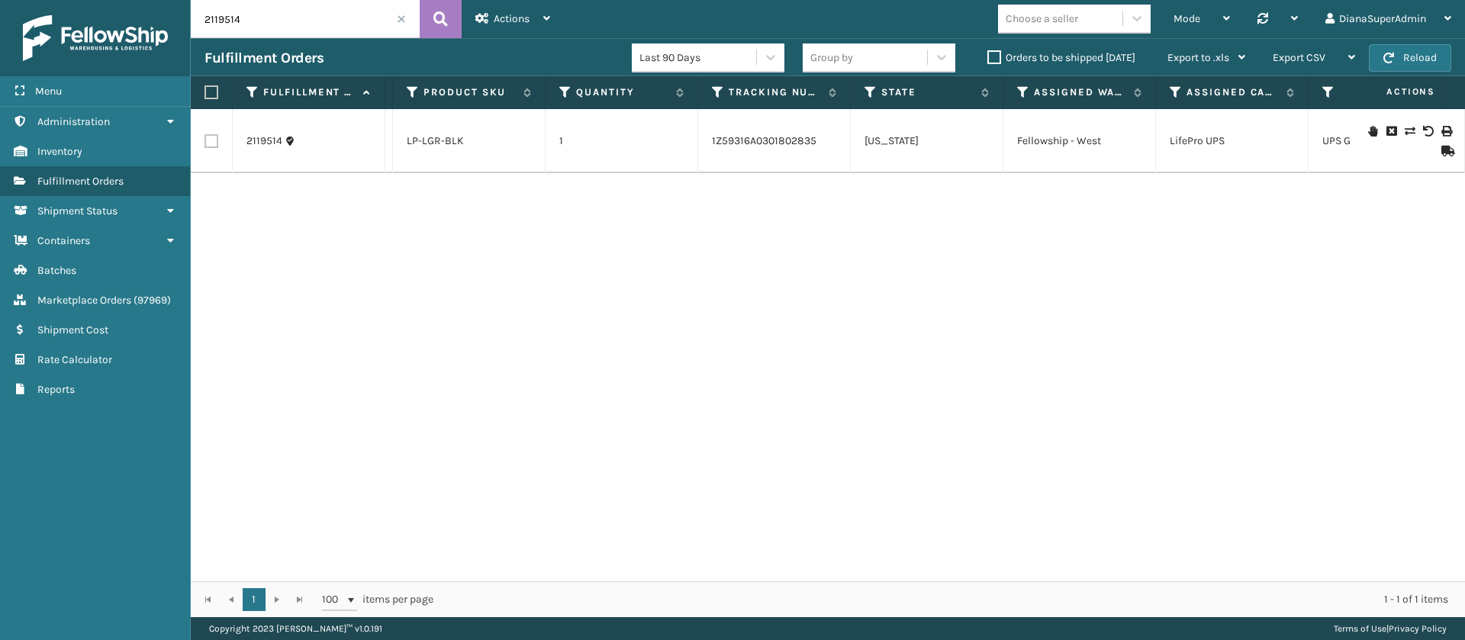
scroll to position [0, 937]
click at [777, 136] on link "1Z59316A0301802835" at bounding box center [759, 140] width 105 height 13
drag, startPoint x: 762, startPoint y: 140, endPoint x: 597, endPoint y: 274, distance: 212.6
click at [597, 275] on div "2119514 7261341 - LifePro Fitness LifePro SellerCloud Palletized LP-LGR-BLK 1 1…" at bounding box center [828, 345] width 1274 height 472
click at [272, 142] on link "2119514" at bounding box center [264, 141] width 36 height 15
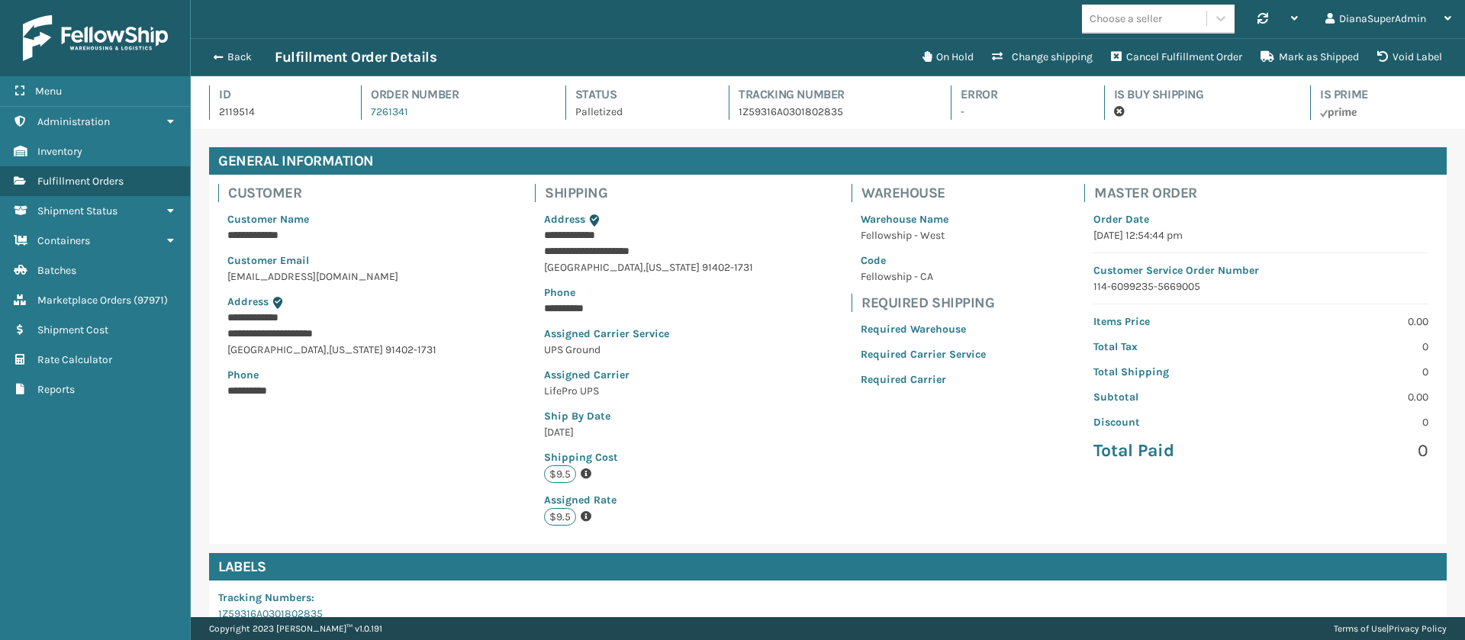
click at [781, 112] on p "1Z59316A0301802835" at bounding box center [831, 112] width 185 height 16
copy p "1Z59316A0301802835"
click at [228, 55] on button "Back" at bounding box center [239, 57] width 70 height 14
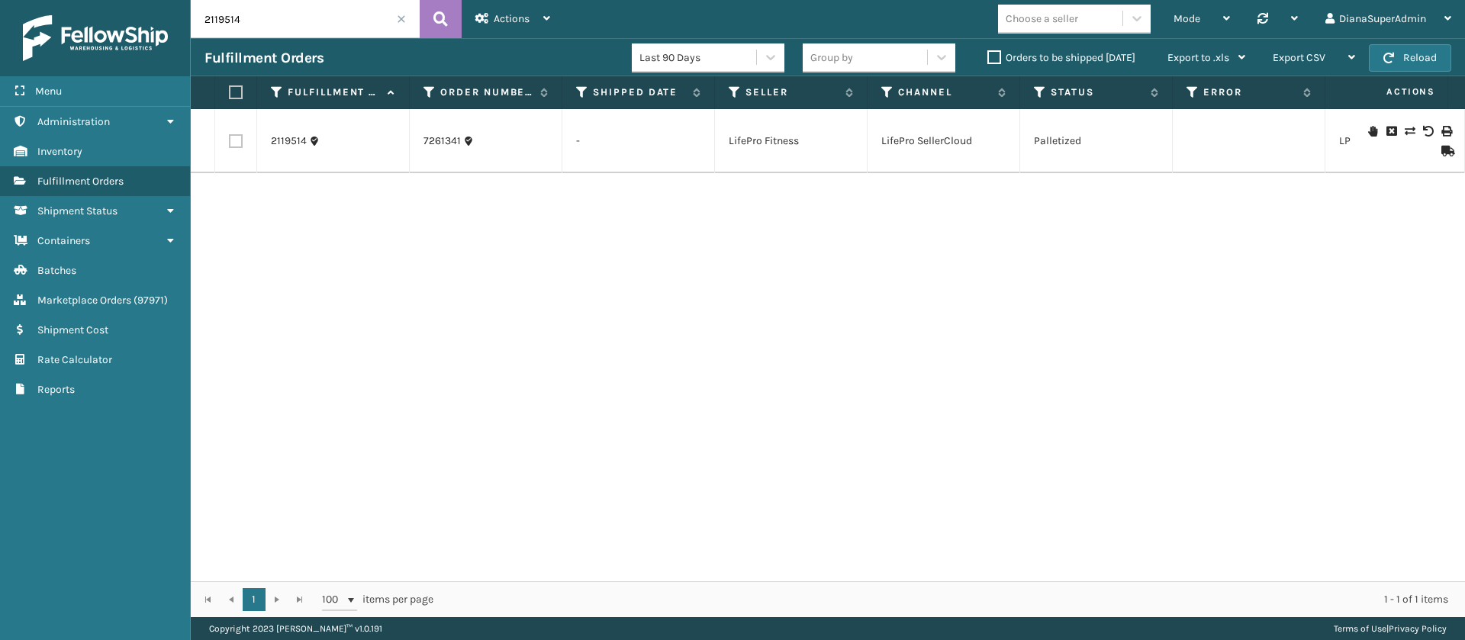
click at [945, 146] on td "LifePro SellerCloud" at bounding box center [943, 141] width 153 height 64
click at [1225, 24] on div "Mode" at bounding box center [1201, 19] width 56 height 38
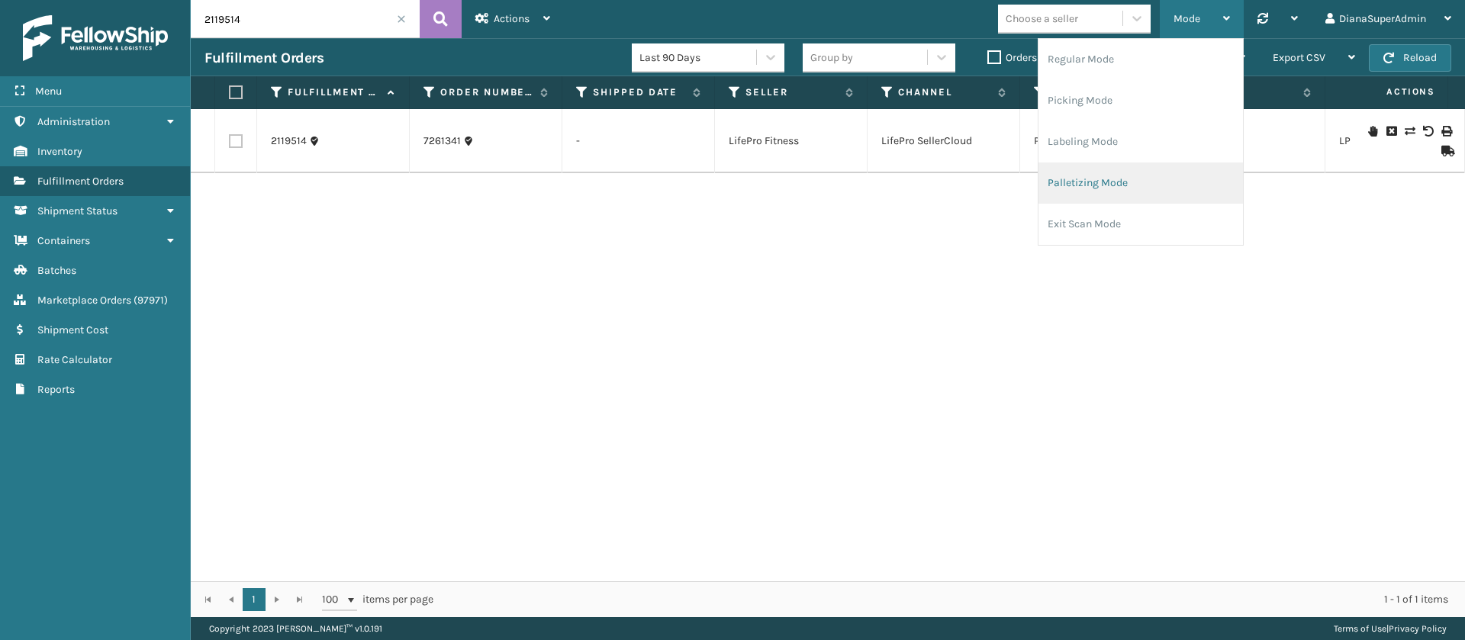
click at [1097, 185] on li "Palletizing Mode" at bounding box center [1140, 183] width 204 height 41
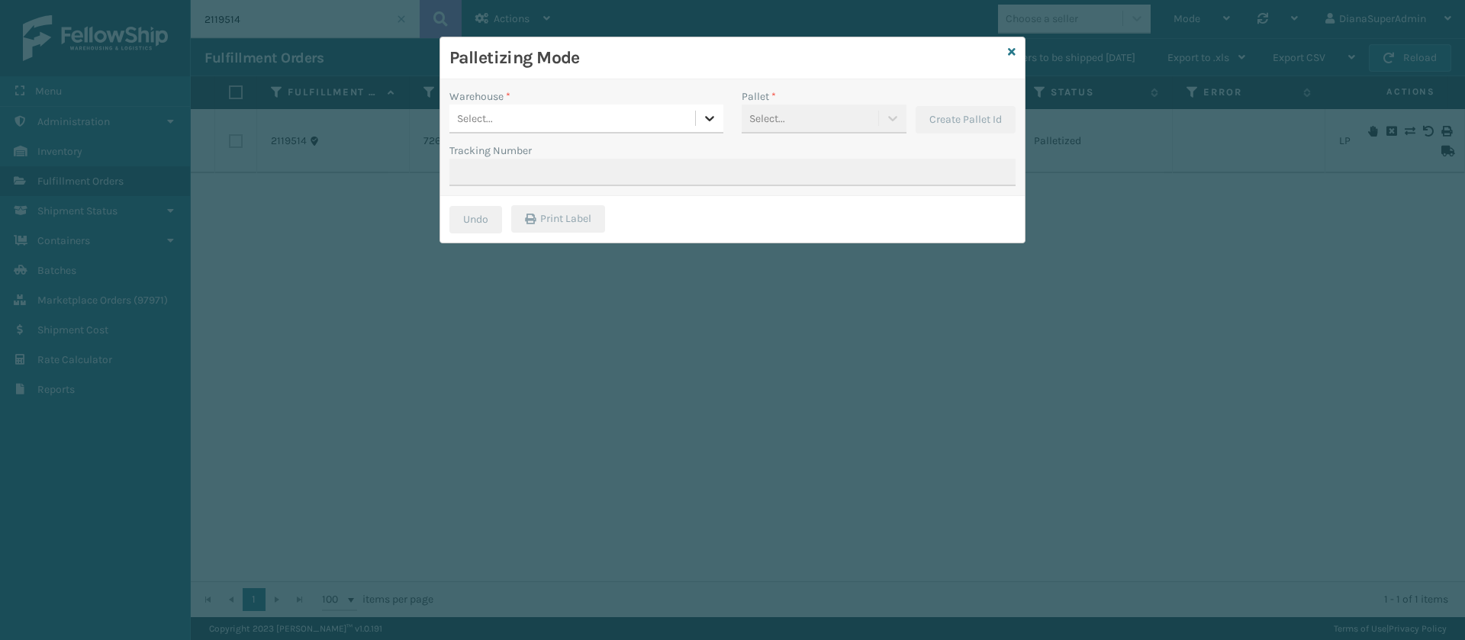
click at [706, 118] on icon at bounding box center [709, 118] width 15 height 15
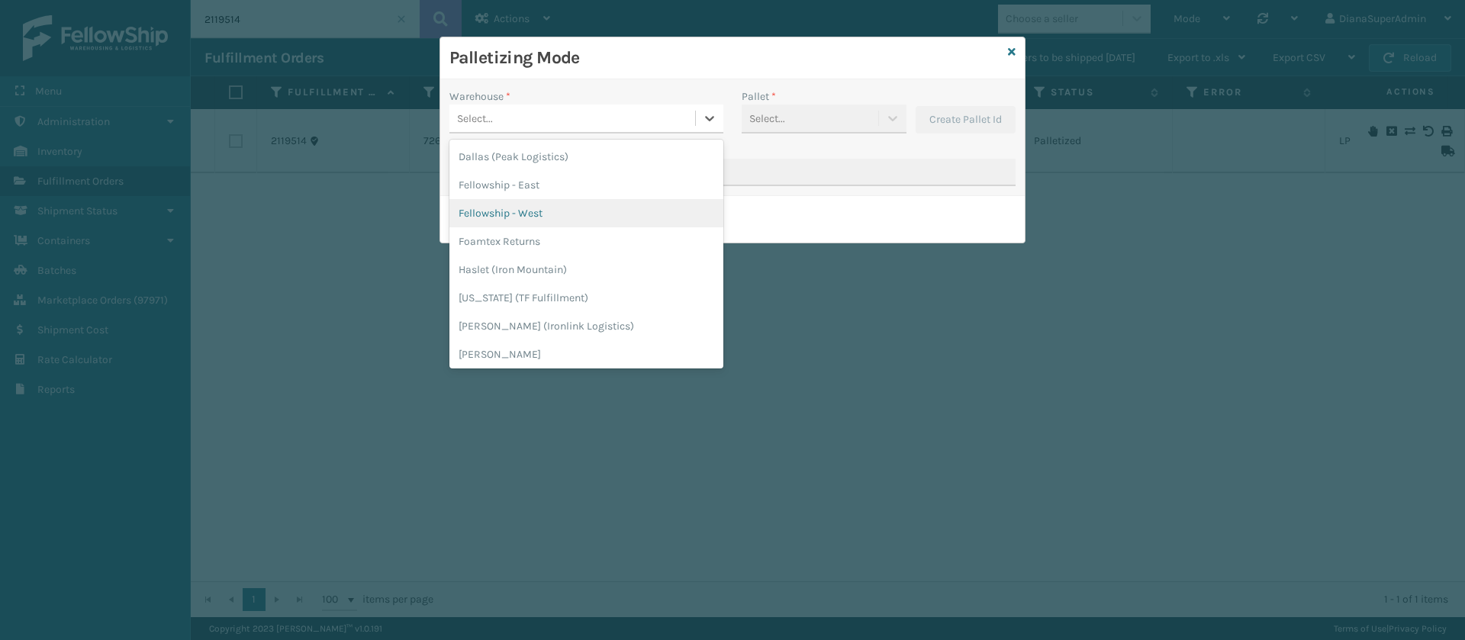
click at [562, 204] on div "Fellowship - West" at bounding box center [586, 213] width 274 height 28
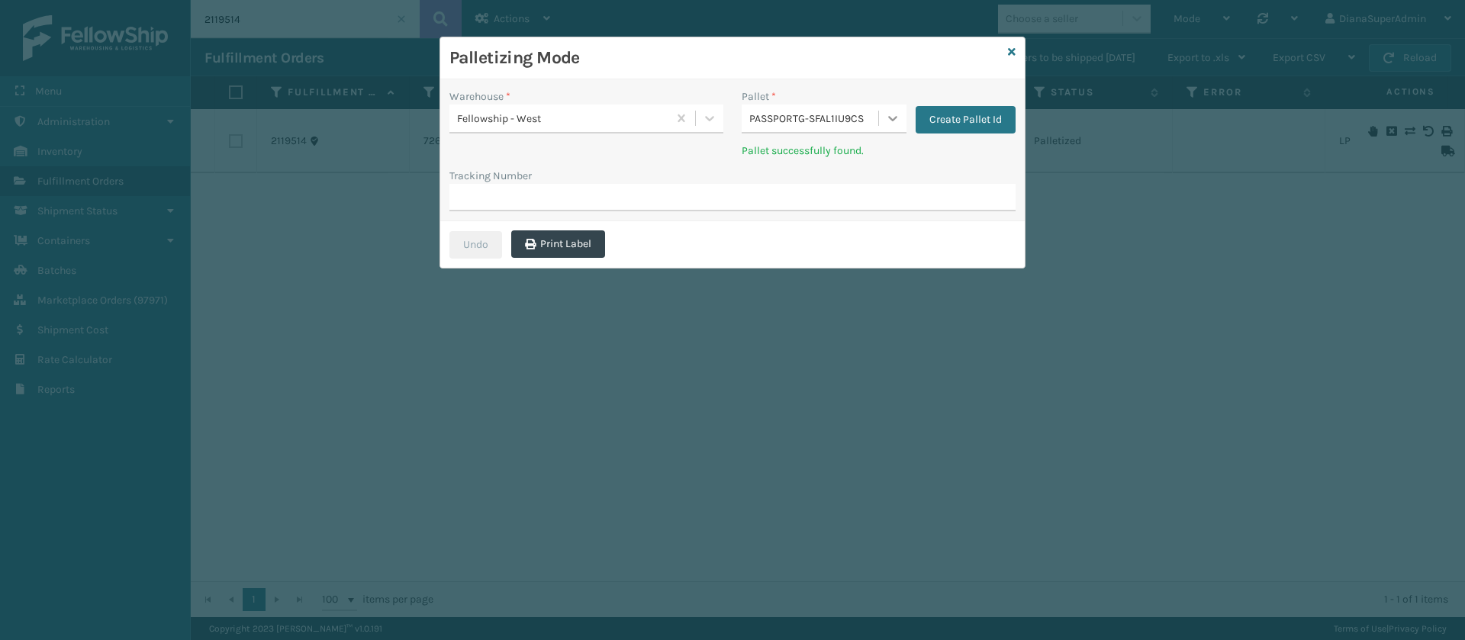
click at [886, 120] on icon at bounding box center [892, 118] width 15 height 15
click at [539, 202] on input "Tracking Number" at bounding box center [732, 197] width 566 height 27
paste input "1Z59316A0301802835"
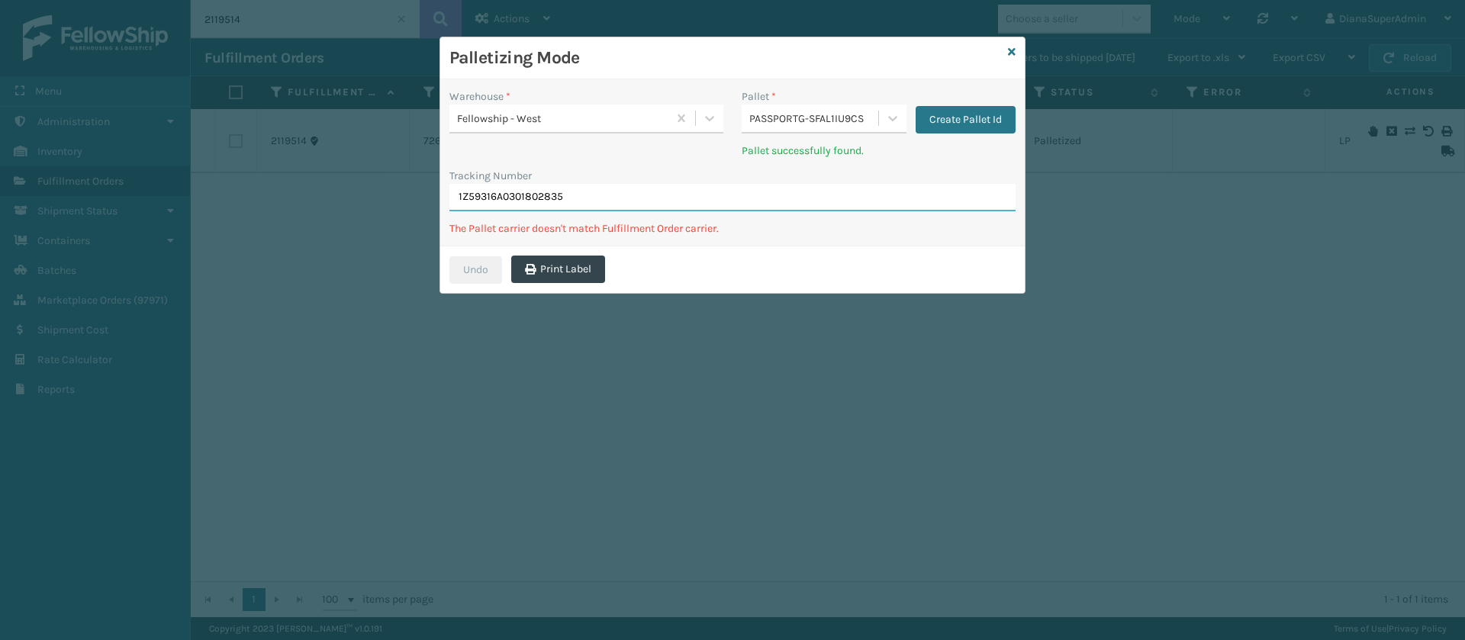
click at [661, 198] on input "1Z59316A0301802835" at bounding box center [732, 197] width 566 height 27
click at [664, 198] on input "1Z59316A0301802835" at bounding box center [732, 197] width 566 height 27
type input "1Z59316A0301802835"
click at [676, 163] on div "Warehouse * Fellowship - West" at bounding box center [586, 128] width 292 height 79
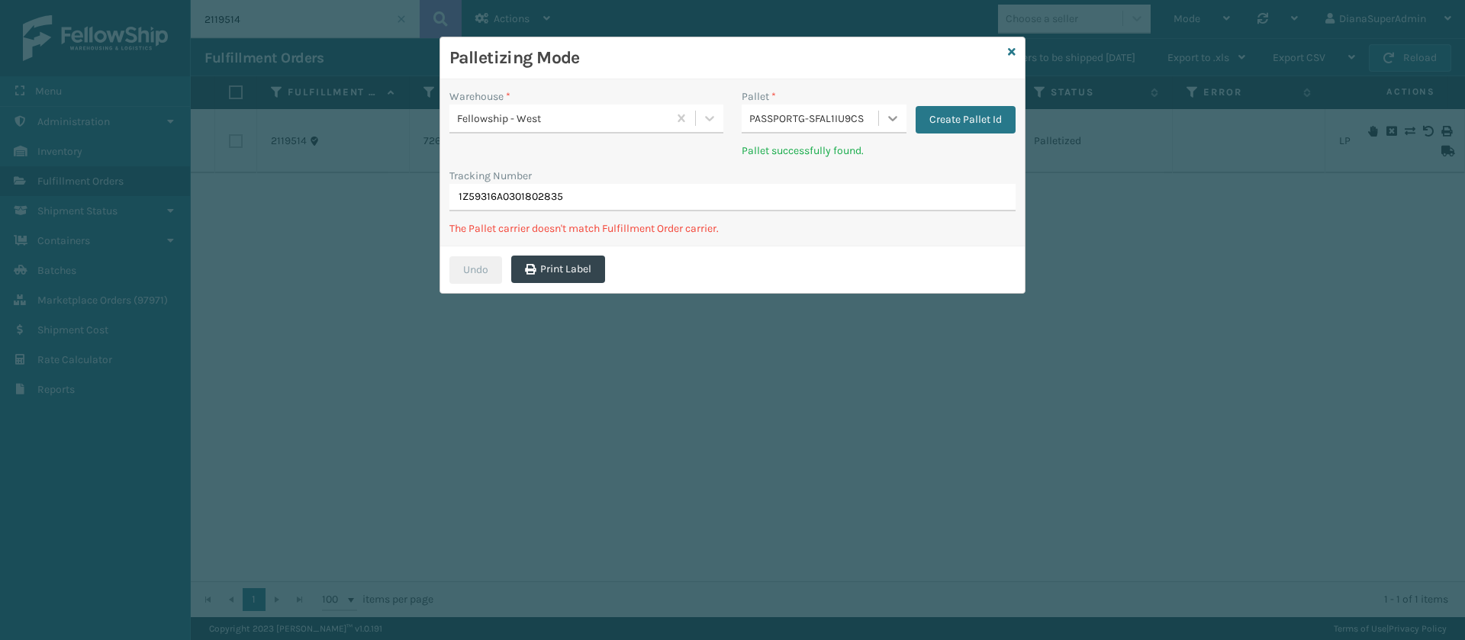
click at [889, 121] on icon at bounding box center [892, 118] width 15 height 15
click at [890, 121] on icon at bounding box center [892, 118] width 15 height 15
click at [1013, 54] on icon at bounding box center [1012, 52] width 8 height 11
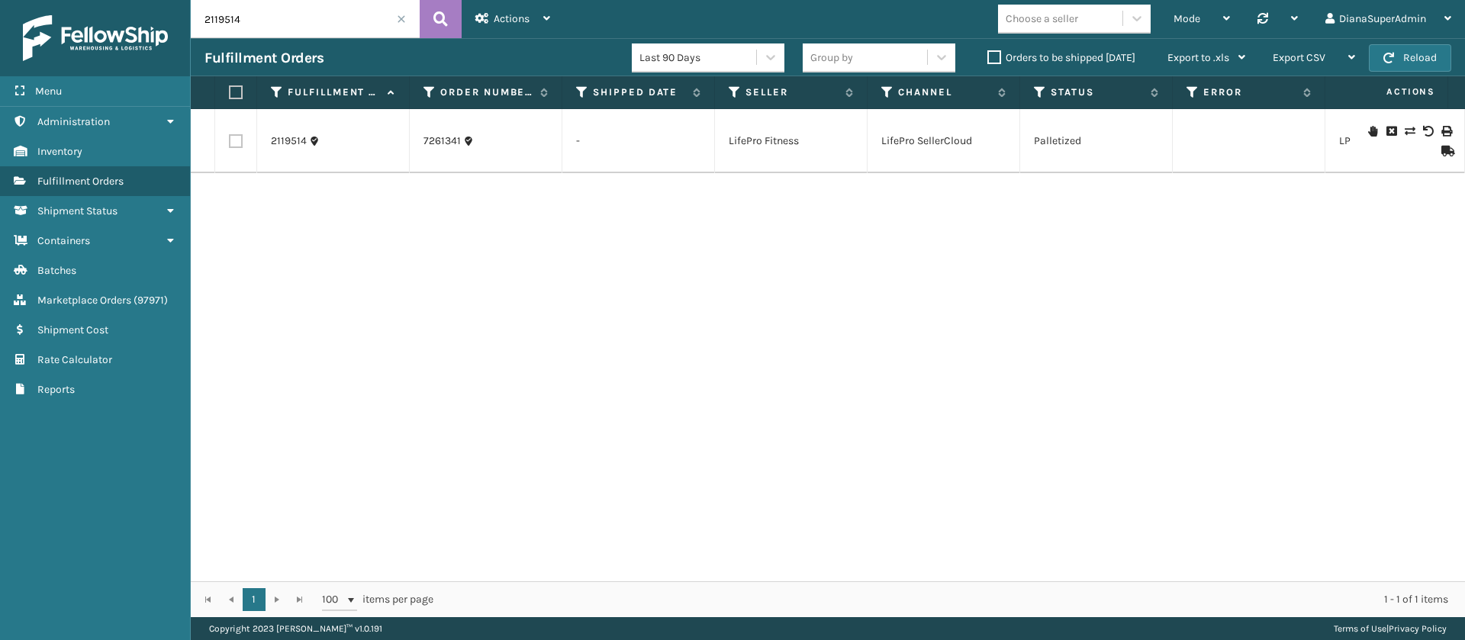
click at [793, 295] on div "2119514 7261341 - LifePro Fitness LifePro SellerCloud Palletized LP-LGR-BLK 1 1…" at bounding box center [828, 345] width 1274 height 472
click at [1408, 57] on button "Reload" at bounding box center [1410, 57] width 82 height 27
click at [1425, 50] on button "Reload" at bounding box center [1410, 57] width 82 height 27
click at [863, 264] on div "2119514 7261341 [DATE] 03:52:22 pm LifePro Fitness LifePro SellerCloud Exit Sca…" at bounding box center [828, 345] width 1274 height 472
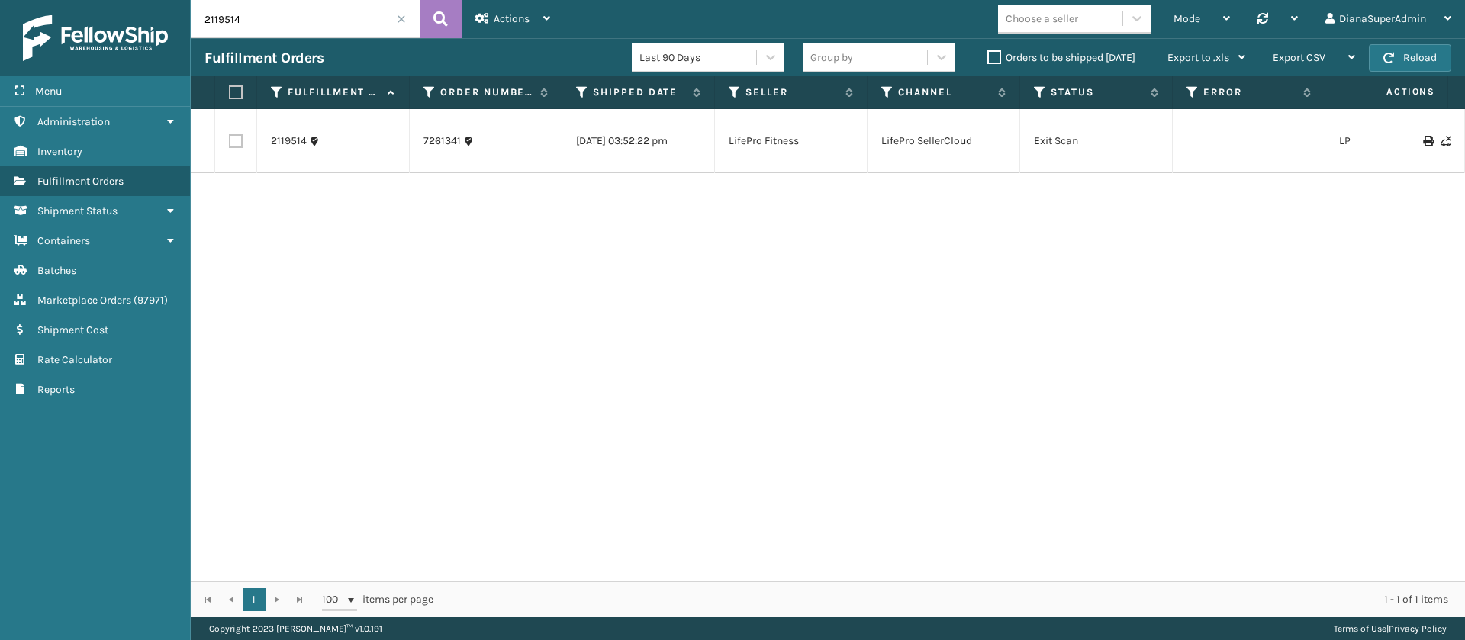
click at [400, 18] on span at bounding box center [401, 18] width 9 height 9
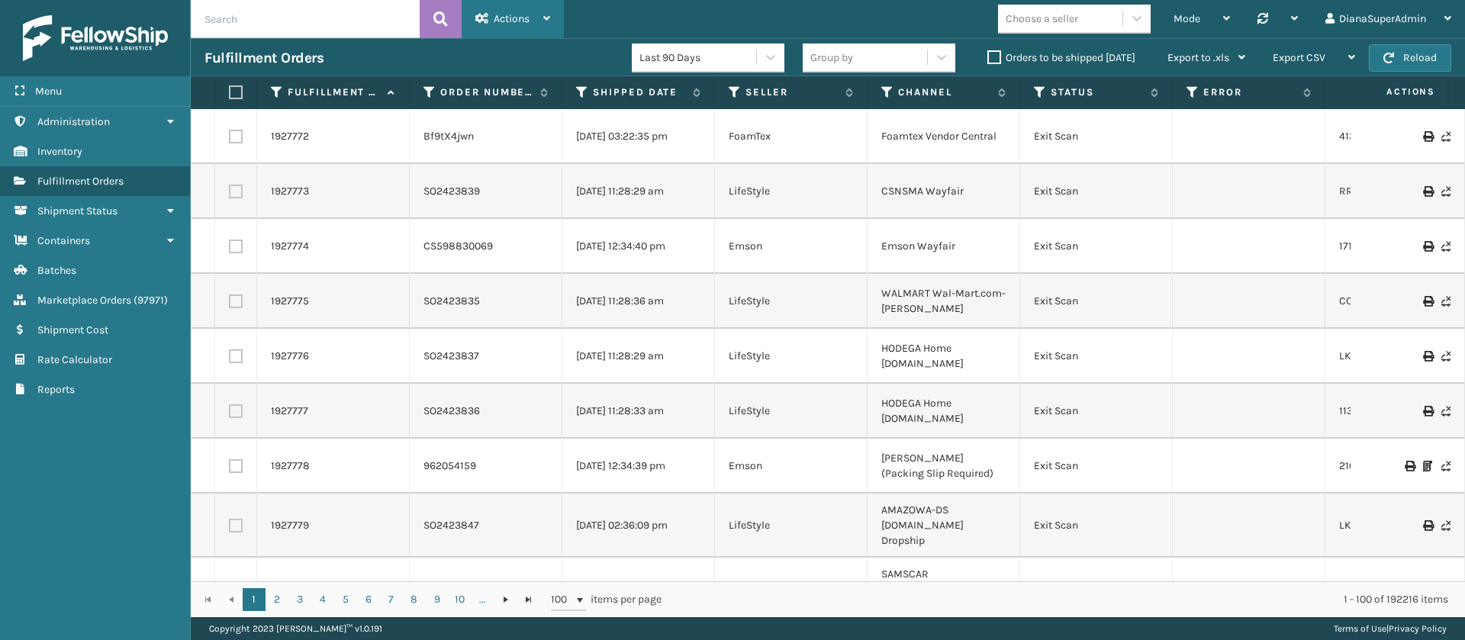
click at [545, 15] on icon at bounding box center [546, 18] width 7 height 11
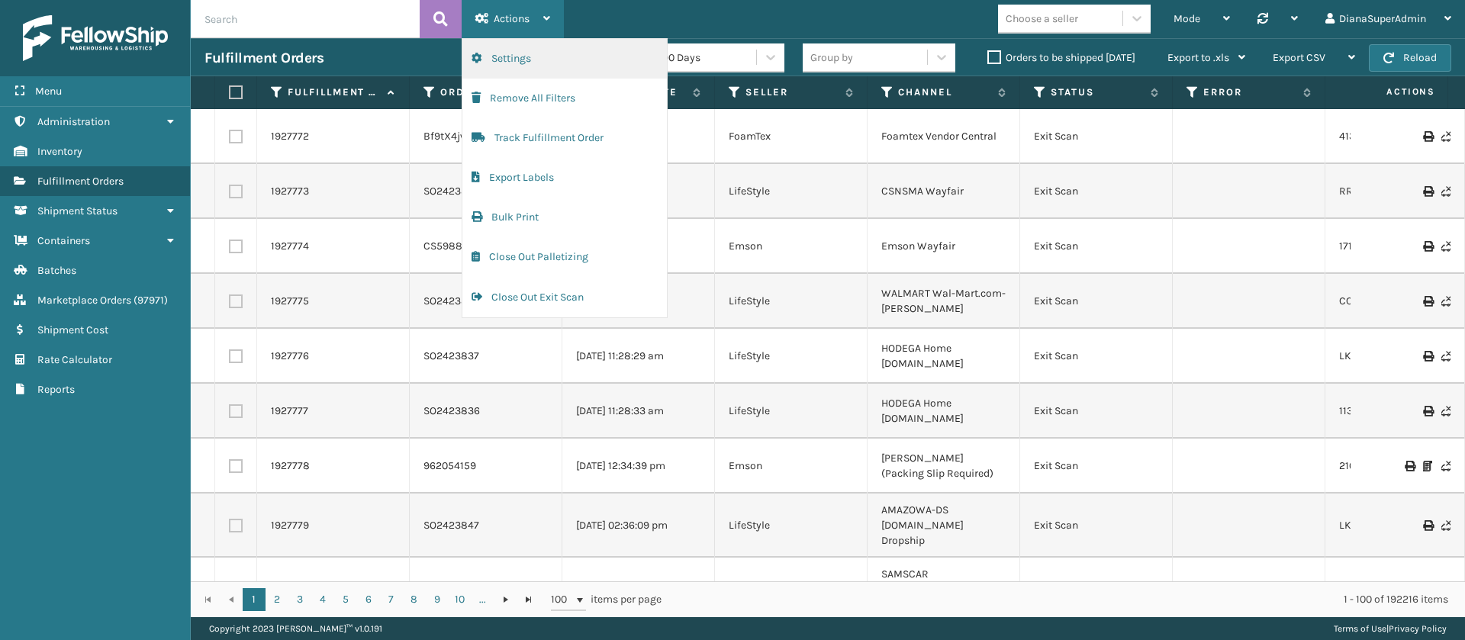
click at [550, 56] on button "Settings" at bounding box center [564, 59] width 204 height 40
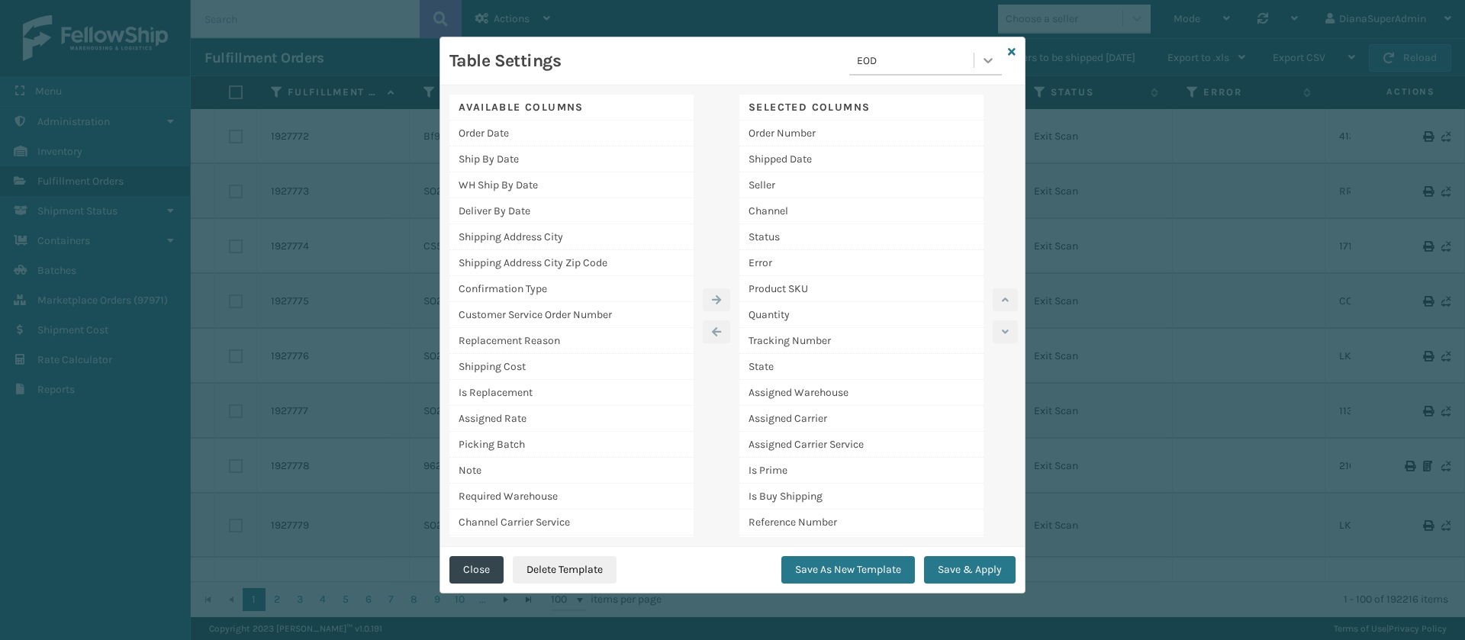
click at [988, 56] on icon at bounding box center [987, 60] width 15 height 15
click at [920, 175] on div "[PERSON_NAME] Report" at bounding box center [925, 183] width 153 height 28
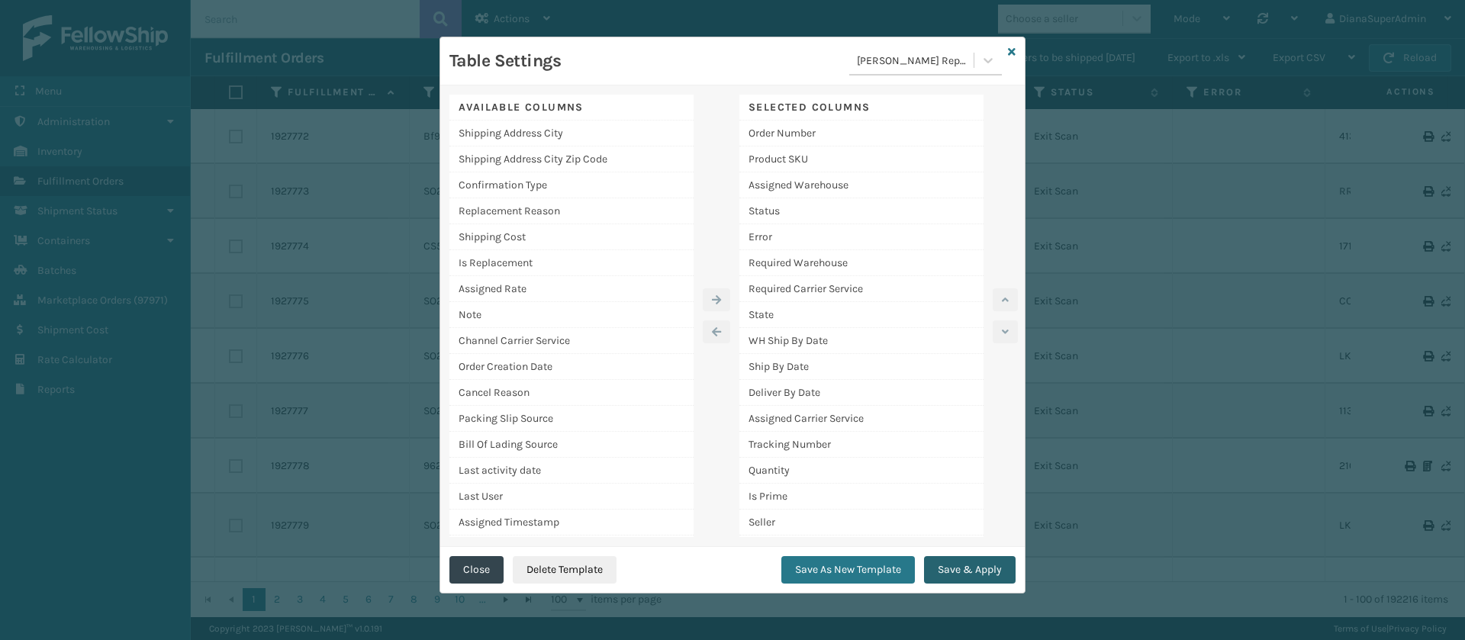
click at [970, 563] on button "Save & Apply" at bounding box center [970, 569] width 92 height 27
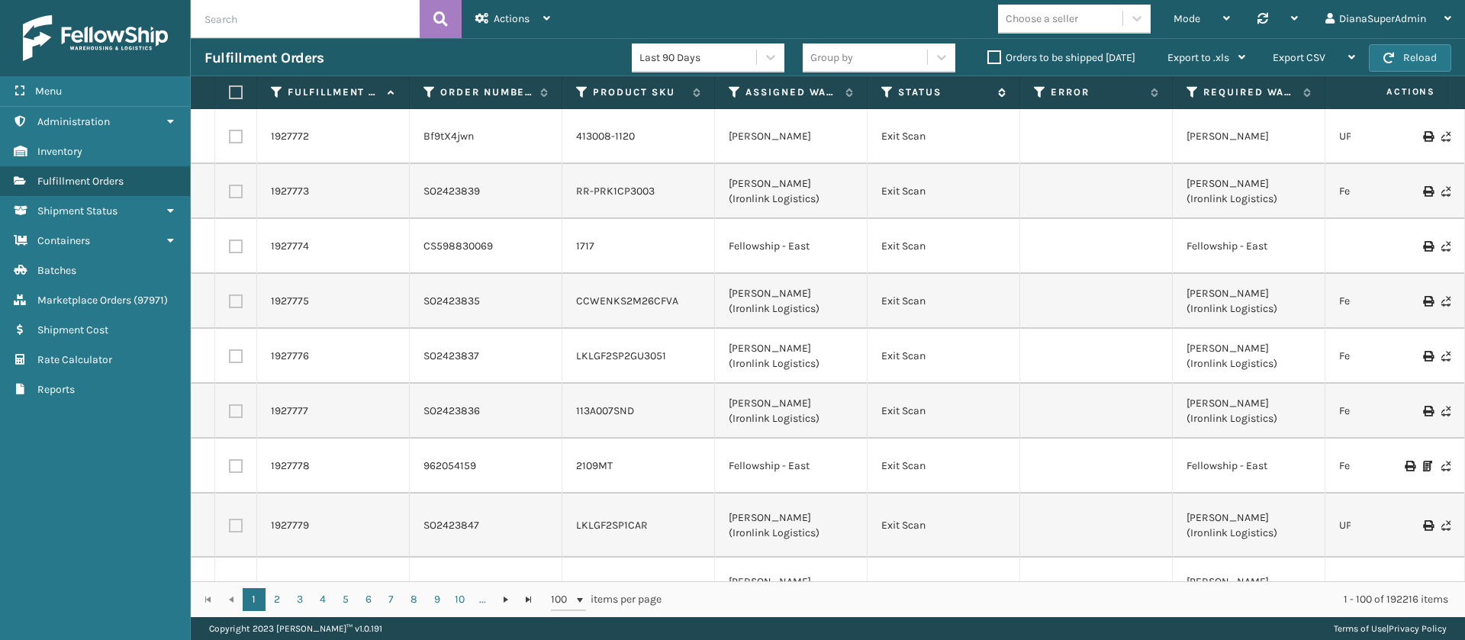
click at [886, 86] on icon at bounding box center [887, 92] width 12 height 14
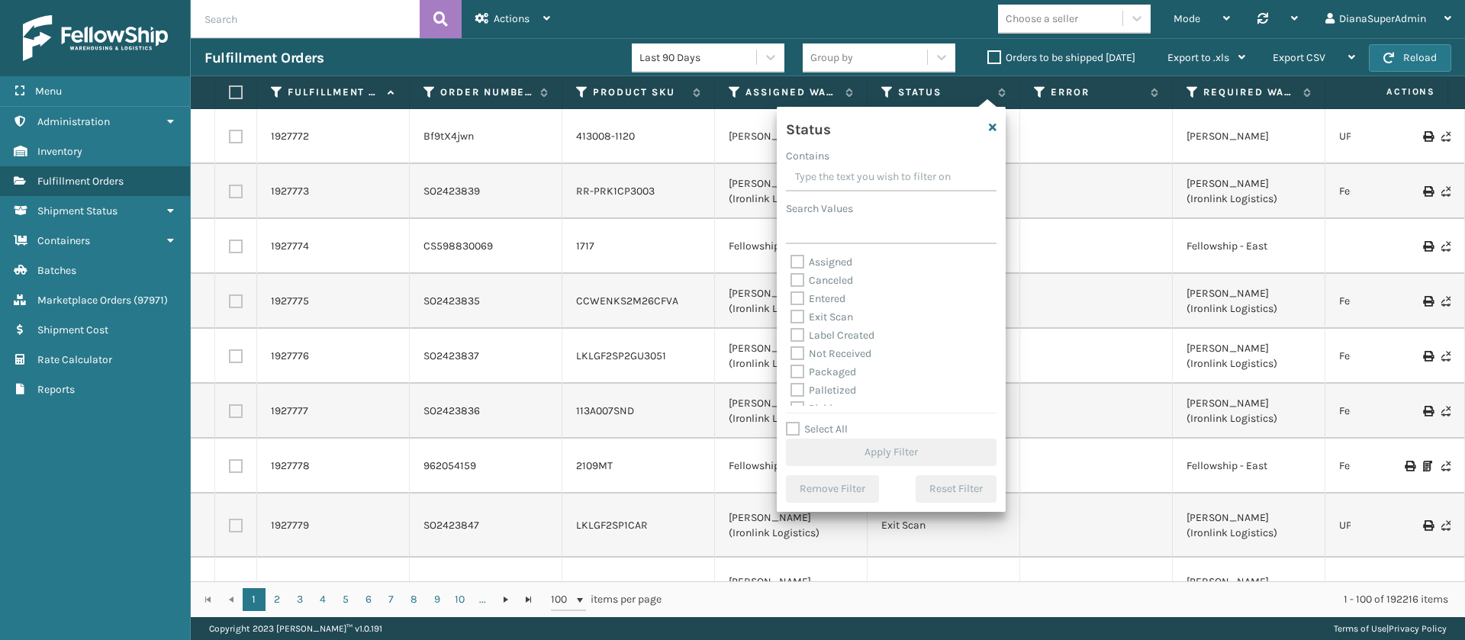
click at [796, 259] on label "Assigned" at bounding box center [821, 262] width 62 height 13
click at [791, 259] on input "Assigned" at bounding box center [790, 258] width 1 height 10
checkbox input "true"
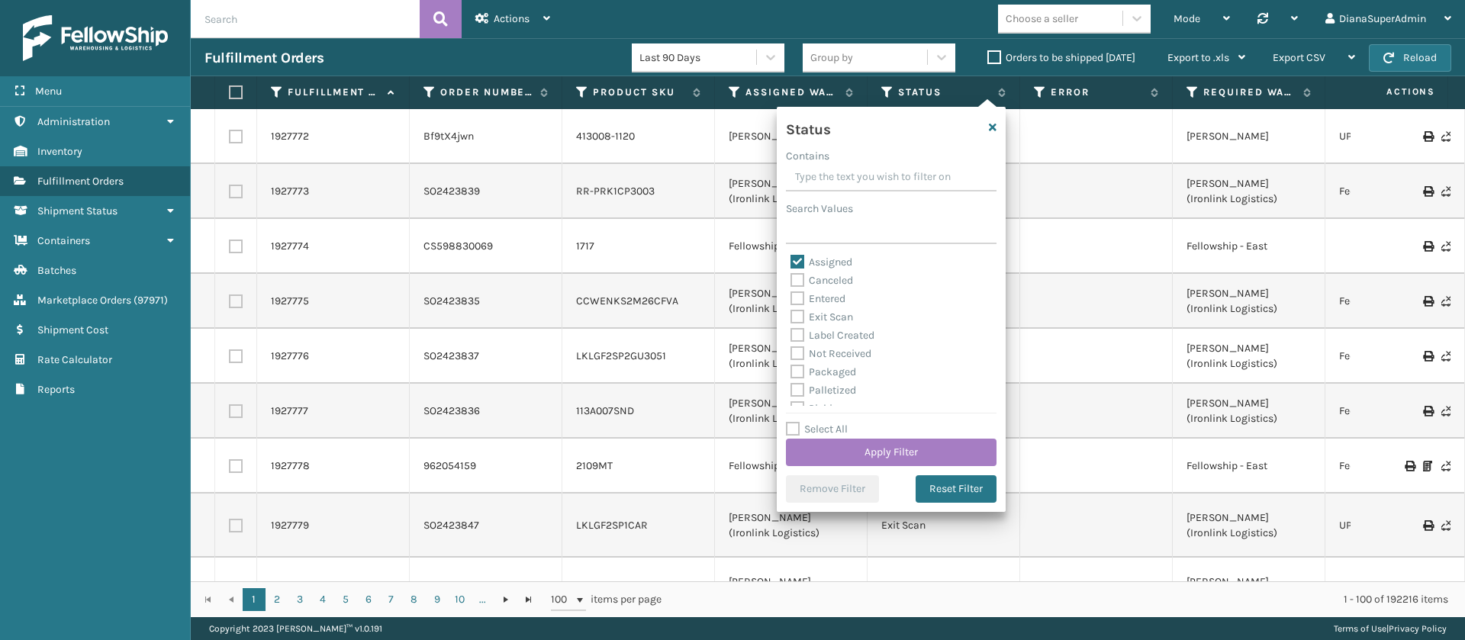
click at [803, 294] on label "Entered" at bounding box center [817, 298] width 55 height 13
click at [791, 294] on input "Entered" at bounding box center [790, 295] width 1 height 10
checkbox input "true"
click at [890, 444] on button "Apply Filter" at bounding box center [891, 452] width 211 height 27
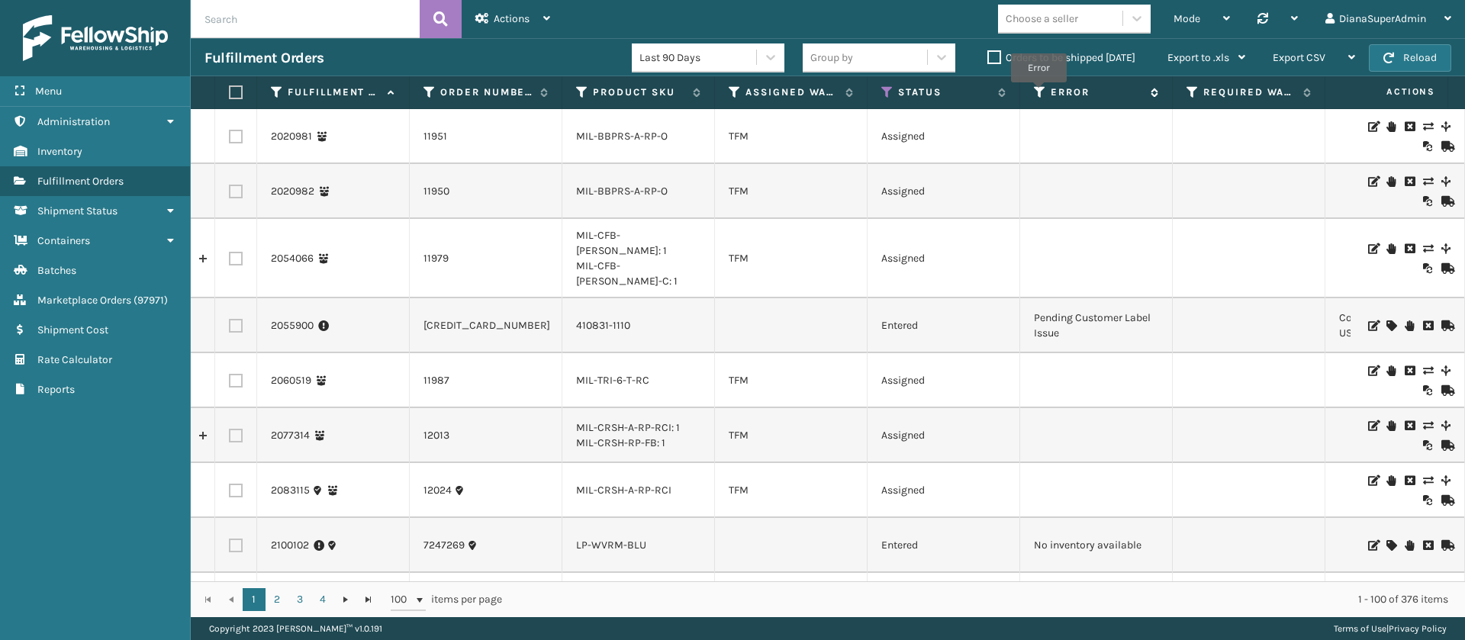
click at [1038, 92] on icon at bounding box center [1040, 92] width 12 height 14
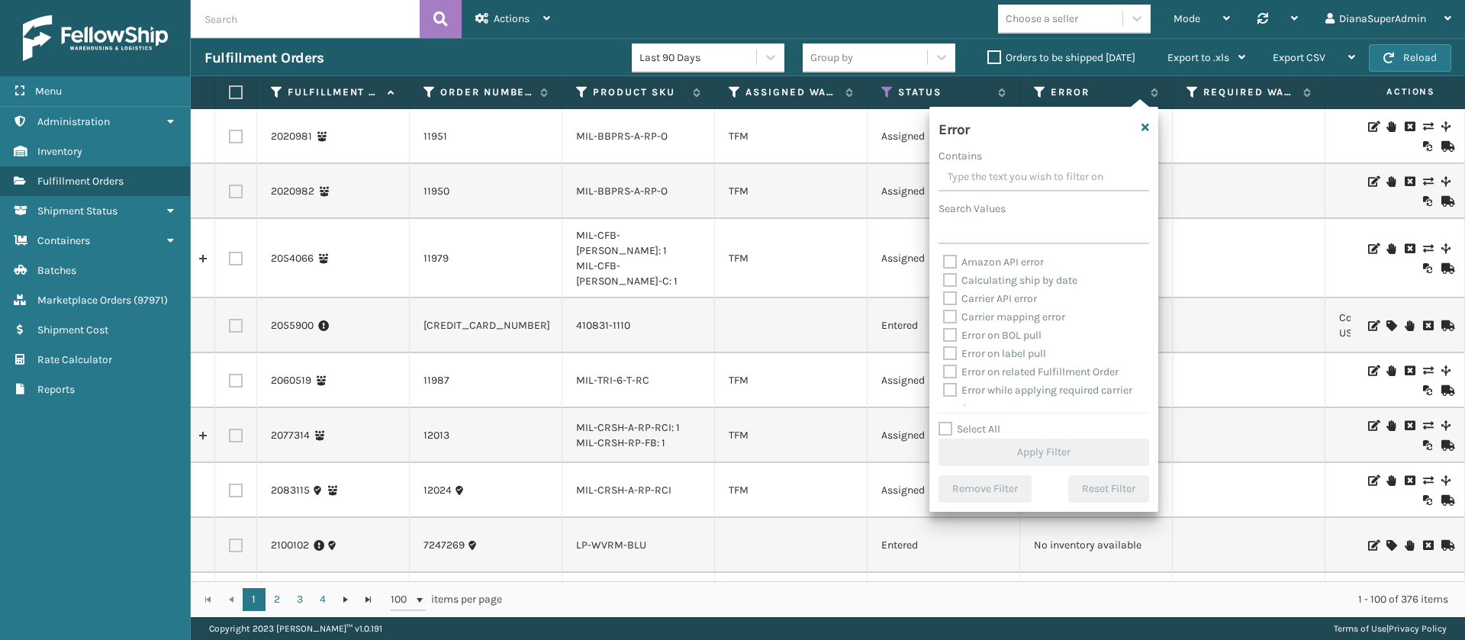
click at [950, 426] on label "Select All" at bounding box center [969, 429] width 62 height 13
click at [950, 422] on input "Select All" at bounding box center [1052, 421] width 229 height 2
checkbox input "true"
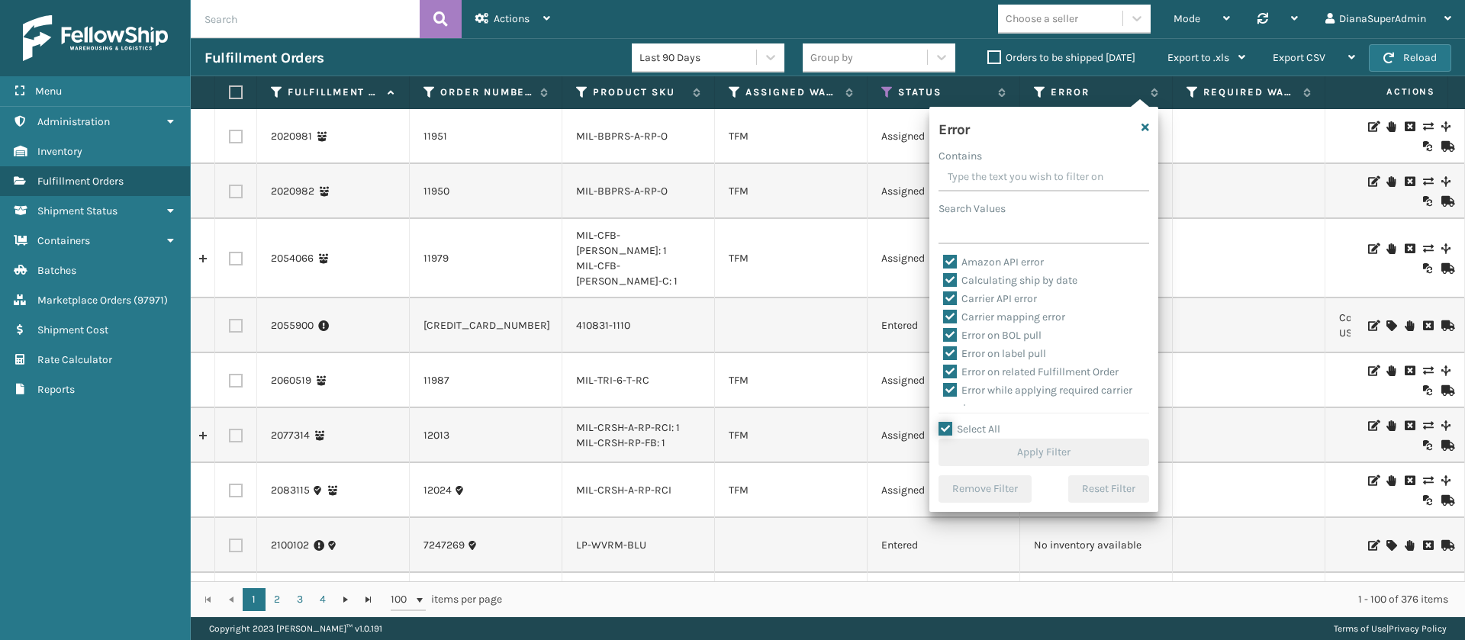
checkbox input "true"
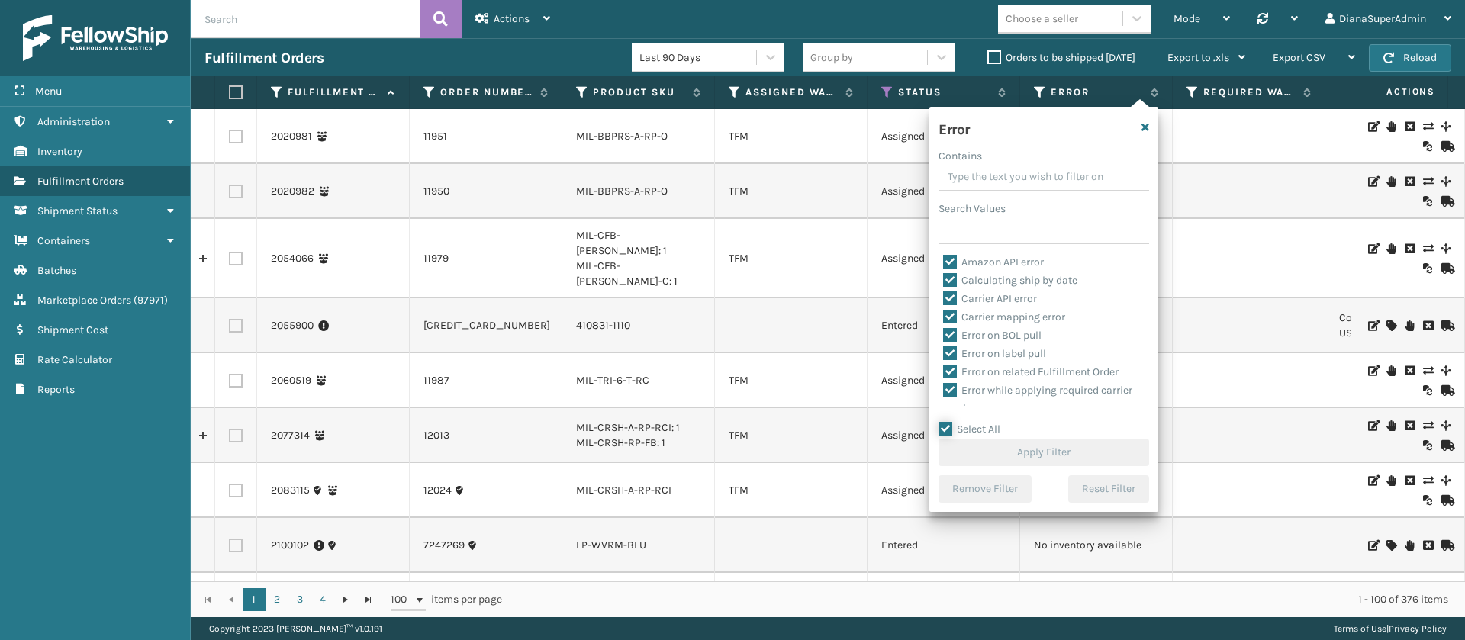
checkbox input "true"
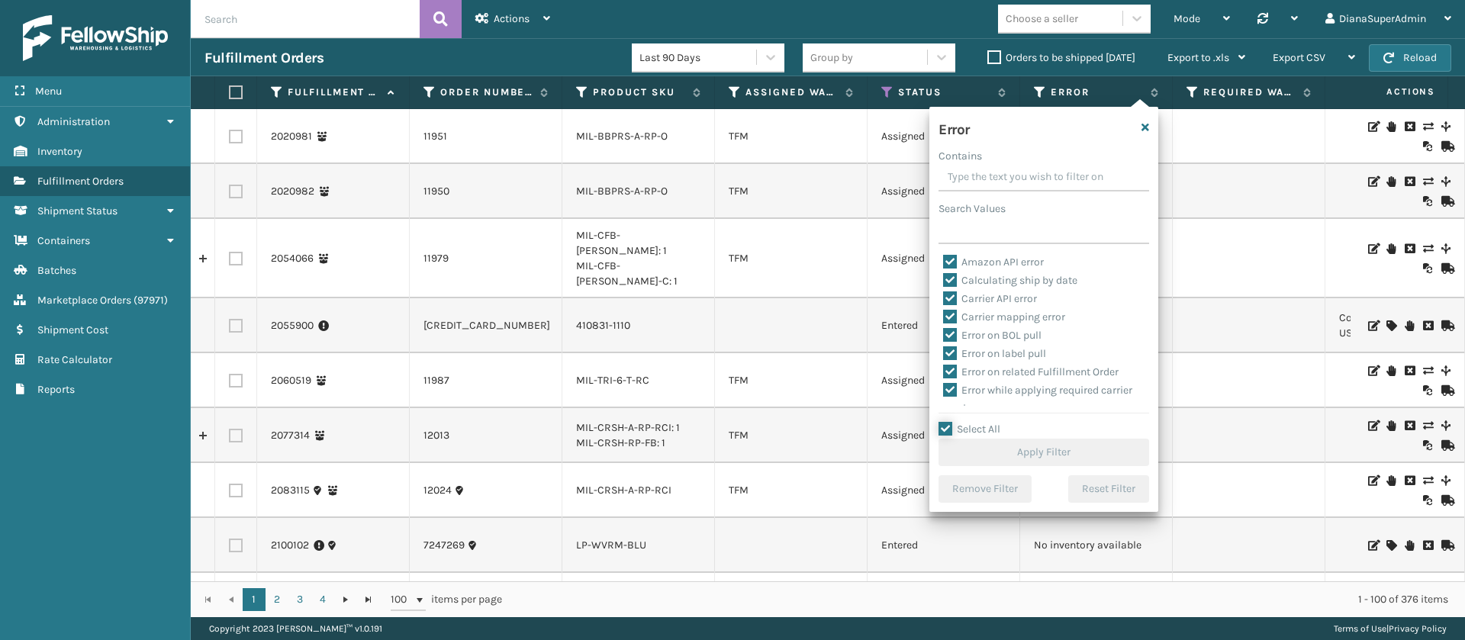
checkbox input "true"
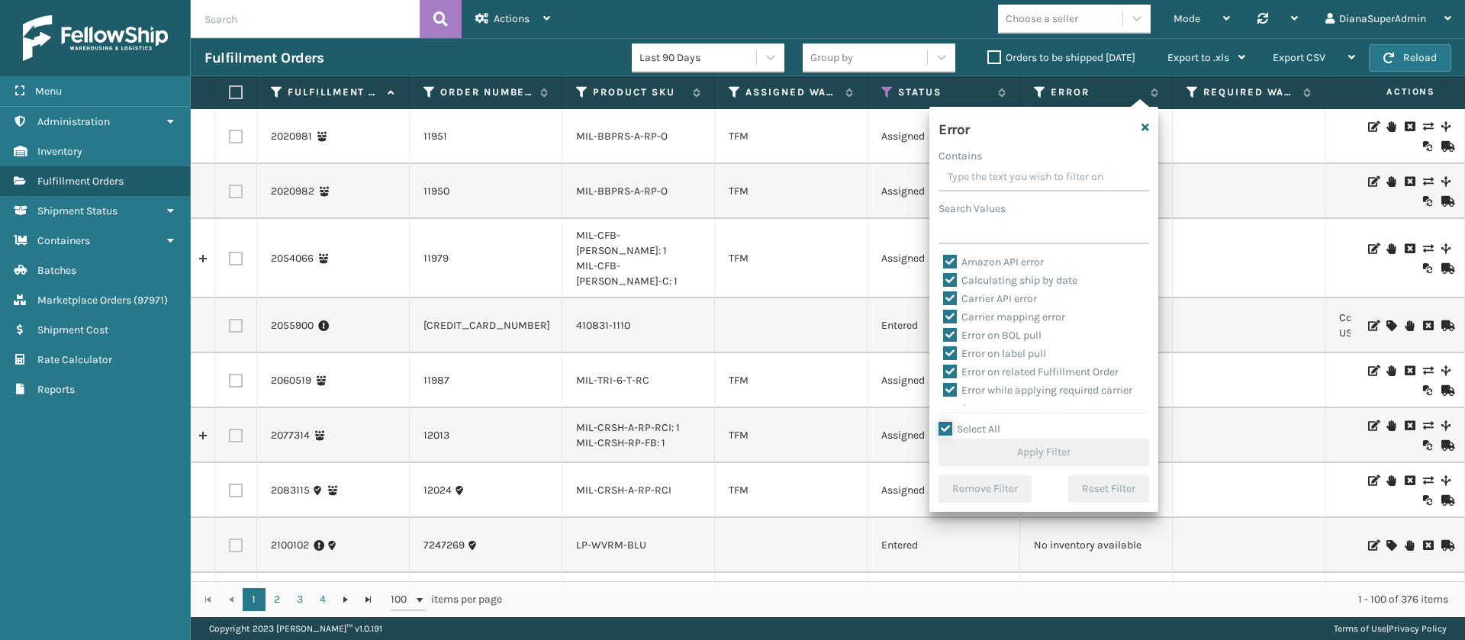
checkbox input "true"
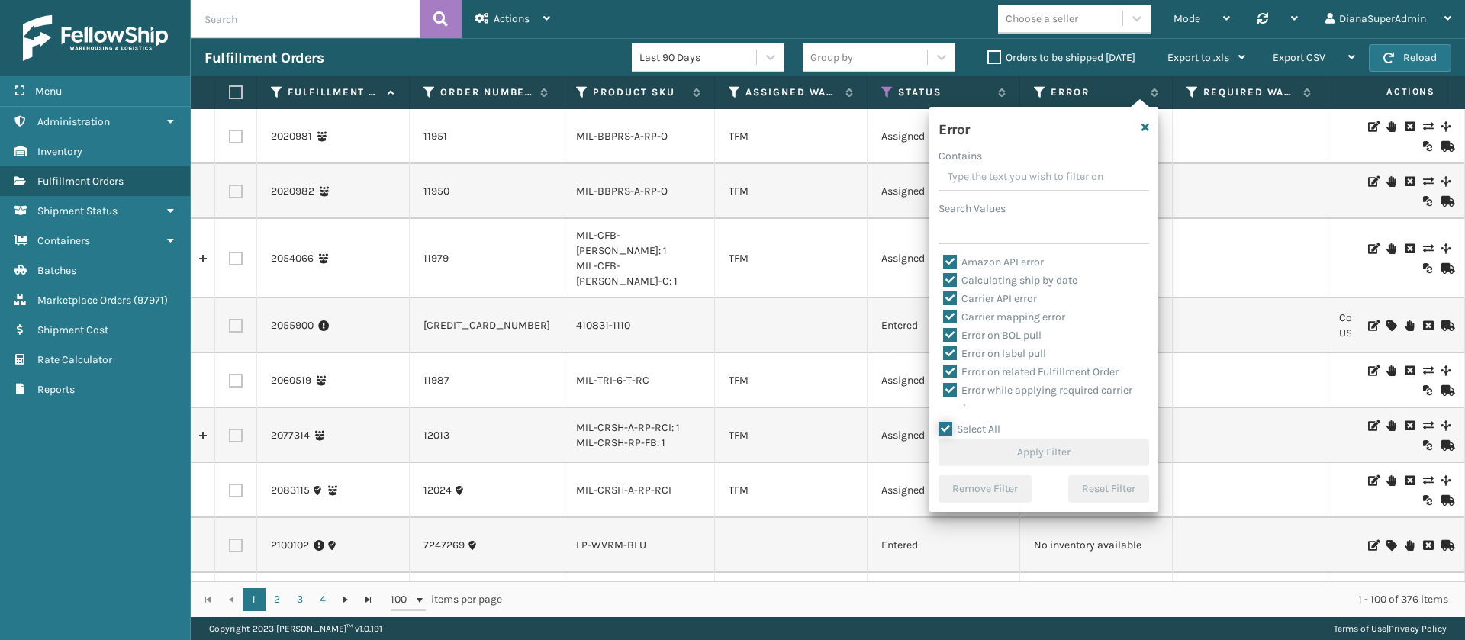
checkbox input "true"
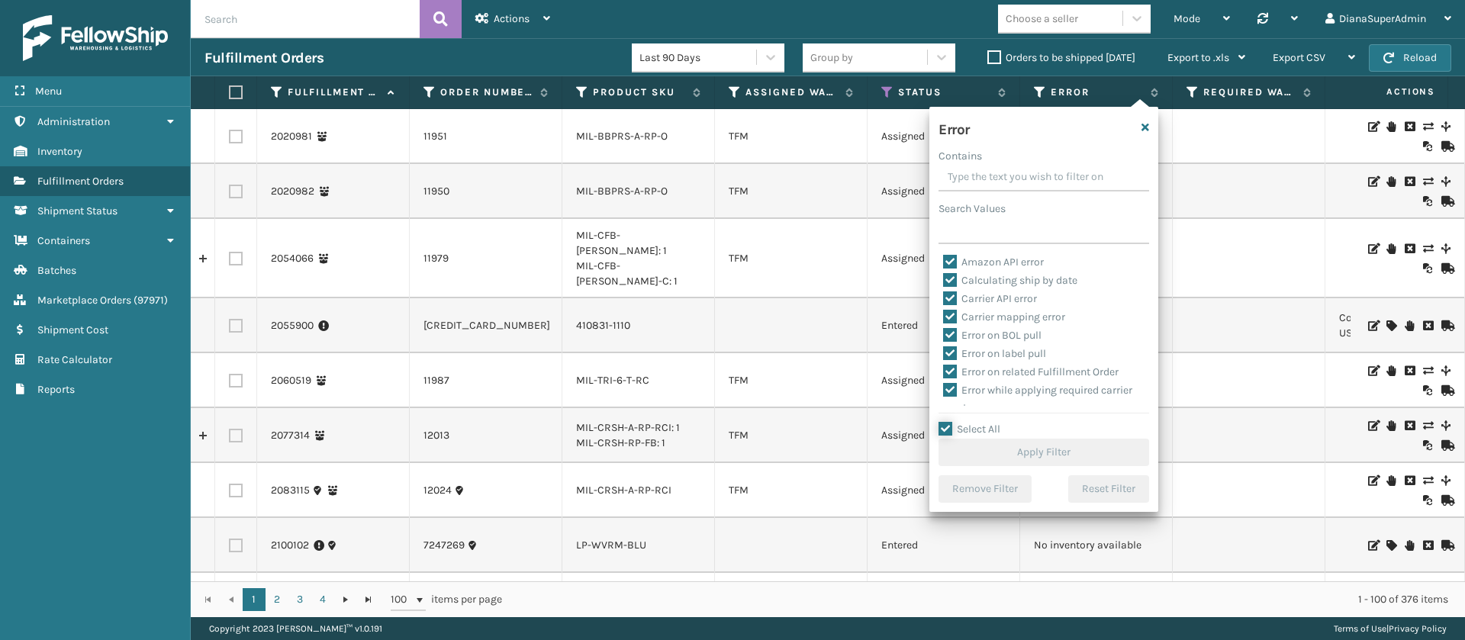
checkbox input "true"
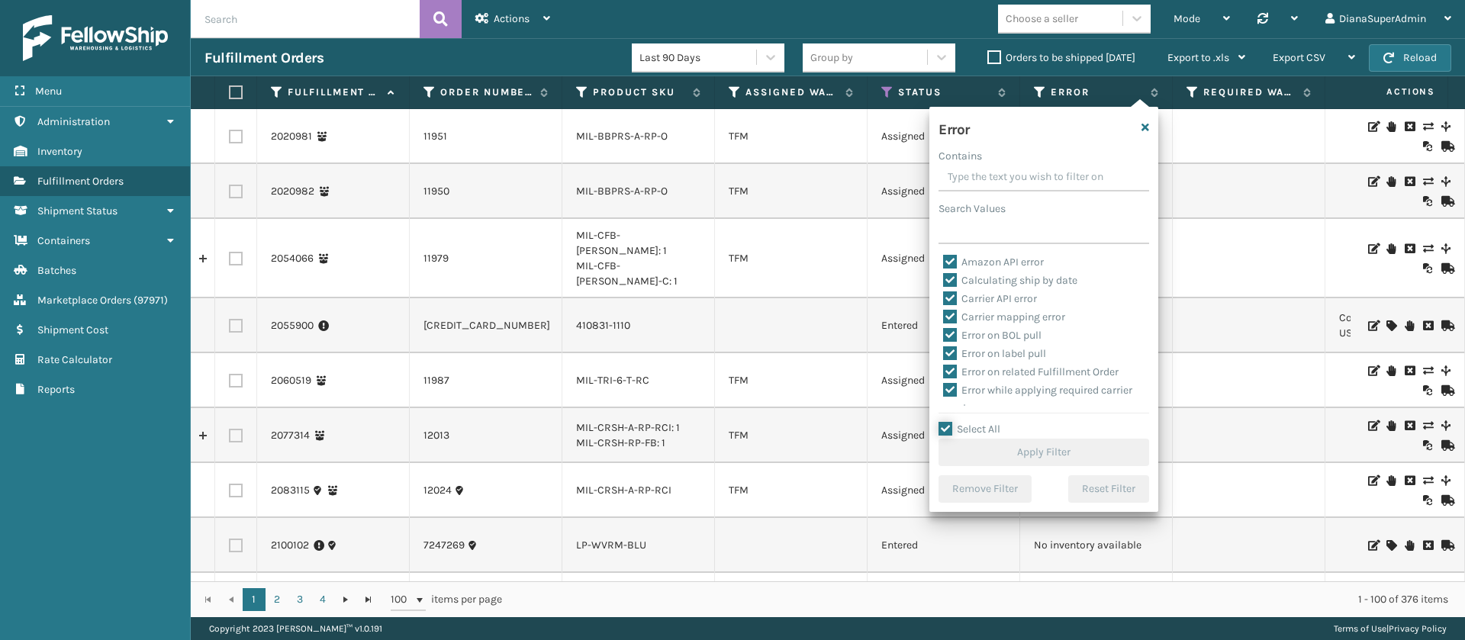
checkbox input "true"
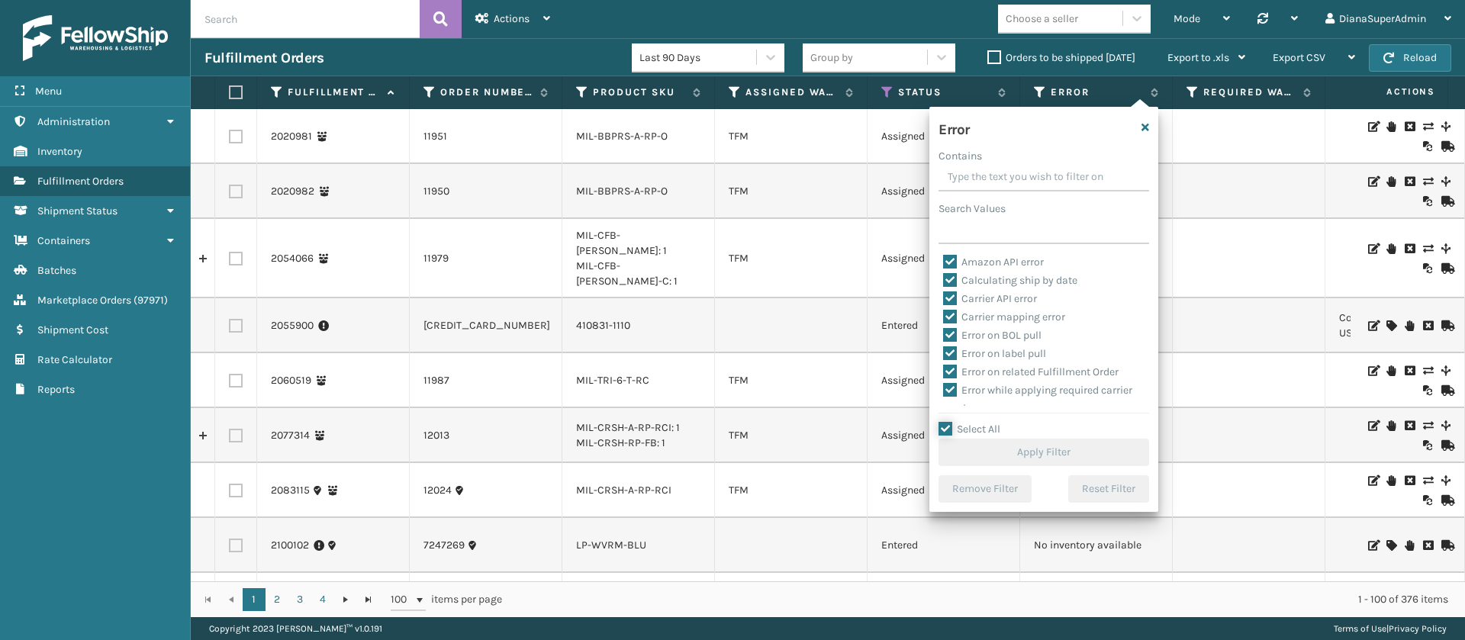
checkbox input "true"
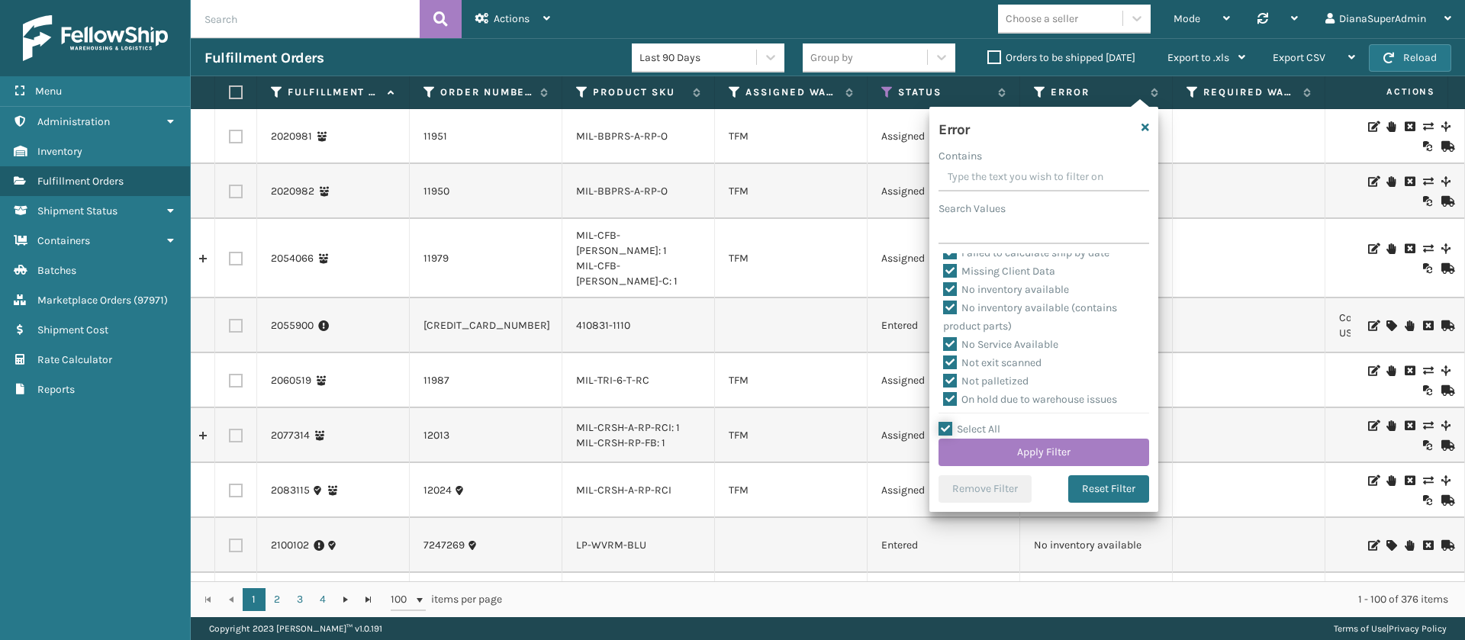
scroll to position [343, 0]
click at [952, 319] on label "Pending Automation Update" at bounding box center [1019, 321] width 153 height 13
click at [944, 319] on input "Pending Automation Update" at bounding box center [943, 318] width 1 height 10
checkbox input "false"
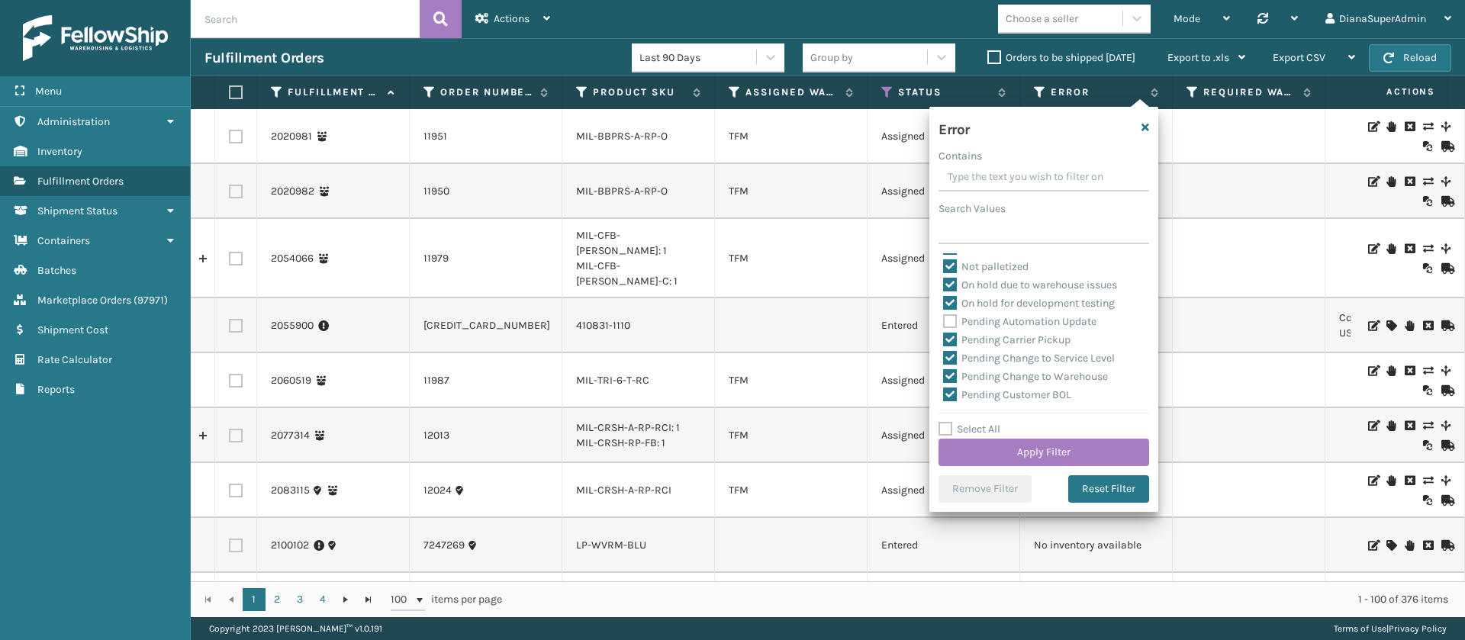
click at [953, 334] on label "Pending Carrier Pickup" at bounding box center [1006, 339] width 127 height 13
click at [944, 334] on input "Pending Carrier Pickup" at bounding box center [943, 336] width 1 height 10
checkbox input "false"
click at [949, 359] on label "Pending Change to Service Level" at bounding box center [1029, 358] width 172 height 13
click at [944, 359] on input "Pending Change to Service Level" at bounding box center [943, 354] width 1 height 10
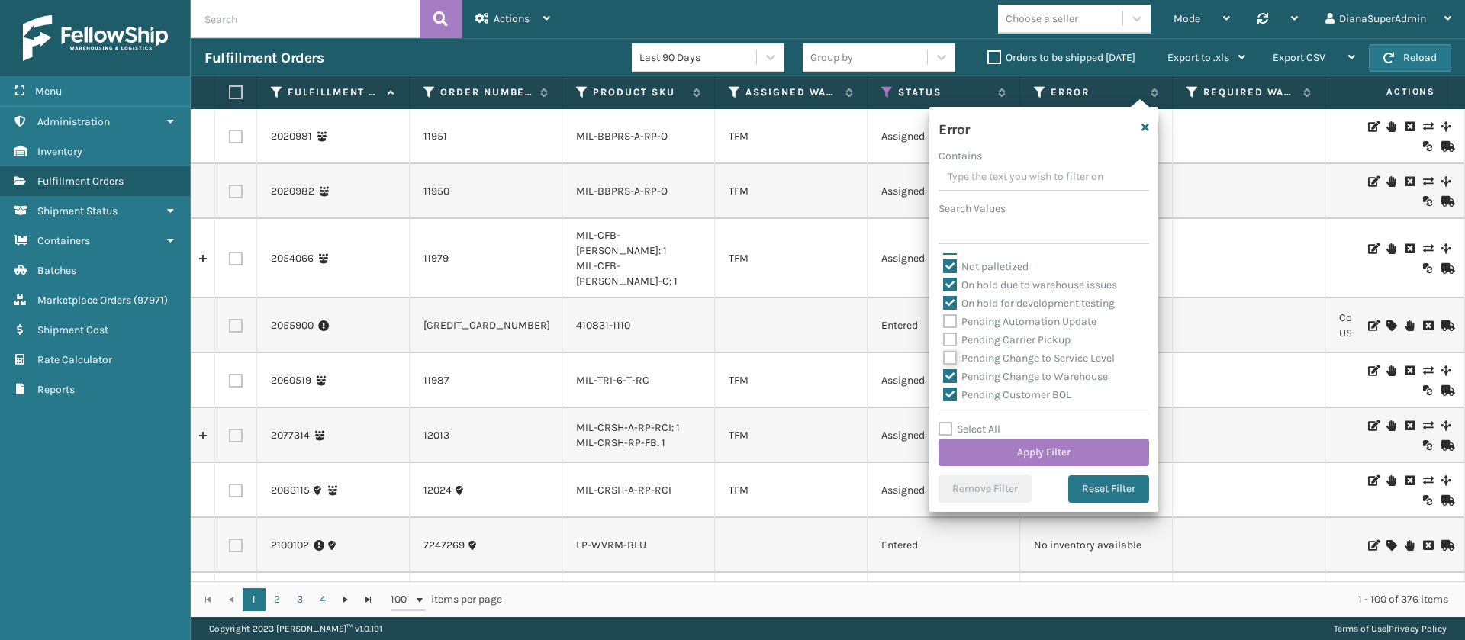
checkbox input "false"
click at [950, 381] on label "Pending Change to Warehouse" at bounding box center [1025, 376] width 165 height 13
click at [944, 378] on input "Pending Change to Warehouse" at bounding box center [943, 373] width 1 height 10
checkbox input "false"
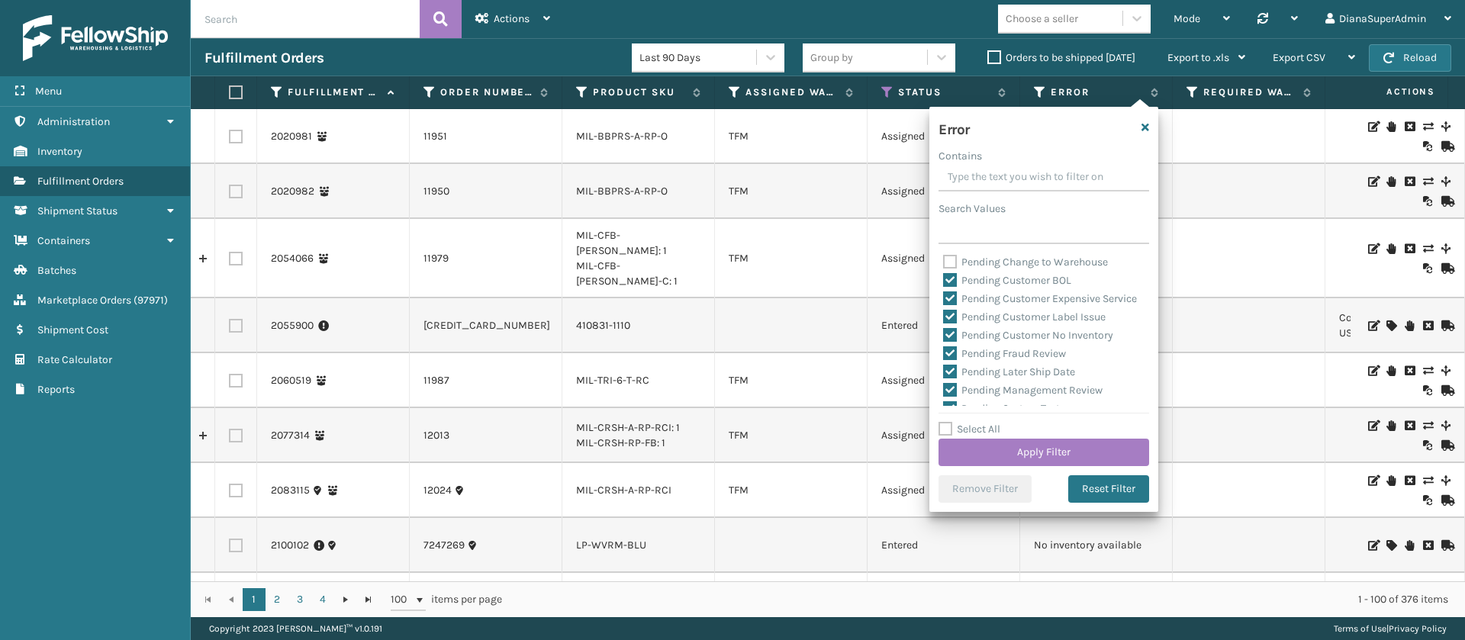
click at [950, 275] on label "Pending Customer BOL" at bounding box center [1007, 280] width 128 height 13
click at [944, 275] on input "Pending Customer BOL" at bounding box center [943, 277] width 1 height 10
checkbox input "false"
click at [953, 297] on label "Pending Customer Expensive Service" at bounding box center [1040, 298] width 194 height 13
click at [944, 297] on input "Pending Customer Expensive Service" at bounding box center [943, 295] width 1 height 10
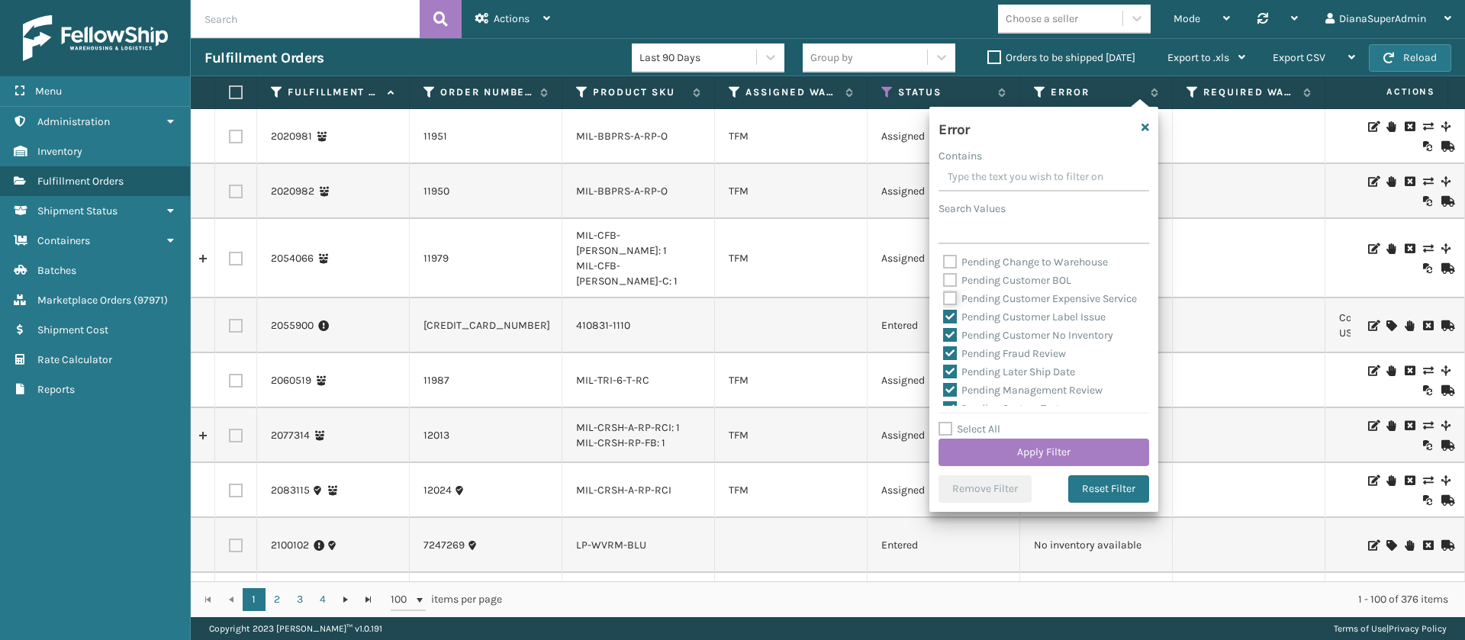
checkbox input "false"
click at [954, 323] on label "Pending Customer Label Issue" at bounding box center [1024, 317] width 163 height 13
click at [944, 318] on input "Pending Customer Label Issue" at bounding box center [943, 313] width 1 height 10
checkbox input "false"
click at [954, 342] on label "Pending Customer No Inventory" at bounding box center [1028, 335] width 170 height 13
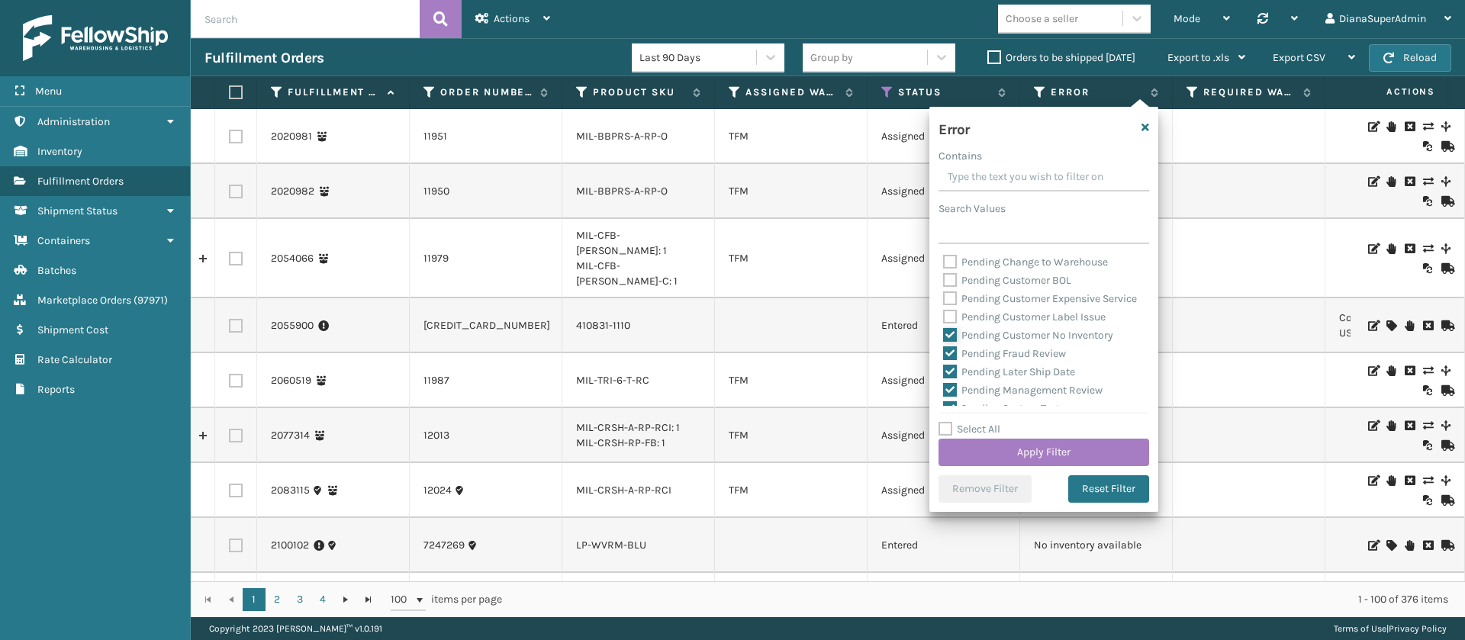
click at [944, 336] on input "Pending Customer No Inventory" at bounding box center [943, 332] width 1 height 10
checkbox input "false"
click at [951, 360] on label "Pending Fraud Review" at bounding box center [1004, 353] width 123 height 13
click at [944, 355] on input "Pending Fraud Review" at bounding box center [943, 350] width 1 height 10
checkbox input "false"
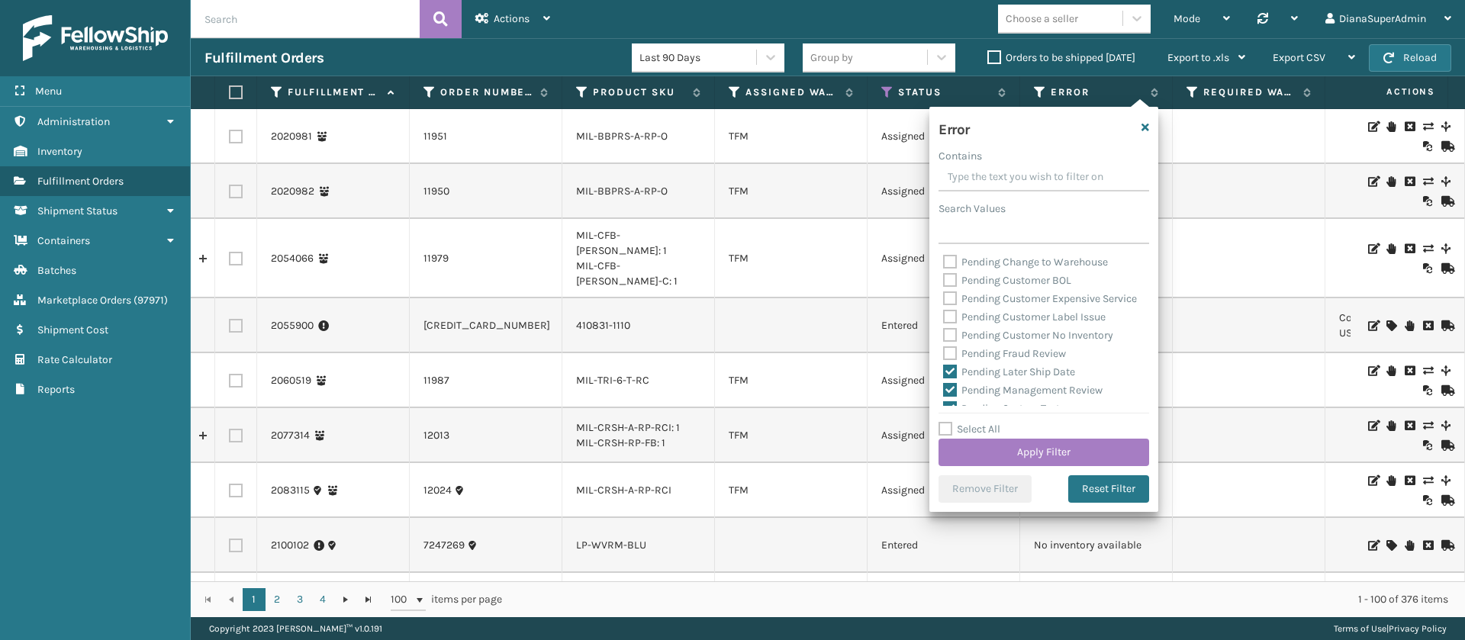
click at [948, 363] on div "Pending Fraud Review" at bounding box center [1043, 354] width 201 height 18
click at [951, 264] on label "Pending Later Ship Date" at bounding box center [1009, 257] width 132 height 13
click at [944, 259] on input "Pending Later Ship Date" at bounding box center [943, 254] width 1 height 10
checkbox input "false"
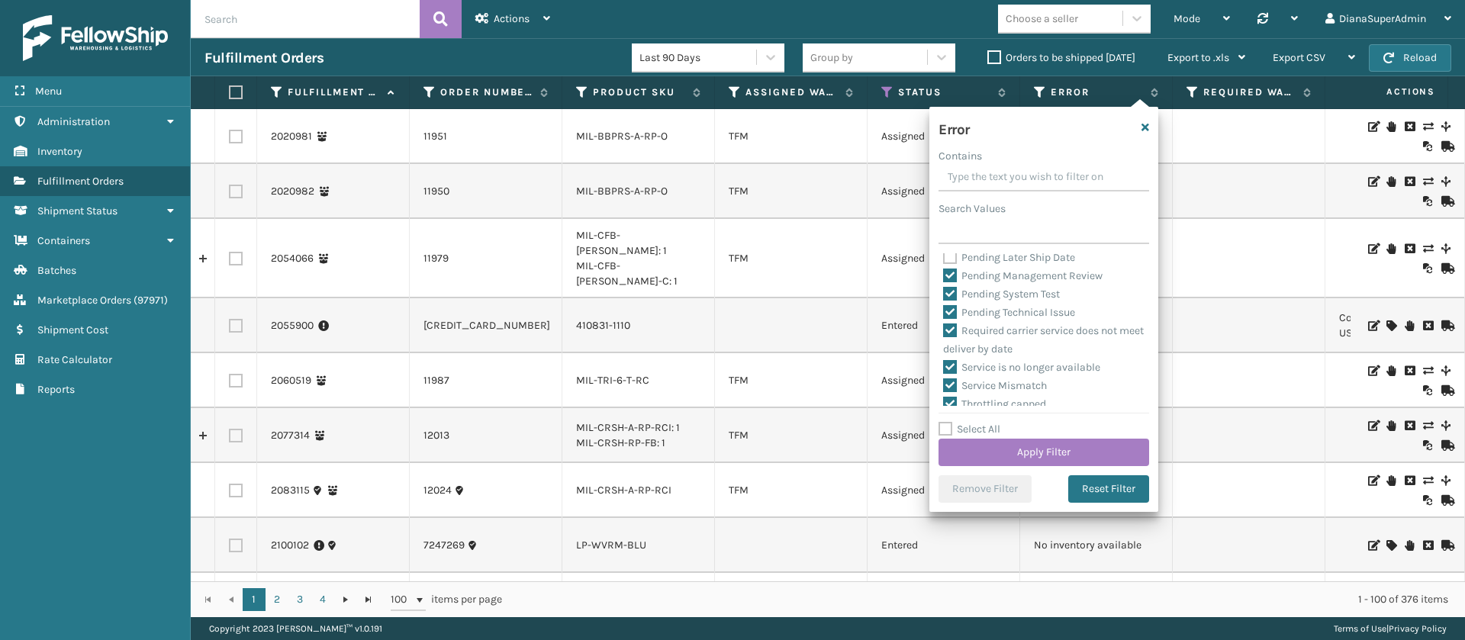
click at [950, 282] on label "Pending Management Review" at bounding box center [1022, 275] width 159 height 13
click at [944, 277] on input "Pending Management Review" at bounding box center [943, 272] width 1 height 10
checkbox input "false"
click at [950, 301] on label "Pending System Test" at bounding box center [1001, 294] width 117 height 13
click at [944, 295] on input "Pending System Test" at bounding box center [943, 290] width 1 height 10
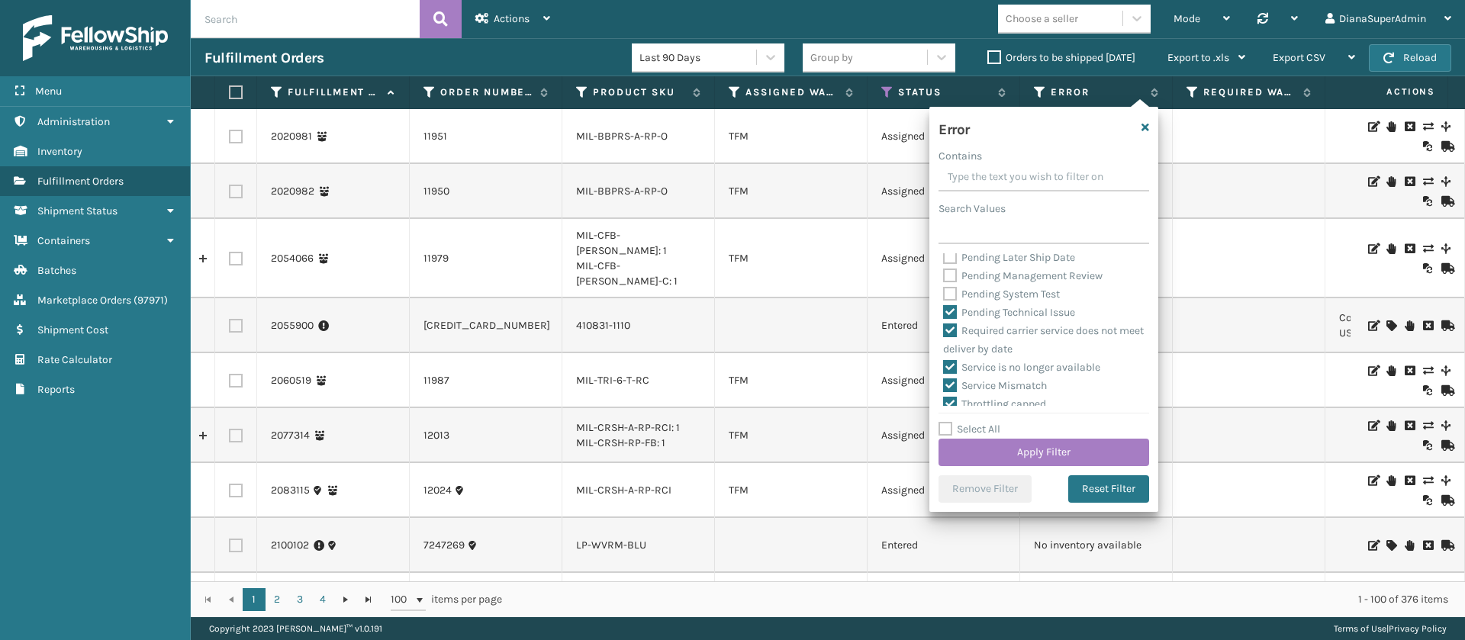
click at [947, 319] on label "Pending Technical Issue" at bounding box center [1009, 312] width 132 height 13
click at [944, 314] on input "Pending Technical Issue" at bounding box center [943, 309] width 1 height 10
click at [1028, 452] on button "Apply Filter" at bounding box center [1043, 452] width 211 height 27
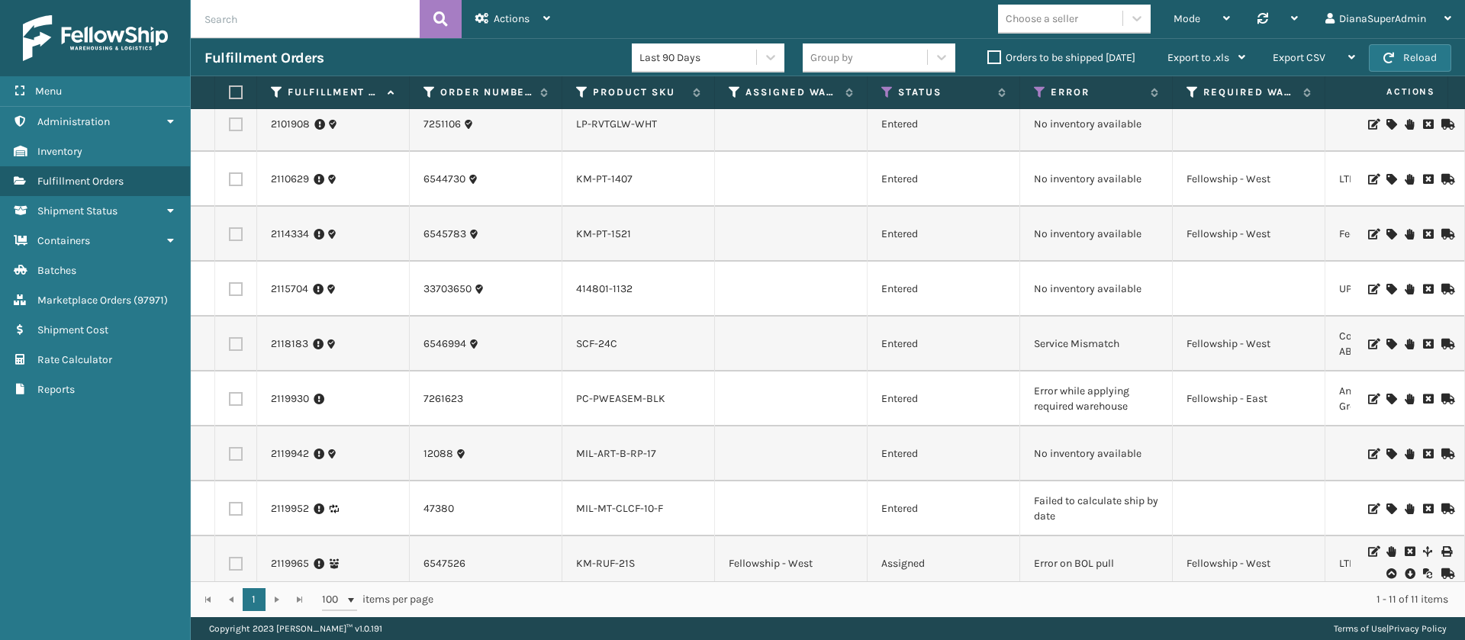
scroll to position [0, 0]
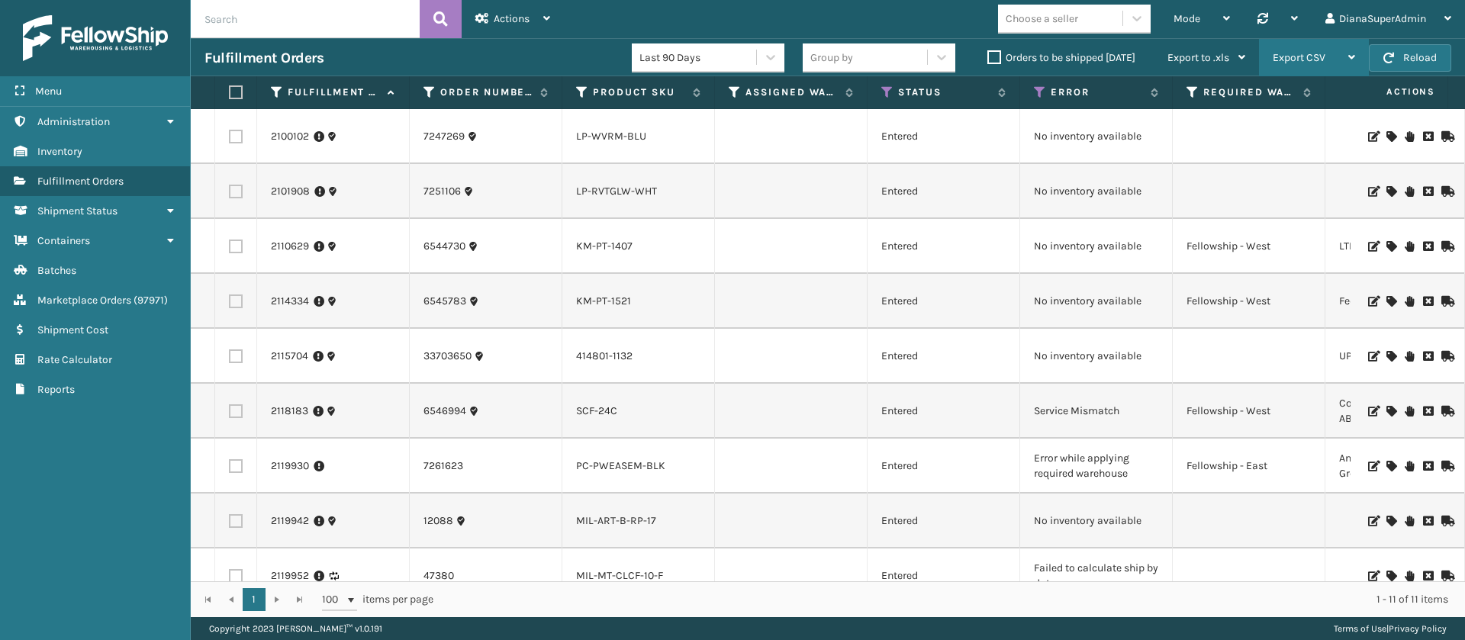
click at [1322, 59] on span "Export CSV" at bounding box center [1299, 57] width 53 height 13
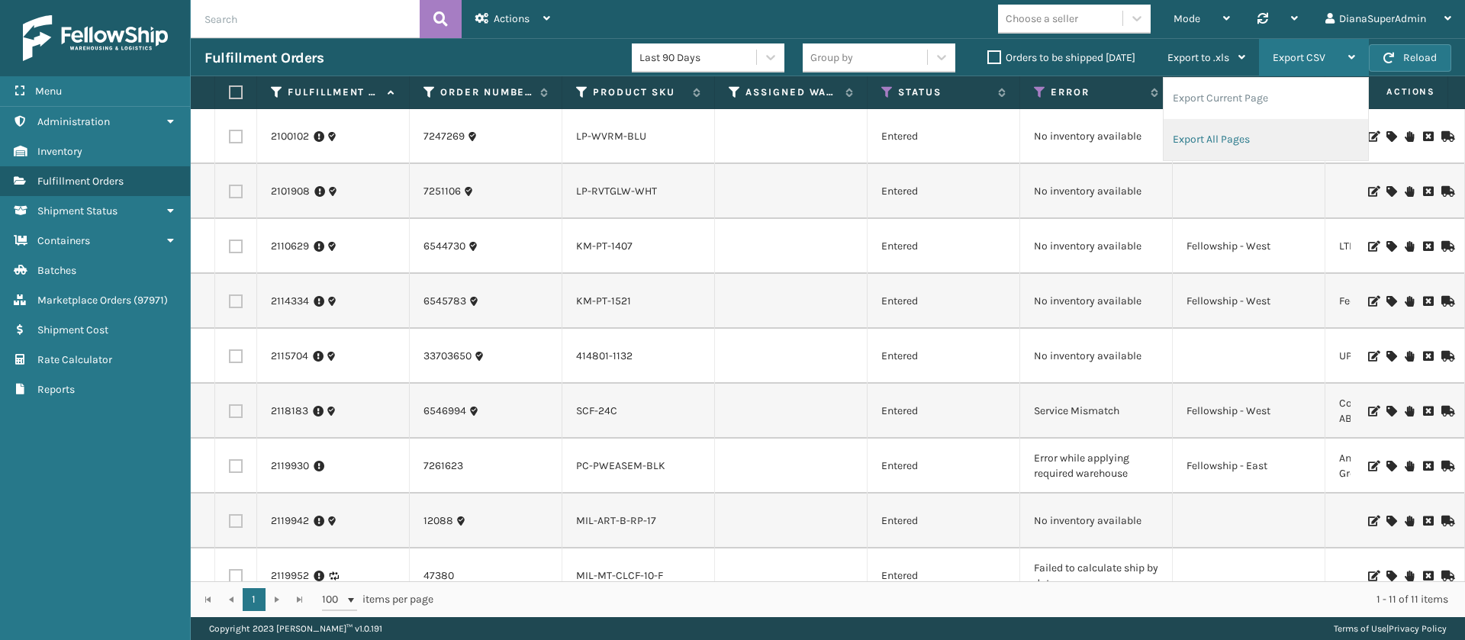
click at [1248, 137] on li "Export All Pages" at bounding box center [1266, 139] width 204 height 41
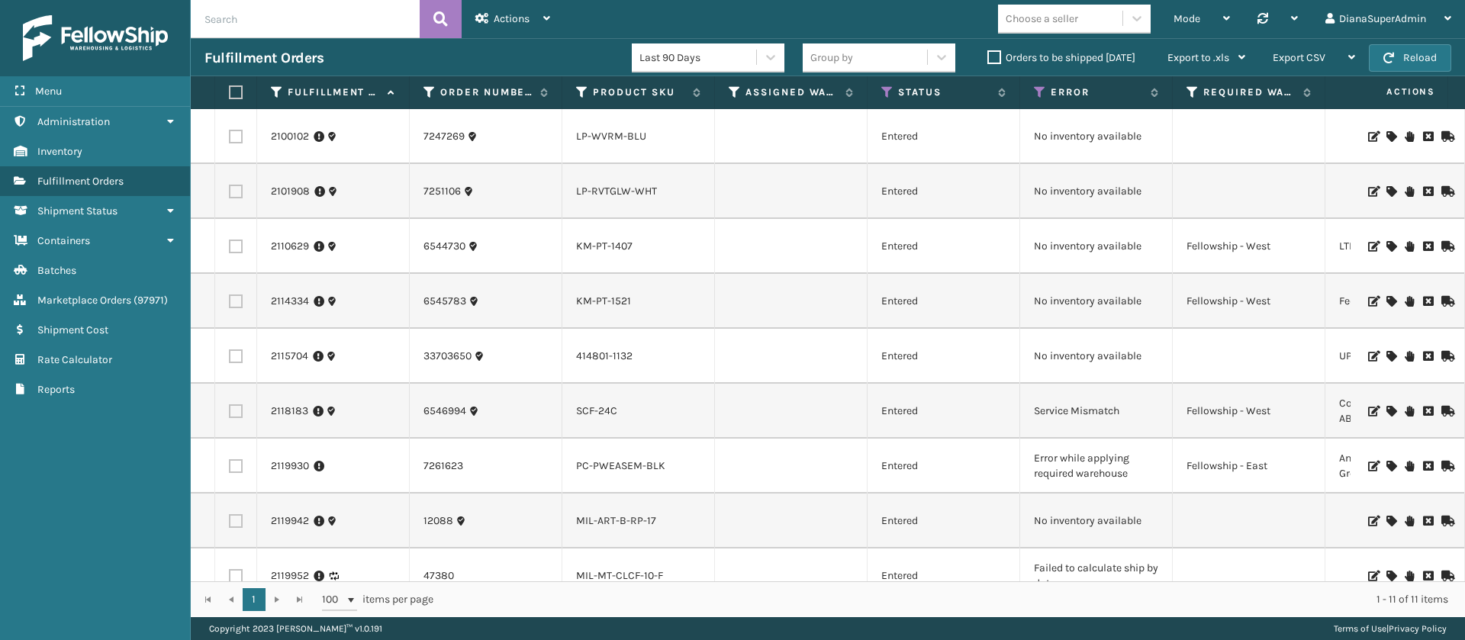
click at [996, 51] on label "Orders to be shipped [DATE]" at bounding box center [1061, 57] width 148 height 13
click at [988, 50] on input "Orders to be shipped [DATE]" at bounding box center [987, 54] width 1 height 10
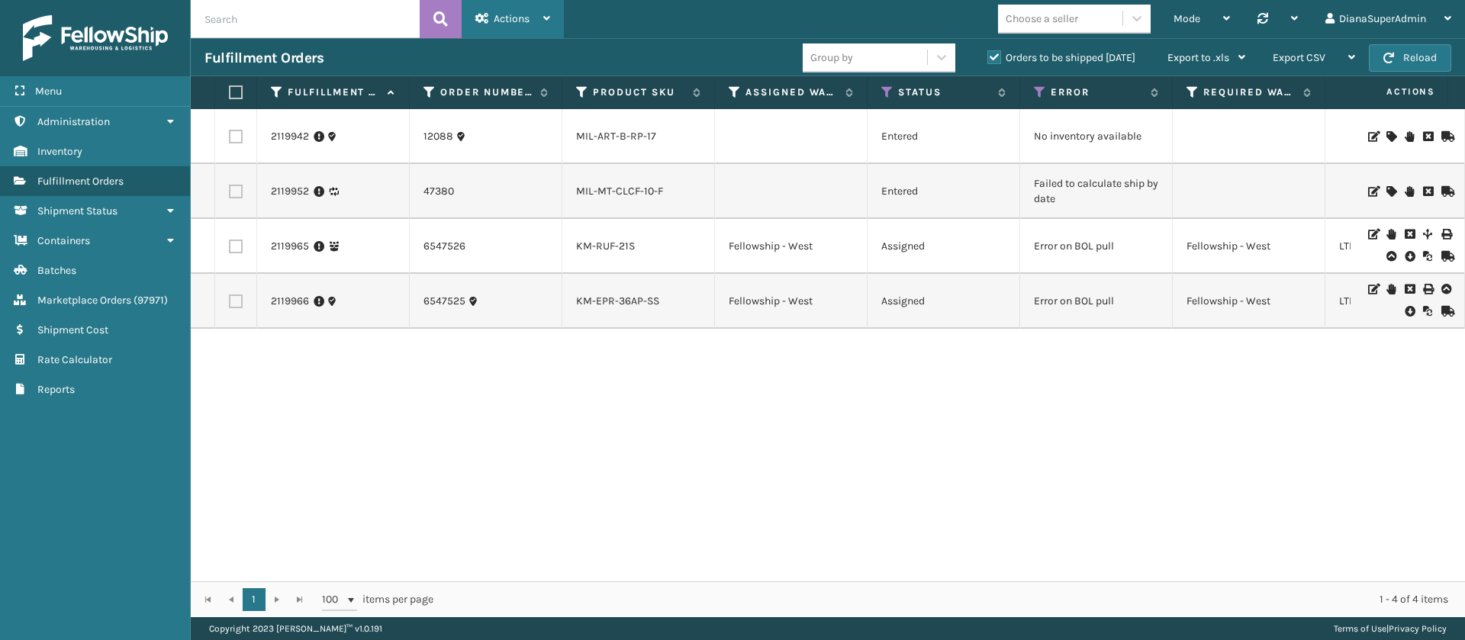
click at [549, 13] on icon at bounding box center [546, 18] width 7 height 11
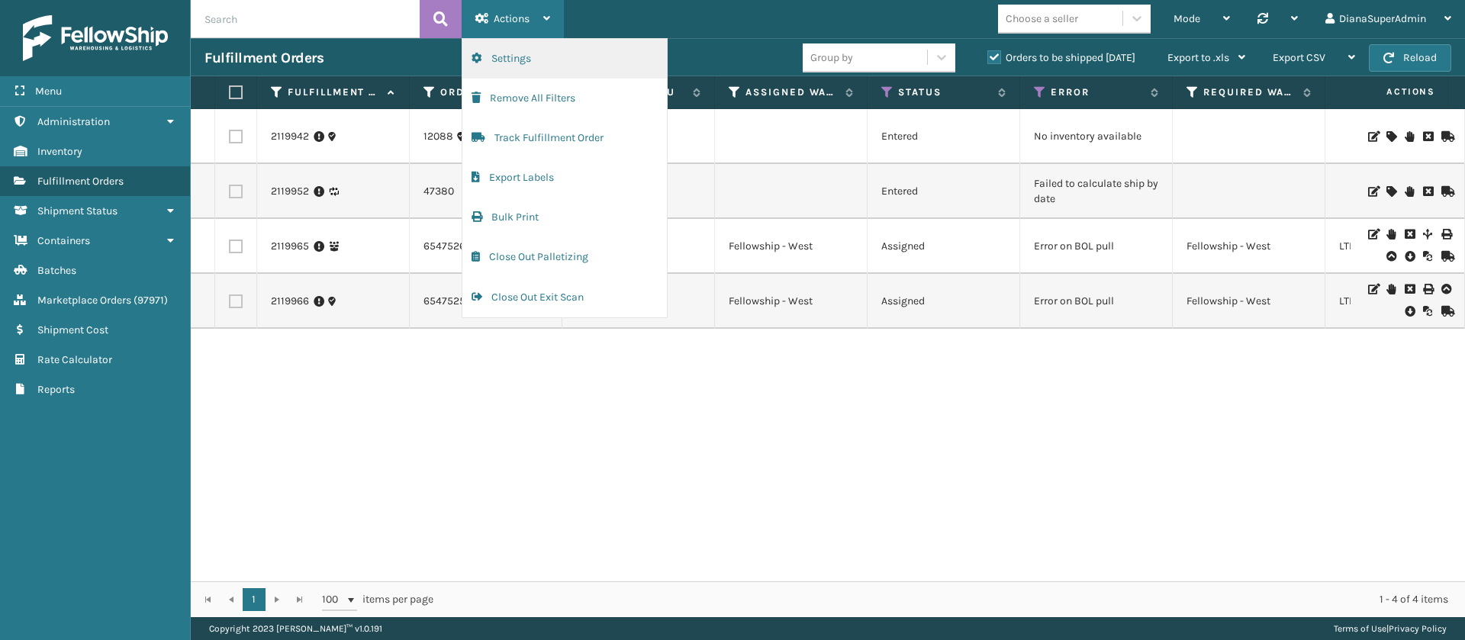
click at [555, 48] on button "Settings" at bounding box center [564, 59] width 204 height 40
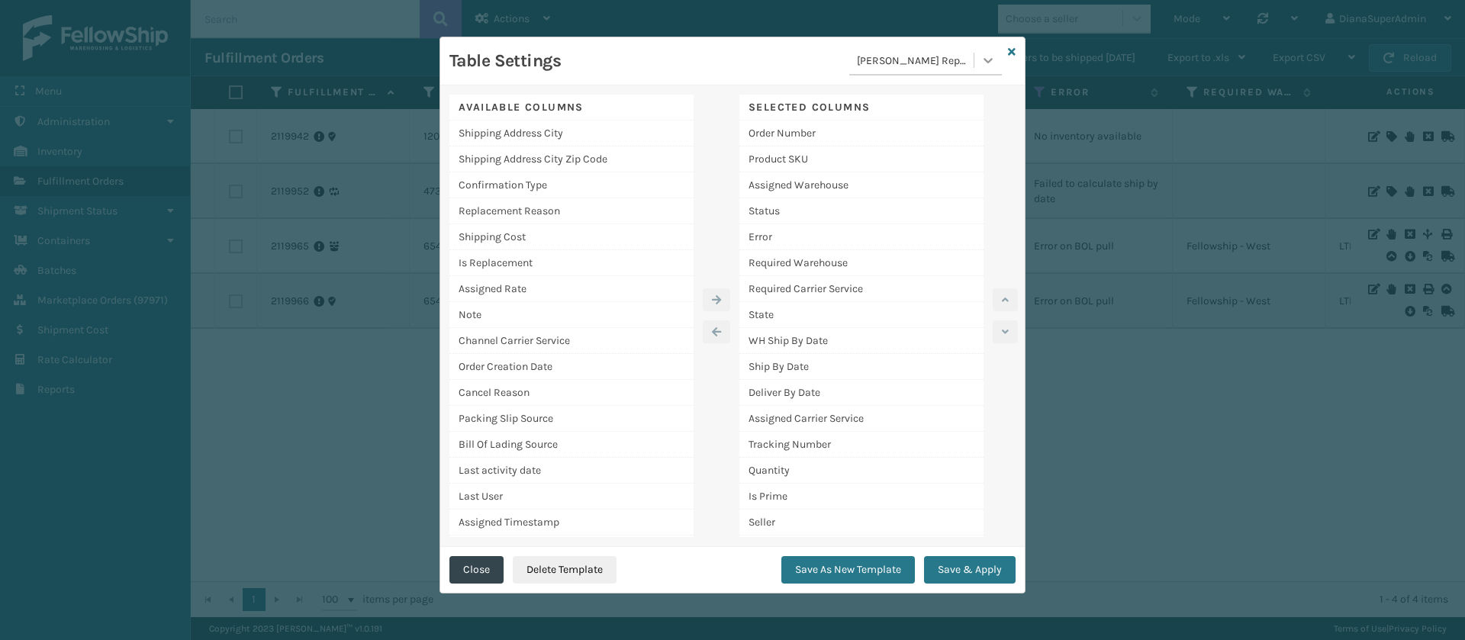
click at [983, 58] on icon at bounding box center [987, 60] width 15 height 15
click at [913, 179] on div "EOD" at bounding box center [925, 183] width 153 height 28
click at [968, 558] on button "Save & Apply" at bounding box center [970, 569] width 92 height 27
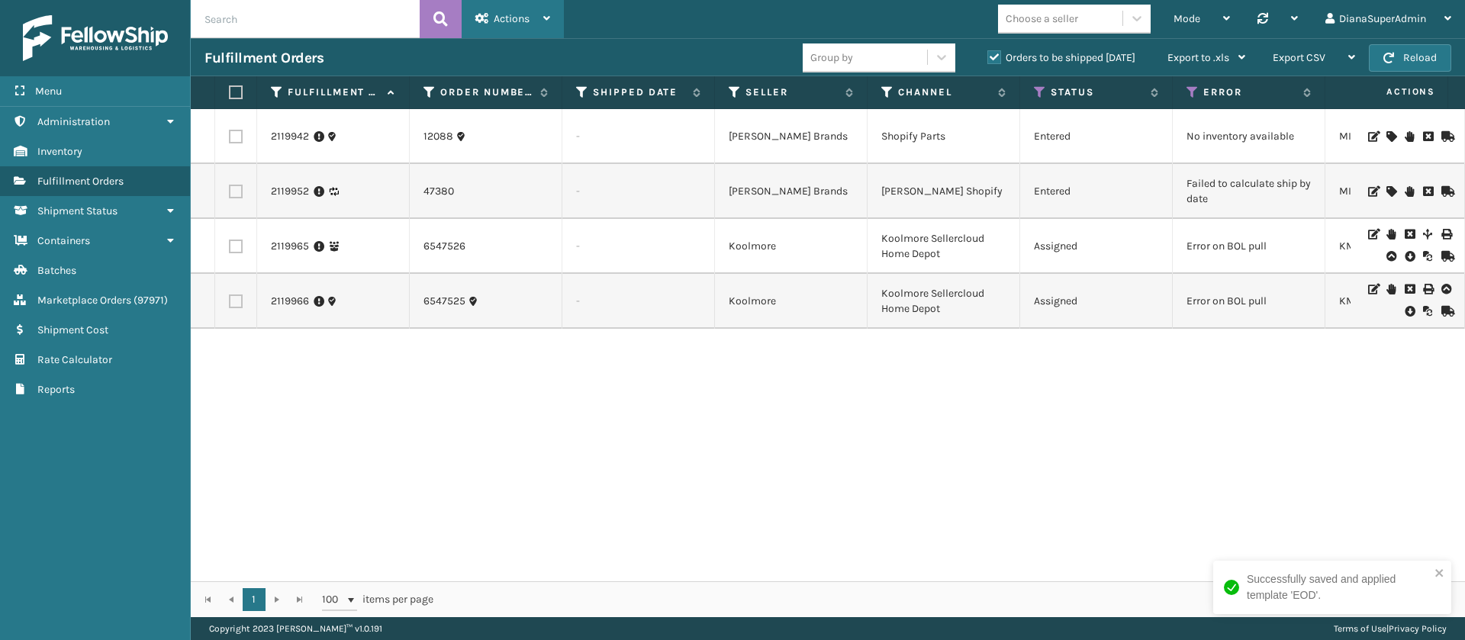
click at [539, 14] on div "Actions" at bounding box center [512, 19] width 75 height 38
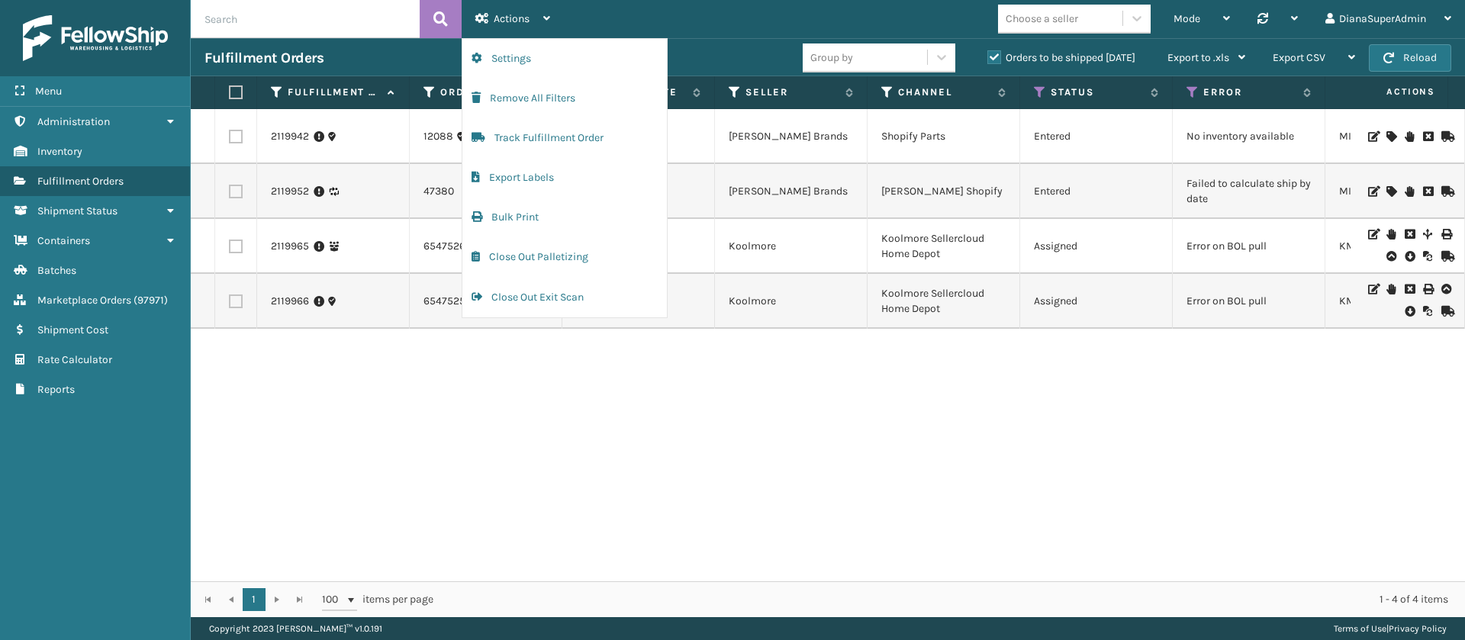
click at [919, 465] on div "2119942 12088 - [PERSON_NAME] Brands Shopify Parts Entered No inventory availab…" at bounding box center [828, 345] width 1274 height 472
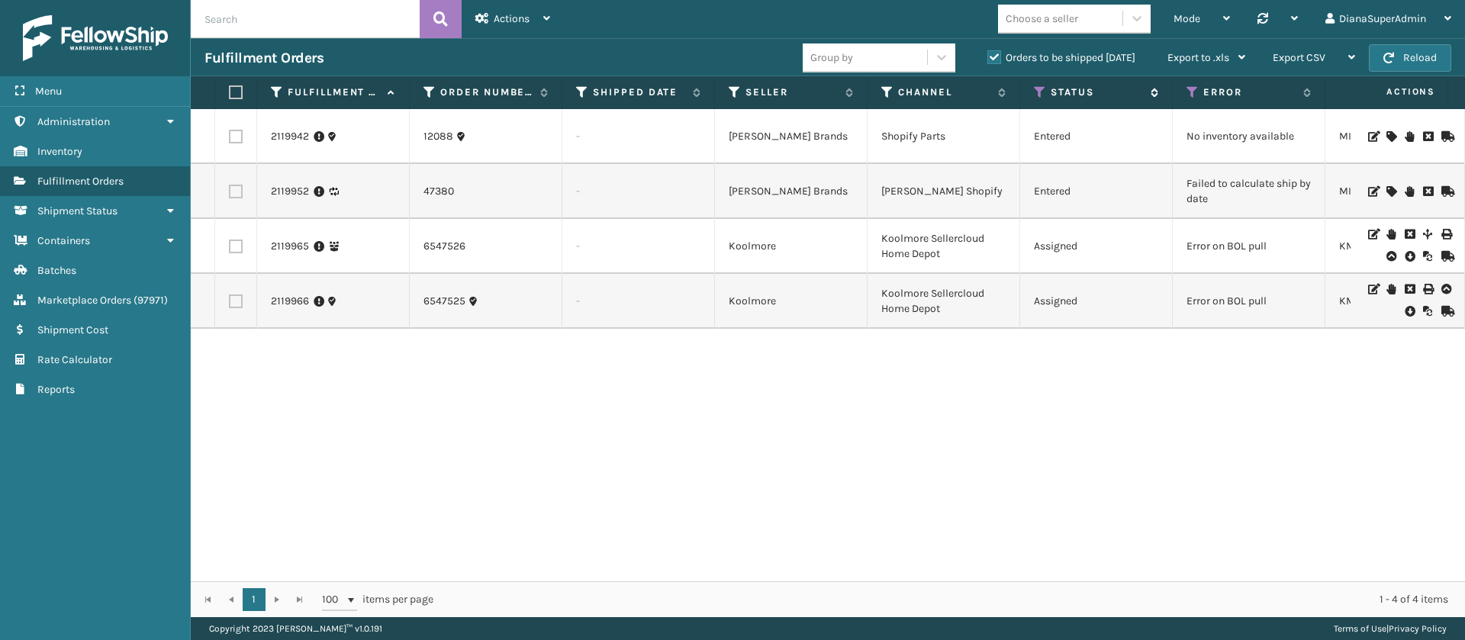
click at [1036, 93] on icon at bounding box center [1040, 92] width 12 height 14
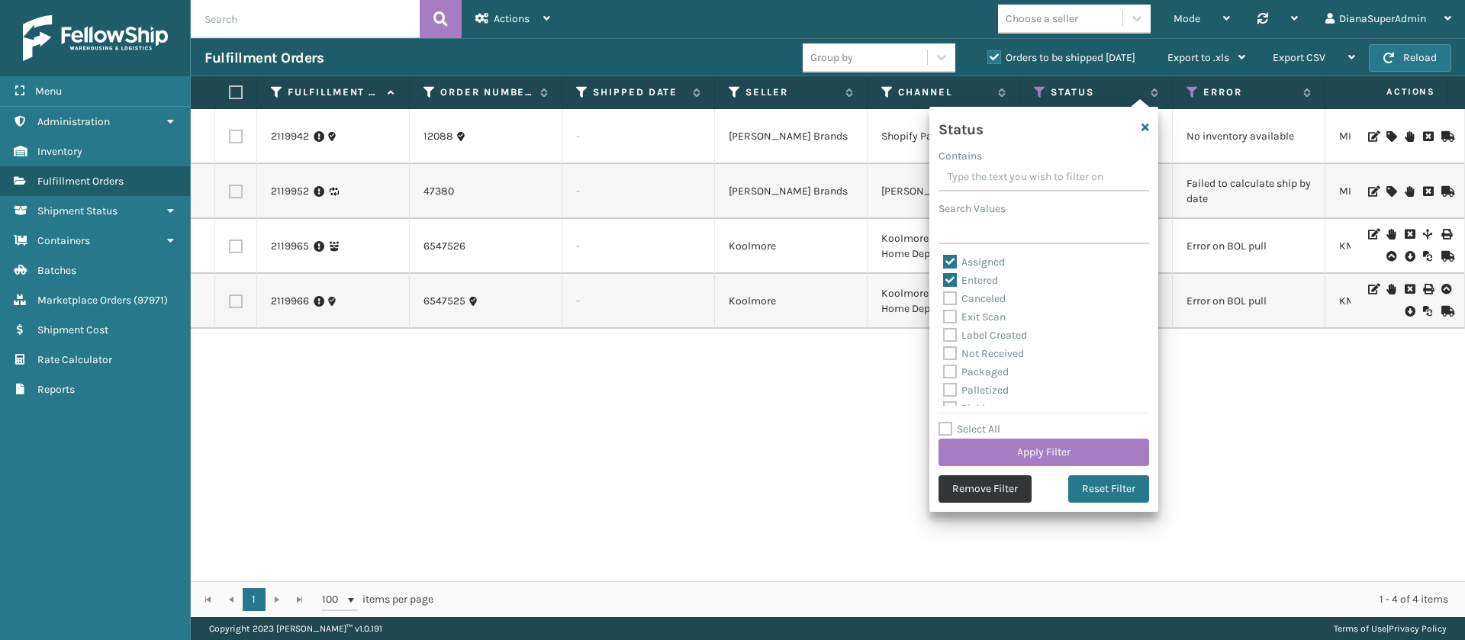
click at [1007, 486] on button "Remove Filter" at bounding box center [984, 488] width 93 height 27
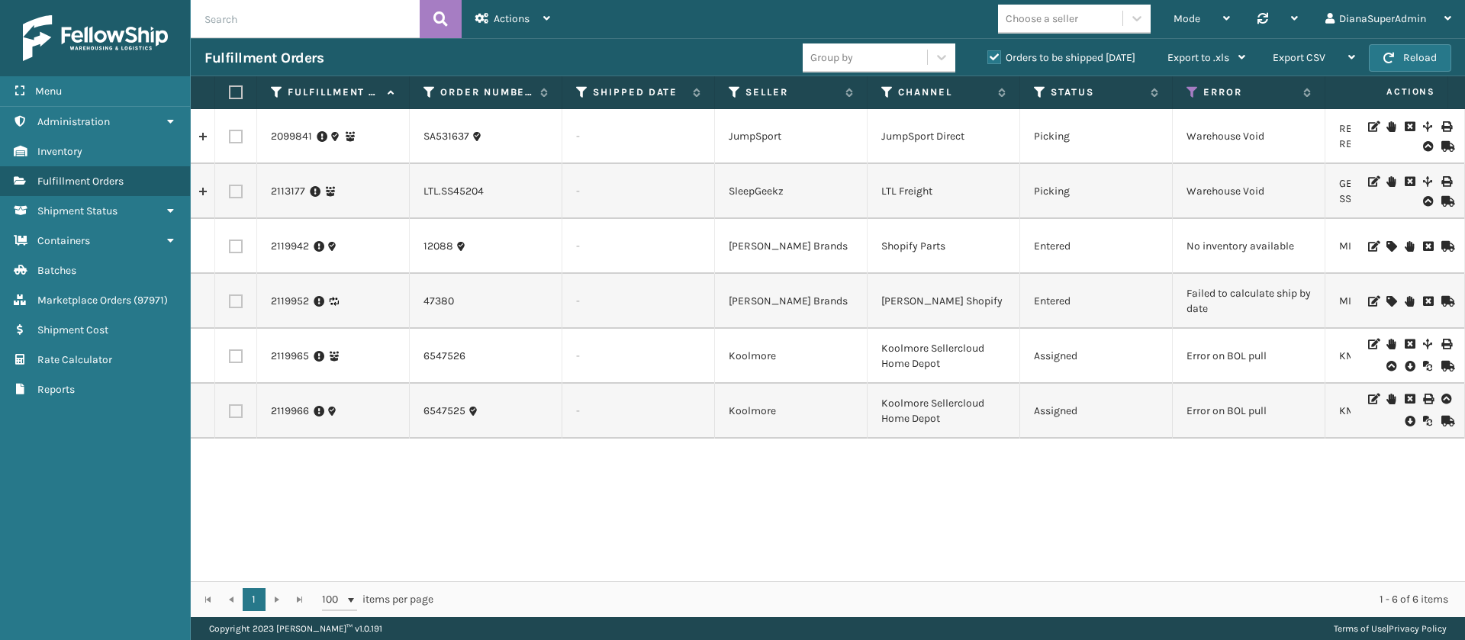
click at [996, 480] on div "2099841 SA531637 - JumpSport JumpSport Direct Picking Warehouse Void RBJ-S-2018…" at bounding box center [828, 345] width 1274 height 472
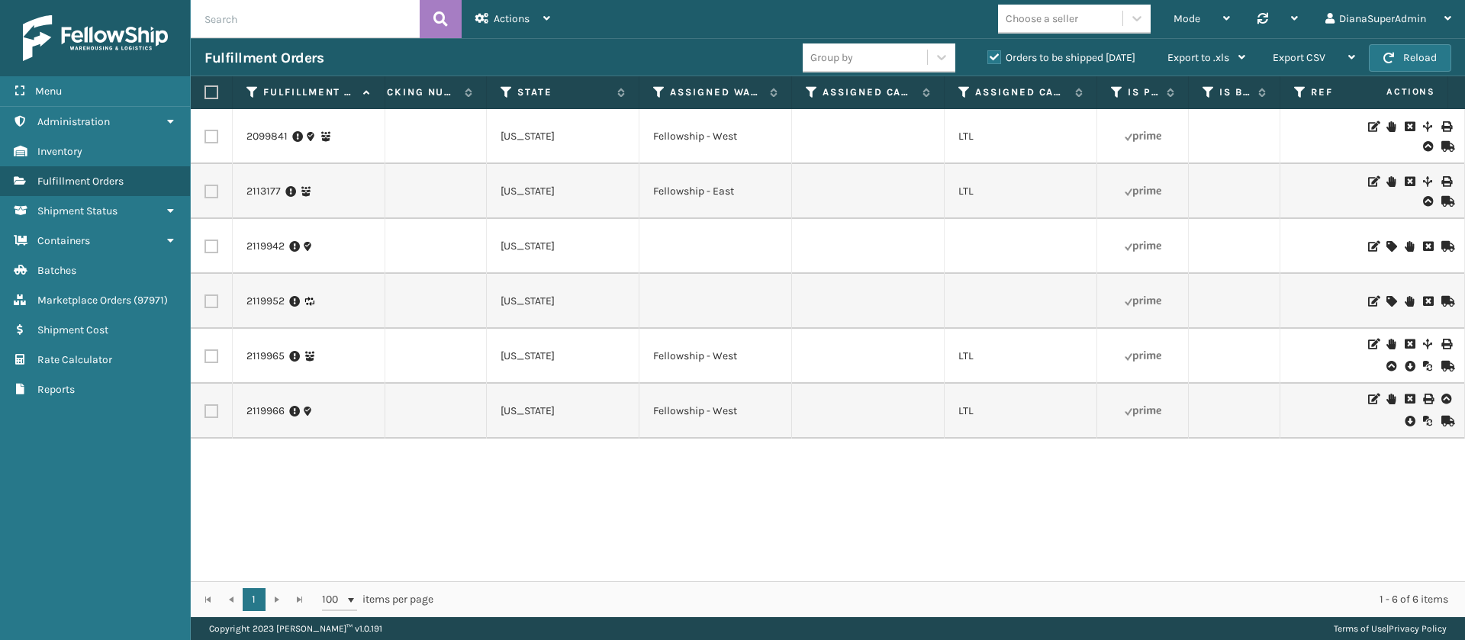
scroll to position [0, 1614]
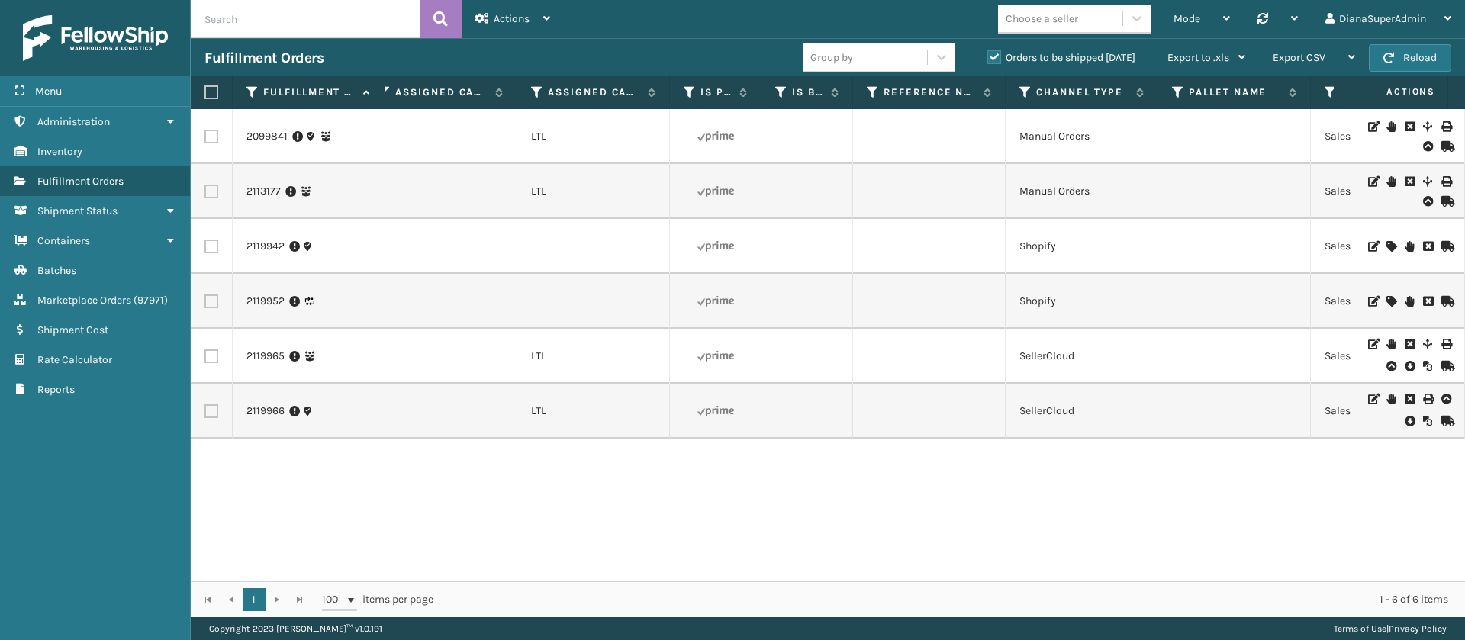
click at [1110, 503] on div "2099841 SA531637 - JumpSport JumpSport Direct Picking Warehouse Void RBJ-S-2018…" at bounding box center [828, 345] width 1274 height 472
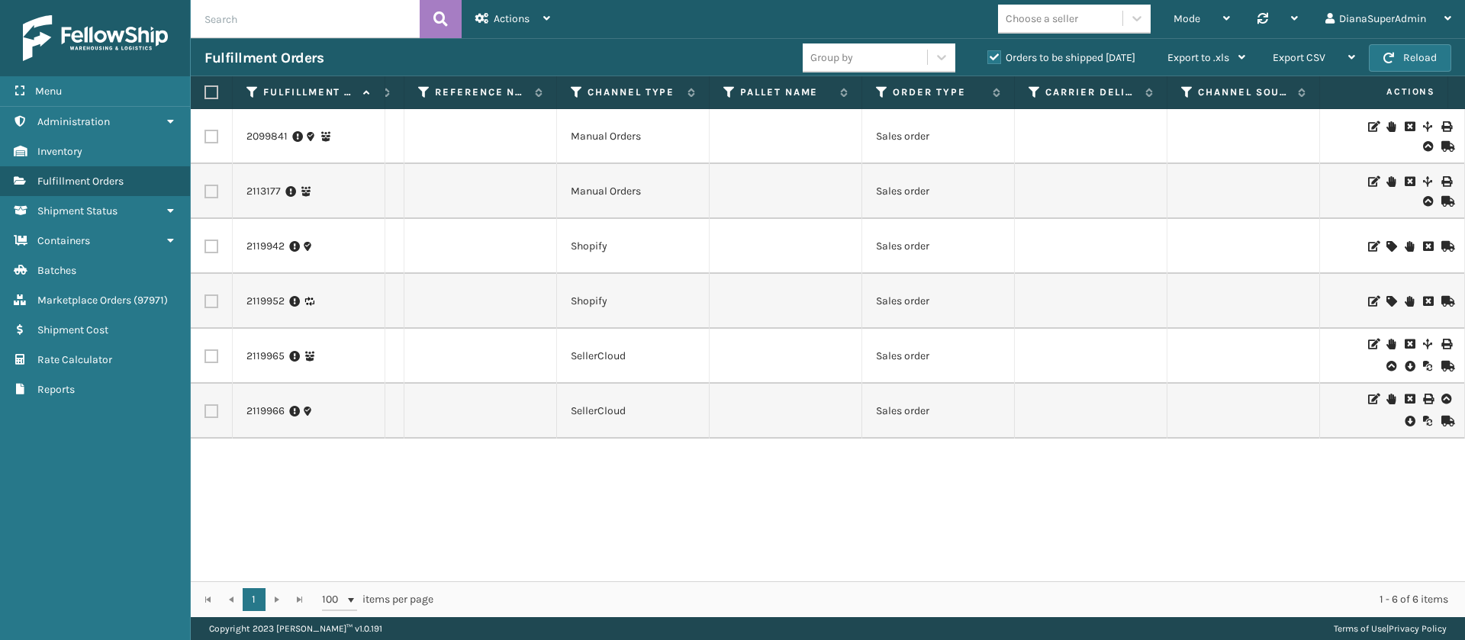
scroll to position [0, 1582]
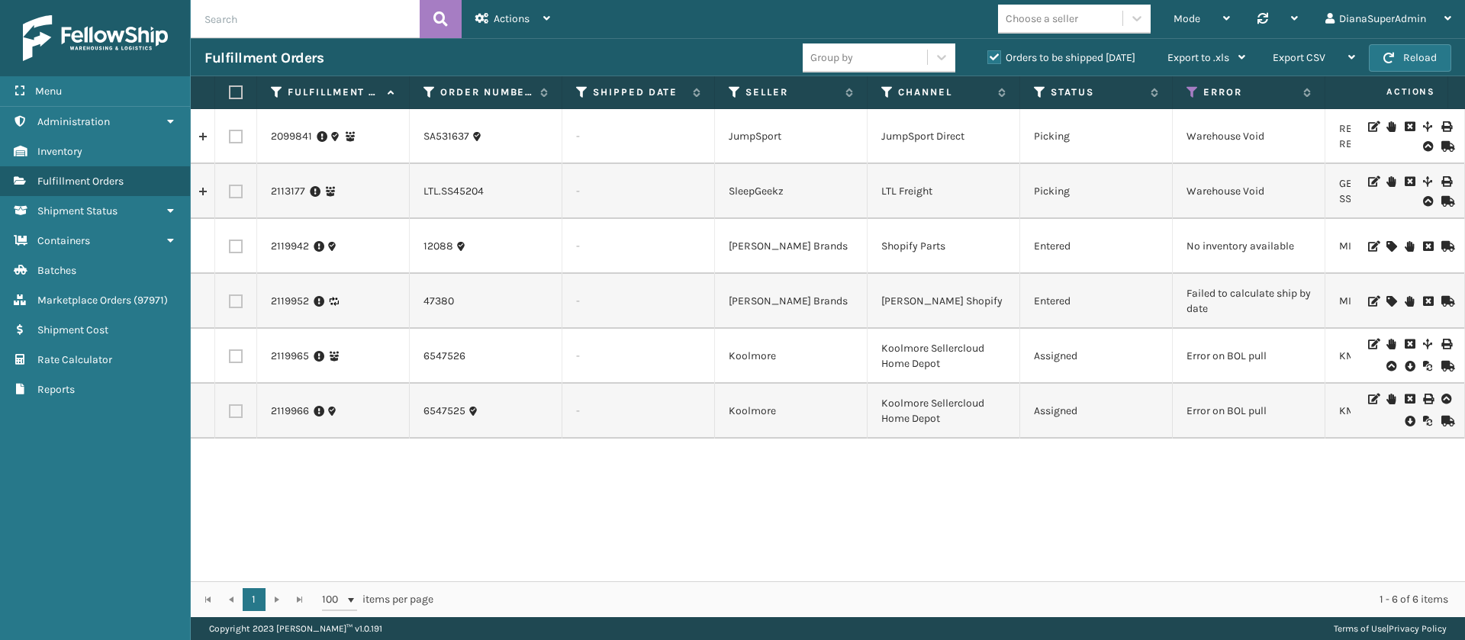
click at [1070, 484] on div "2099841 SA531637 - JumpSport JumpSport Direct Picking Warehouse Void RBJ-S-2018…" at bounding box center [828, 345] width 1274 height 472
click at [730, 92] on icon at bounding box center [735, 92] width 12 height 14
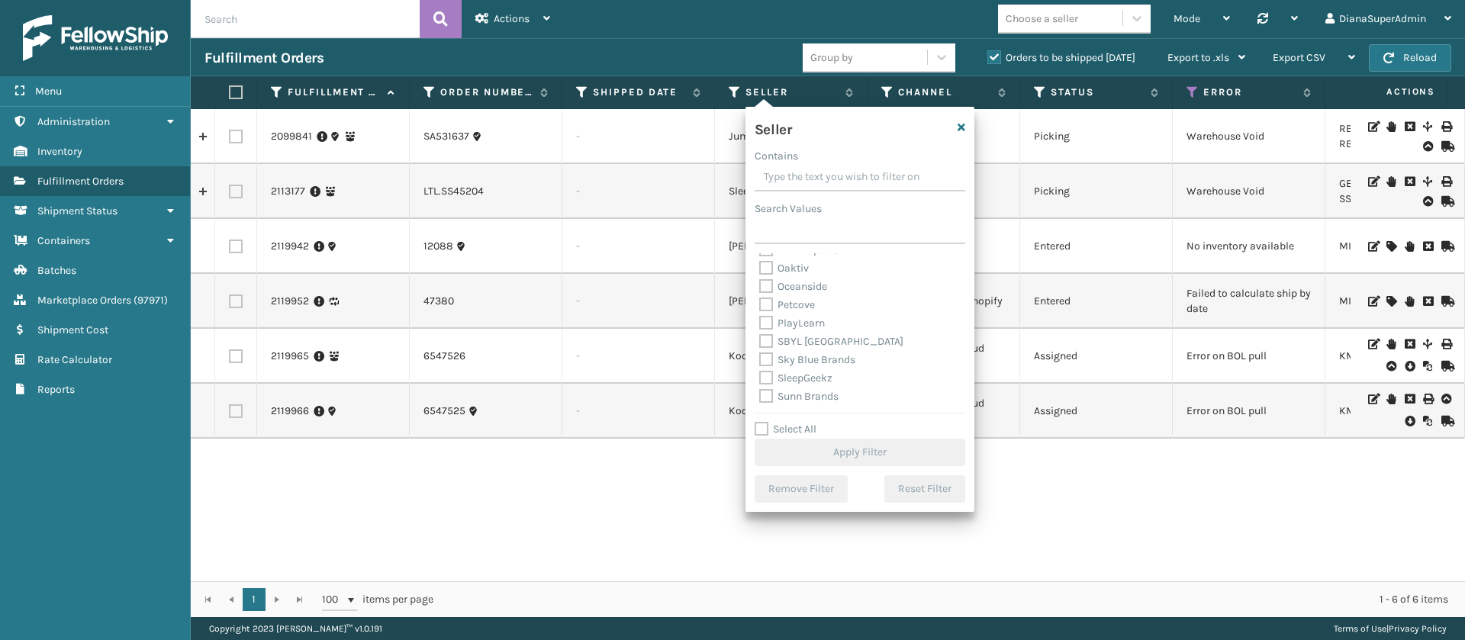
click at [758, 423] on label "Select All" at bounding box center [786, 429] width 62 height 13
click at [758, 422] on input "Select All" at bounding box center [869, 421] width 229 height 2
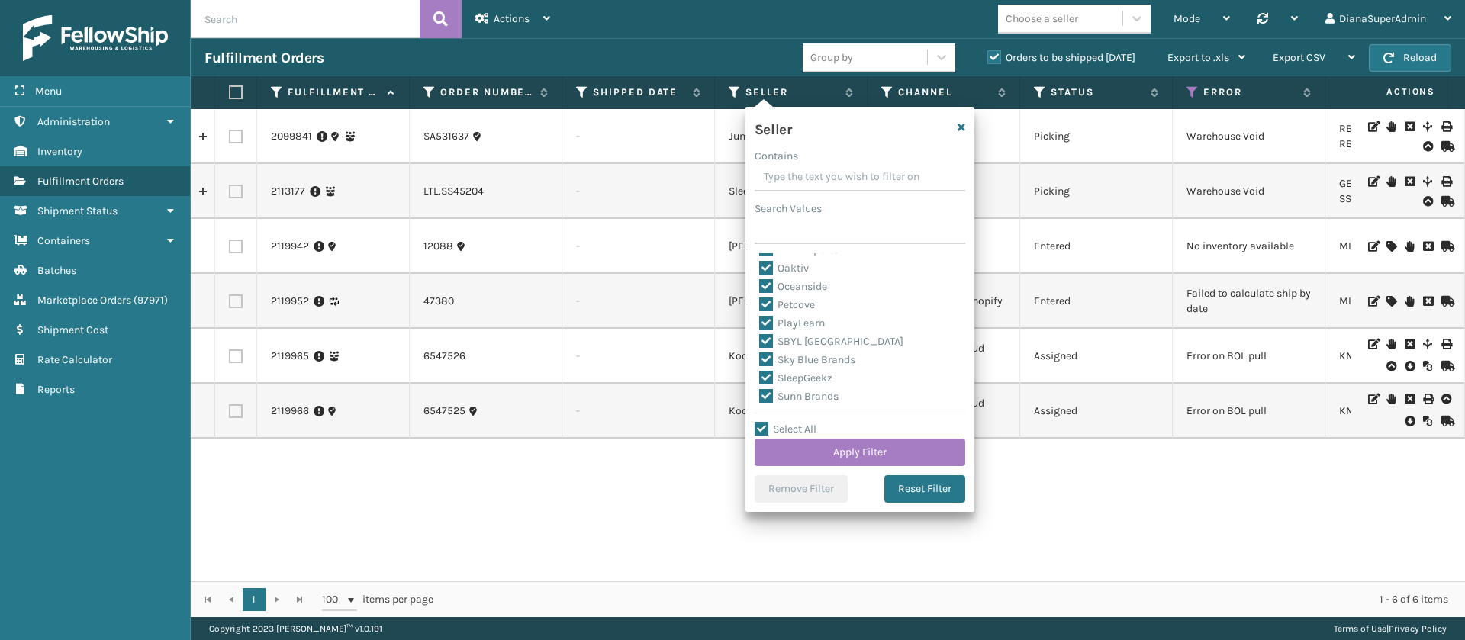
click at [768, 372] on label "SleepGeekz" at bounding box center [795, 378] width 73 height 13
click at [760, 372] on input "SleepGeekz" at bounding box center [759, 374] width 1 height 10
click at [866, 449] on button "Apply Filter" at bounding box center [860, 452] width 211 height 27
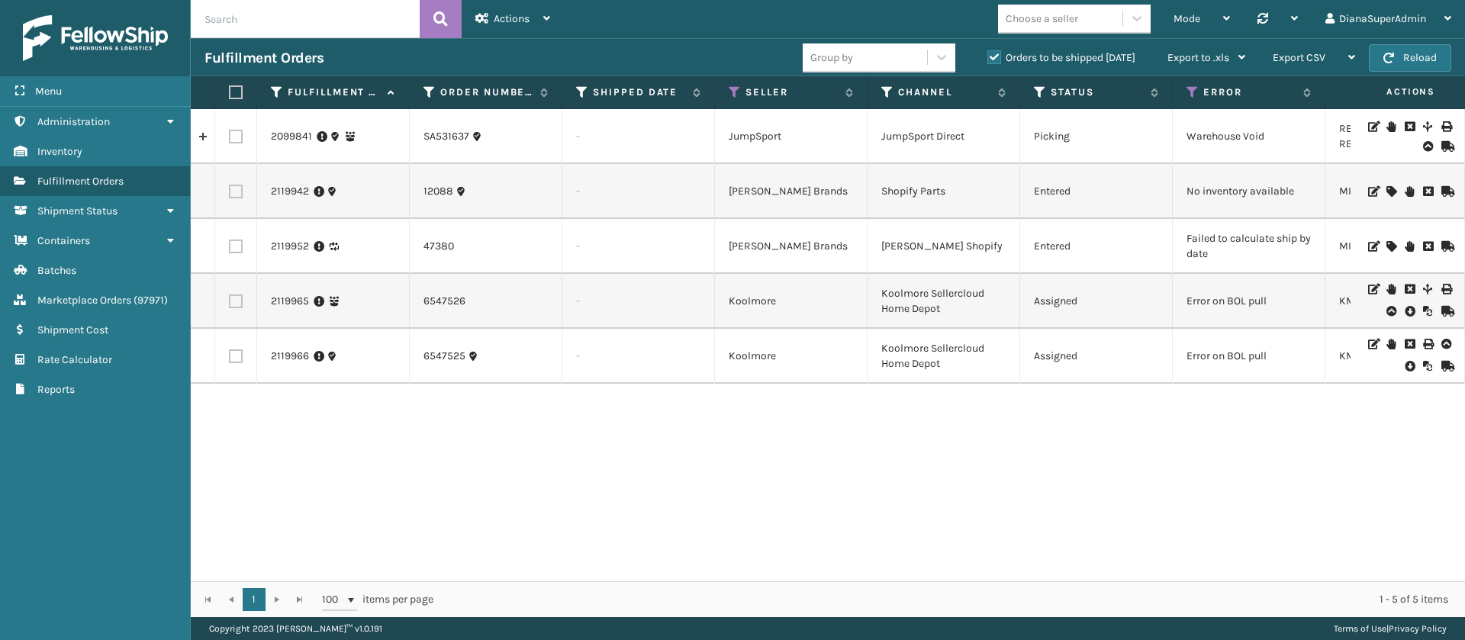
click at [613, 468] on div "2099841 SA531637 - JumpSport JumpSport Direct Picking Warehouse Void RBJ-S-2018…" at bounding box center [828, 345] width 1274 height 472
click at [1385, 59] on span "button" at bounding box center [1388, 58] width 11 height 11
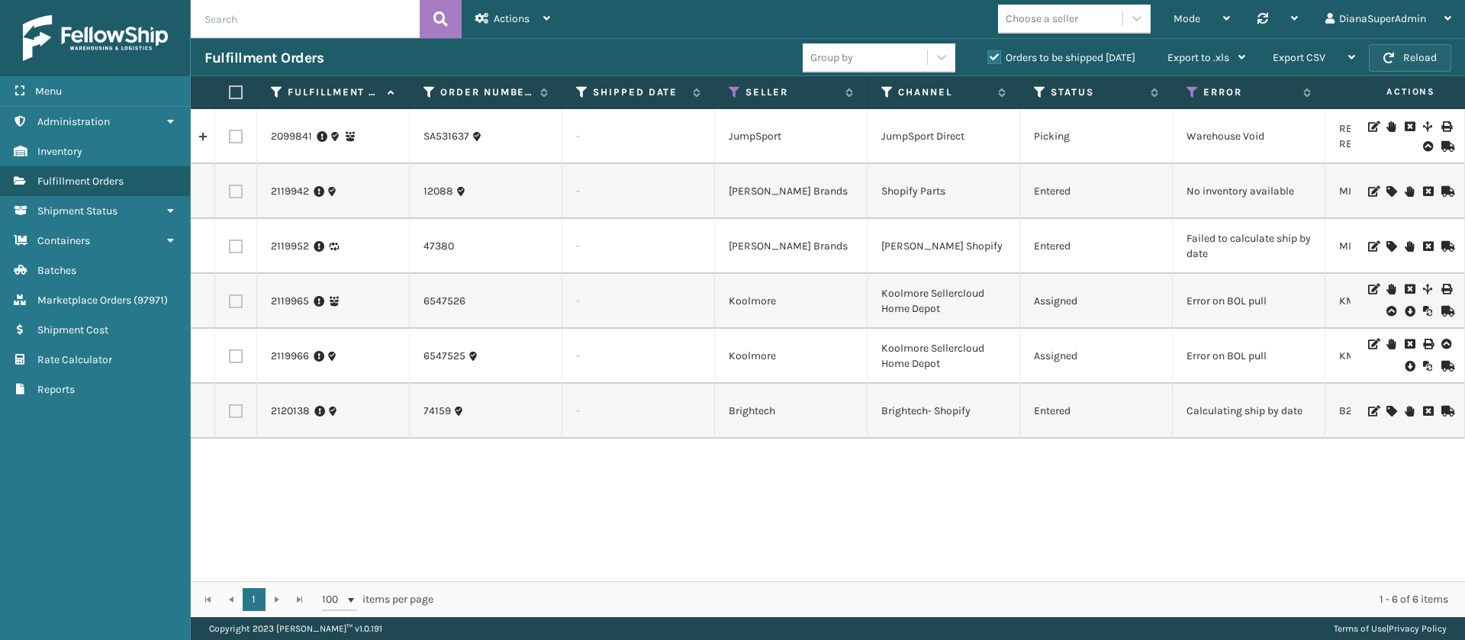
click at [1428, 54] on button "Reload" at bounding box center [1410, 57] width 82 height 27
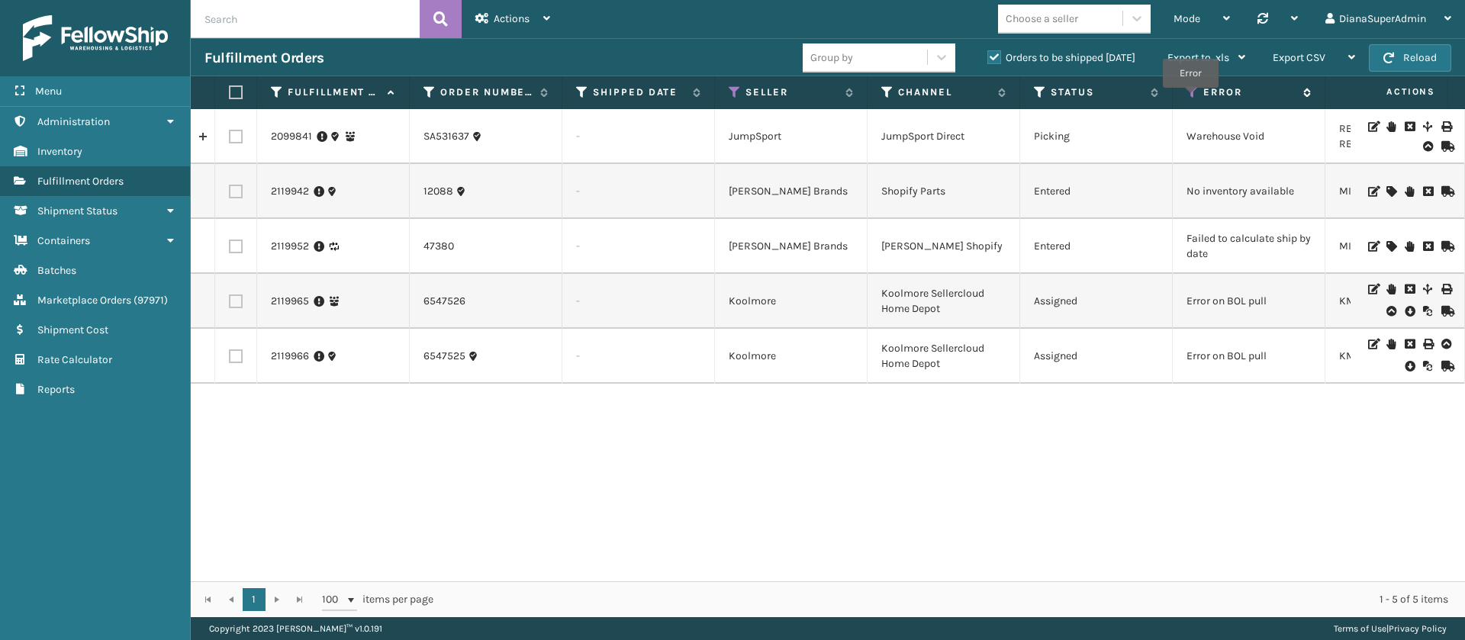
click at [1191, 98] on icon at bounding box center [1192, 92] width 12 height 14
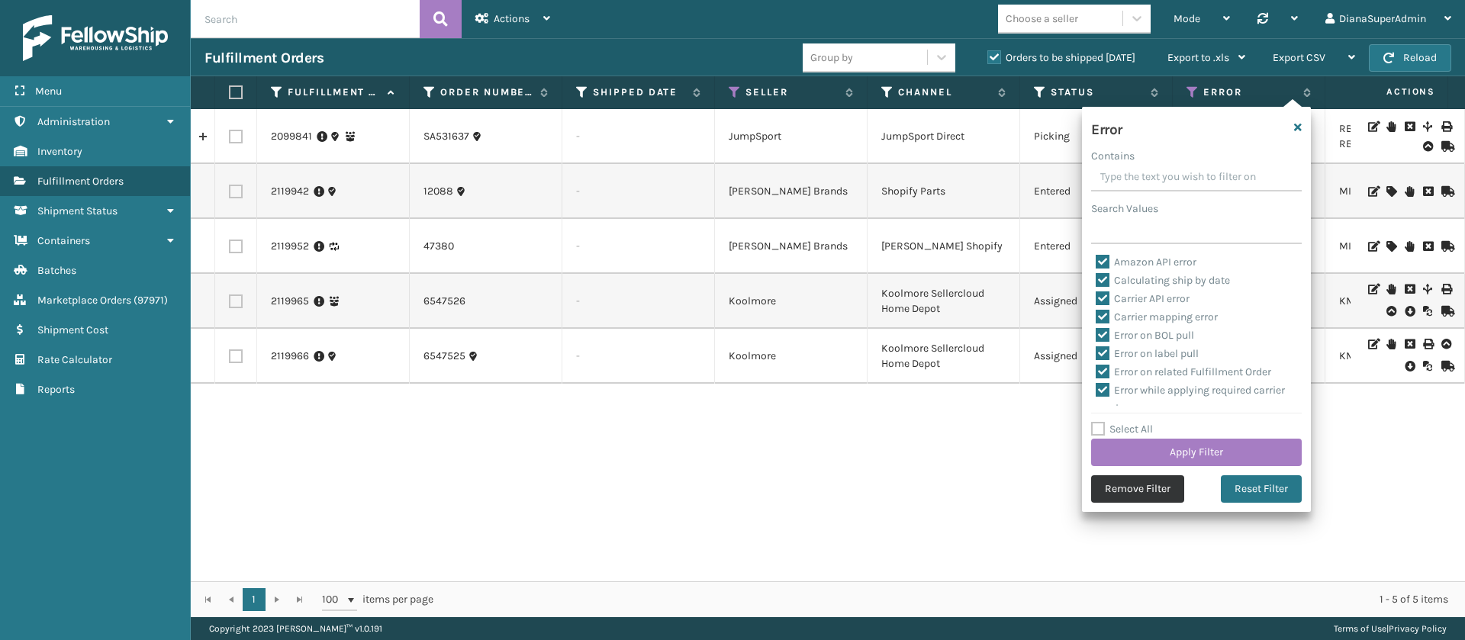
click at [1099, 491] on button "Remove Filter" at bounding box center [1137, 488] width 93 height 27
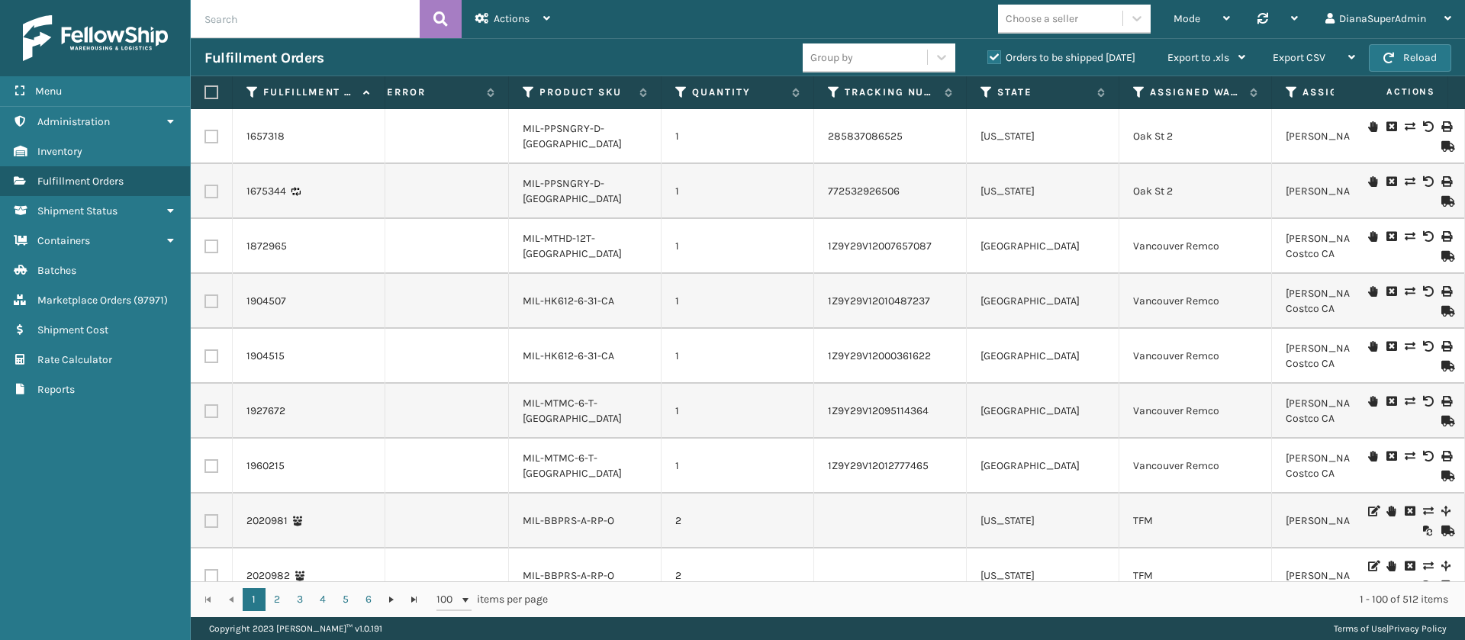
scroll to position [0, 1124]
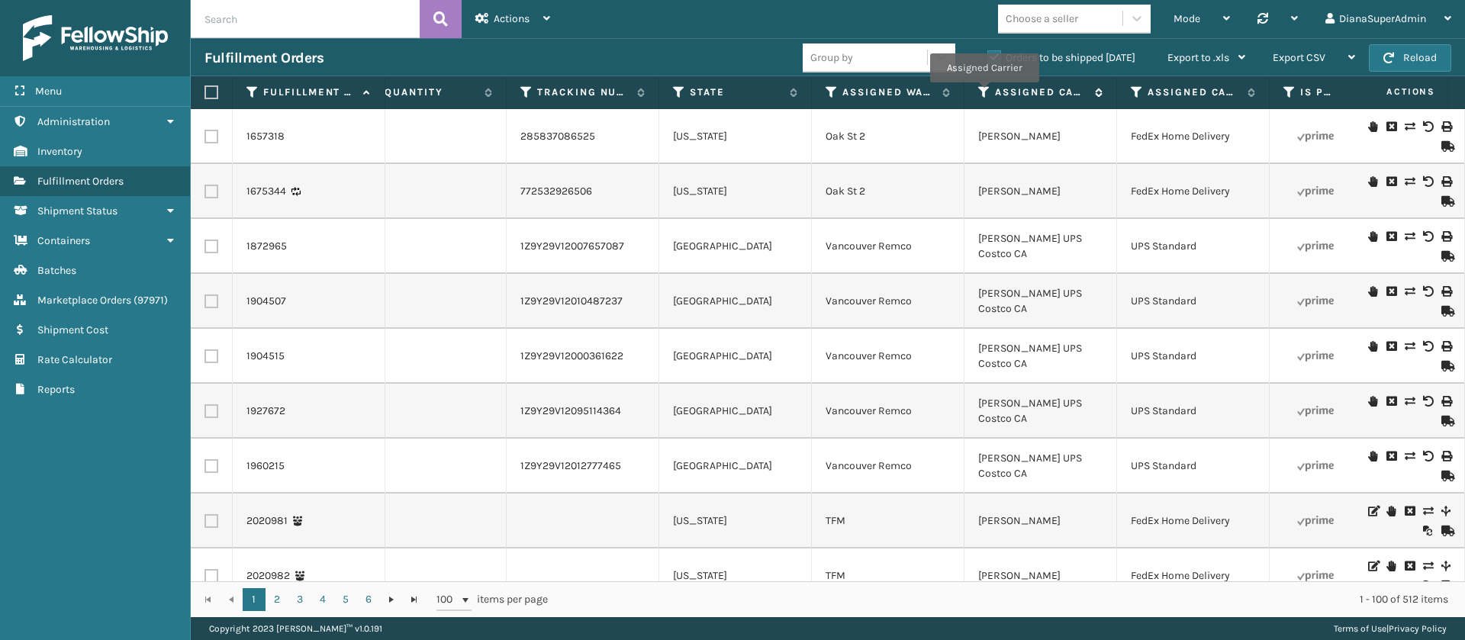
click at [984, 93] on icon at bounding box center [984, 92] width 12 height 14
click at [825, 86] on th "Assigned Warehouse" at bounding box center [888, 92] width 153 height 33
click at [826, 92] on icon at bounding box center [832, 92] width 12 height 14
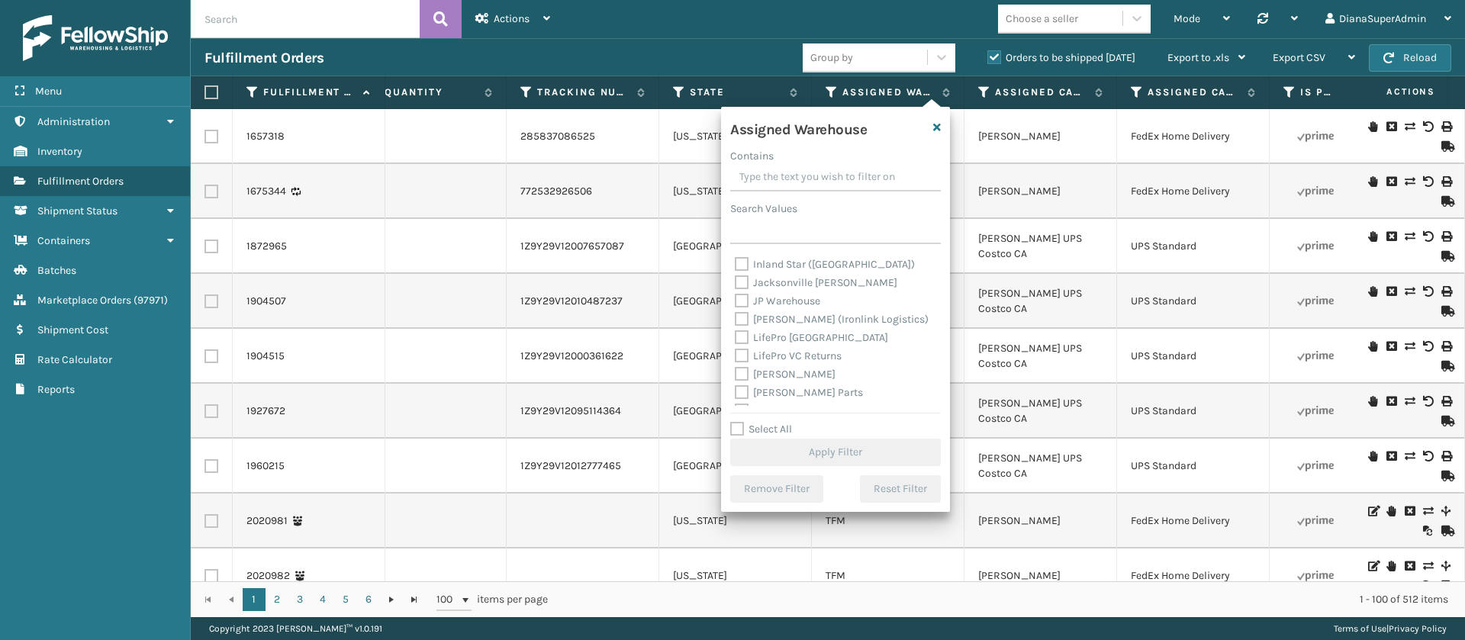
scroll to position [192, 0]
click at [745, 359] on label "[PERSON_NAME]" at bounding box center [785, 363] width 101 height 13
click at [735, 359] on input "[PERSON_NAME]" at bounding box center [735, 360] width 1 height 10
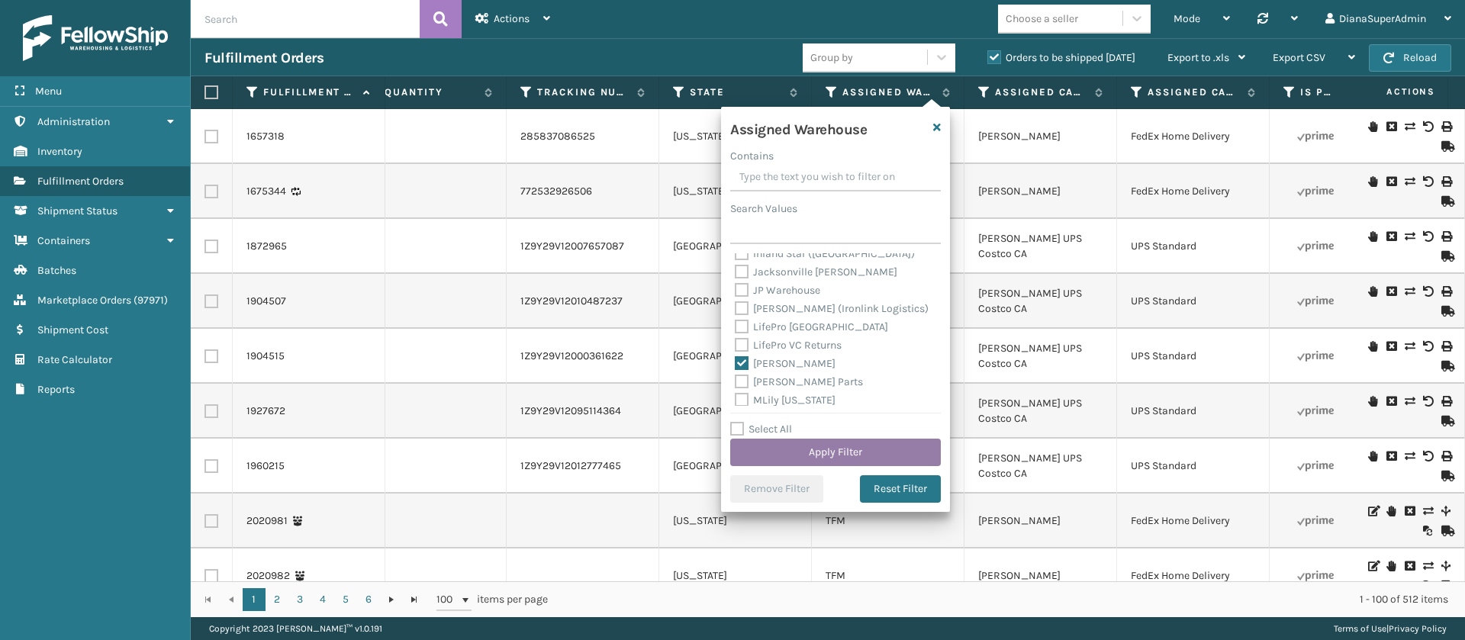
click at [824, 447] on button "Apply Filter" at bounding box center [835, 452] width 211 height 27
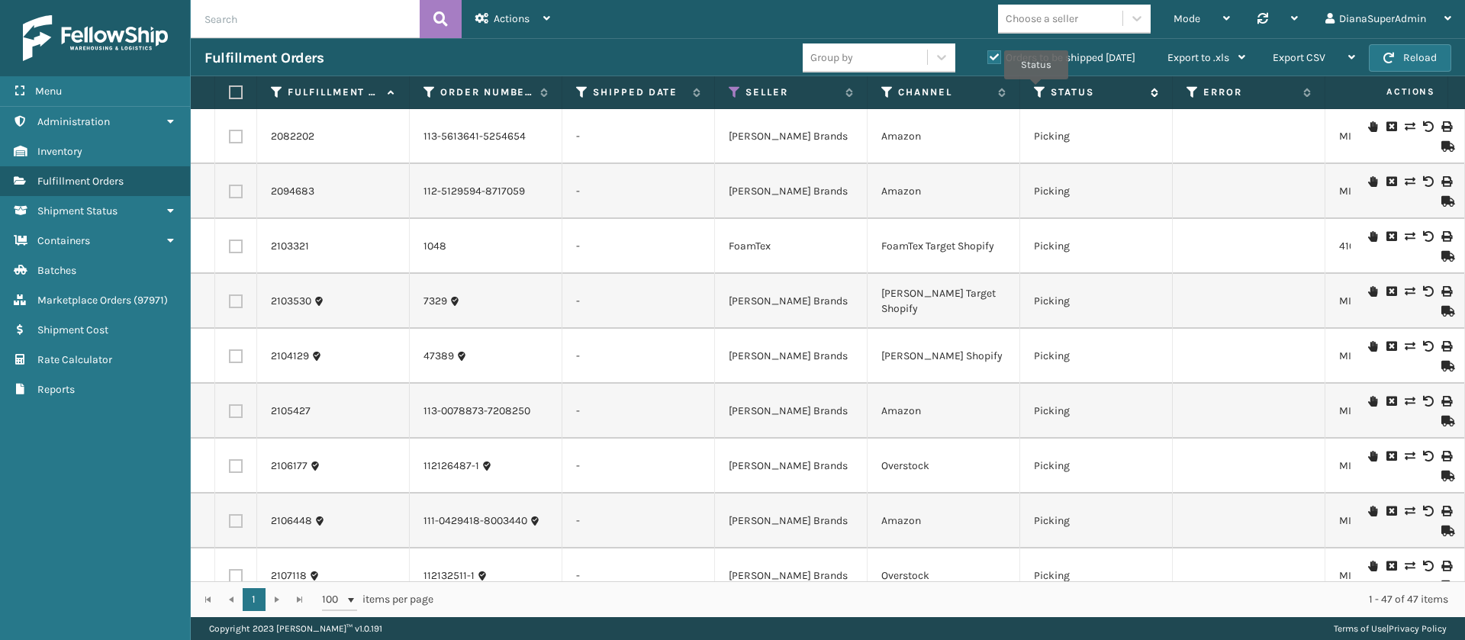
click at [1036, 90] on icon at bounding box center [1040, 92] width 12 height 14
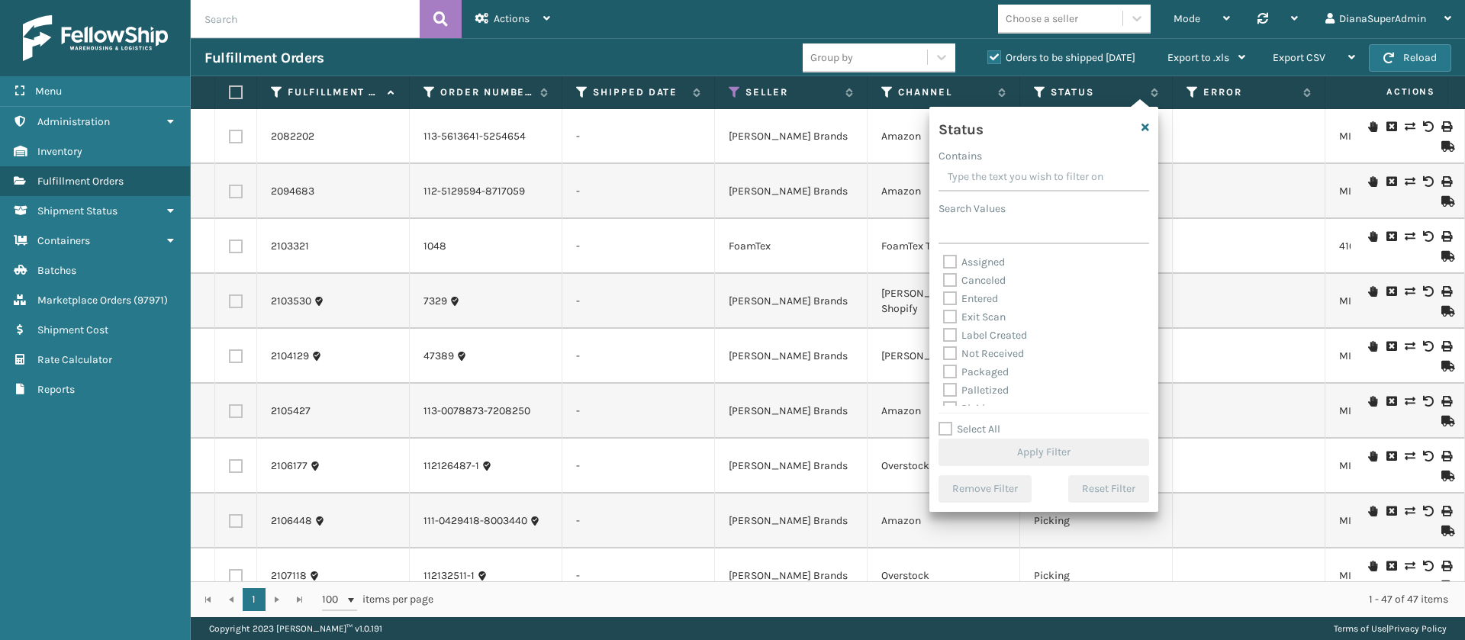
click at [954, 333] on label "Label Created" at bounding box center [985, 335] width 84 height 13
click at [944, 333] on input "Label Created" at bounding box center [943, 332] width 1 height 10
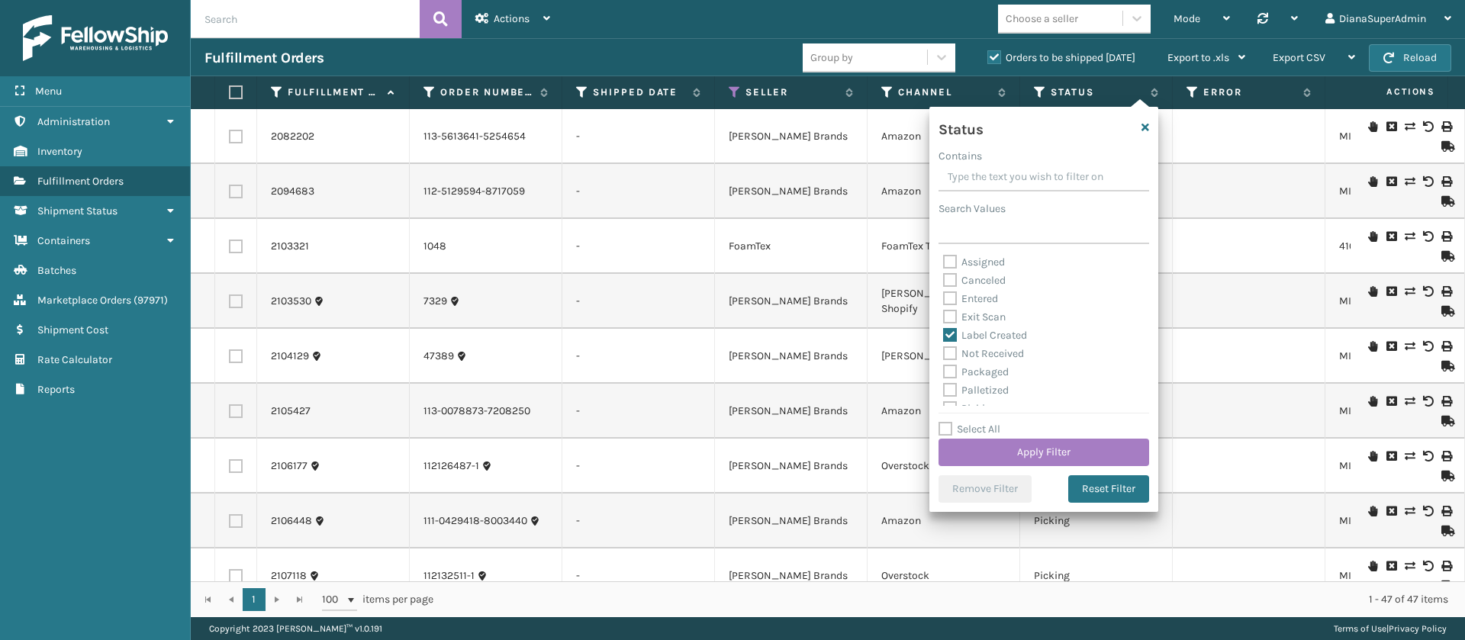
click at [951, 373] on label "Packaged" at bounding box center [976, 371] width 66 height 13
click at [944, 373] on input "Packaged" at bounding box center [943, 368] width 1 height 10
click at [948, 349] on label "Palletized" at bounding box center [976, 349] width 66 height 13
click at [944, 349] on input "Palletized" at bounding box center [943, 346] width 1 height 10
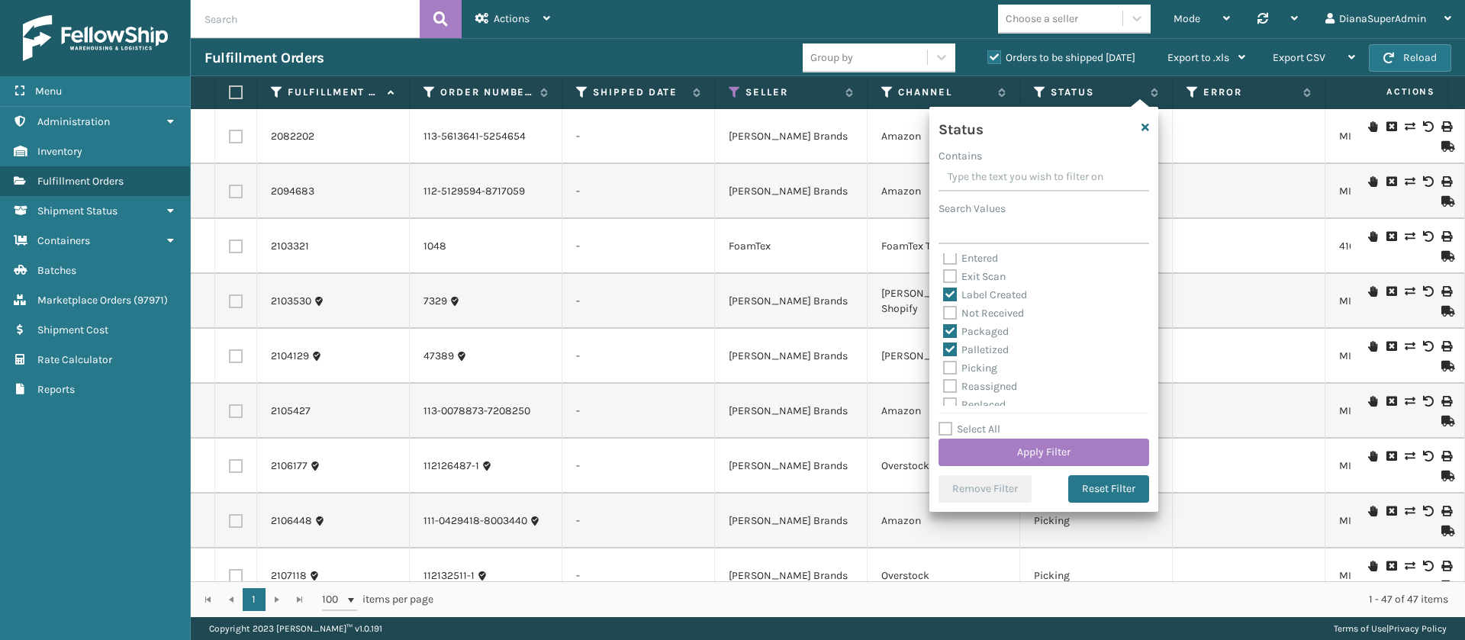
click at [948, 367] on label "Picking" at bounding box center [970, 368] width 54 height 13
click at [944, 367] on input "Picking" at bounding box center [943, 364] width 1 height 10
click at [1042, 449] on button "Apply Filter" at bounding box center [1043, 452] width 211 height 27
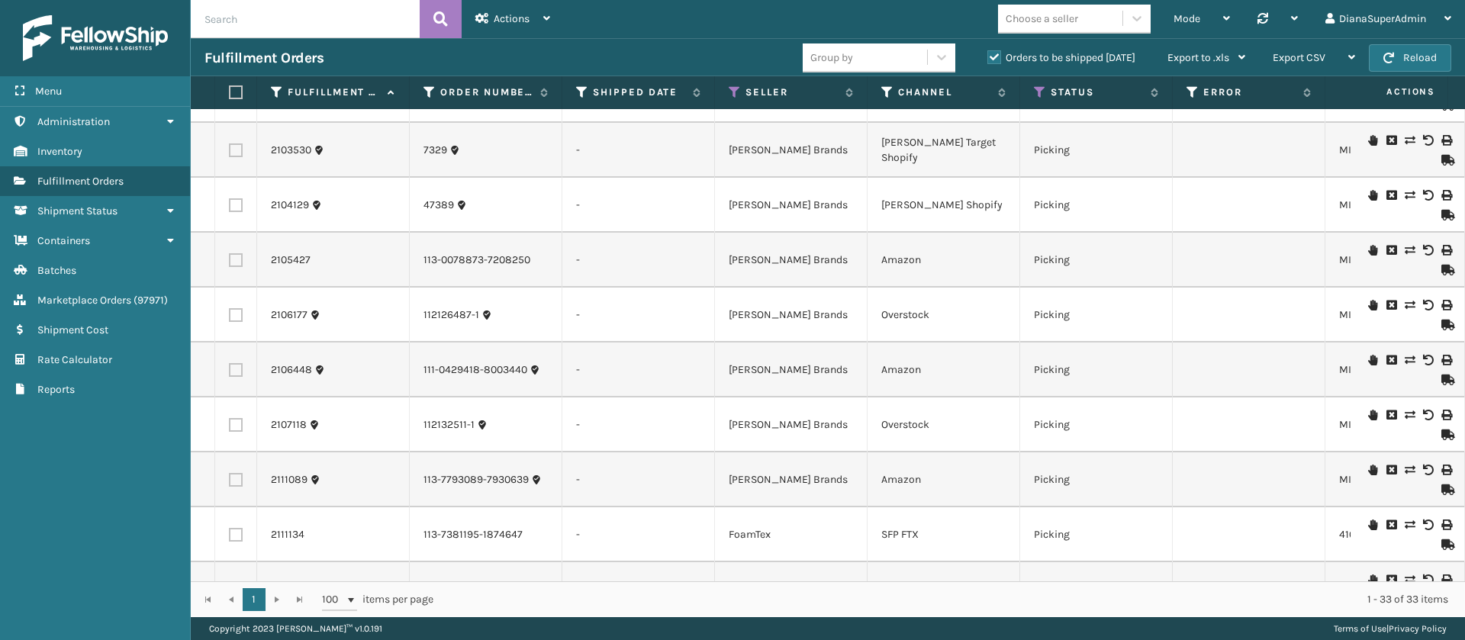
scroll to position [0, 0]
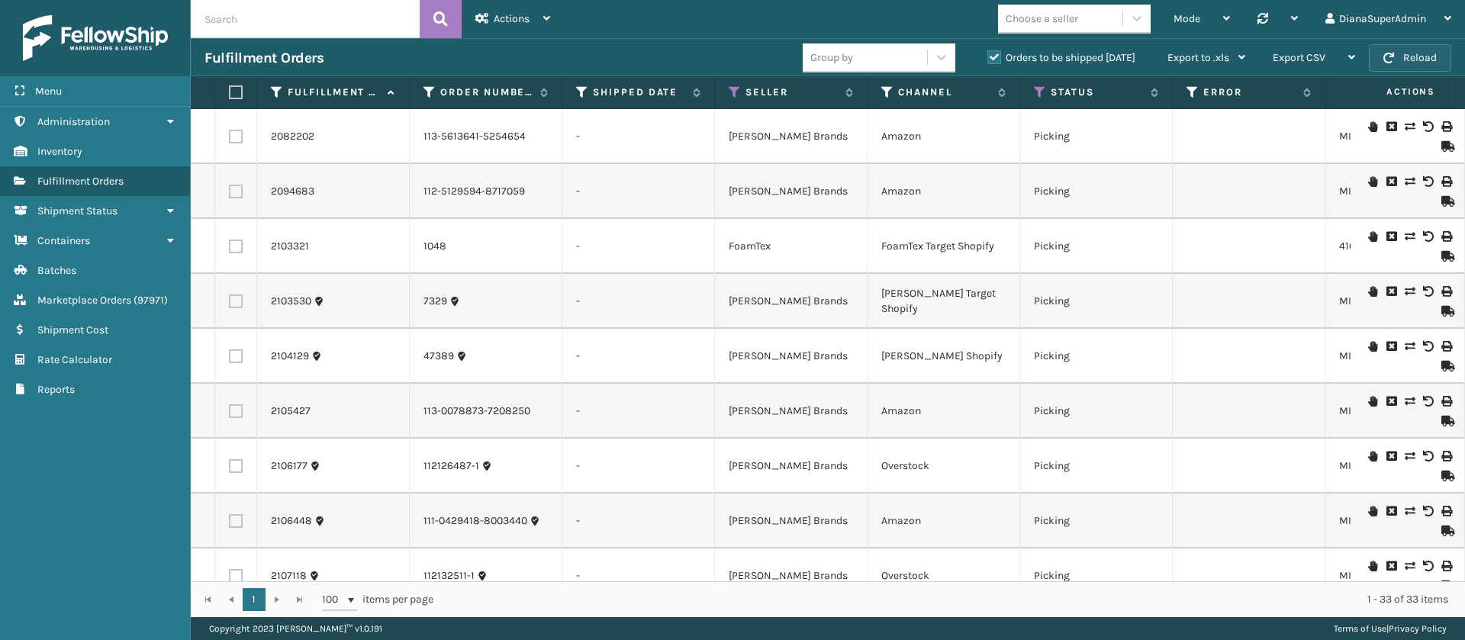
click at [1428, 60] on button "Reload" at bounding box center [1410, 57] width 82 height 27
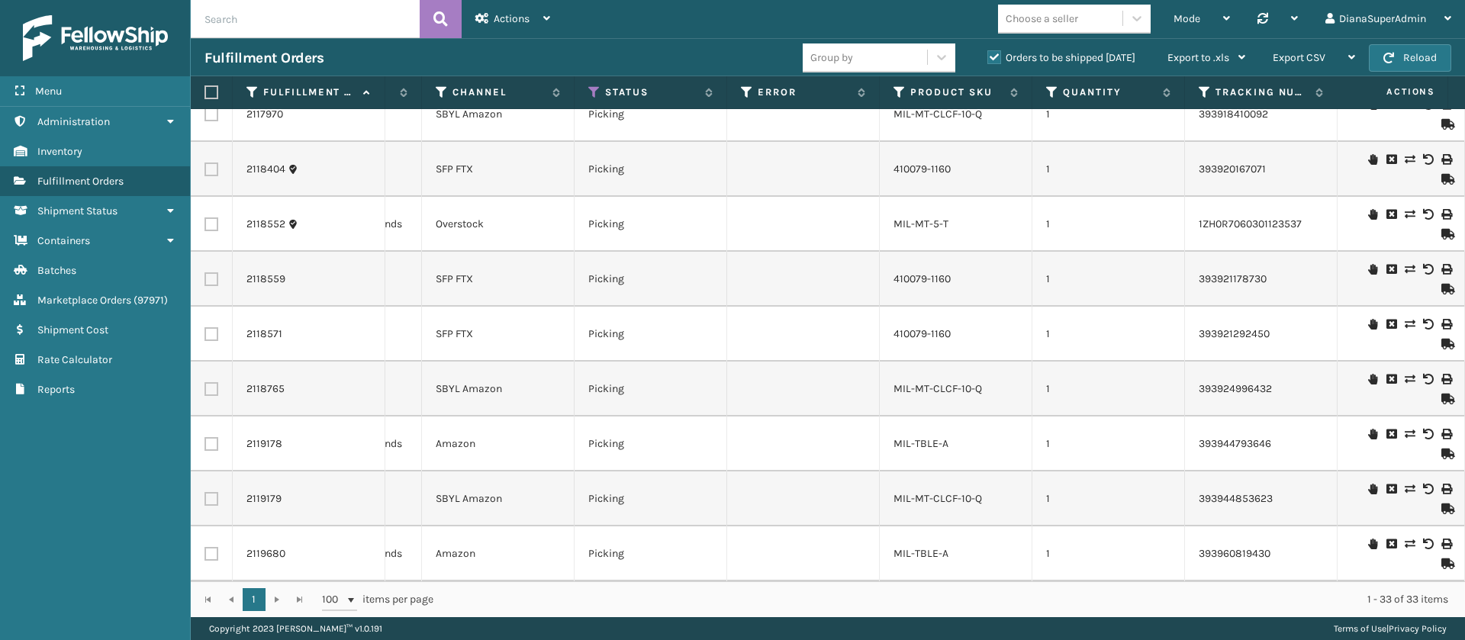
scroll to position [0, 455]
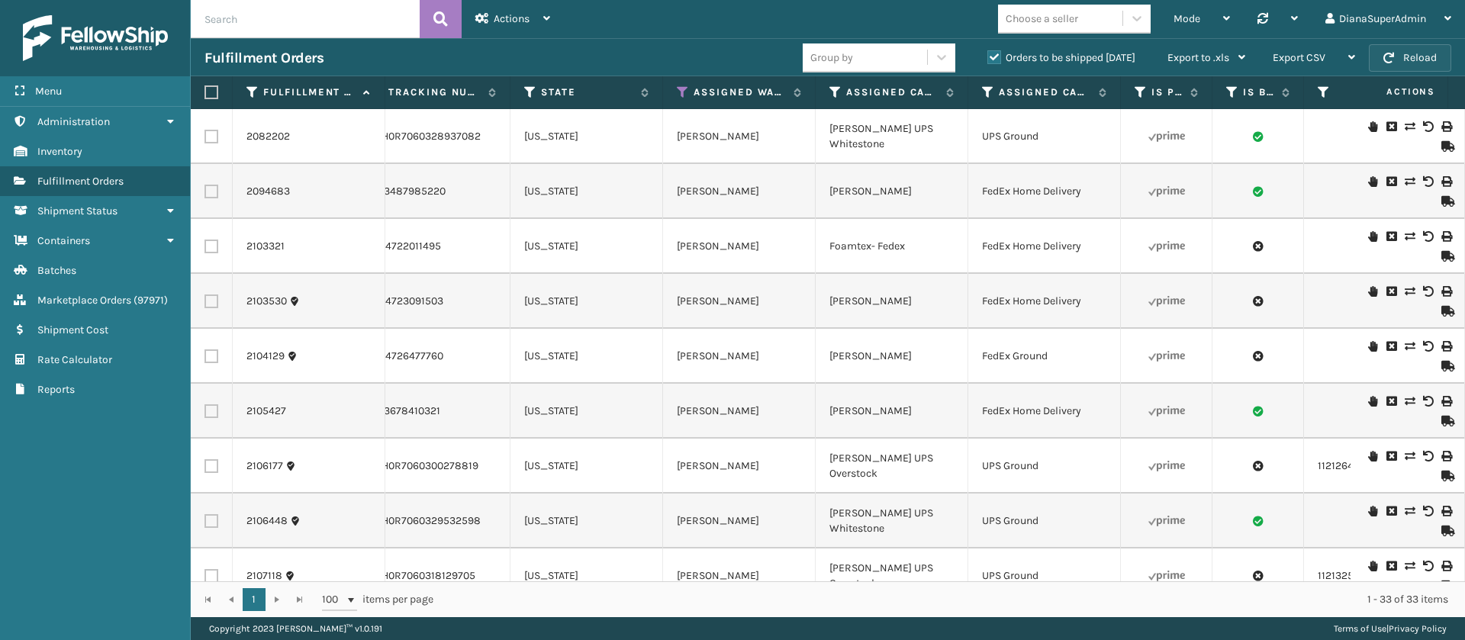
click at [1434, 51] on button "Reload" at bounding box center [1410, 57] width 82 height 27
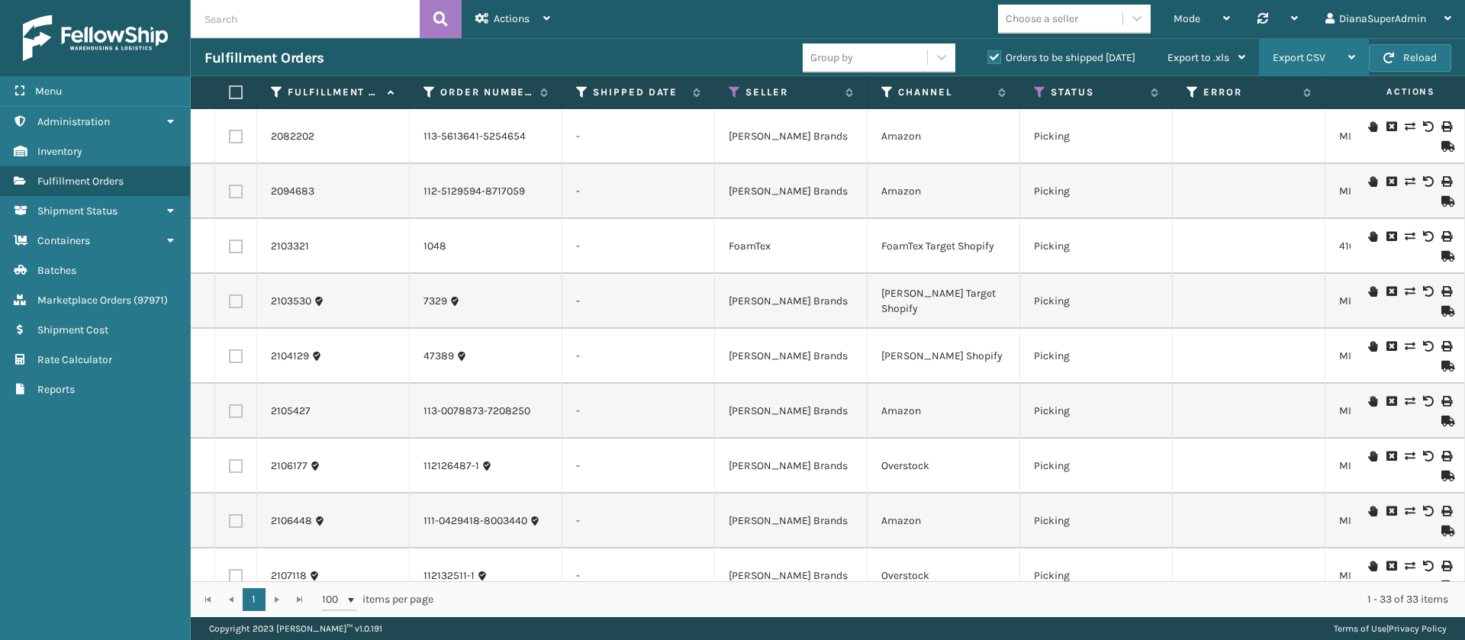
click at [1308, 64] on div "Export CSV" at bounding box center [1314, 58] width 82 height 38
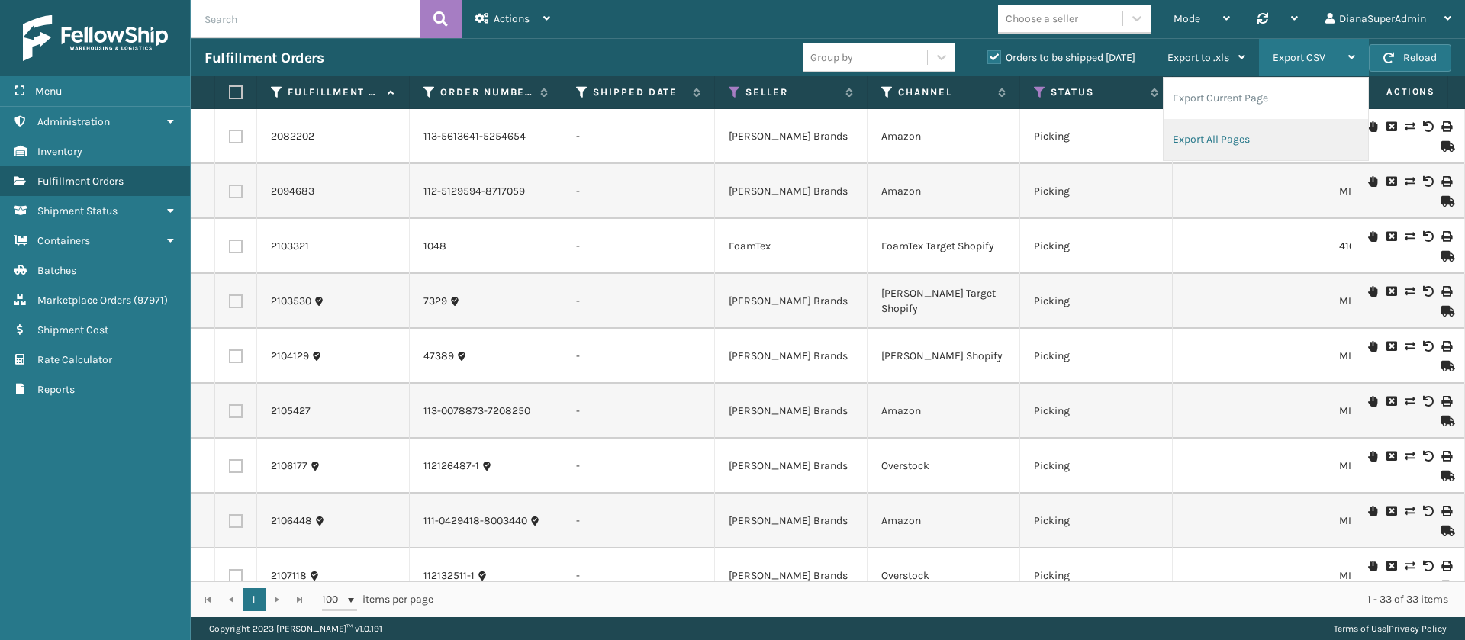
click at [1241, 126] on li "Export All Pages" at bounding box center [1266, 139] width 204 height 41
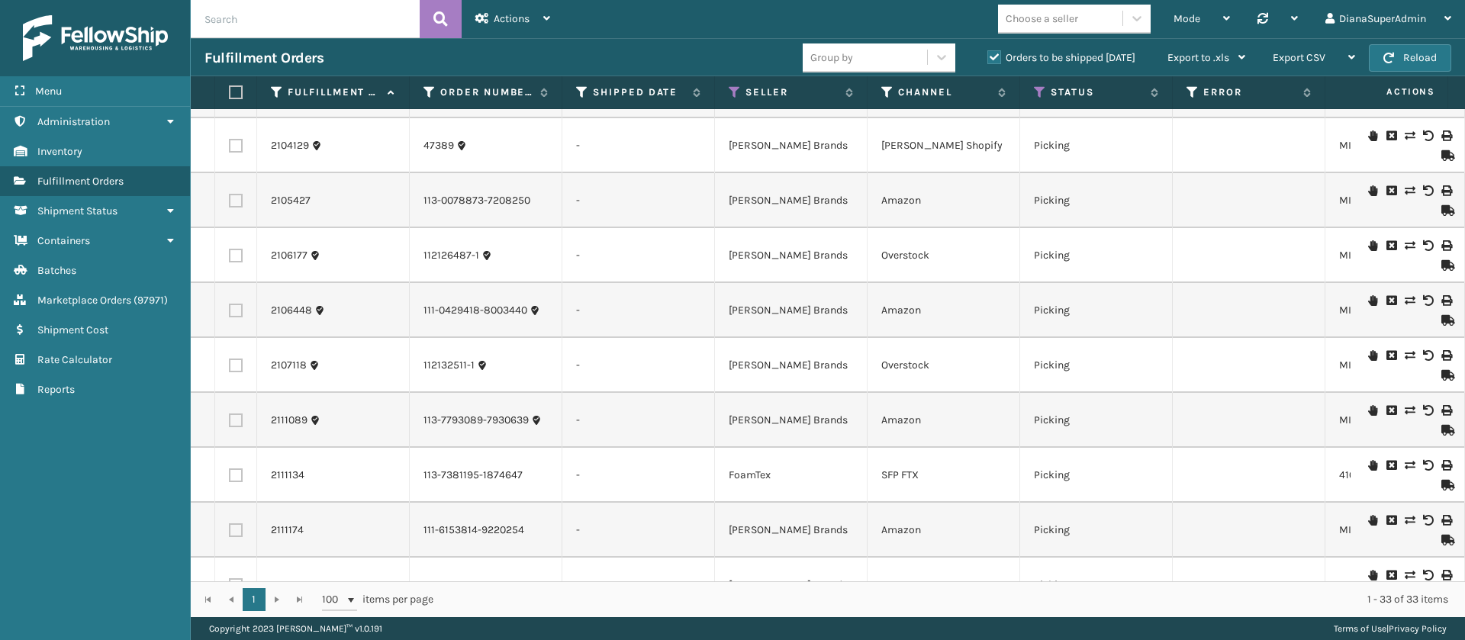
scroll to position [0, 0]
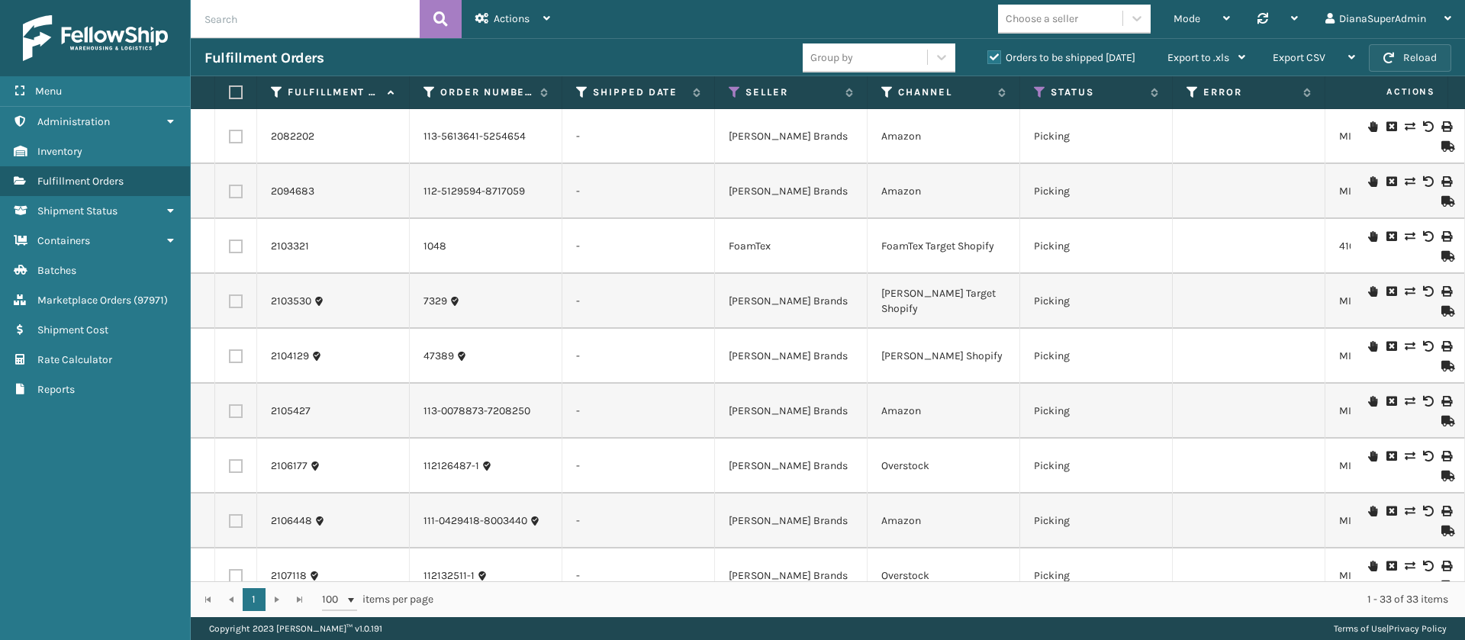
click at [1404, 54] on button "Reload" at bounding box center [1410, 57] width 82 height 27
click at [1038, 96] on icon at bounding box center [1040, 92] width 12 height 14
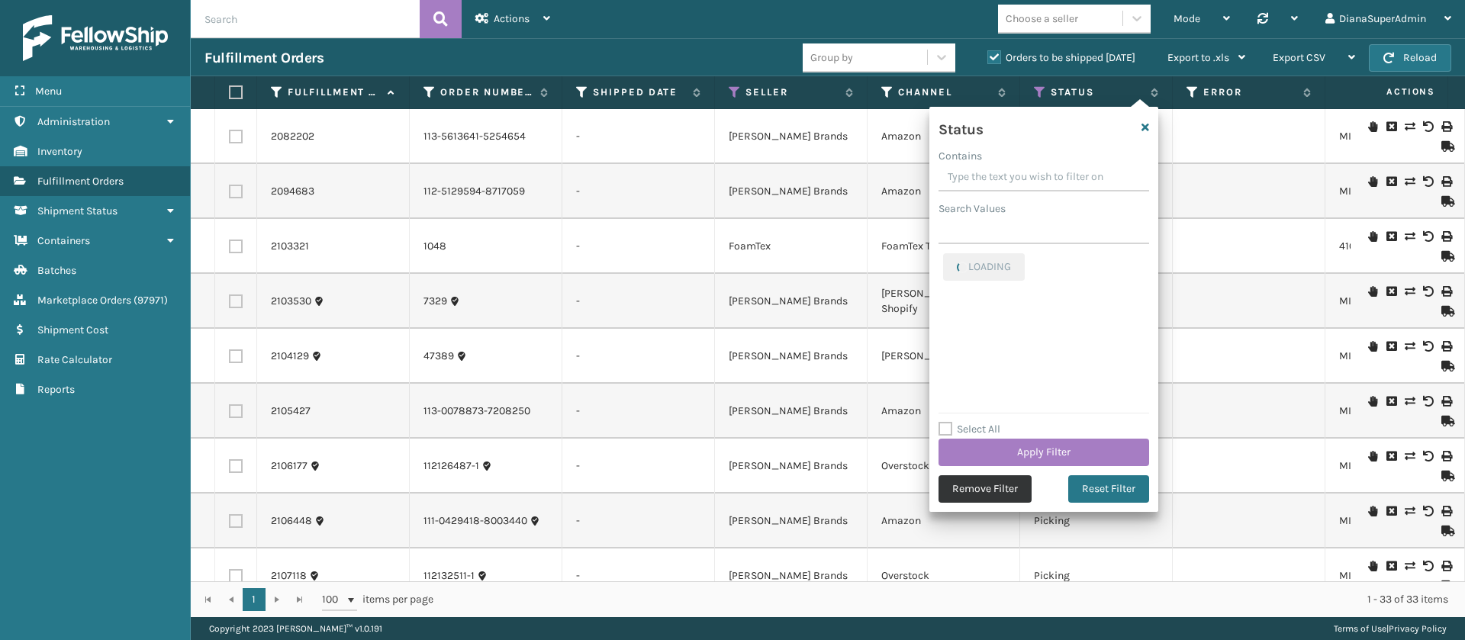
click at [982, 484] on button "Remove Filter" at bounding box center [984, 488] width 93 height 27
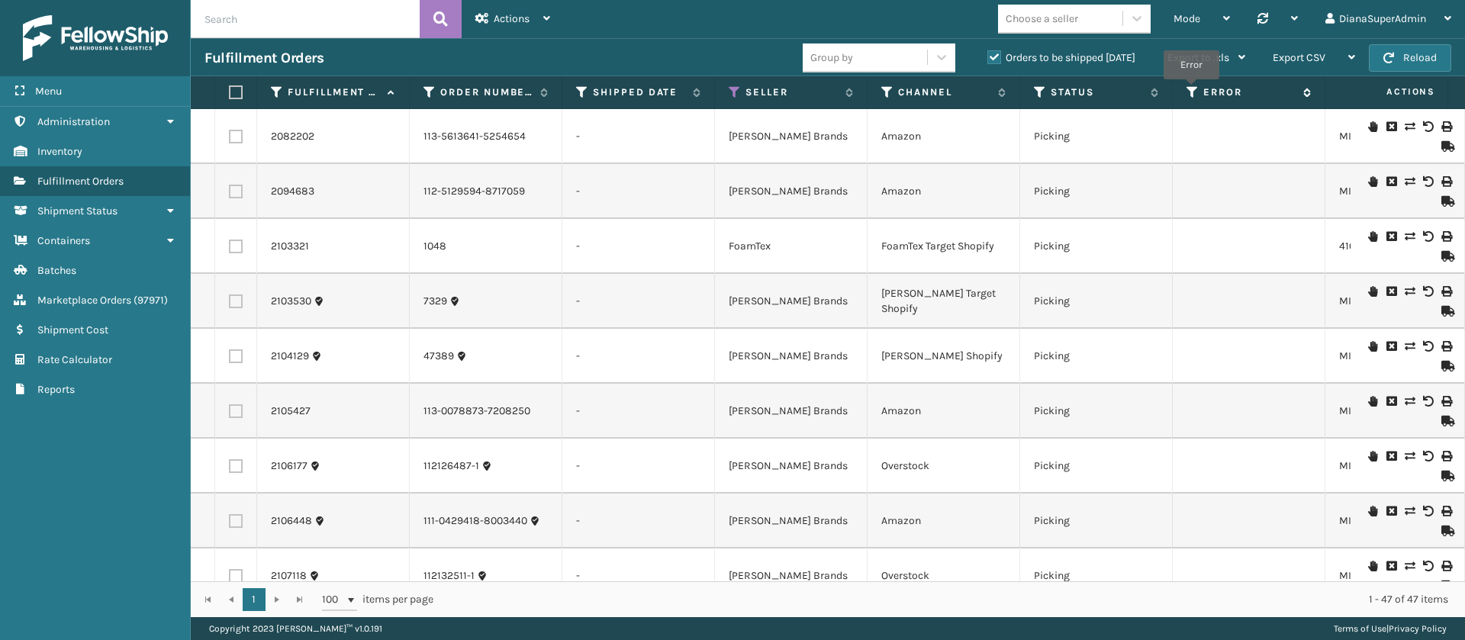
click at [1191, 90] on icon at bounding box center [1192, 92] width 12 height 14
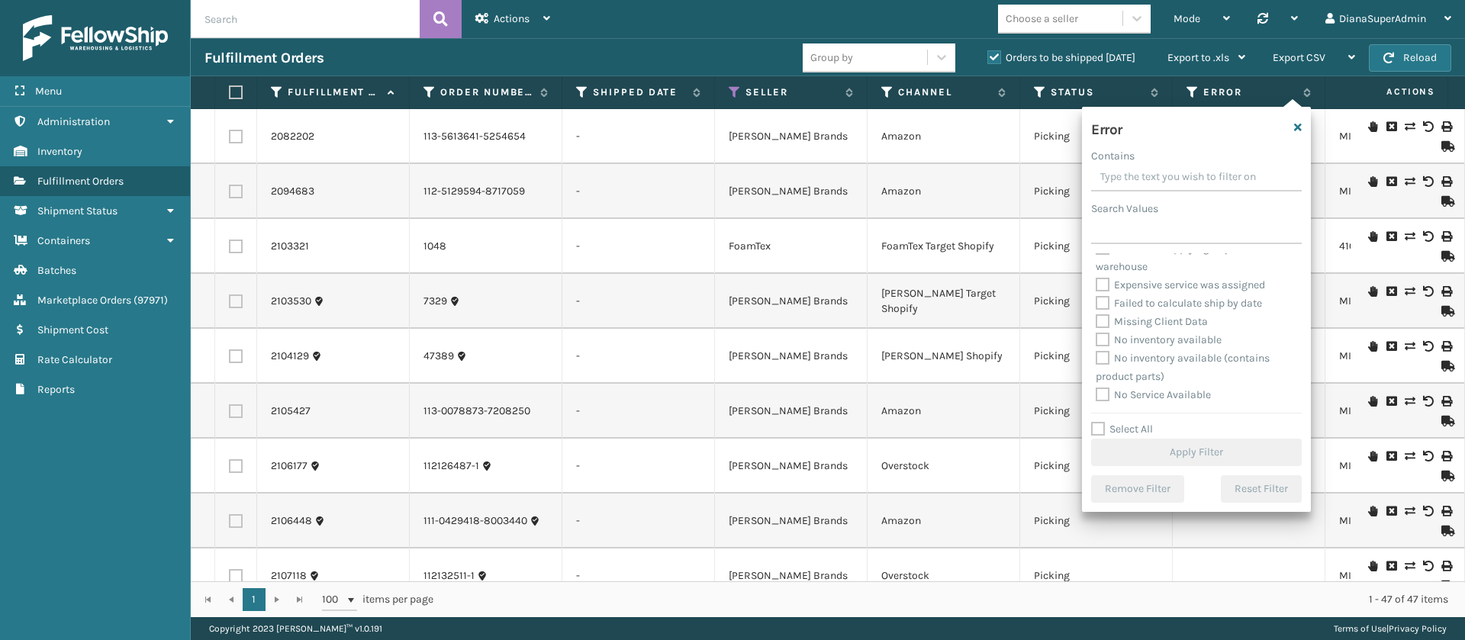
scroll to position [343, 0]
click at [1104, 316] on label "Pending Automation Update" at bounding box center [1172, 321] width 153 height 13
click at [1096, 316] on input "Pending Automation Update" at bounding box center [1096, 318] width 1 height 10
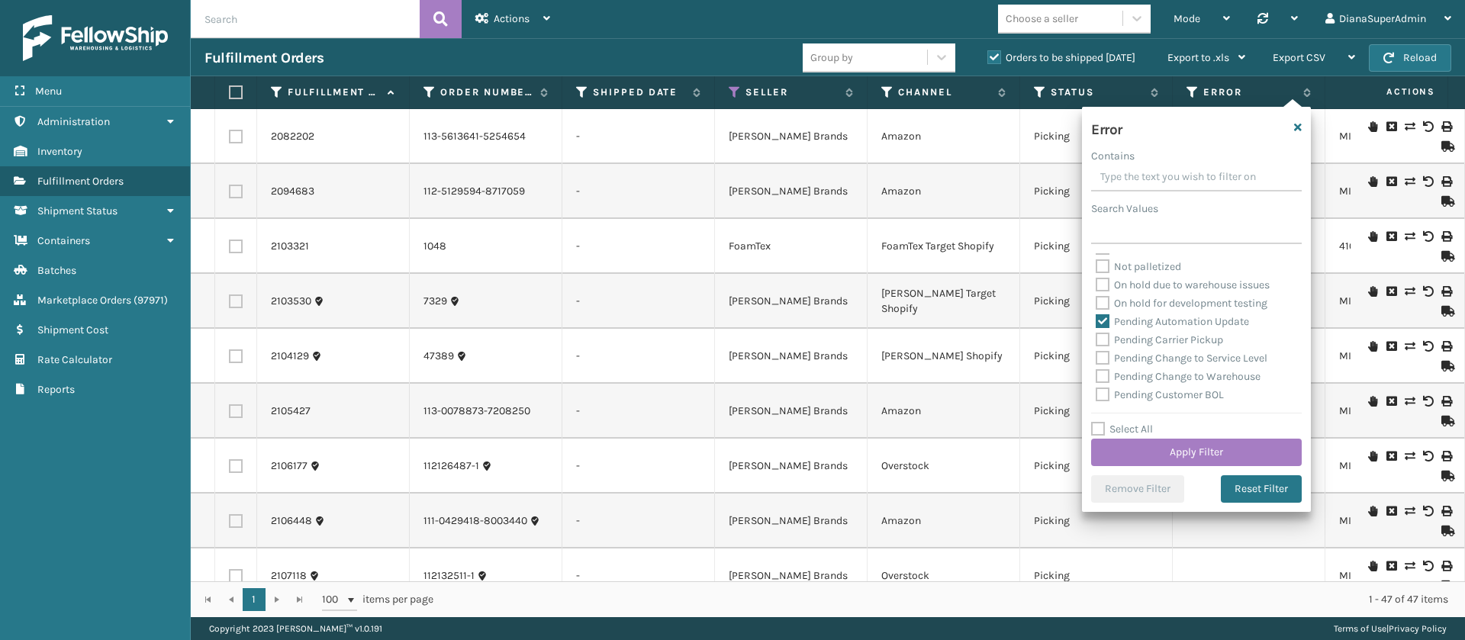
click at [1105, 335] on label "Pending Carrier Pickup" at bounding box center [1159, 339] width 127 height 13
click at [1096, 335] on input "Pending Carrier Pickup" at bounding box center [1096, 336] width 1 height 10
click at [1104, 356] on label "Pending Change to Service Level" at bounding box center [1182, 358] width 172 height 13
click at [1096, 356] on input "Pending Change to Service Level" at bounding box center [1096, 354] width 1 height 10
click at [1105, 377] on label "Pending Change to Warehouse" at bounding box center [1178, 376] width 165 height 13
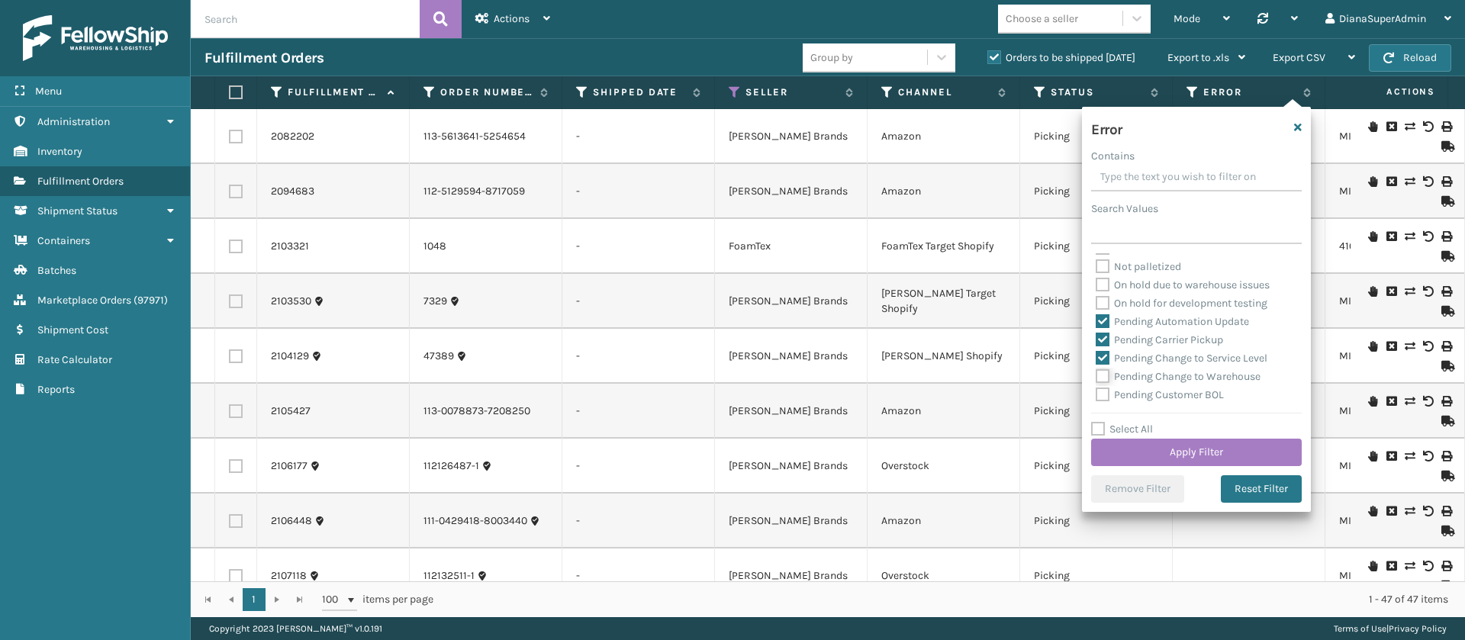
click at [1096, 377] on input "Pending Change to Warehouse" at bounding box center [1096, 373] width 1 height 10
click at [1107, 390] on label "Pending Customer BOL" at bounding box center [1160, 394] width 128 height 13
click at [1096, 390] on input "Pending Customer BOL" at bounding box center [1096, 391] width 1 height 10
click at [1101, 299] on label "Pending Customer Expensive Service" at bounding box center [1193, 298] width 194 height 13
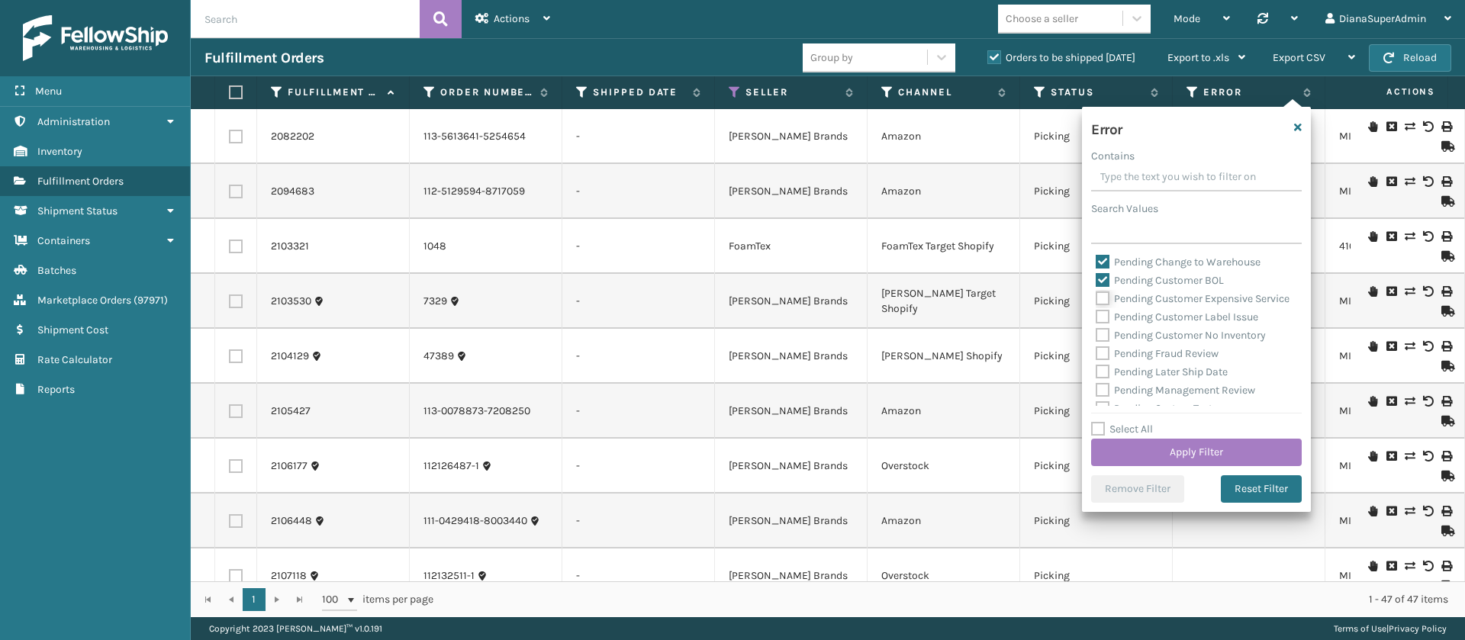
click at [1096, 299] on input "Pending Customer Expensive Service" at bounding box center [1096, 295] width 1 height 10
drag, startPoint x: 1103, startPoint y: 328, endPoint x: 1105, endPoint y: 336, distance: 7.8
click at [1104, 323] on label "Pending Customer Label Issue" at bounding box center [1177, 317] width 163 height 13
click at [1096, 318] on input "Pending Customer Label Issue" at bounding box center [1096, 313] width 1 height 10
click at [1105, 342] on label "Pending Customer No Inventory" at bounding box center [1181, 335] width 170 height 13
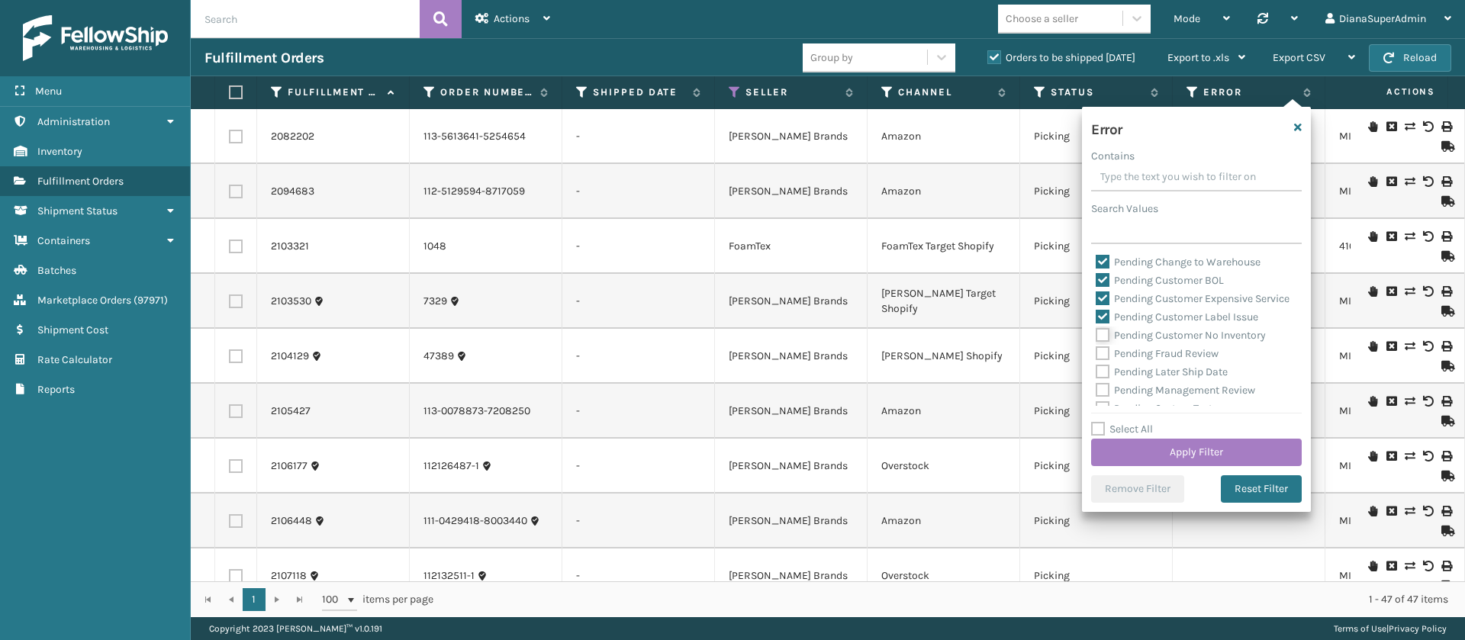
click at [1096, 336] on input "Pending Customer No Inventory" at bounding box center [1096, 332] width 1 height 10
click at [1105, 360] on label "Pending Fraud Review" at bounding box center [1157, 353] width 123 height 13
click at [1096, 355] on input "Pending Fraud Review" at bounding box center [1096, 350] width 1 height 10
click at [1102, 264] on label "Pending Later Ship Date" at bounding box center [1162, 257] width 132 height 13
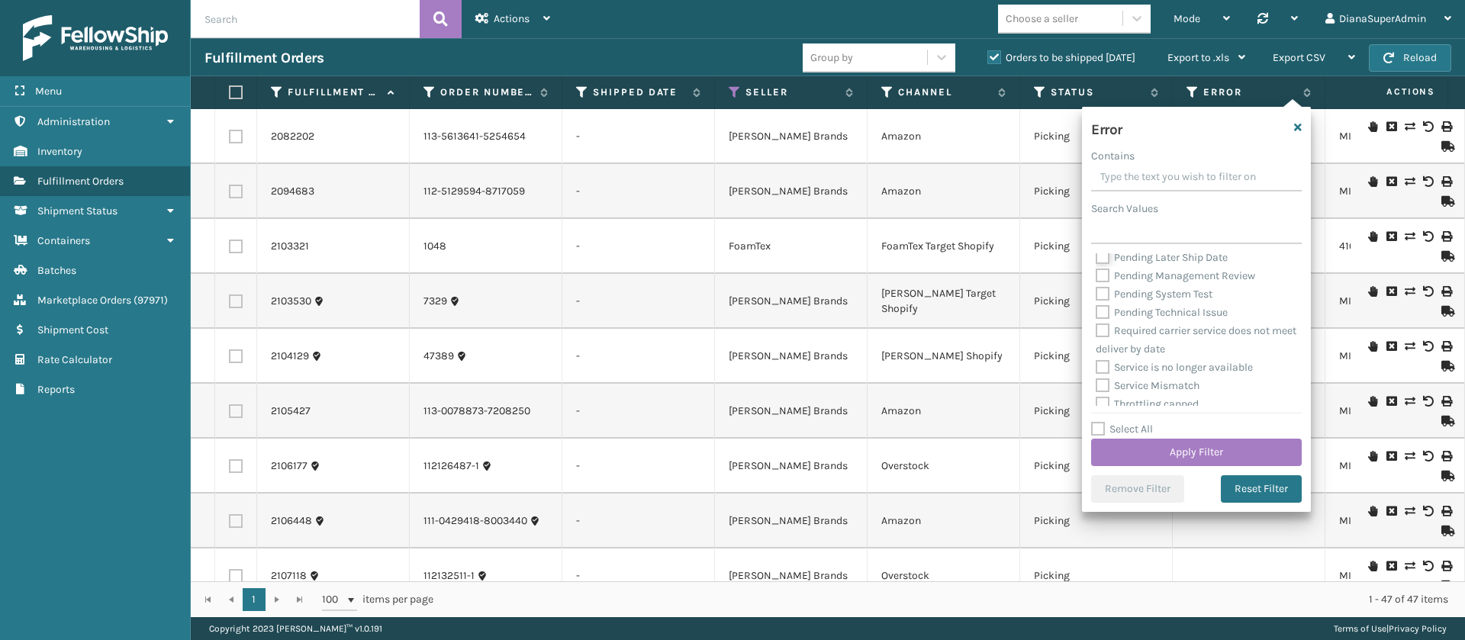
click at [1096, 259] on input "Pending Later Ship Date" at bounding box center [1096, 254] width 1 height 10
click at [1104, 282] on label "Pending Management Review" at bounding box center [1175, 275] width 159 height 13
click at [1096, 277] on input "Pending Management Review" at bounding box center [1096, 272] width 1 height 10
click at [1106, 301] on label "Pending System Test" at bounding box center [1154, 294] width 117 height 13
click at [1096, 295] on input "Pending System Test" at bounding box center [1096, 290] width 1 height 10
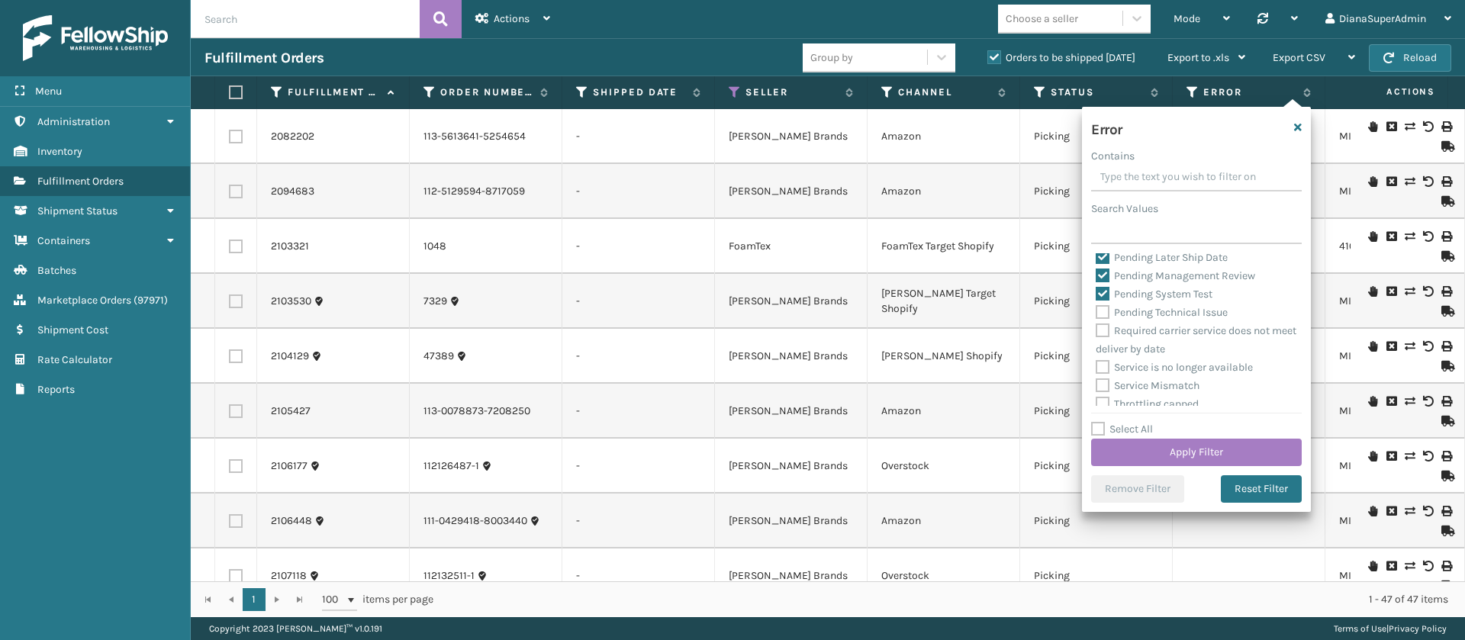
click at [1106, 319] on label "Pending Technical Issue" at bounding box center [1162, 312] width 132 height 13
click at [1096, 314] on input "Pending Technical Issue" at bounding box center [1096, 309] width 1 height 10
click at [1179, 451] on button "Apply Filter" at bounding box center [1196, 452] width 211 height 27
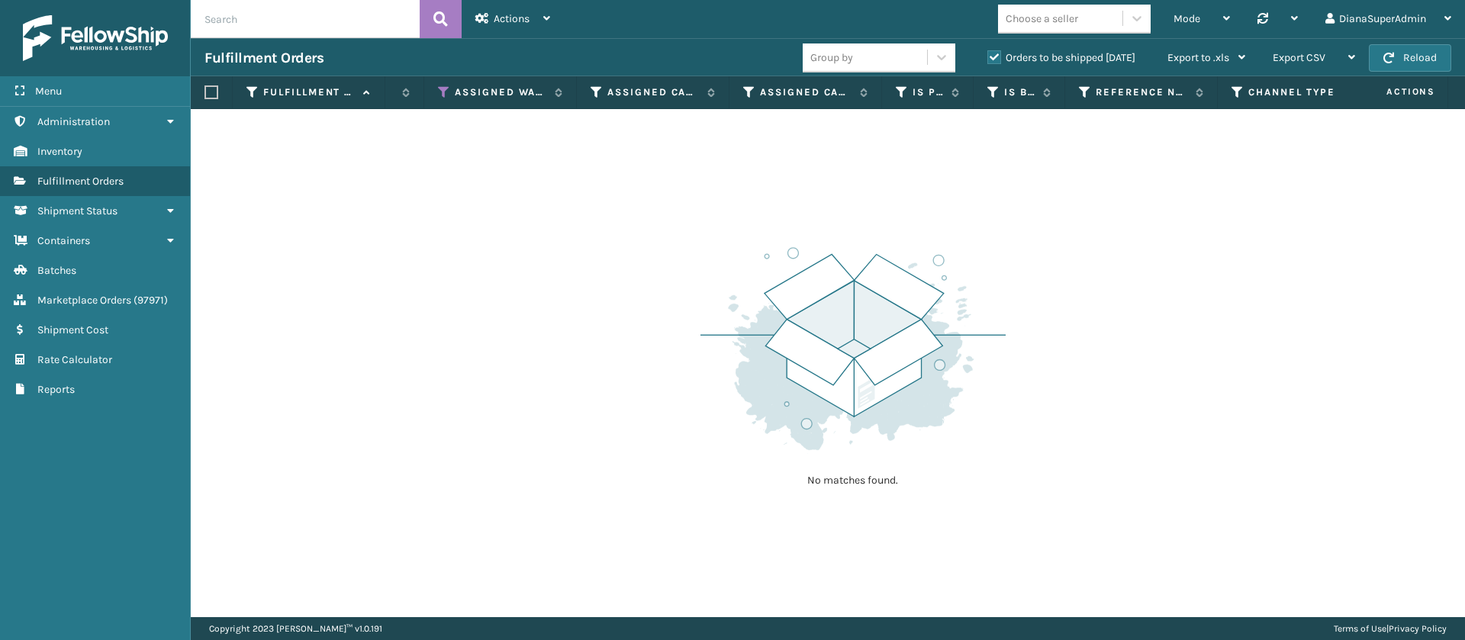
scroll to position [0, 1502]
click at [455, 89] on icon at bounding box center [453, 92] width 12 height 14
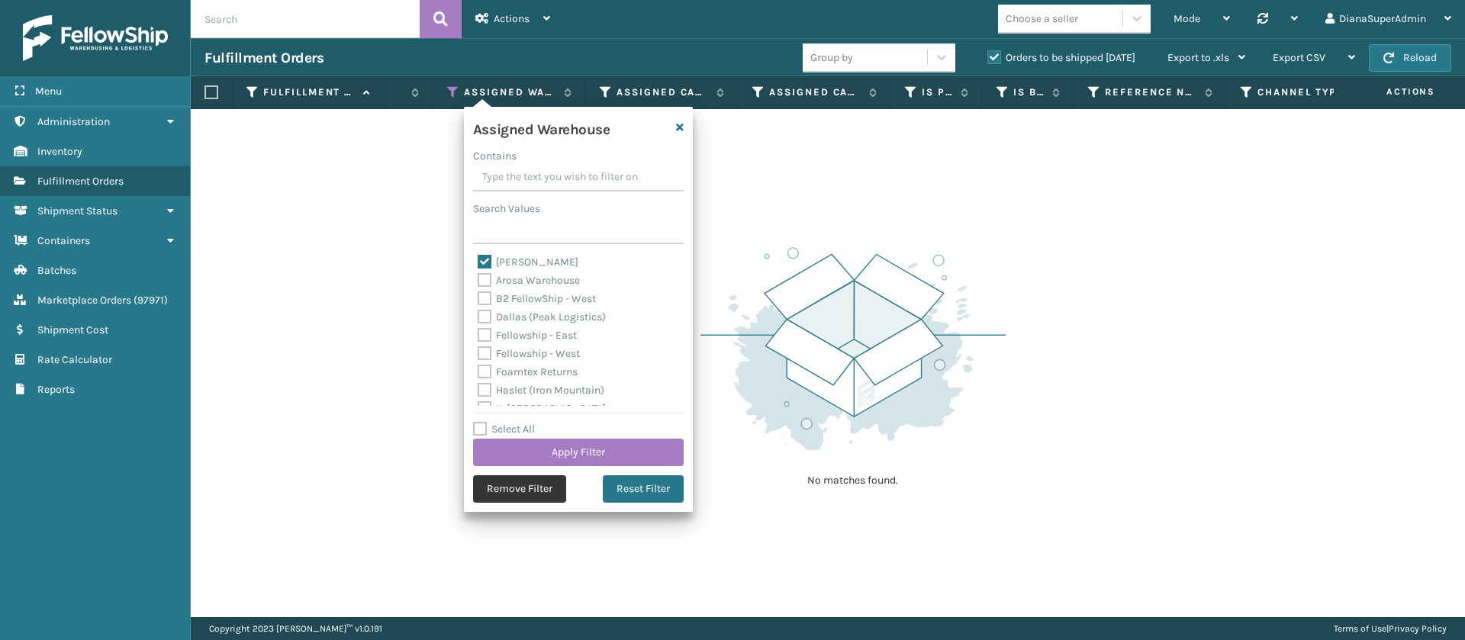
click at [521, 486] on button "Remove Filter" at bounding box center [519, 488] width 93 height 27
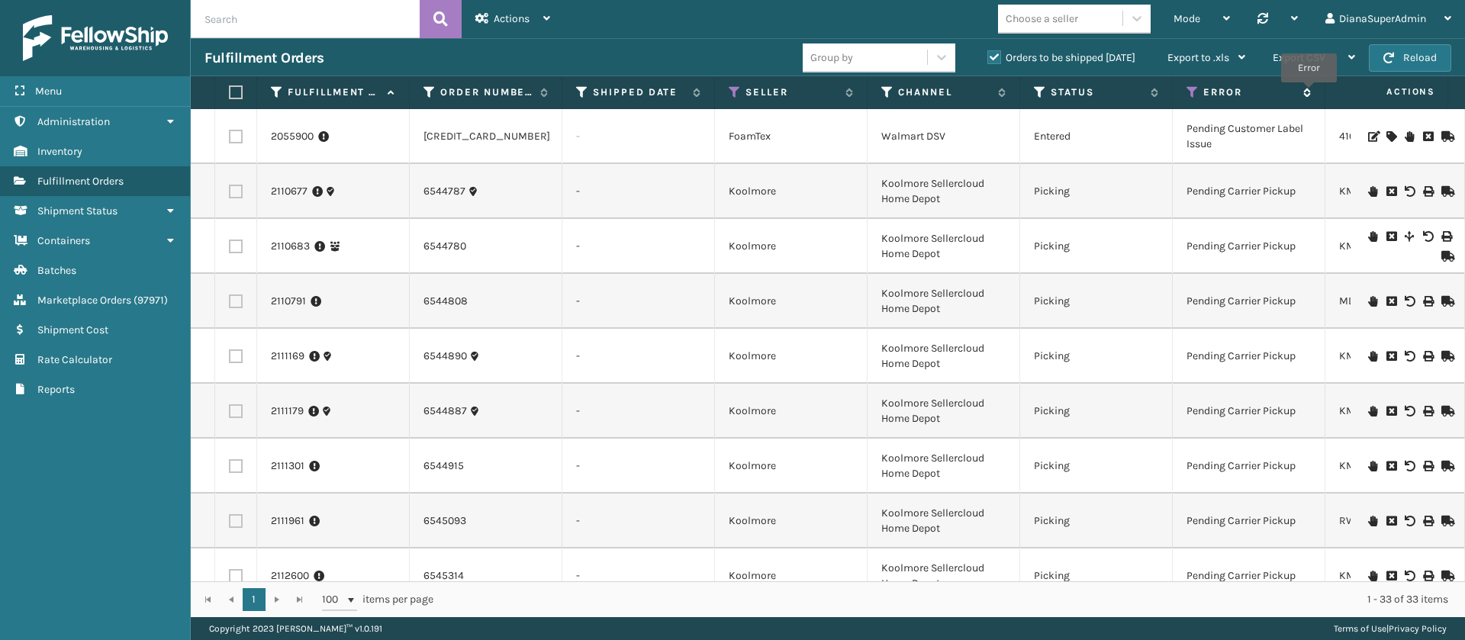
click at [1308, 93] on icon at bounding box center [1305, 92] width 12 height 9
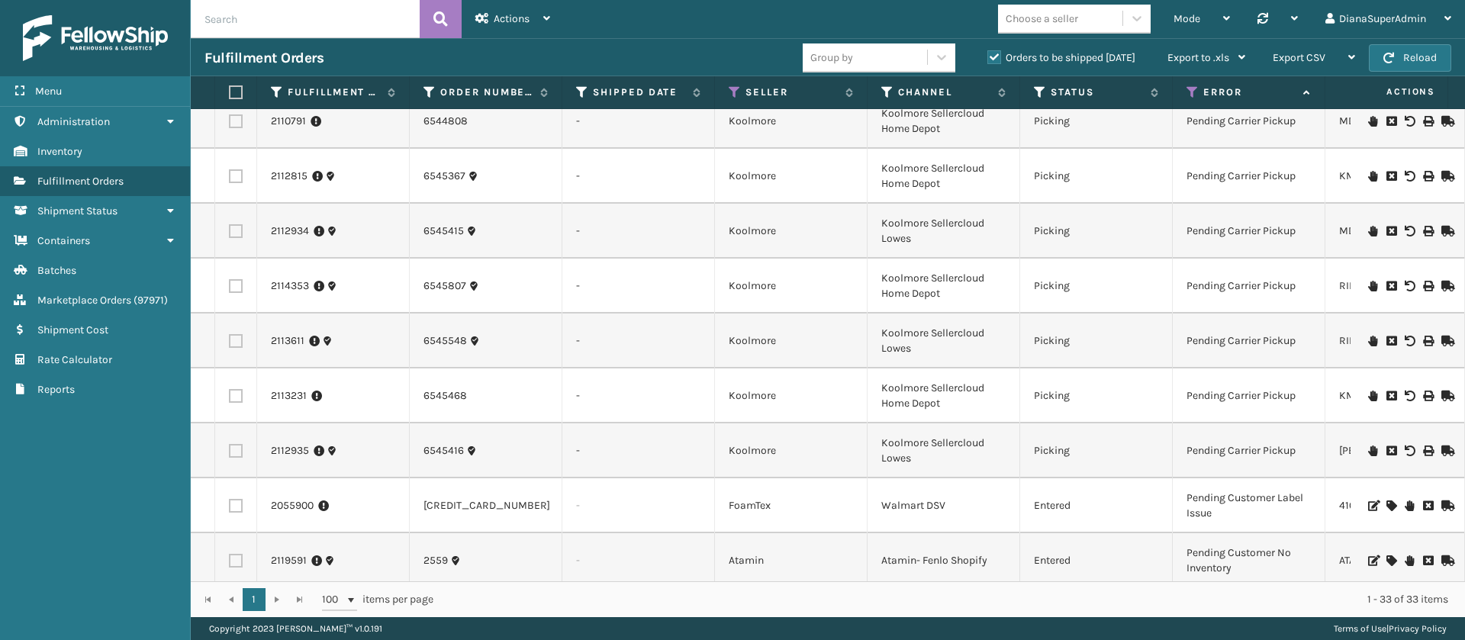
scroll to position [1444, 0]
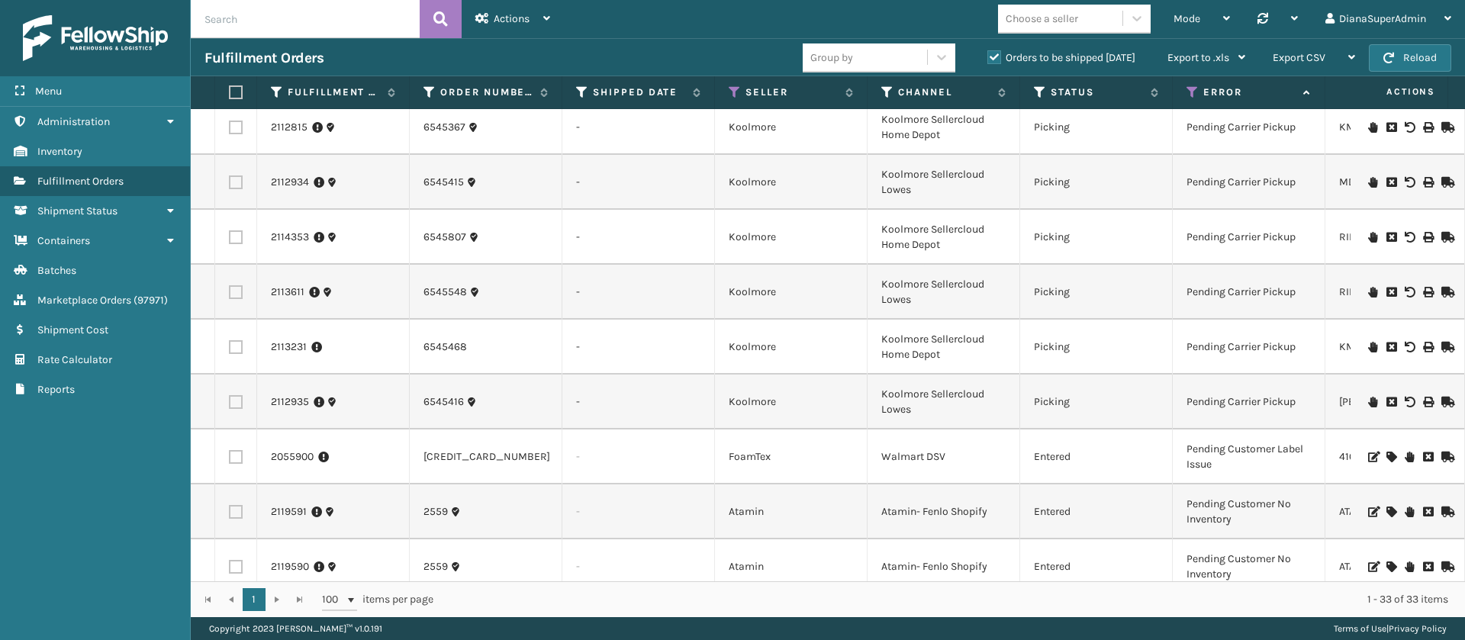
click at [1212, 155] on td "Pending Carrier Pickup" at bounding box center [1249, 182] width 153 height 55
copy td "Pending Carrier Pickup"
click at [961, 265] on td "Koolmore Sellercloud Lowes" at bounding box center [943, 292] width 153 height 55
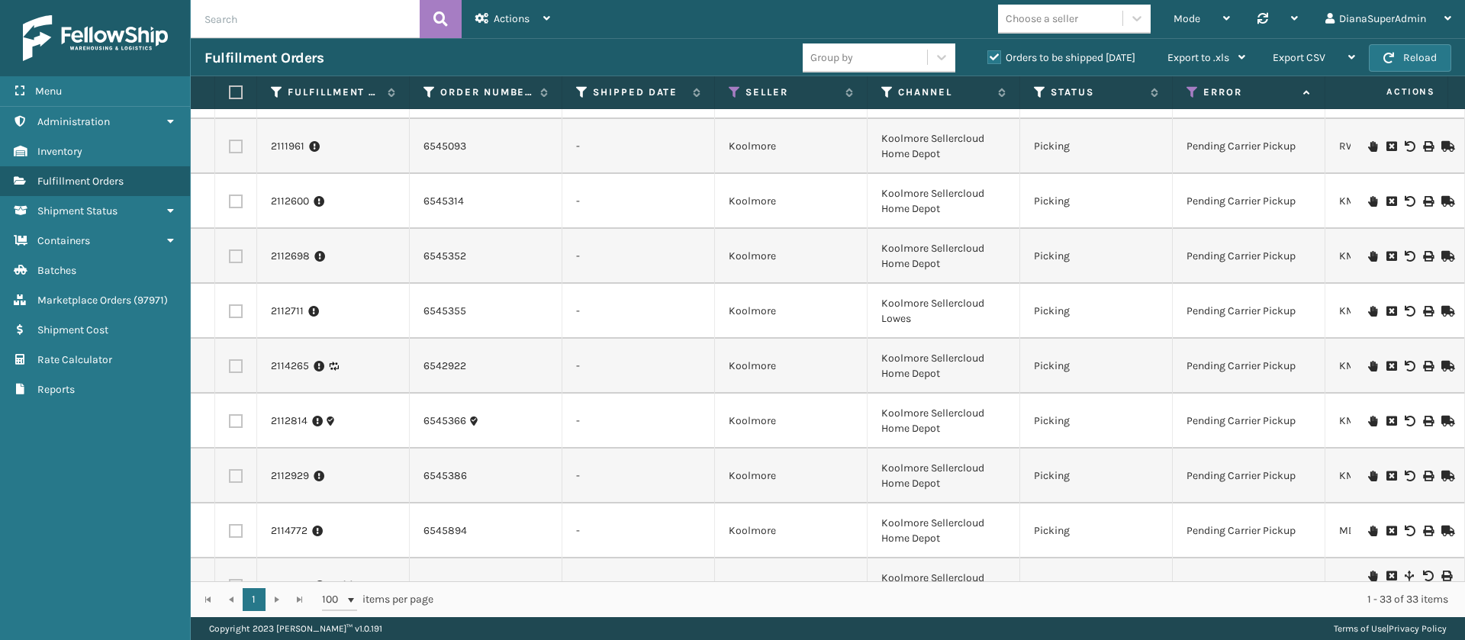
scroll to position [414, 0]
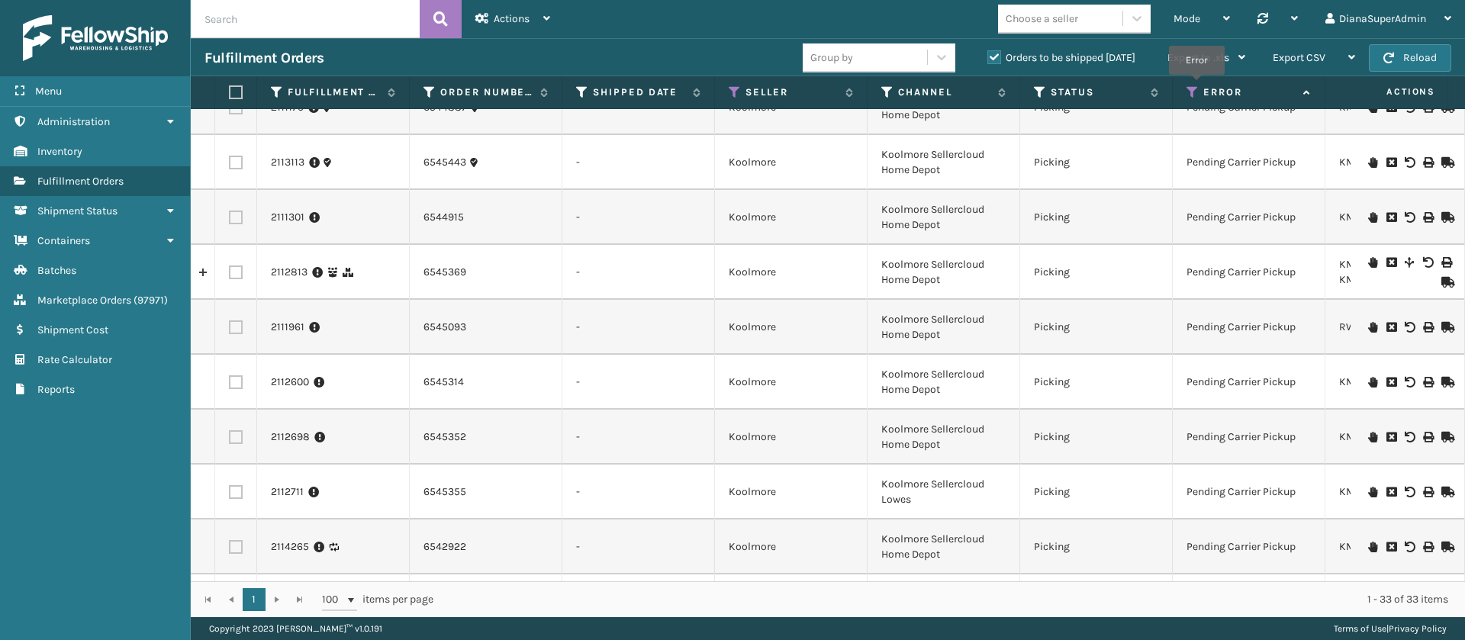
click at [1194, 88] on icon at bounding box center [1192, 92] width 12 height 14
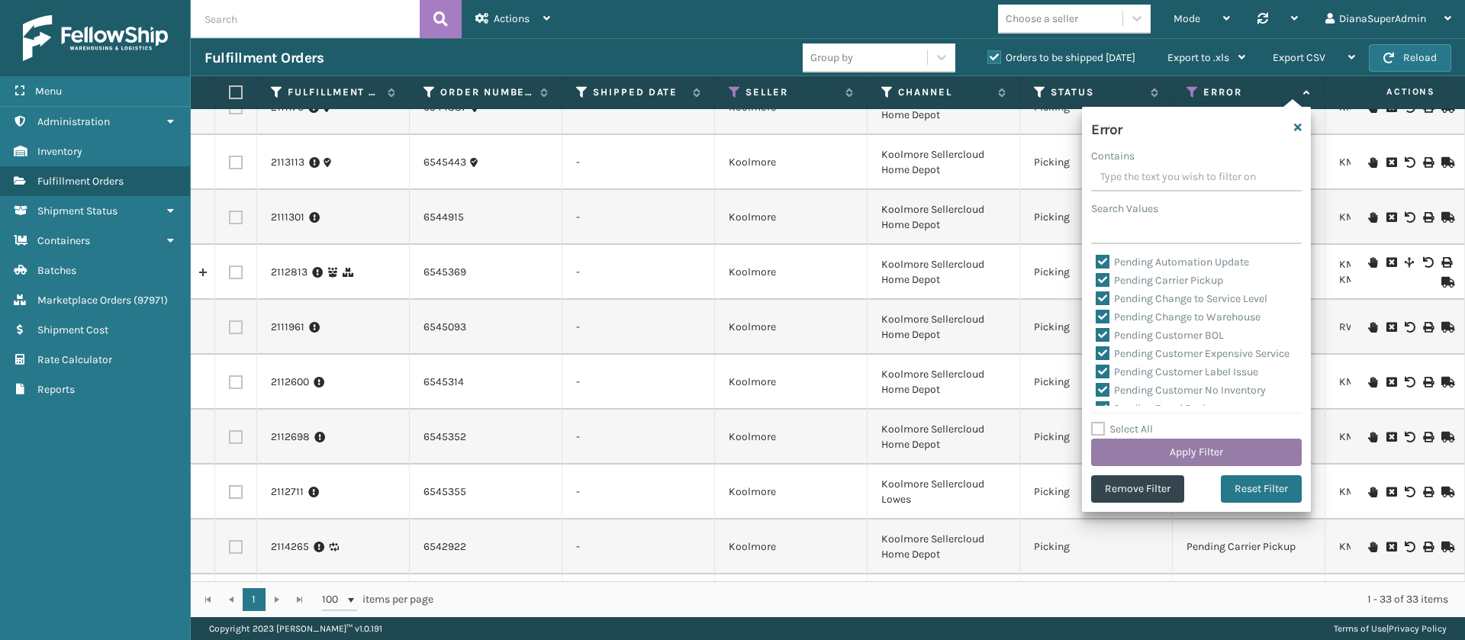
click at [1186, 451] on button "Apply Filter" at bounding box center [1196, 452] width 211 height 27
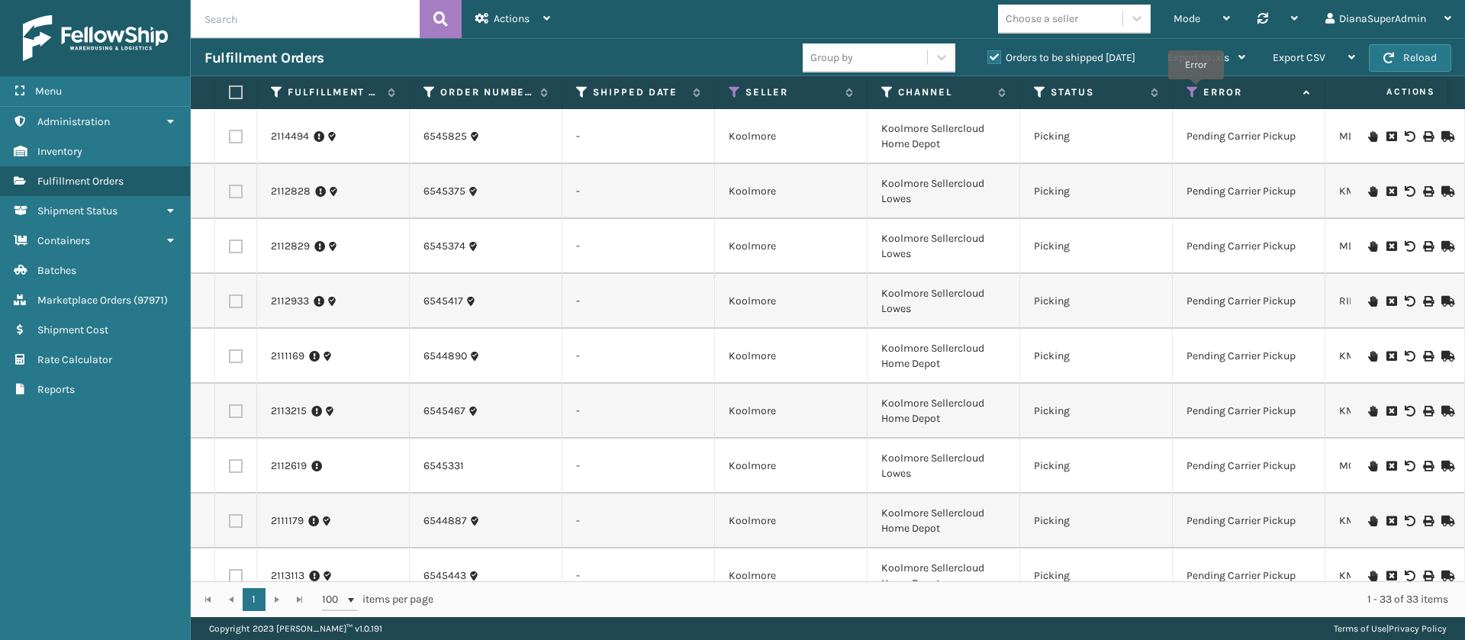
click at [1193, 90] on icon at bounding box center [1192, 92] width 12 height 14
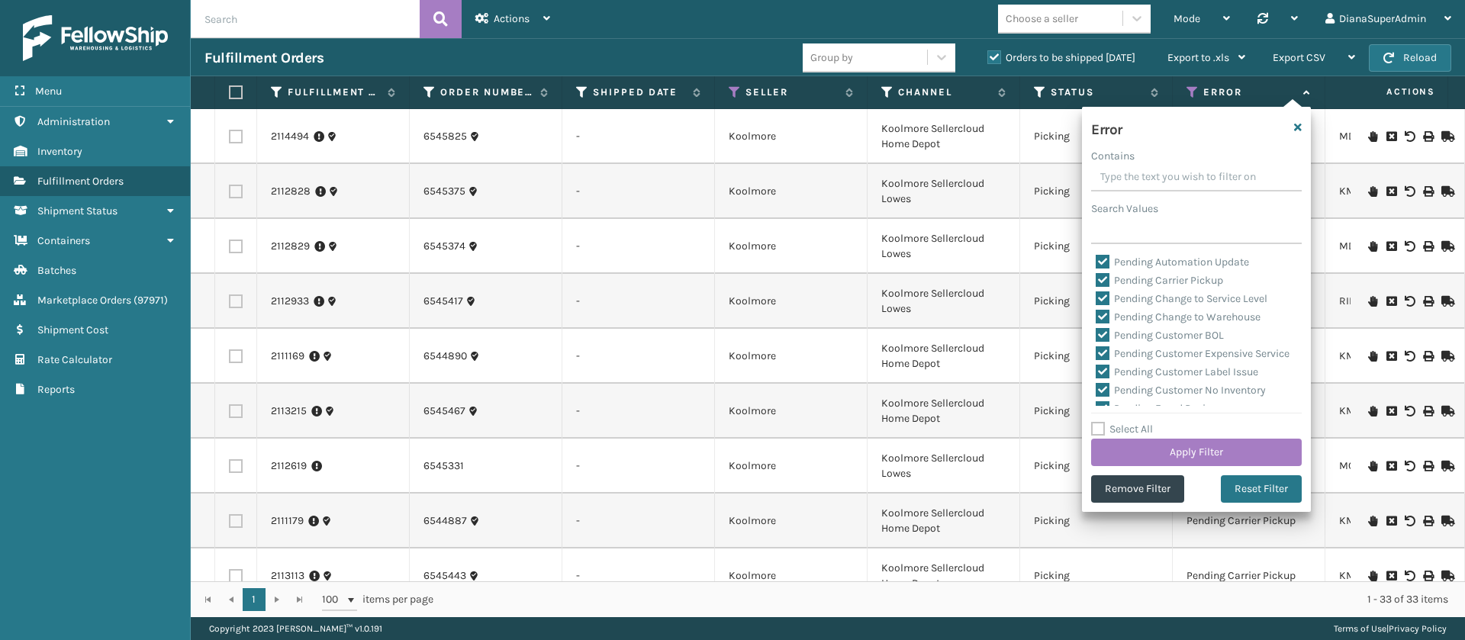
click at [1100, 423] on label "Select All" at bounding box center [1122, 429] width 62 height 13
click at [1100, 422] on input "Select All" at bounding box center [1205, 421] width 229 height 2
click at [1103, 256] on label "Pending Automation Update" at bounding box center [1172, 262] width 153 height 13
click at [1096, 256] on input "Pending Automation Update" at bounding box center [1096, 258] width 1 height 10
click at [1103, 274] on label "Pending Carrier Pickup" at bounding box center [1159, 280] width 127 height 13
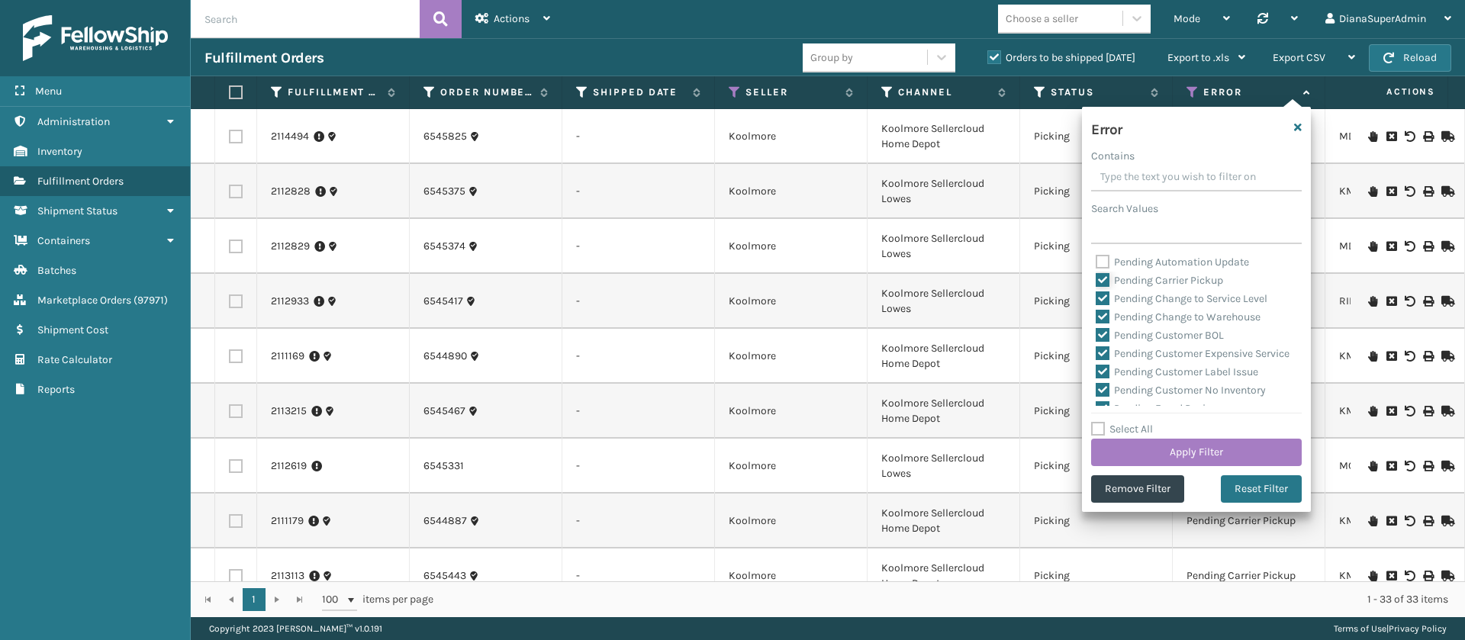
click at [1096, 274] on input "Pending Carrier Pickup" at bounding box center [1096, 277] width 1 height 10
click at [1104, 290] on div "Pending Change to Service Level" at bounding box center [1196, 299] width 201 height 18
click at [1106, 312] on label "Pending Change to Warehouse" at bounding box center [1178, 317] width 165 height 13
click at [1096, 312] on input "Pending Change to Warehouse" at bounding box center [1096, 313] width 1 height 10
click at [1101, 301] on label "Pending Change to Service Level" at bounding box center [1182, 298] width 172 height 13
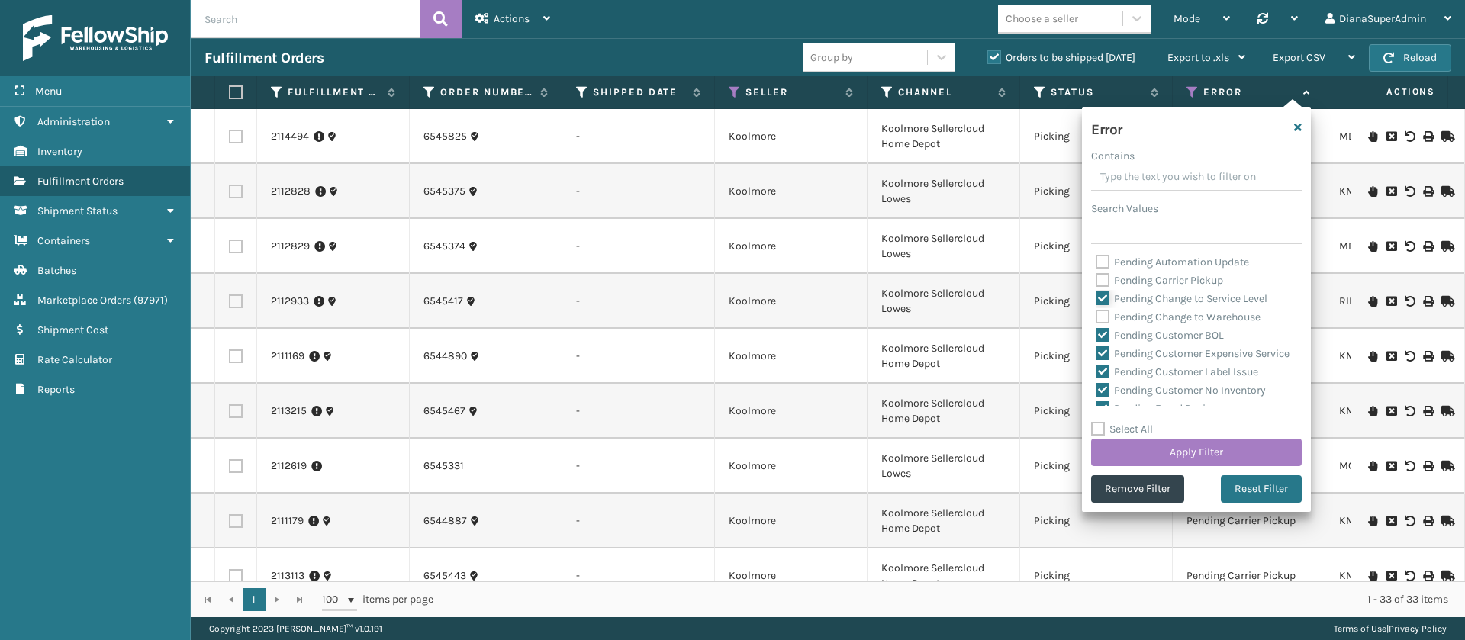
click at [1096, 300] on input "Pending Change to Service Level" at bounding box center [1096, 295] width 1 height 10
click at [1108, 329] on label "Pending Customer BOL" at bounding box center [1160, 335] width 128 height 13
click at [1096, 328] on input "Pending Customer BOL" at bounding box center [1096, 332] width 1 height 10
drag, startPoint x: 1109, startPoint y: 330, endPoint x: 1109, endPoint y: 348, distance: 17.5
click at [1109, 334] on label "Pending Customer BOL" at bounding box center [1160, 335] width 128 height 13
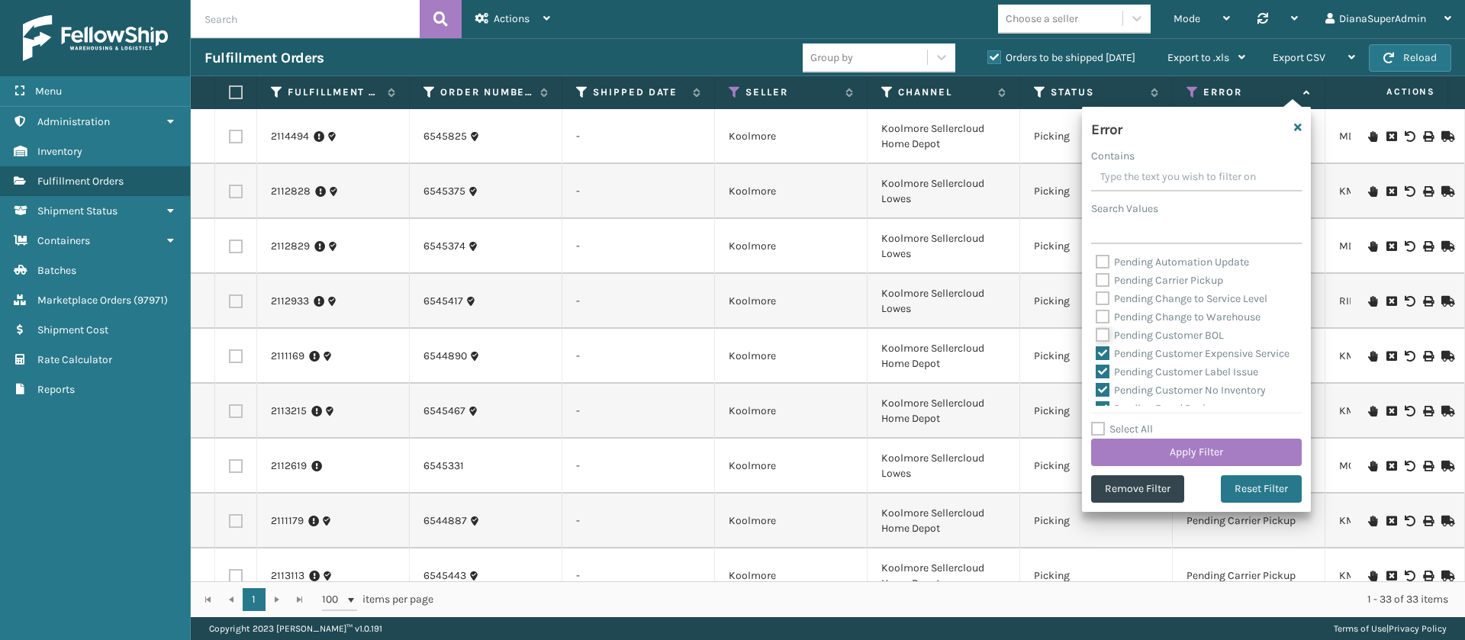
click at [1096, 334] on input "Pending Customer BOL" at bounding box center [1096, 332] width 1 height 10
click at [1107, 356] on label "Pending Customer Expensive Service" at bounding box center [1193, 353] width 194 height 13
click at [1096, 355] on input "Pending Customer Expensive Service" at bounding box center [1096, 350] width 1 height 10
click at [1101, 336] on label "Pending Customer BOL" at bounding box center [1160, 335] width 128 height 13
click at [1096, 336] on input "Pending Customer BOL" at bounding box center [1096, 332] width 1 height 10
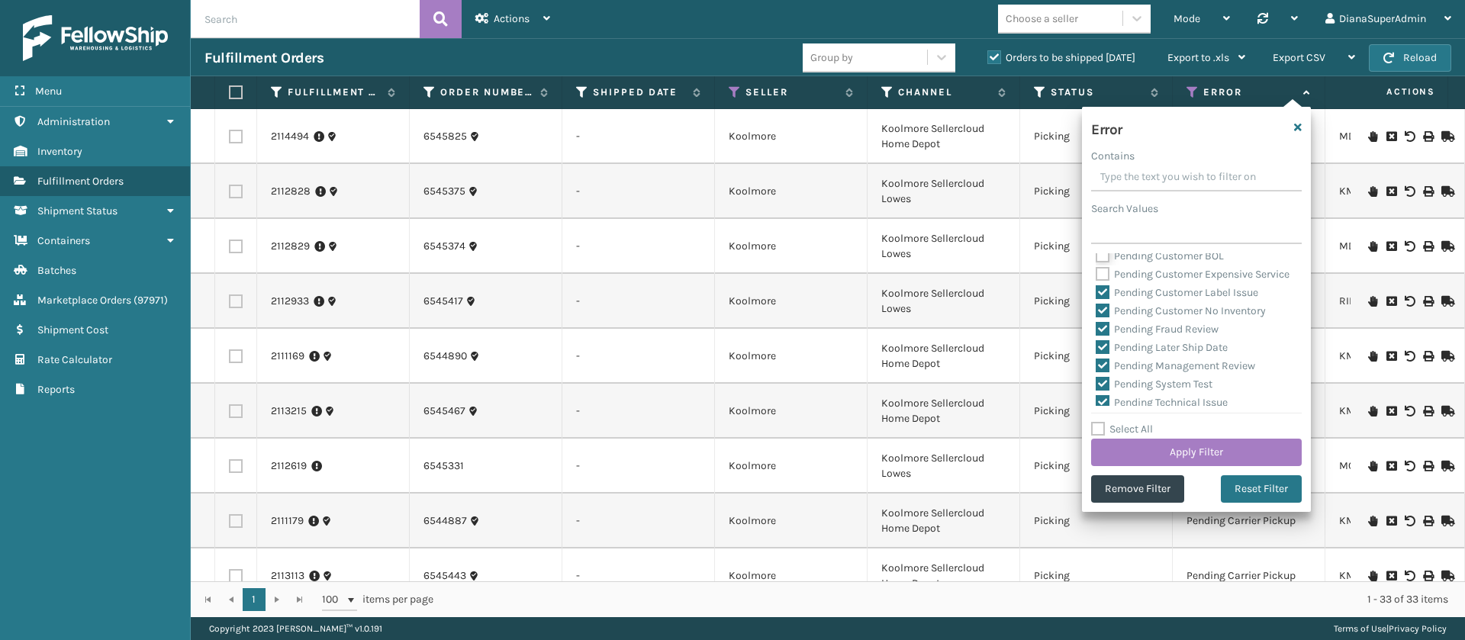
scroll to position [114, 0]
click at [1106, 264] on label "Pending Customer Label Issue" at bounding box center [1177, 257] width 163 height 13
click at [1096, 259] on input "Pending Customer Label Issue" at bounding box center [1096, 254] width 1 height 10
click at [1106, 282] on label "Pending Customer No Inventory" at bounding box center [1181, 275] width 170 height 13
click at [1096, 277] on input "Pending Customer No Inventory" at bounding box center [1096, 272] width 1 height 10
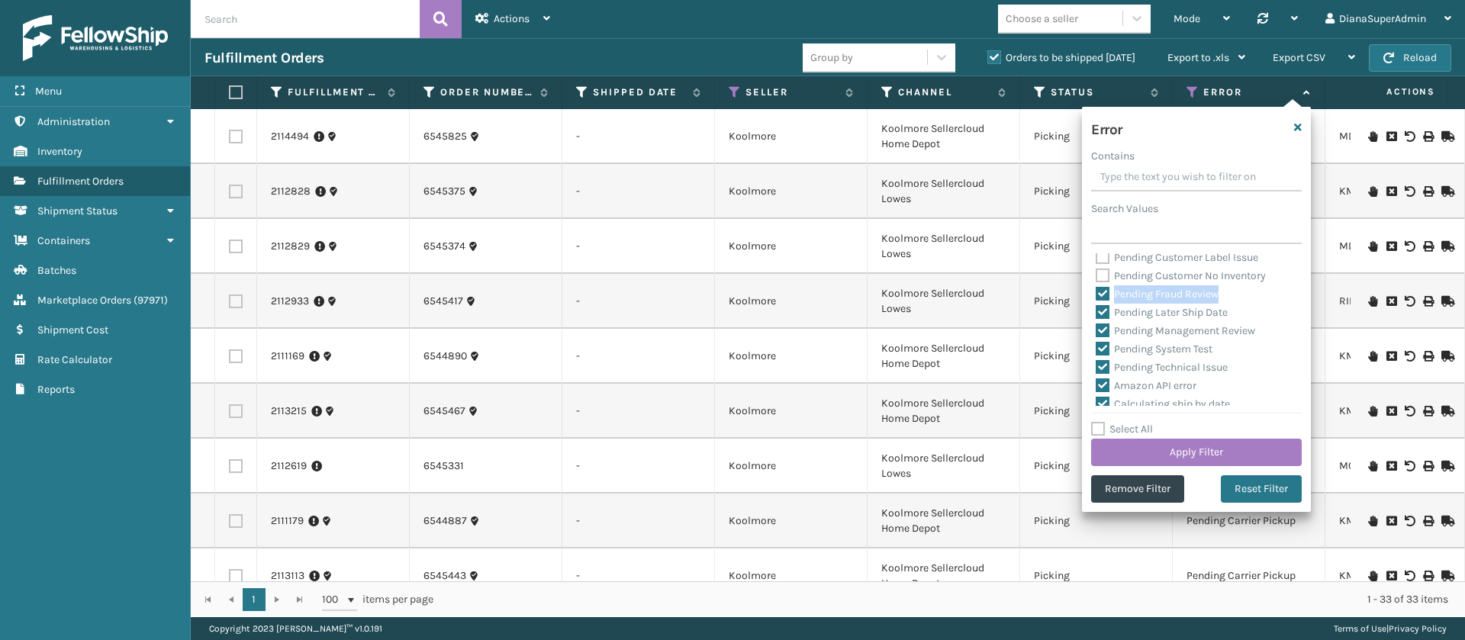
click at [1106, 301] on label "Pending Fraud Review" at bounding box center [1157, 294] width 123 height 13
click at [1106, 319] on label "Pending Later Ship Date" at bounding box center [1162, 312] width 132 height 13
click at [1096, 314] on input "Pending Later Ship Date" at bounding box center [1096, 309] width 1 height 10
click at [1102, 301] on label "Pending Fraud Review" at bounding box center [1157, 294] width 123 height 13
click at [1096, 295] on input "Pending Fraud Review" at bounding box center [1096, 290] width 1 height 10
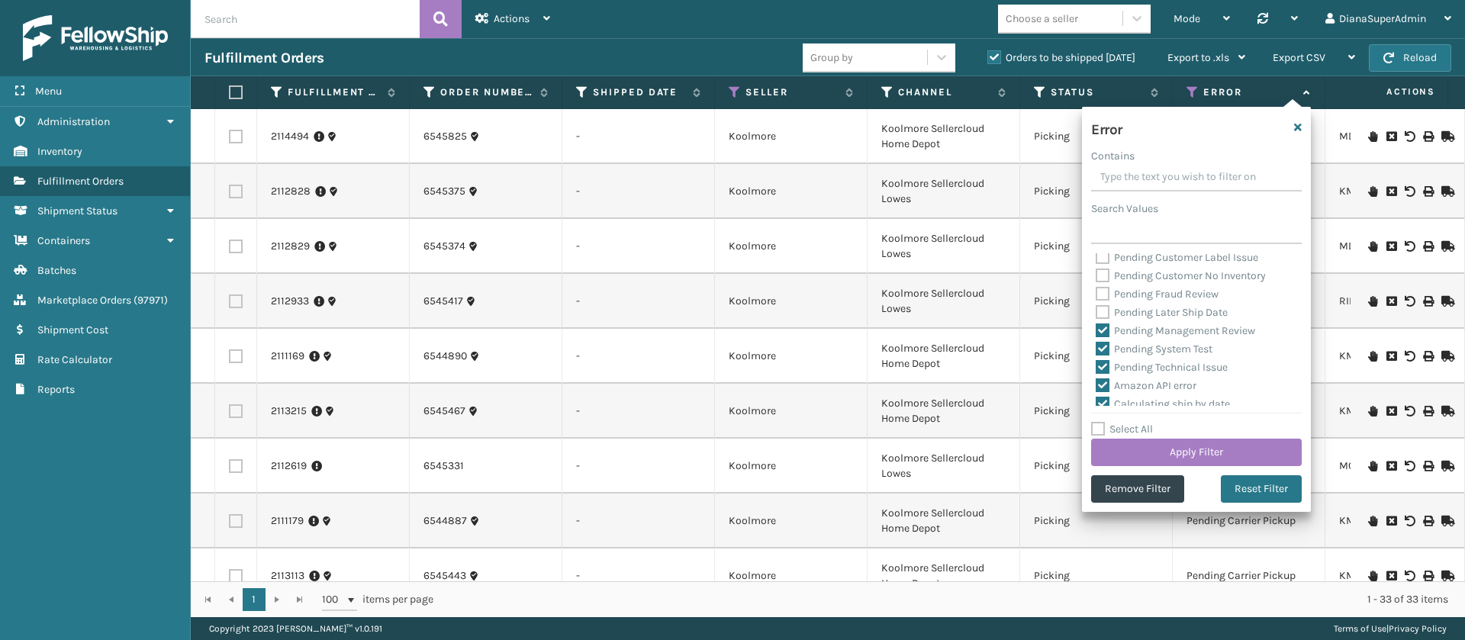
click at [1106, 337] on label "Pending Management Review" at bounding box center [1175, 330] width 159 height 13
click at [1096, 332] on input "Pending Management Review" at bounding box center [1096, 327] width 1 height 10
click at [1105, 356] on label "Pending System Test" at bounding box center [1154, 349] width 117 height 13
click at [1096, 350] on input "Pending System Test" at bounding box center [1096, 345] width 1 height 10
click at [1104, 374] on label "Pending Technical Issue" at bounding box center [1162, 367] width 132 height 13
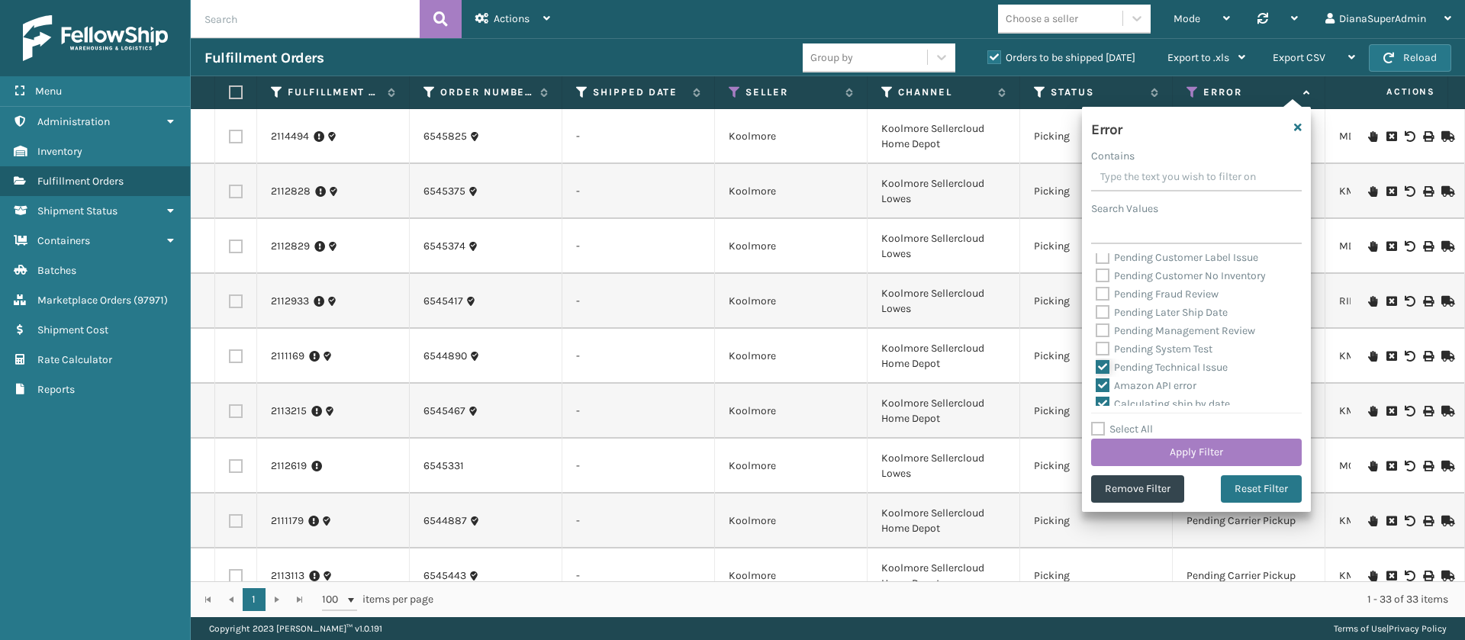
click at [1096, 369] on input "Pending Technical Issue" at bounding box center [1096, 364] width 1 height 10
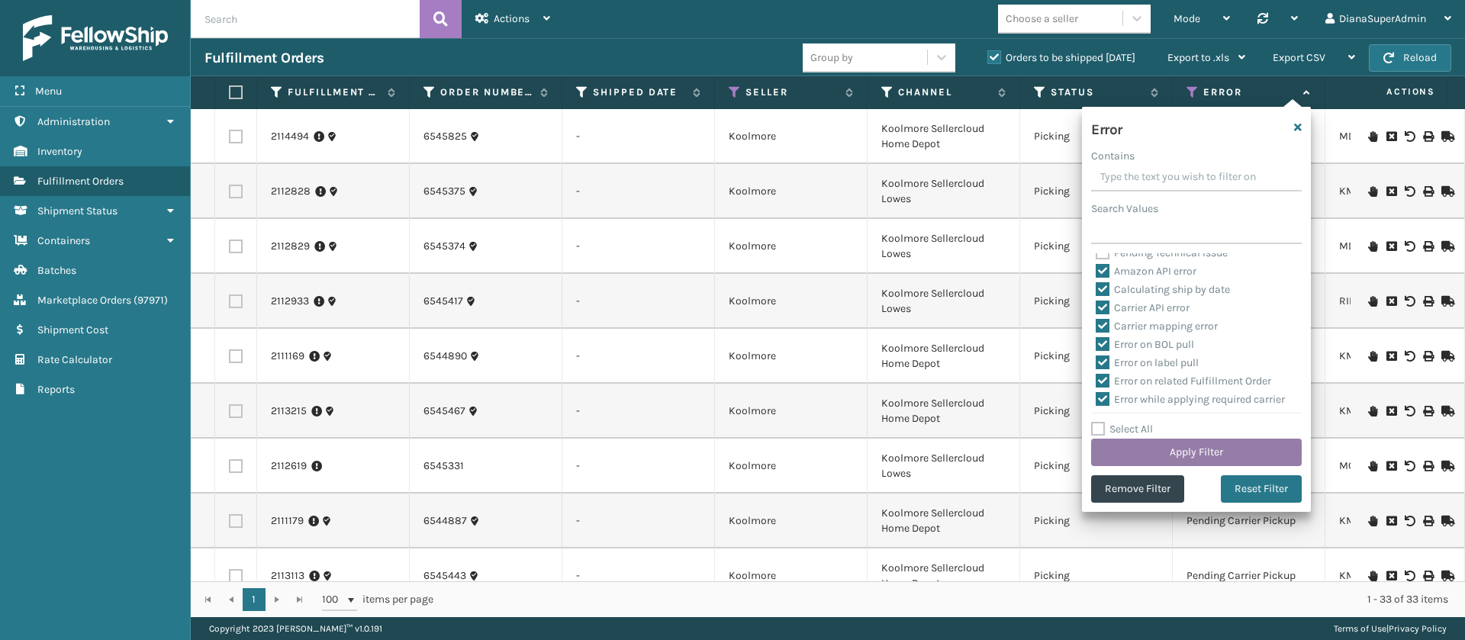
click at [1210, 449] on button "Apply Filter" at bounding box center [1196, 452] width 211 height 27
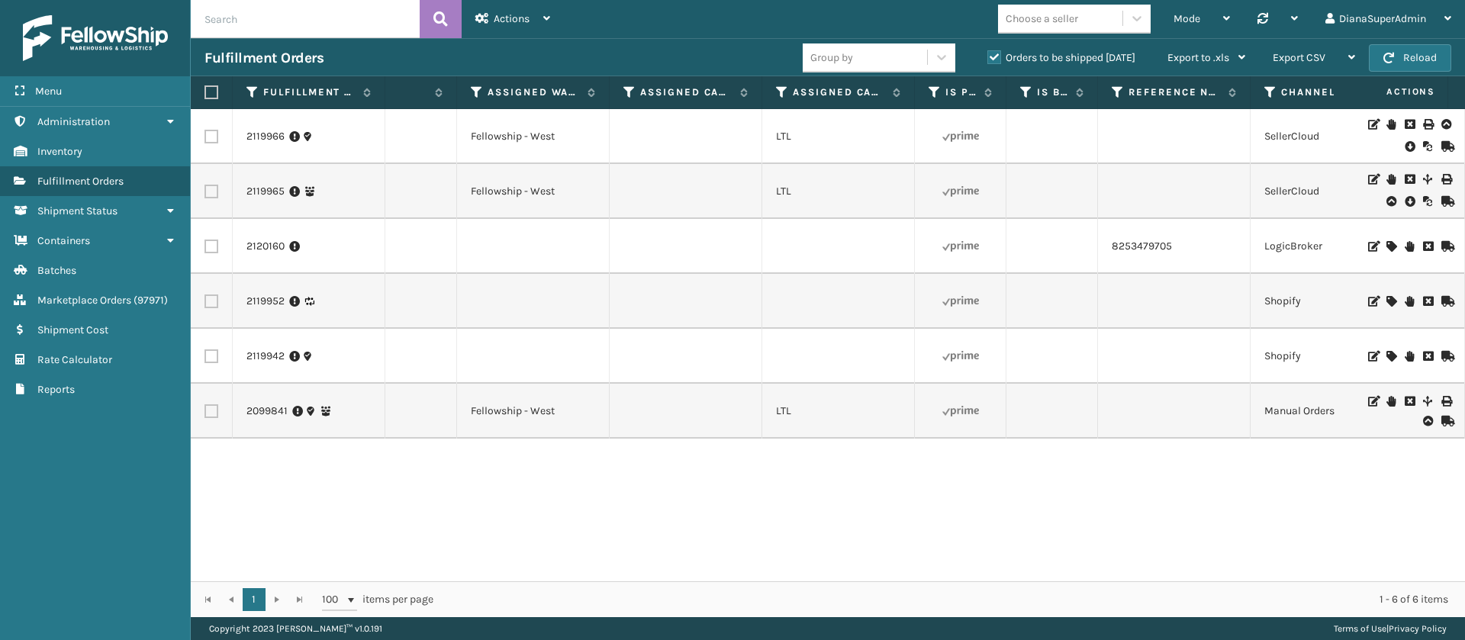
scroll to position [0, 1635]
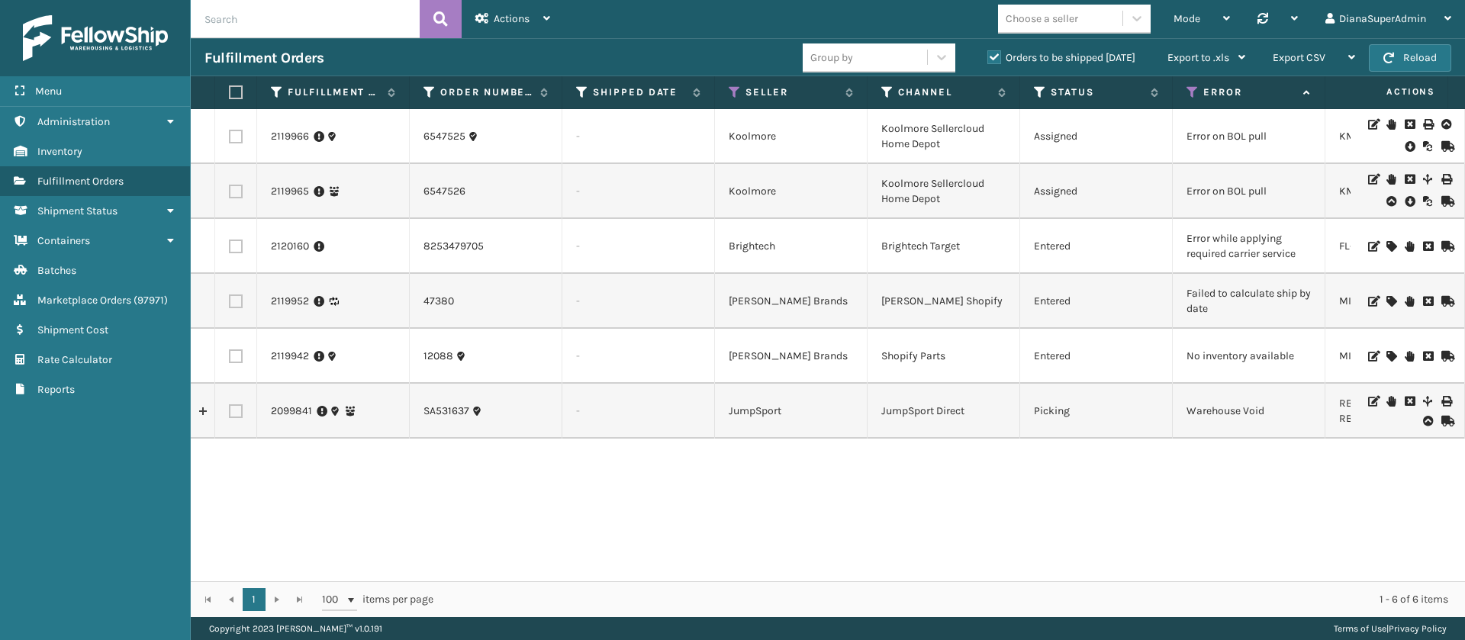
click at [1386, 243] on icon at bounding box center [1390, 246] width 9 height 11
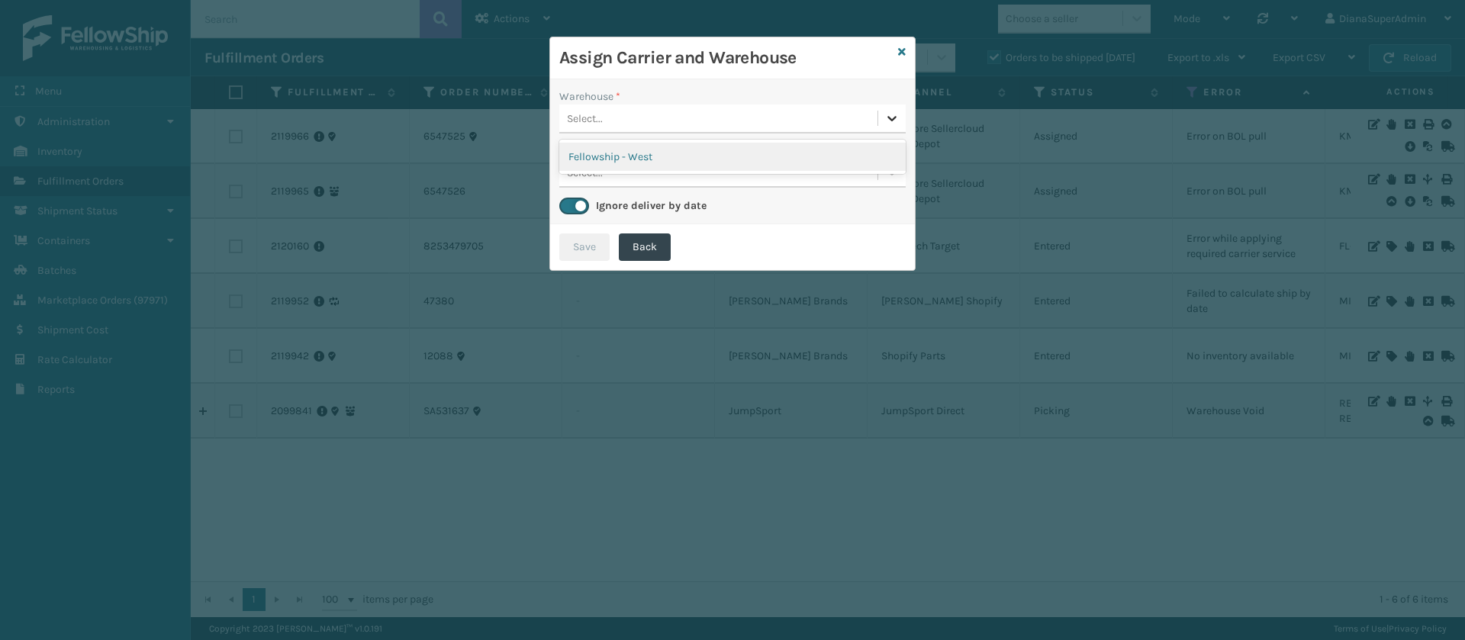
click at [893, 121] on icon at bounding box center [891, 118] width 15 height 15
click at [759, 179] on div "Select..." at bounding box center [718, 172] width 318 height 25
click at [879, 118] on div at bounding box center [891, 118] width 27 height 27
click at [774, 150] on div "Fellowship - West" at bounding box center [732, 157] width 346 height 28
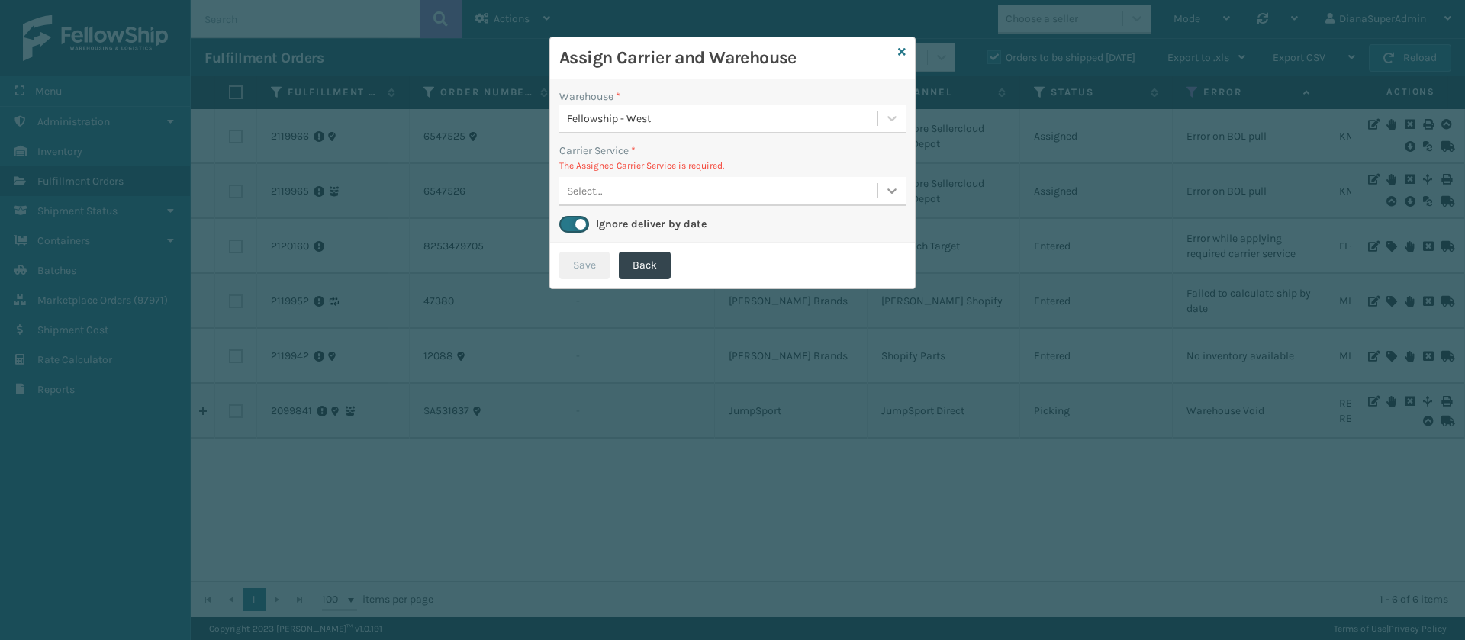
click at [896, 192] on icon at bounding box center [891, 190] width 15 height 15
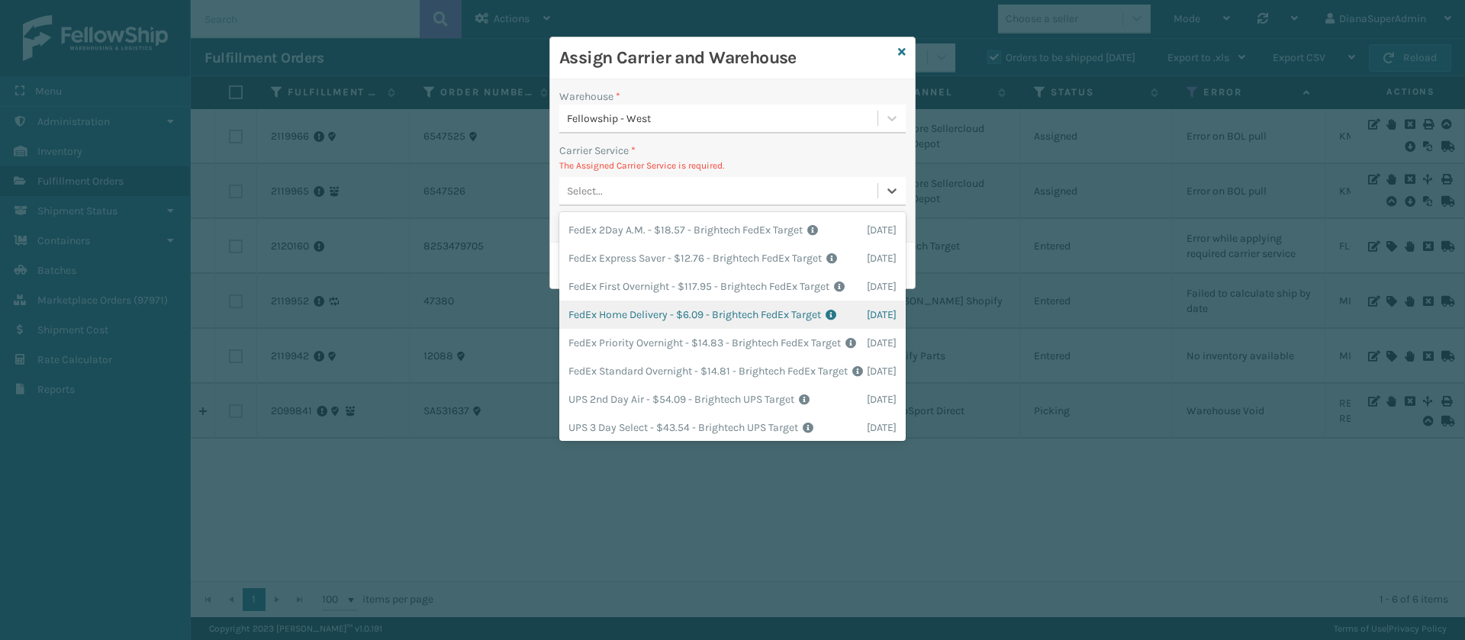
click at [628, 329] on div "FedEx Home Delivery - $6.09 - Brightech FedEx Target Shipping Cost $6.09 Surplu…" at bounding box center [732, 315] width 346 height 28
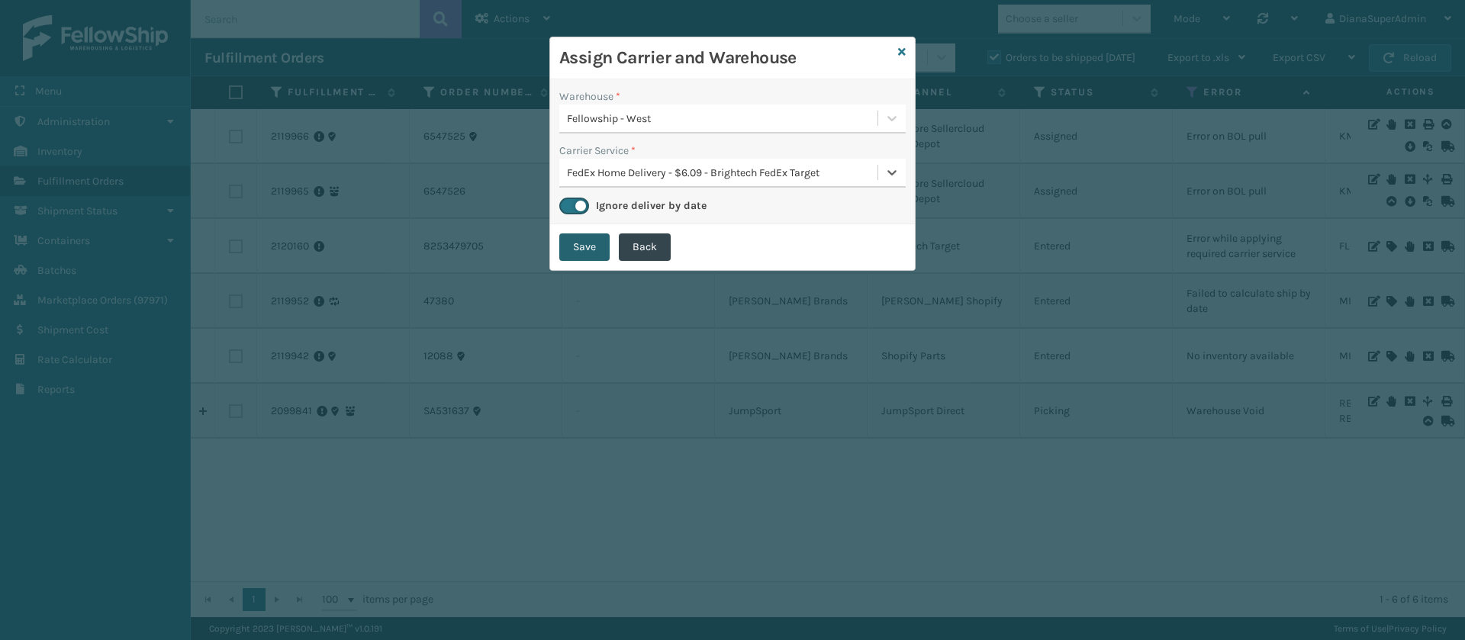
click at [584, 252] on button "Save" at bounding box center [584, 246] width 50 height 27
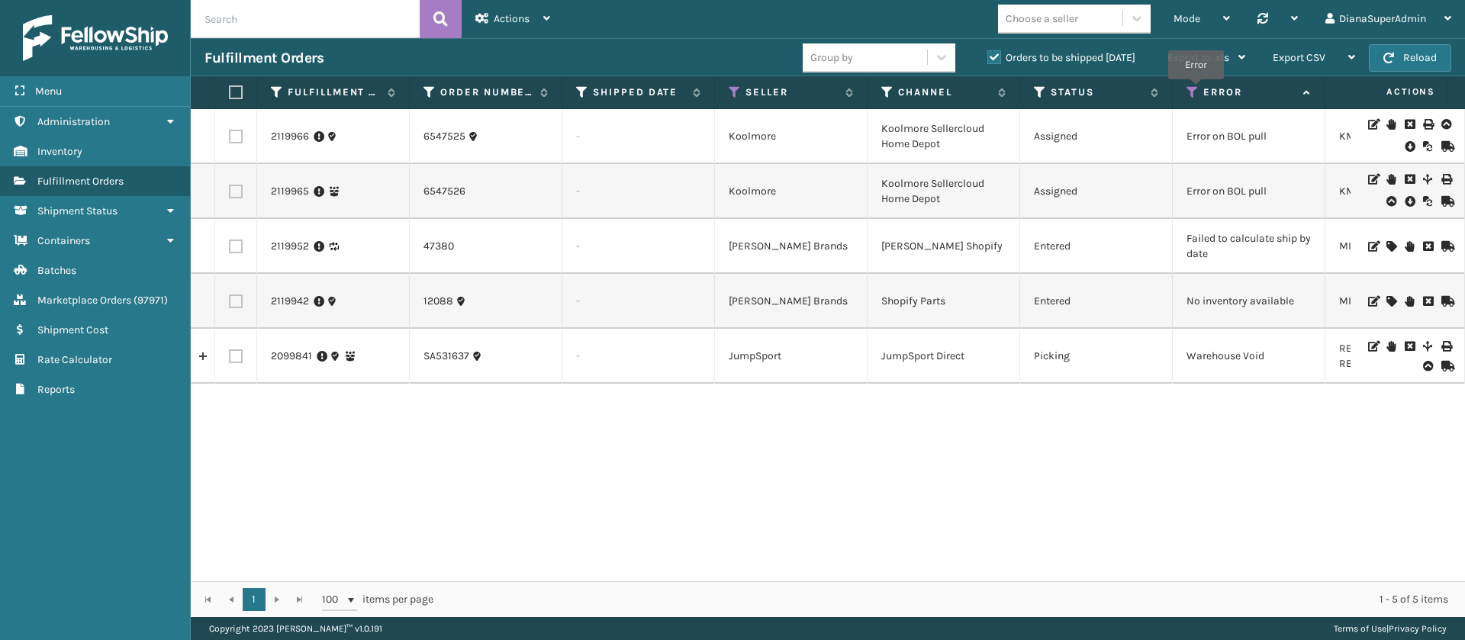
click at [1196, 90] on icon at bounding box center [1192, 92] width 12 height 14
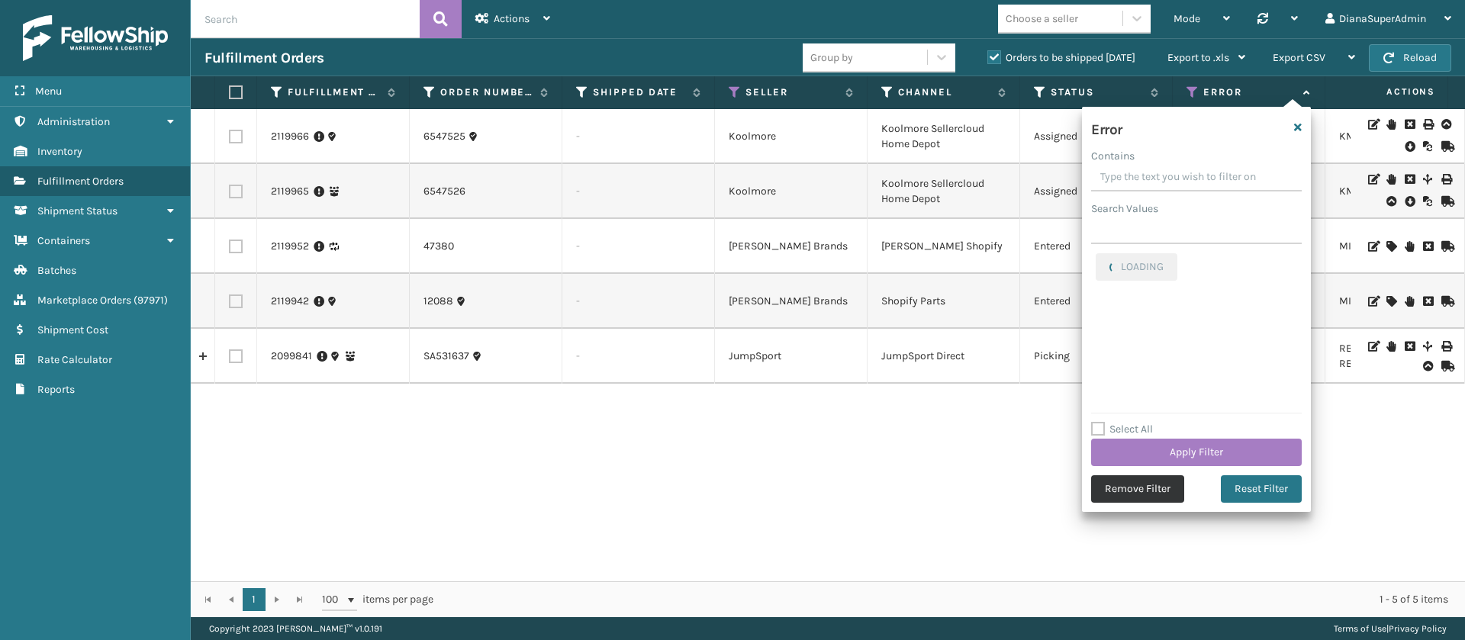
click at [1140, 491] on button "Remove Filter" at bounding box center [1137, 488] width 93 height 27
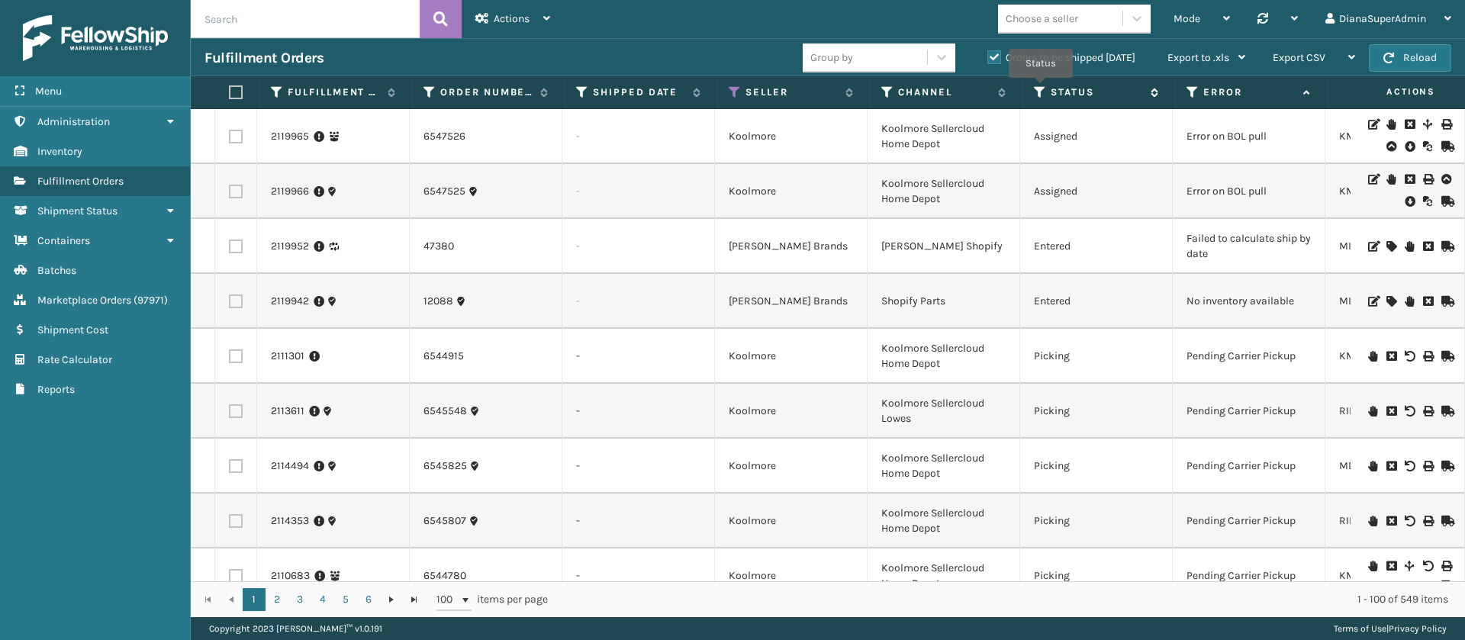
click at [1041, 89] on icon at bounding box center [1040, 92] width 12 height 14
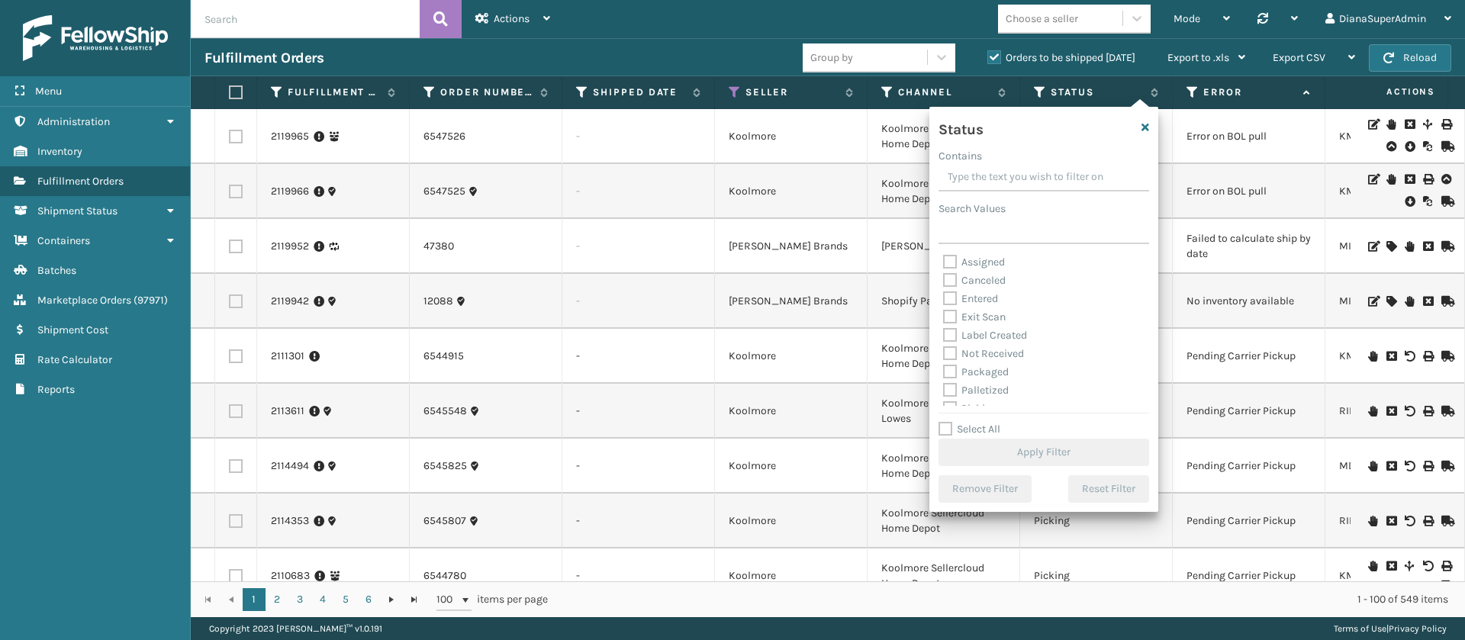
click at [942, 333] on div "Assigned Canceled Entered Exit Scan Label Created Not Received Packaged Palleti…" at bounding box center [1043, 329] width 211 height 153
click at [948, 331] on label "Label Created" at bounding box center [985, 335] width 84 height 13
click at [944, 331] on input "Label Created" at bounding box center [943, 332] width 1 height 10
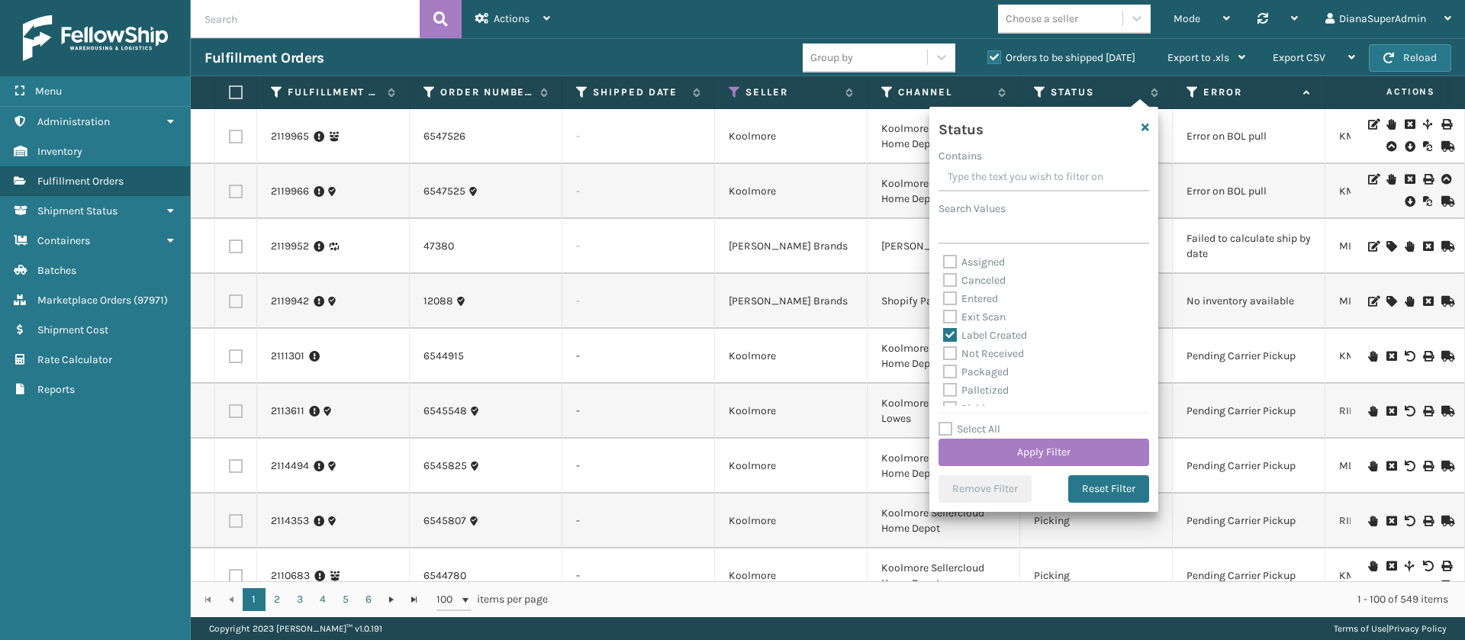
click at [951, 372] on label "Packaged" at bounding box center [976, 371] width 66 height 13
click at [944, 372] on input "Packaged" at bounding box center [943, 368] width 1 height 10
click at [954, 386] on label "Palletized" at bounding box center [976, 390] width 66 height 13
click at [944, 386] on input "Palletized" at bounding box center [943, 386] width 1 height 10
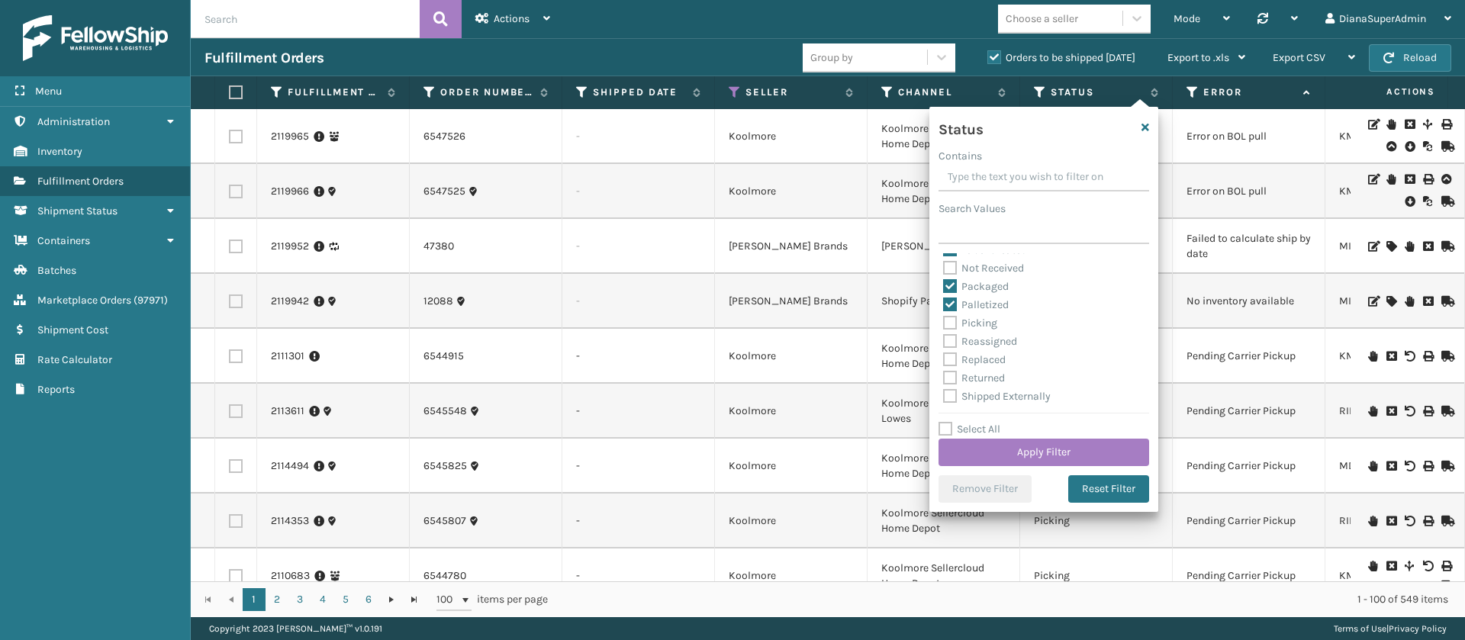
click at [951, 323] on label "Picking" at bounding box center [970, 323] width 54 height 13
click at [944, 323] on input "Picking" at bounding box center [943, 319] width 1 height 10
click at [1053, 453] on button "Apply Filter" at bounding box center [1043, 452] width 211 height 27
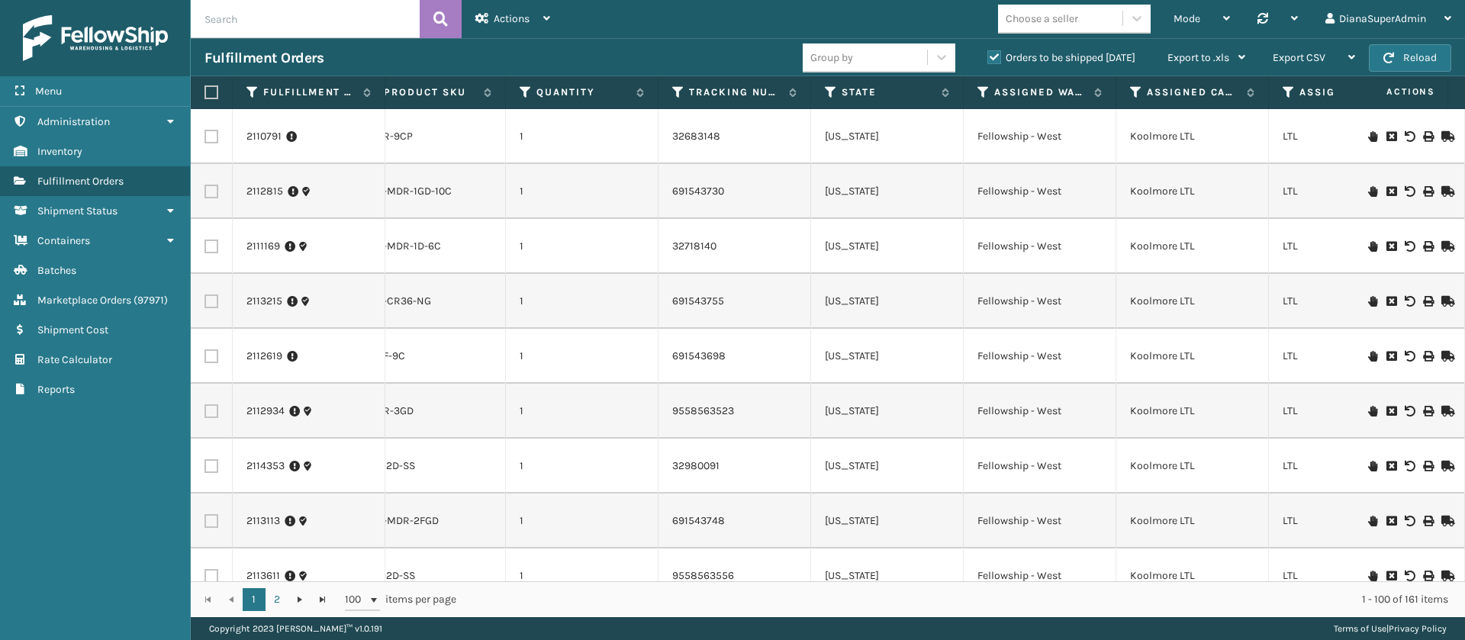
scroll to position [0, 993]
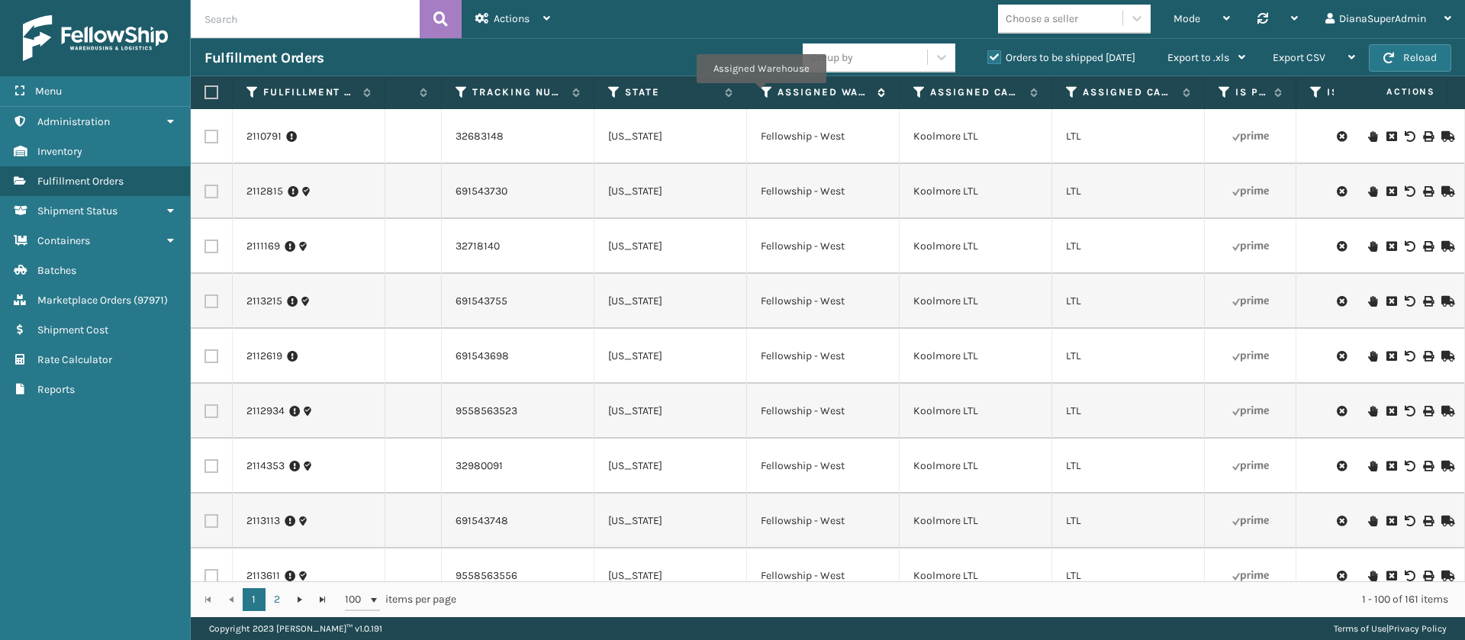
click at [761, 94] on icon at bounding box center [767, 92] width 12 height 14
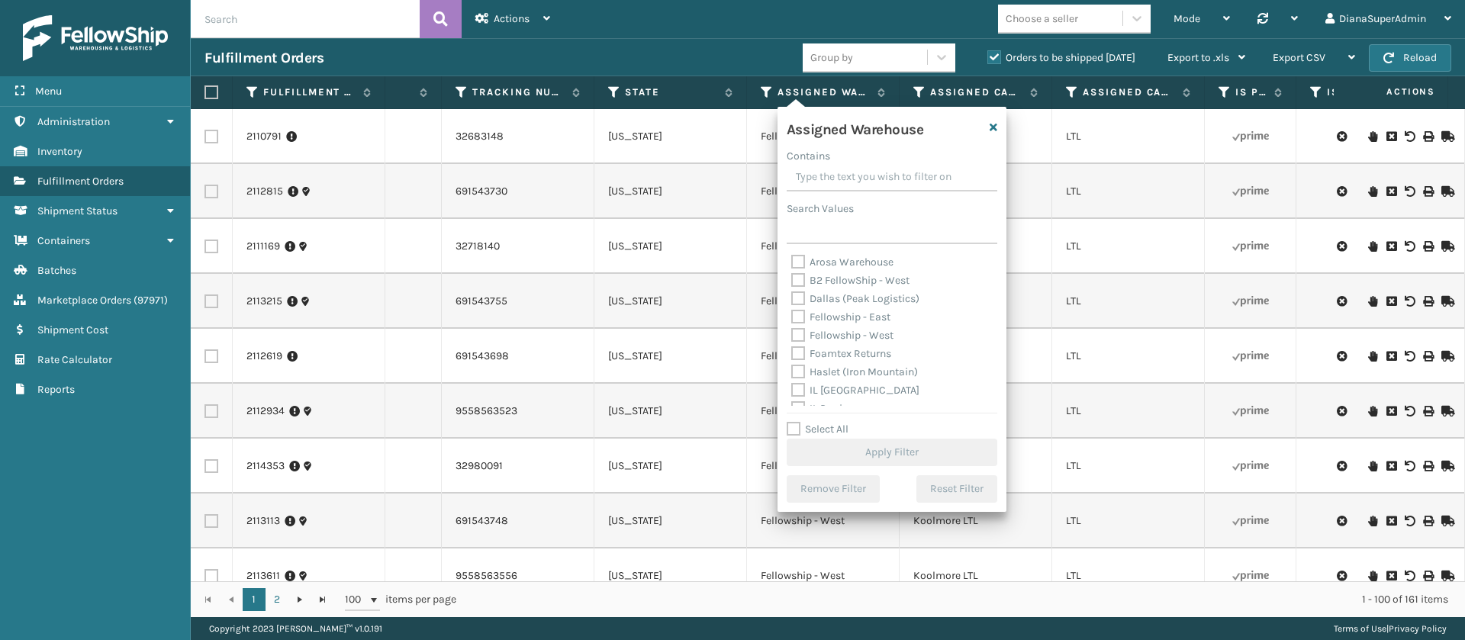
click at [797, 332] on label "Fellowship - West" at bounding box center [842, 335] width 102 height 13
click at [792, 332] on input "Fellowship - West" at bounding box center [791, 332] width 1 height 10
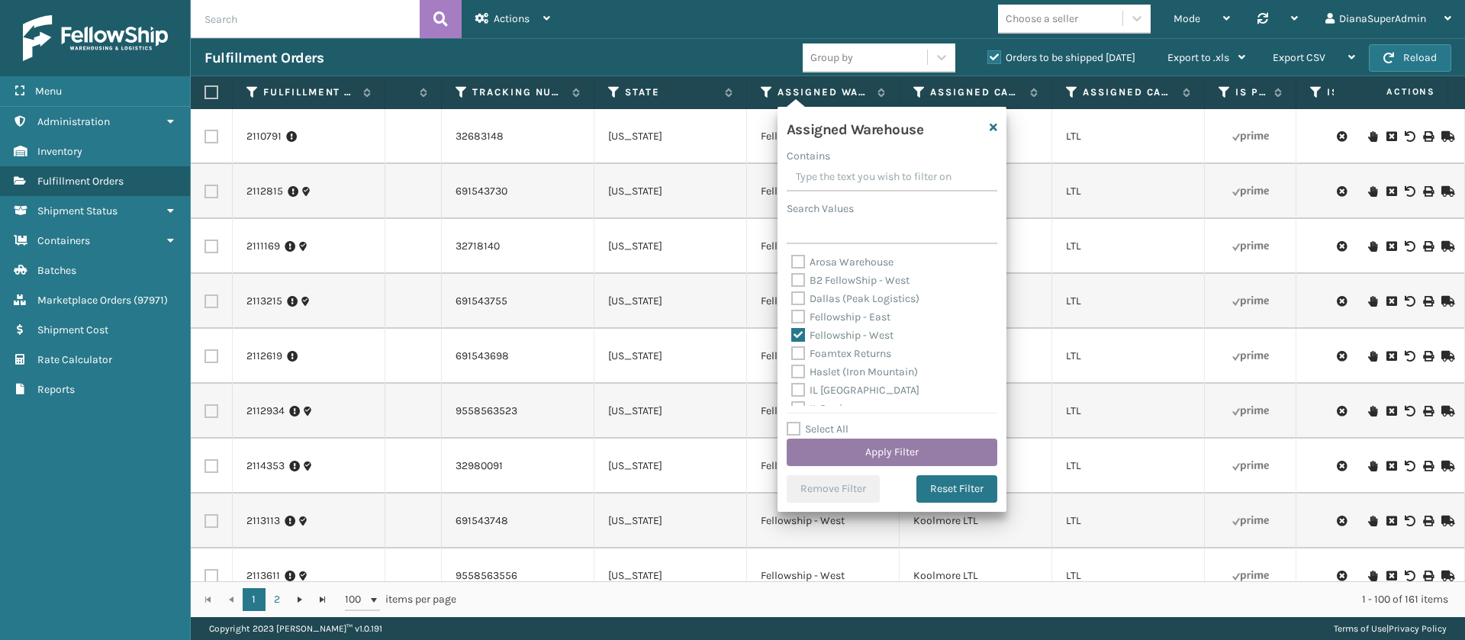
click at [869, 451] on button "Apply Filter" at bounding box center [892, 452] width 211 height 27
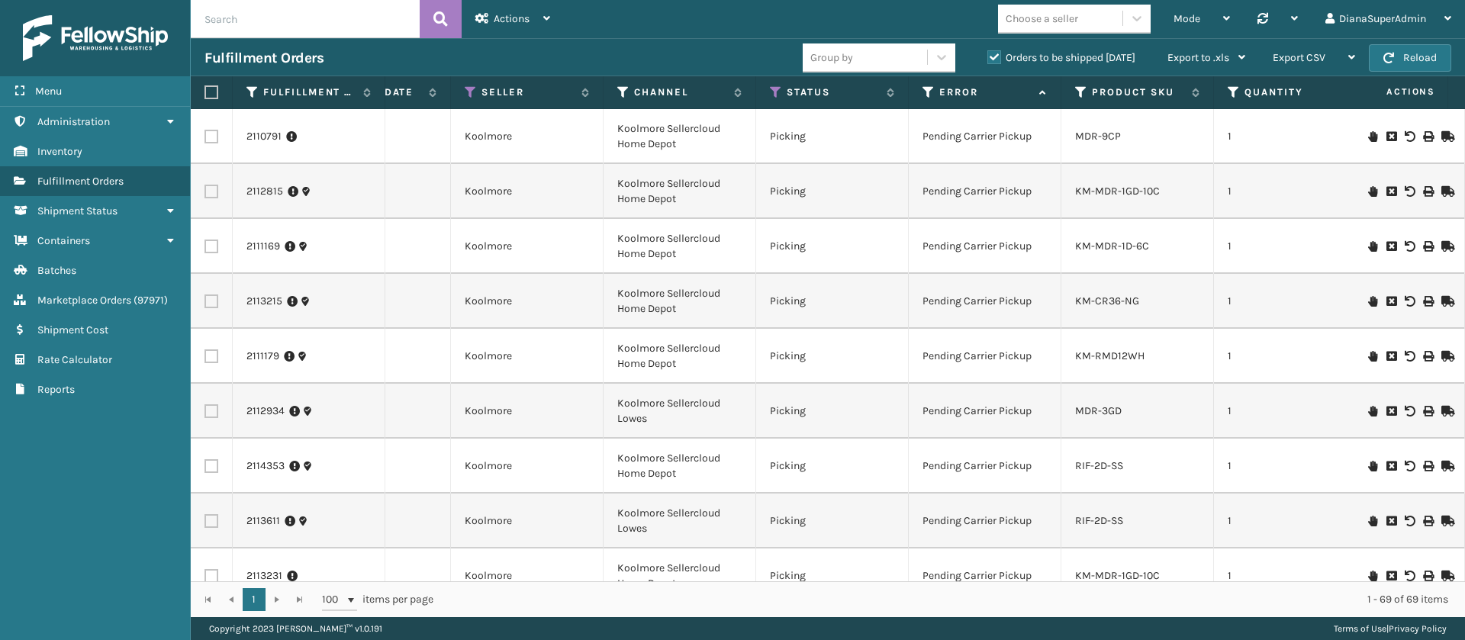
scroll to position [0, 352]
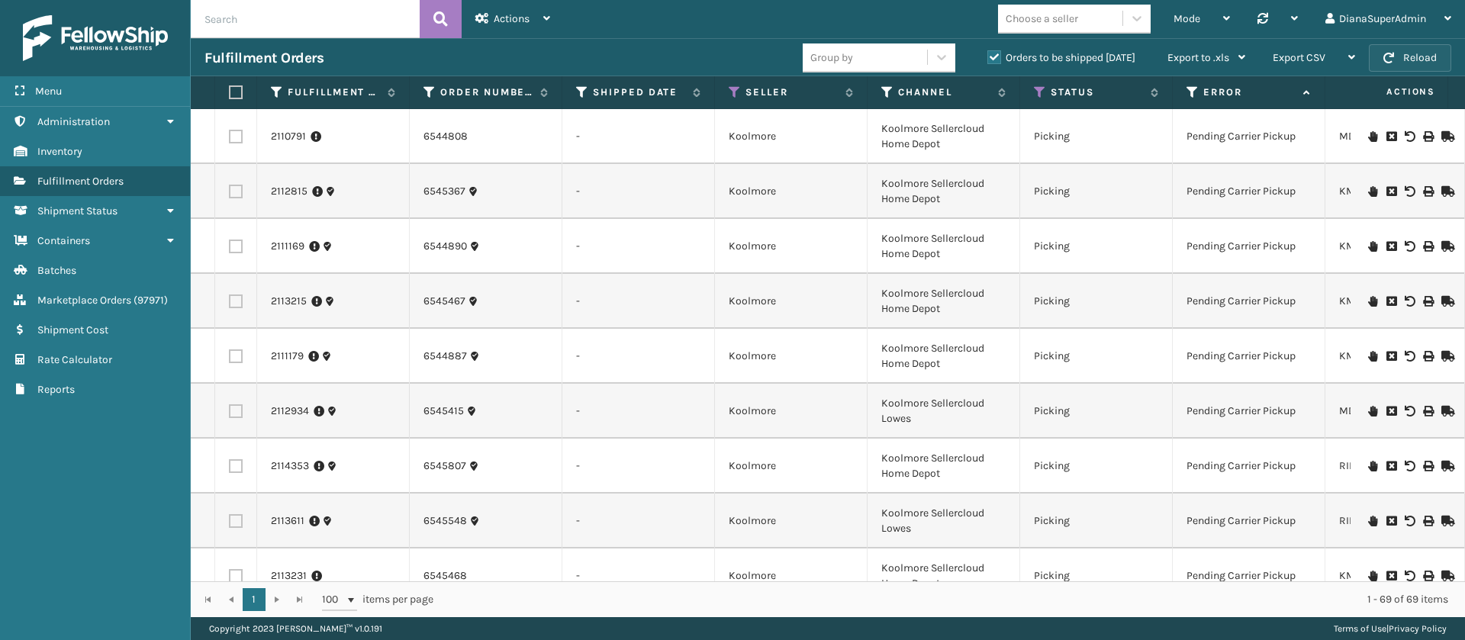
click at [1395, 56] on button "Reload" at bounding box center [1410, 57] width 82 height 27
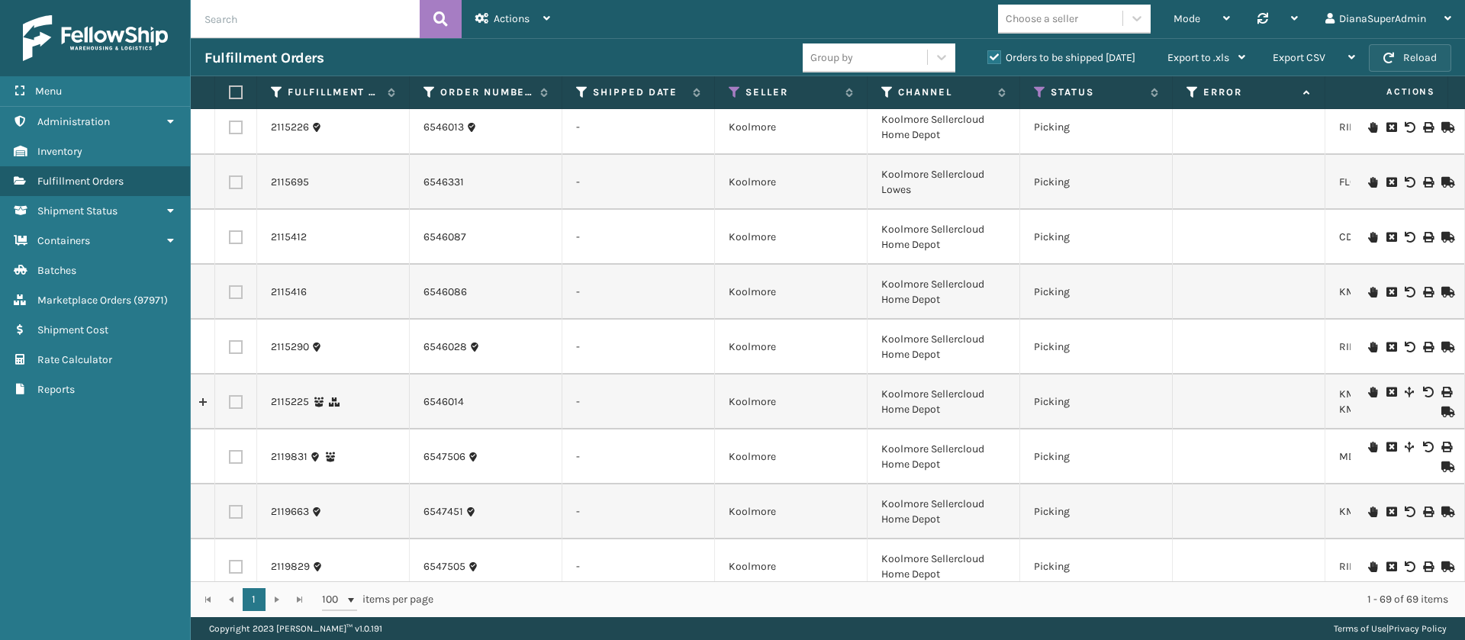
click at [1415, 51] on button "Reload" at bounding box center [1410, 57] width 82 height 27
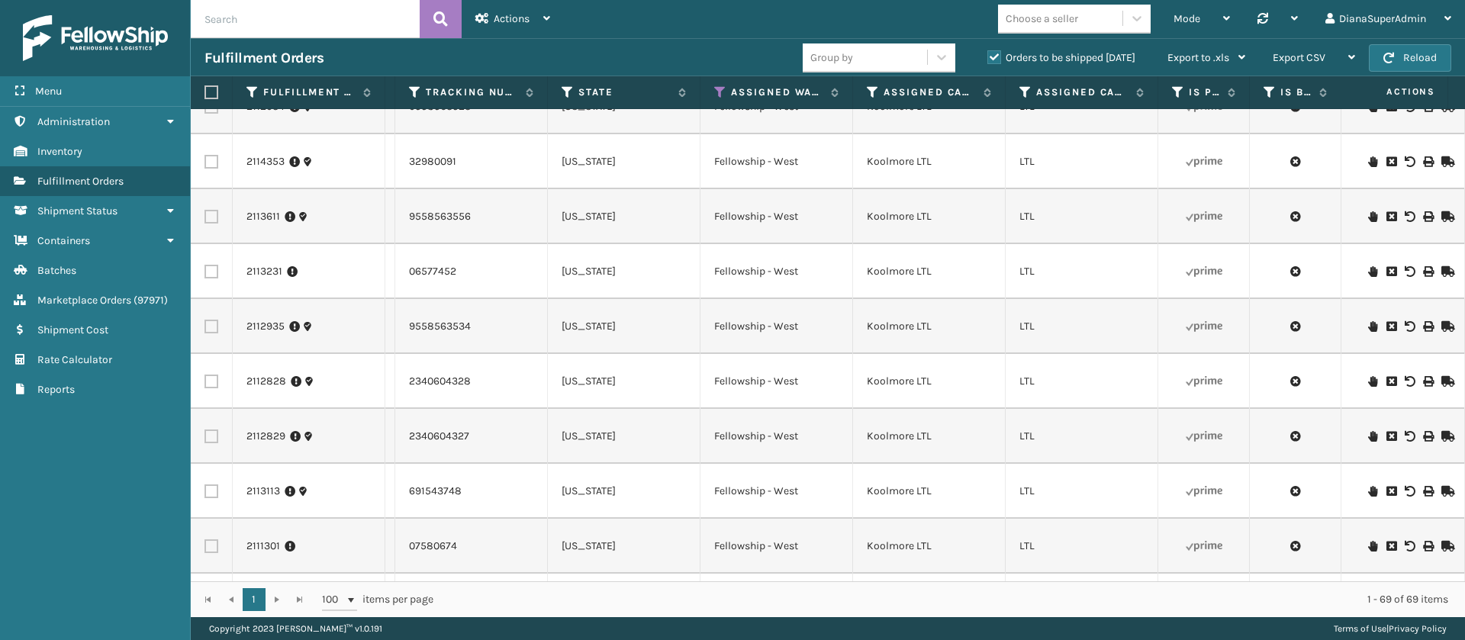
scroll to position [0, 1235]
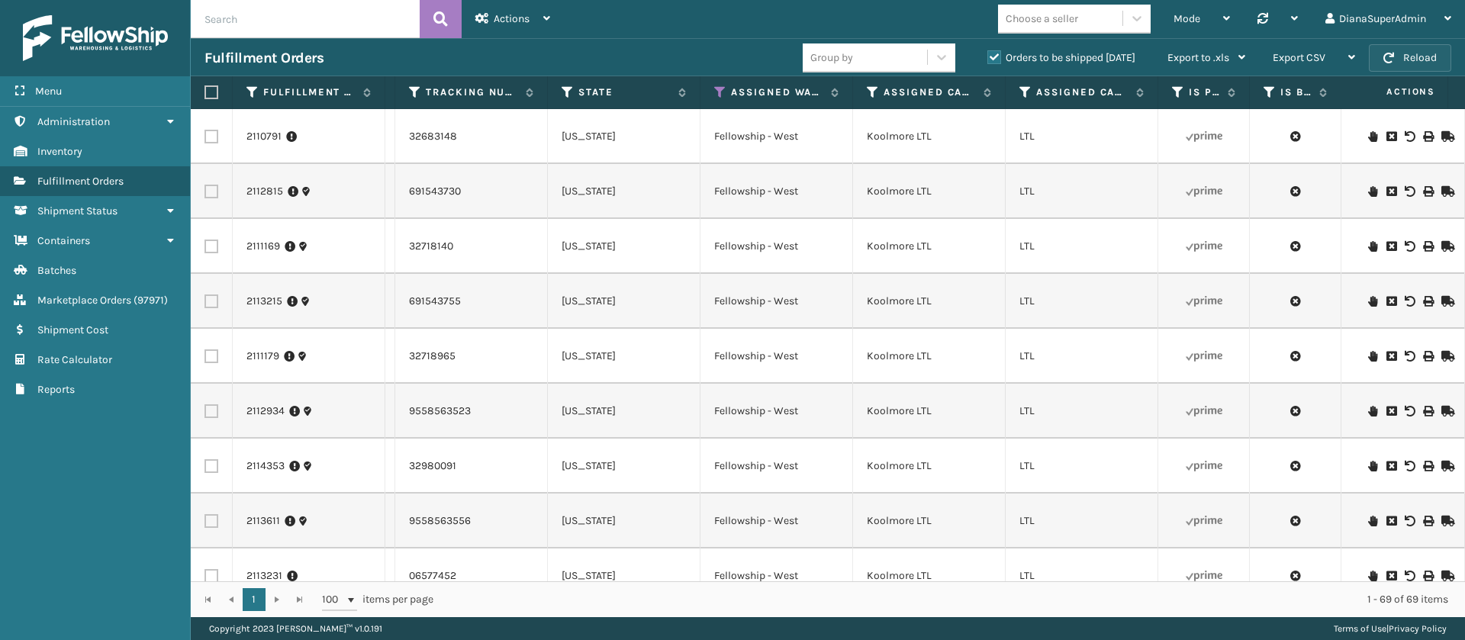
click at [1403, 53] on button "Reload" at bounding box center [1410, 57] width 82 height 27
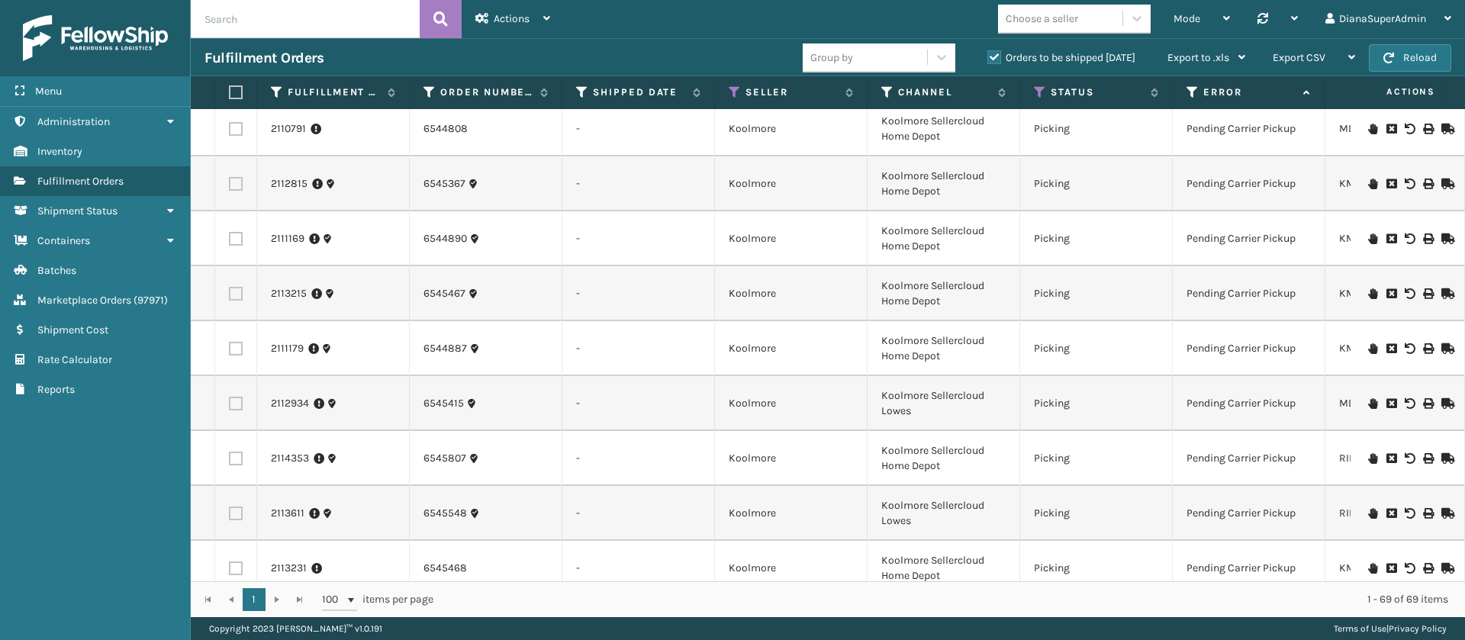
scroll to position [0, 0]
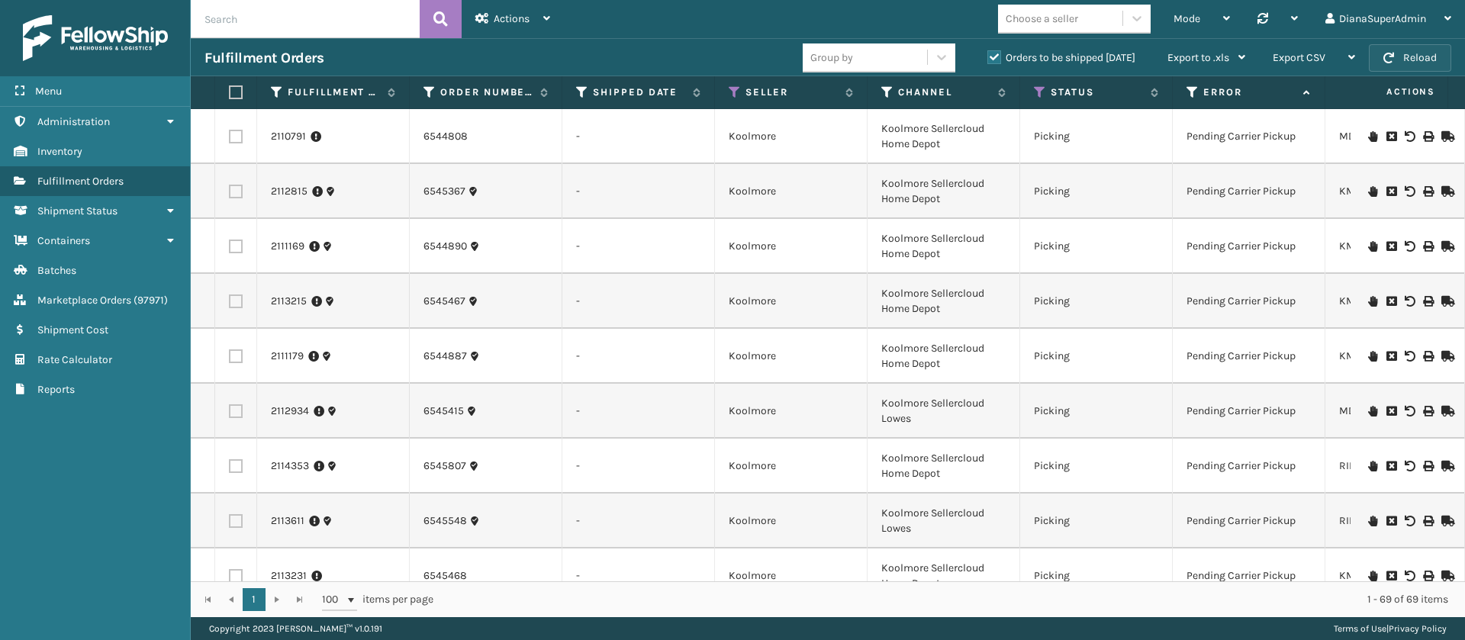
click at [1435, 46] on button "Reload" at bounding box center [1410, 57] width 82 height 27
click at [1325, 60] on span "Export CSV" at bounding box center [1299, 57] width 53 height 13
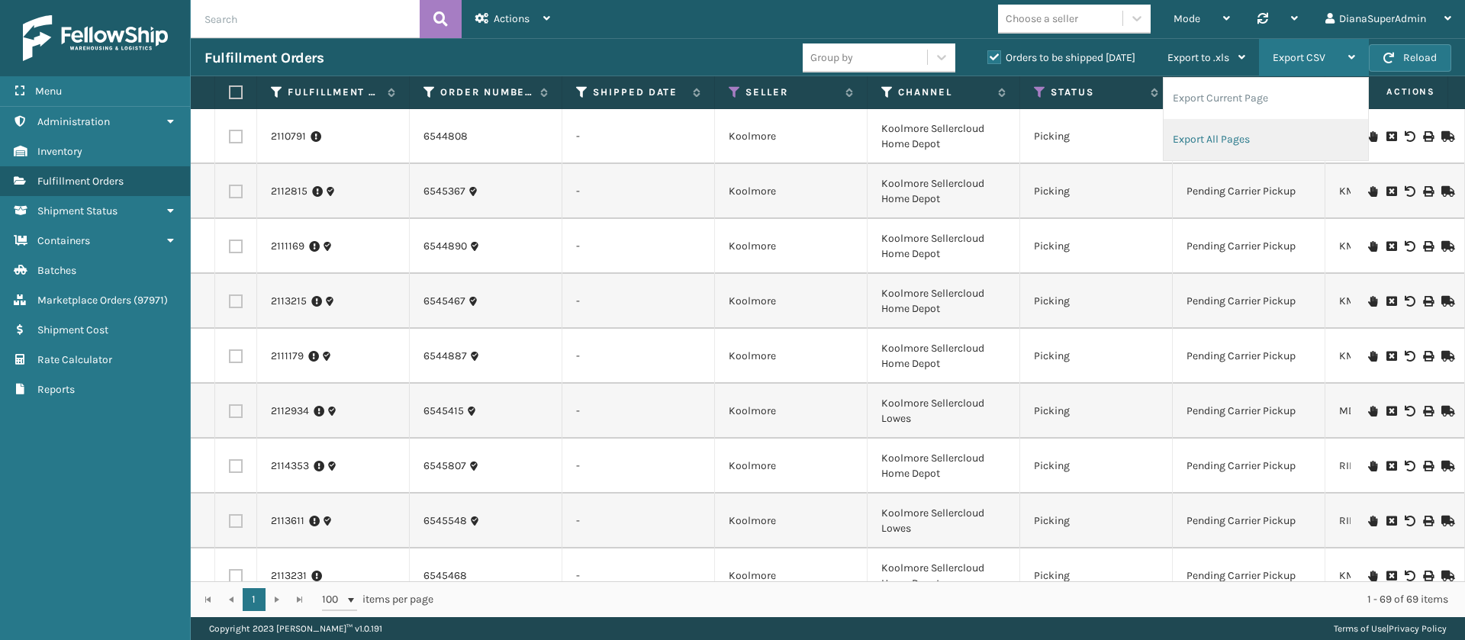
click at [1203, 132] on li "Export All Pages" at bounding box center [1266, 139] width 204 height 41
